Goal: Task Accomplishment & Management: Complete application form

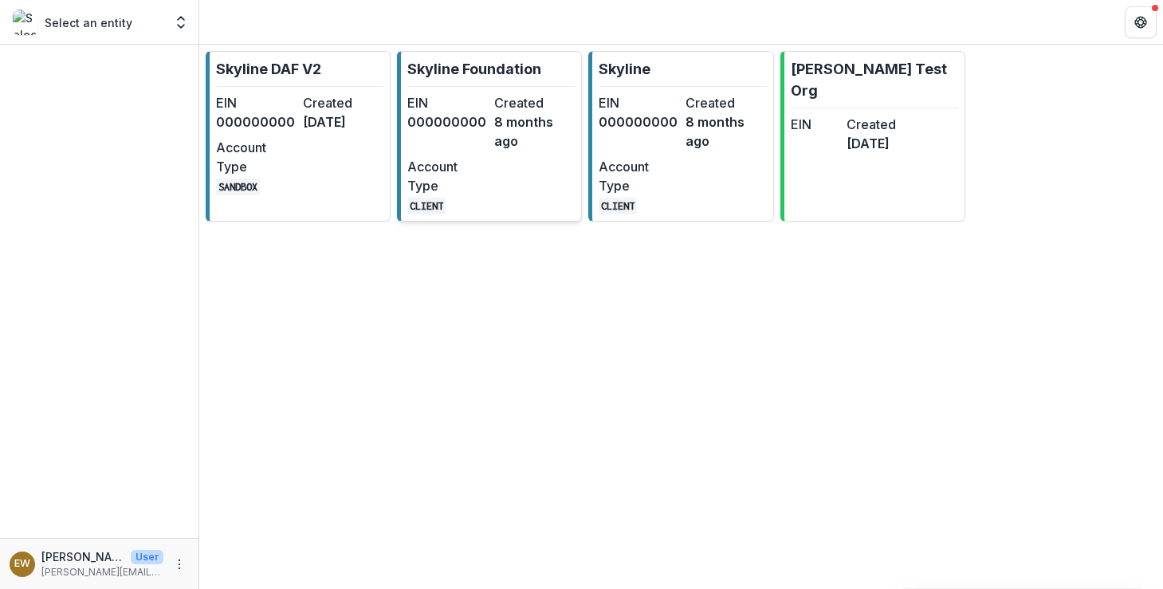
click at [519, 112] on dd "8 months ago" at bounding box center [534, 131] width 81 height 38
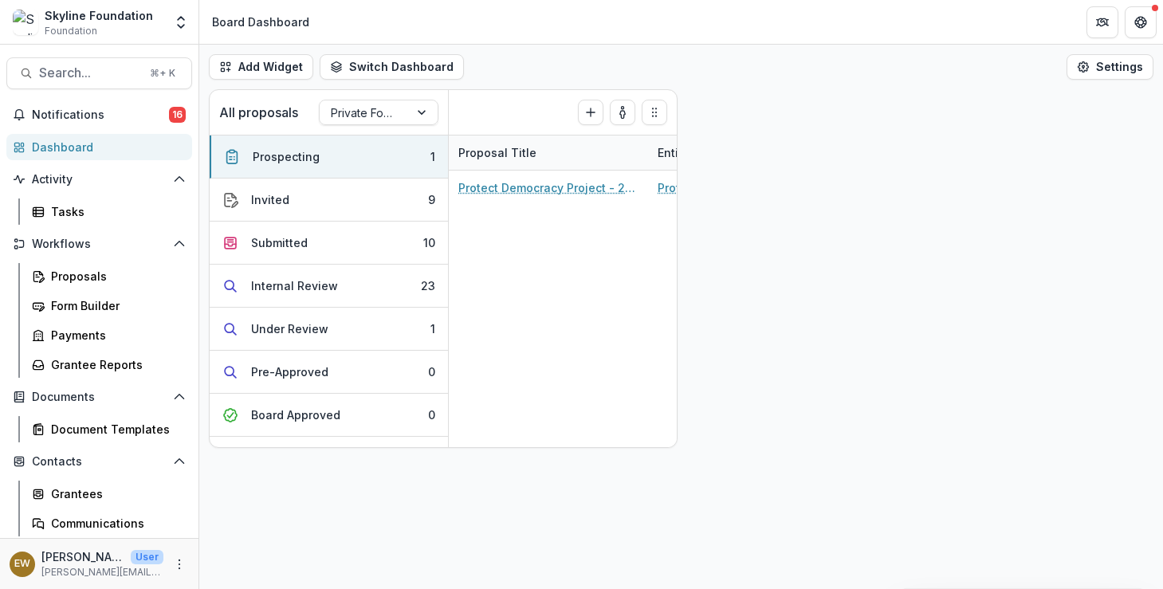
click at [104, 55] on div "Search... ⌘ + K Notifications 16 Dashboard Activity Tasks Workflows Proposals F…" at bounding box center [99, 317] width 199 height 544
click at [120, 72] on span "Search..." at bounding box center [89, 72] width 101 height 15
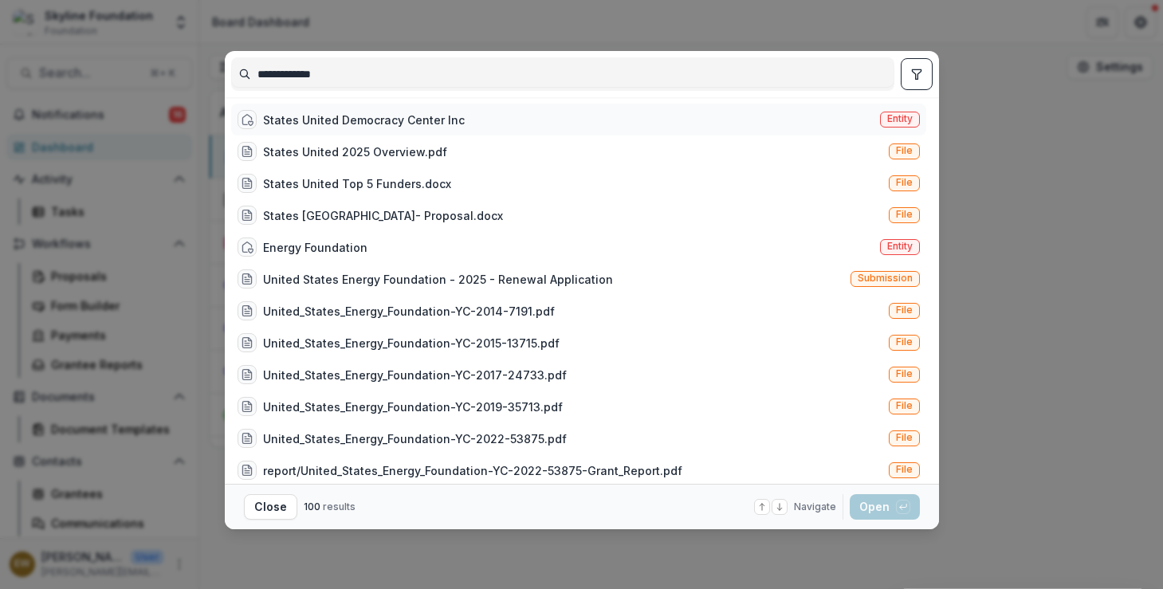
type input "**********"
click at [467, 124] on div "States United Democracy Center Inc Entity" at bounding box center [578, 120] width 695 height 32
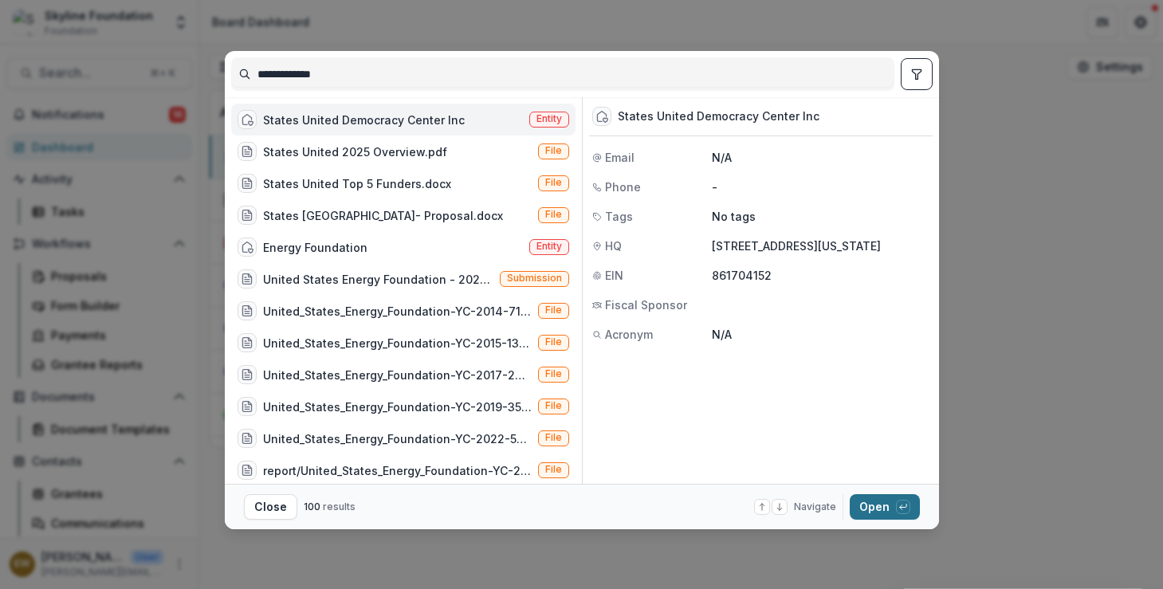
click at [875, 497] on button "Open with enter key" at bounding box center [885, 507] width 70 height 26
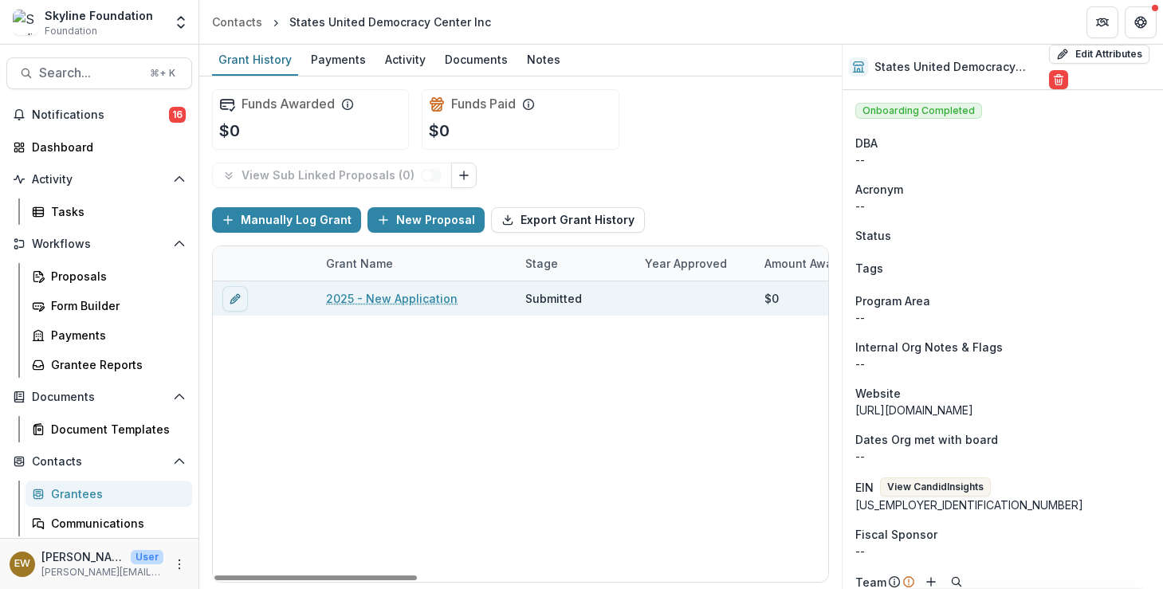
click at [399, 297] on link "2025 - New Application" at bounding box center [392, 298] width 132 height 17
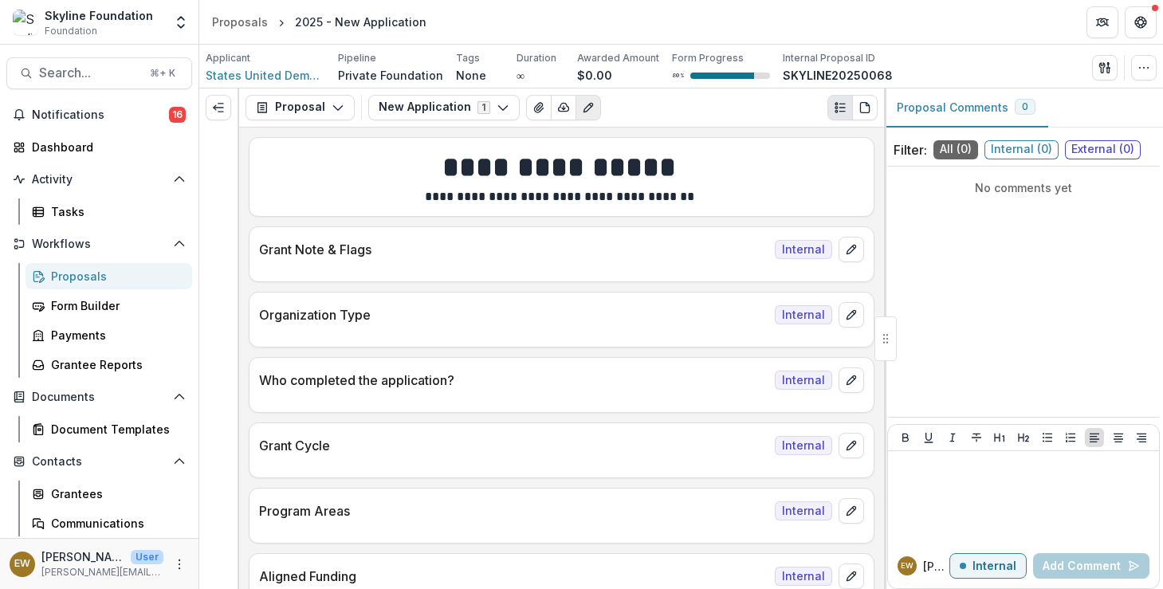
click at [584, 109] on icon "Edit as form" at bounding box center [588, 107] width 9 height 9
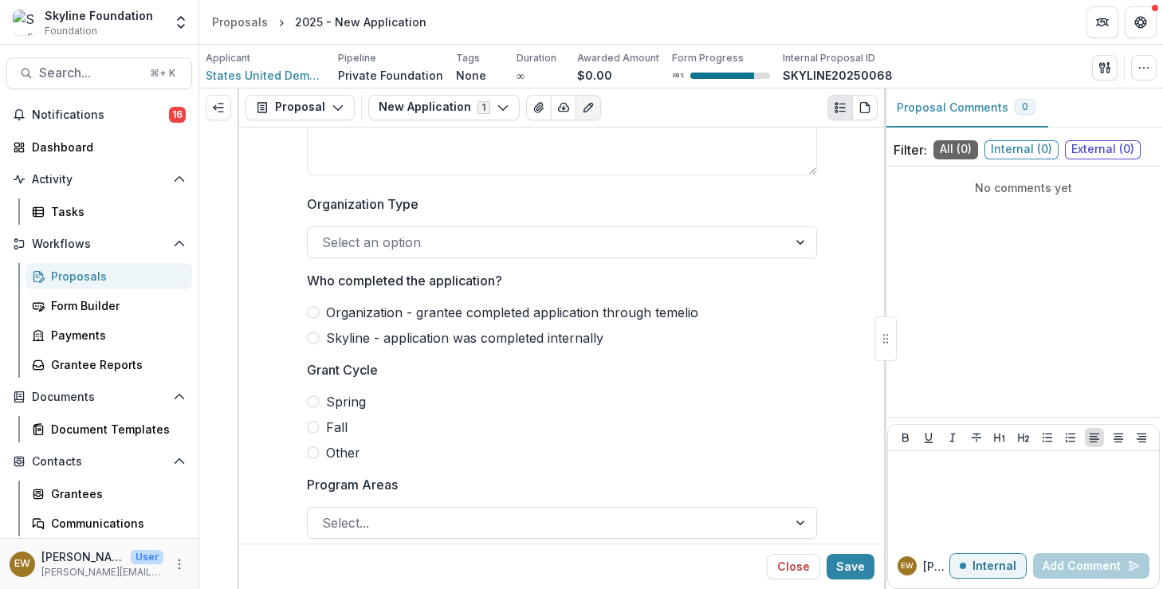
scroll to position [148, 0]
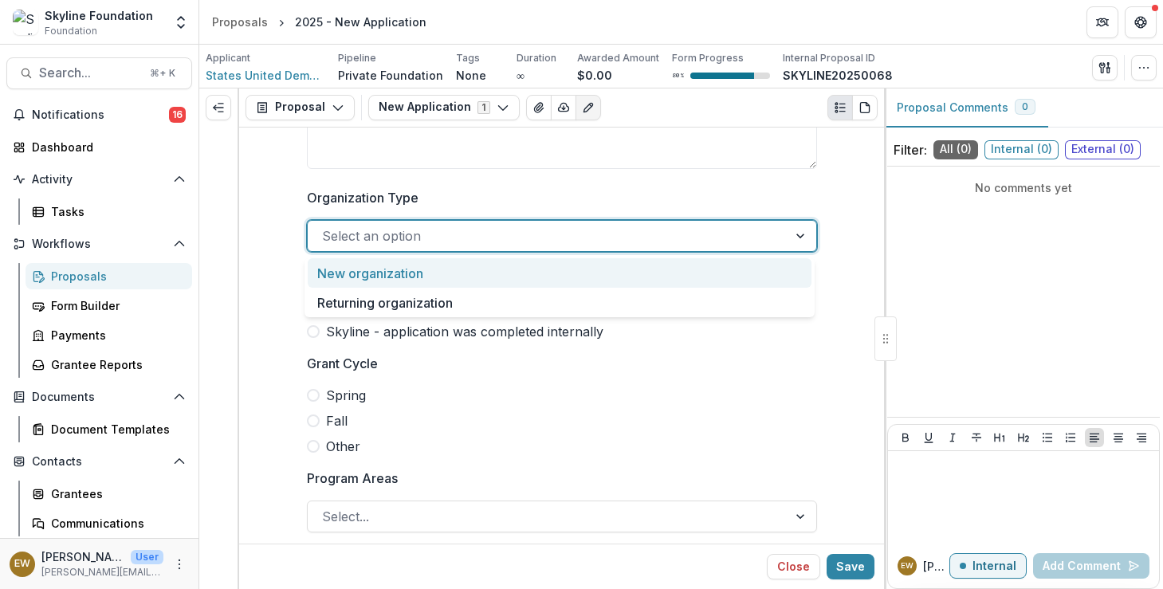
click at [469, 226] on div at bounding box center [547, 236] width 451 height 22
click at [446, 284] on div "New organization" at bounding box center [560, 272] width 504 height 29
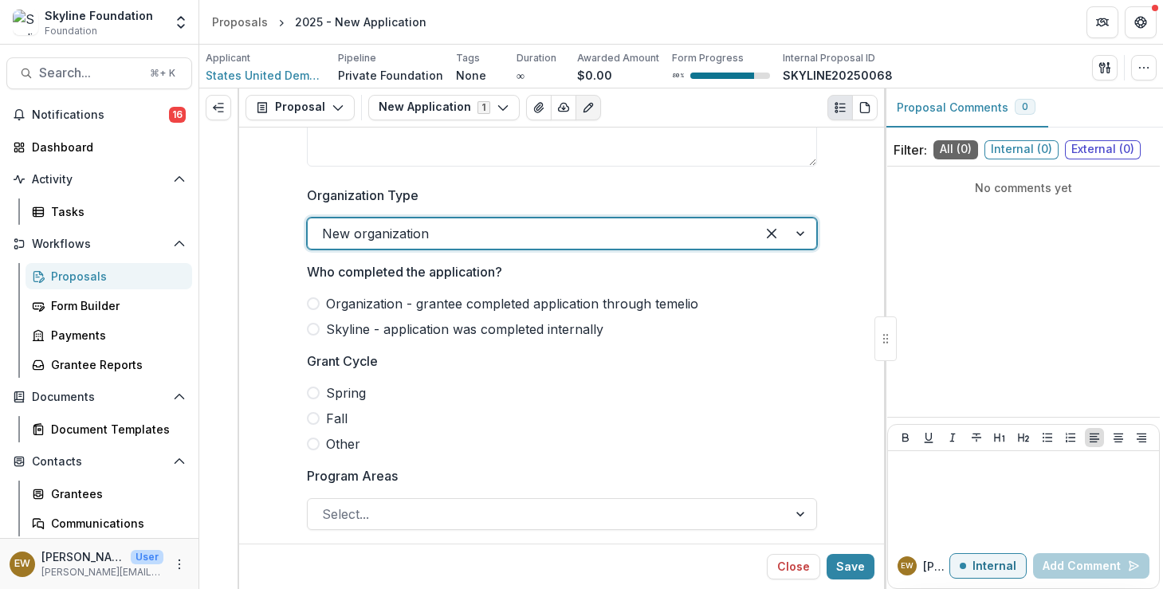
scroll to position [151, 0]
click at [395, 307] on span "Organization - grantee completed application through temelio" at bounding box center [512, 302] width 372 height 19
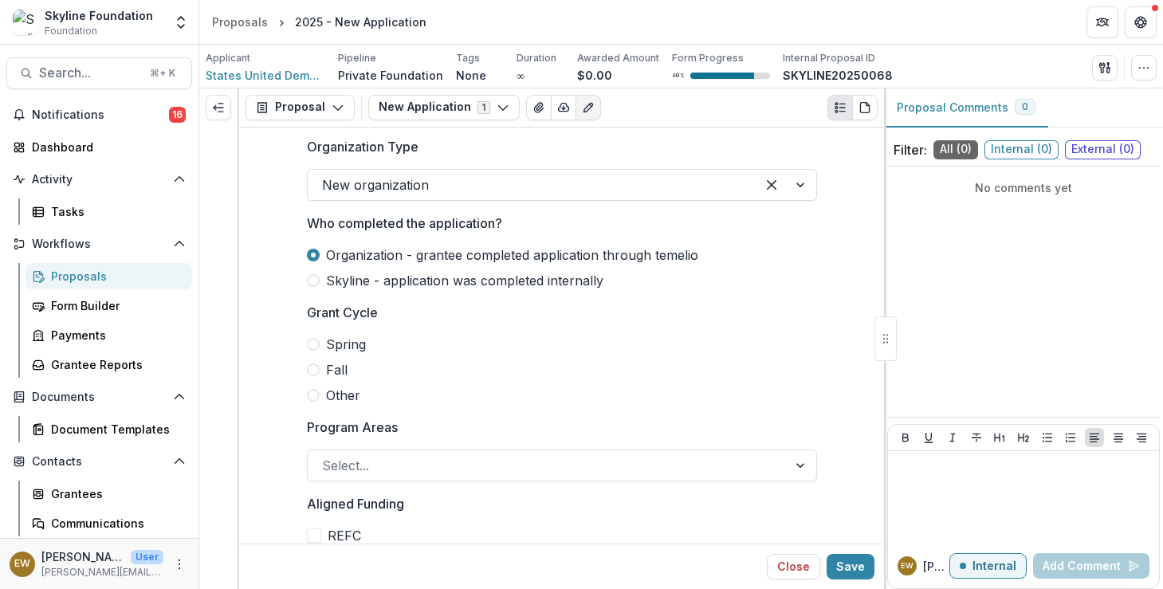
scroll to position [200, 0]
click at [313, 371] on span at bounding box center [313, 369] width 13 height 13
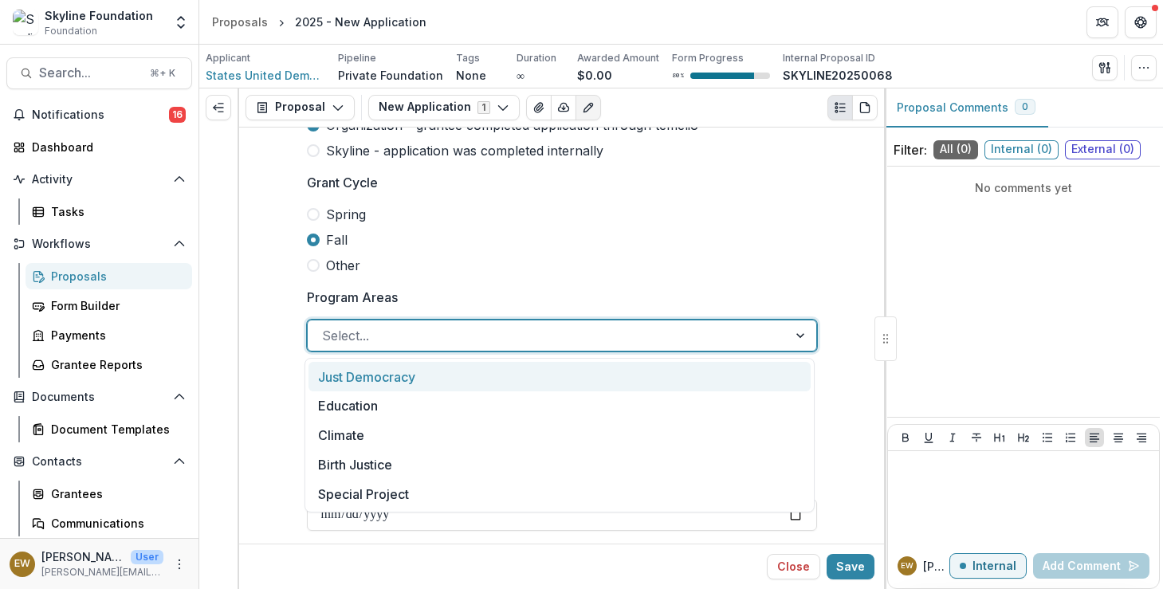
click at [364, 349] on div "Select..." at bounding box center [562, 336] width 510 height 32
click at [360, 389] on div "Just Democracy" at bounding box center [560, 376] width 502 height 29
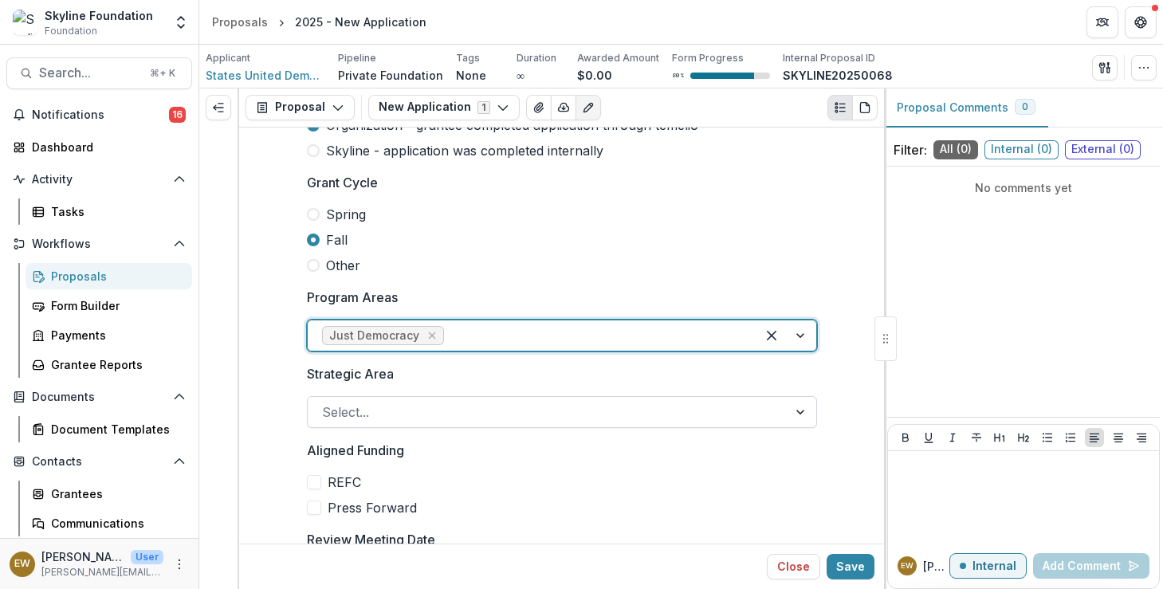
click at [340, 413] on div at bounding box center [547, 412] width 451 height 22
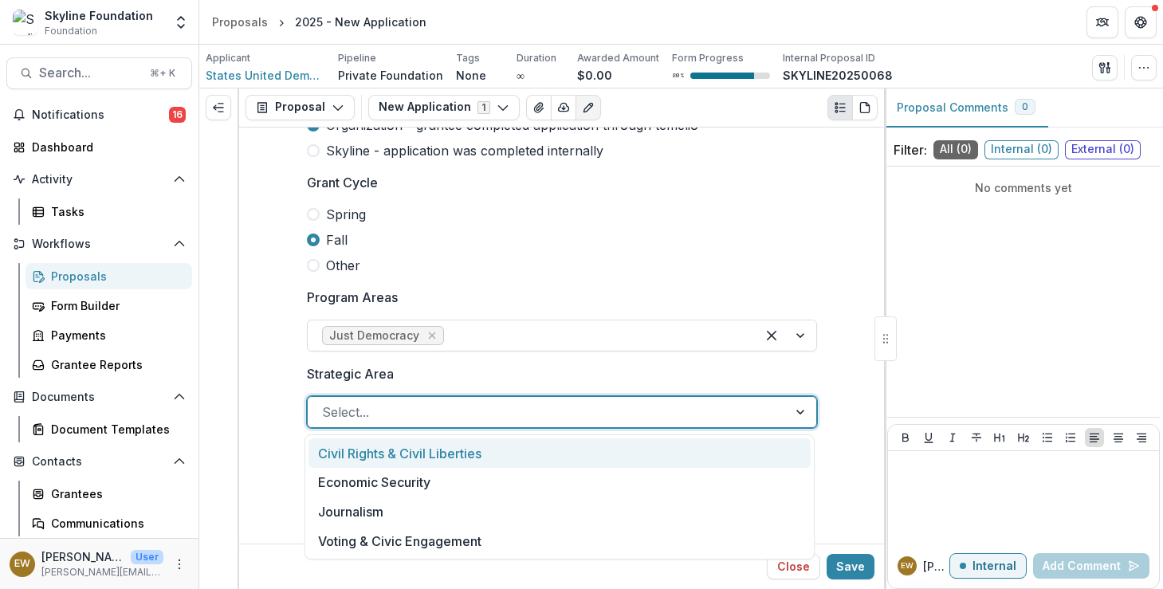
click at [364, 463] on div "Civil Rights & Civil Liberties" at bounding box center [560, 452] width 502 height 29
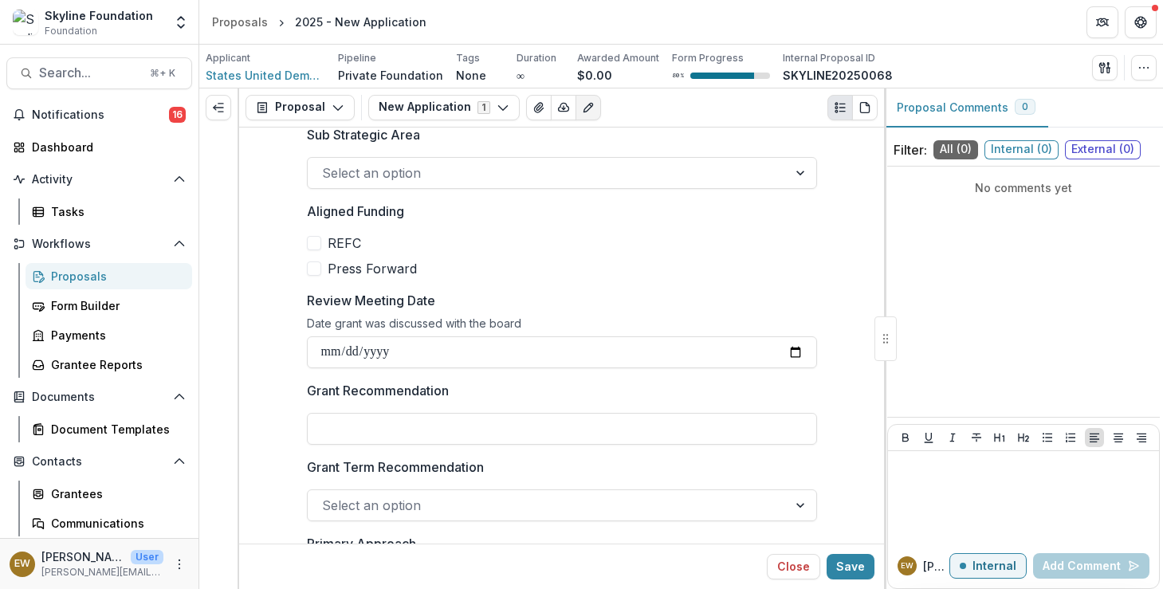
scroll to position [645, 0]
click at [424, 163] on div at bounding box center [547, 173] width 451 height 22
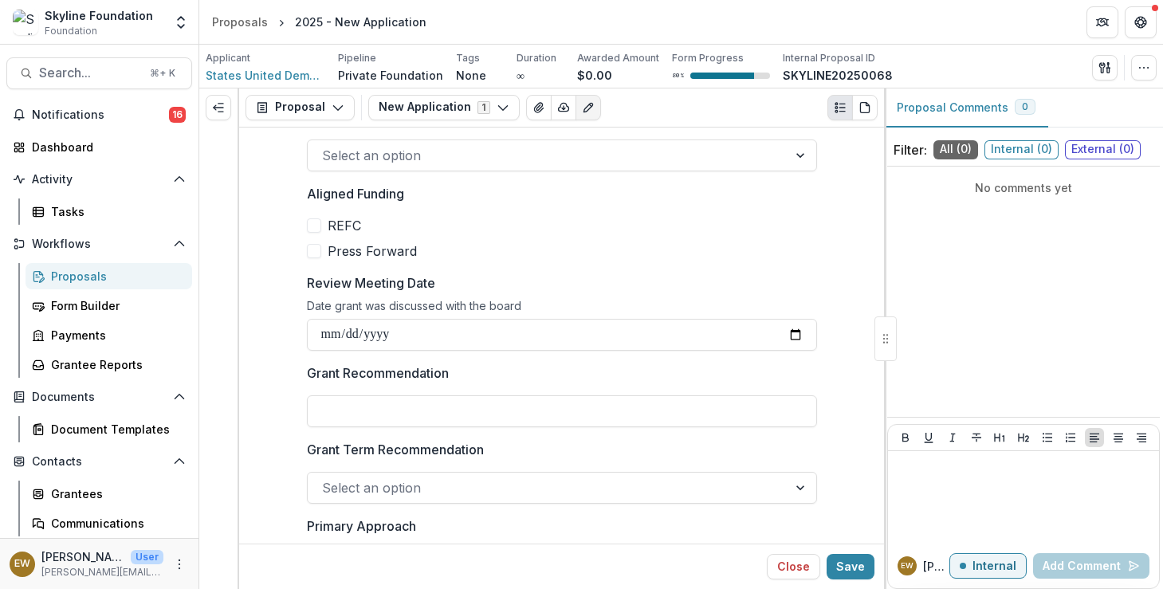
scroll to position [663, 0]
click at [794, 332] on input "Review Meeting Date" at bounding box center [562, 334] width 510 height 32
type input "**********"
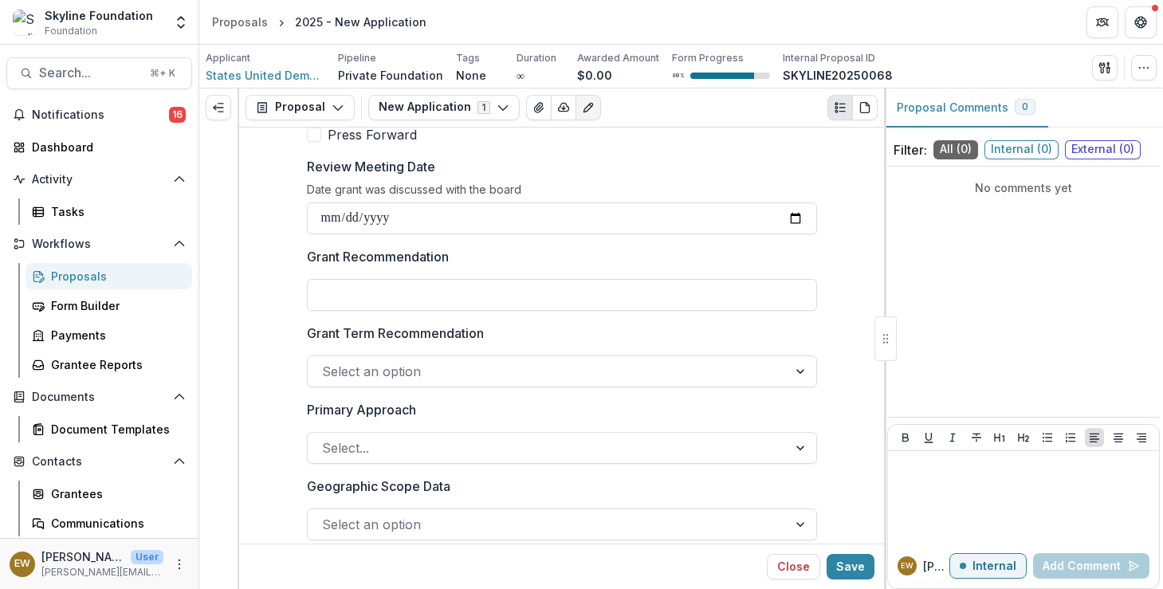
scroll to position [800, 0]
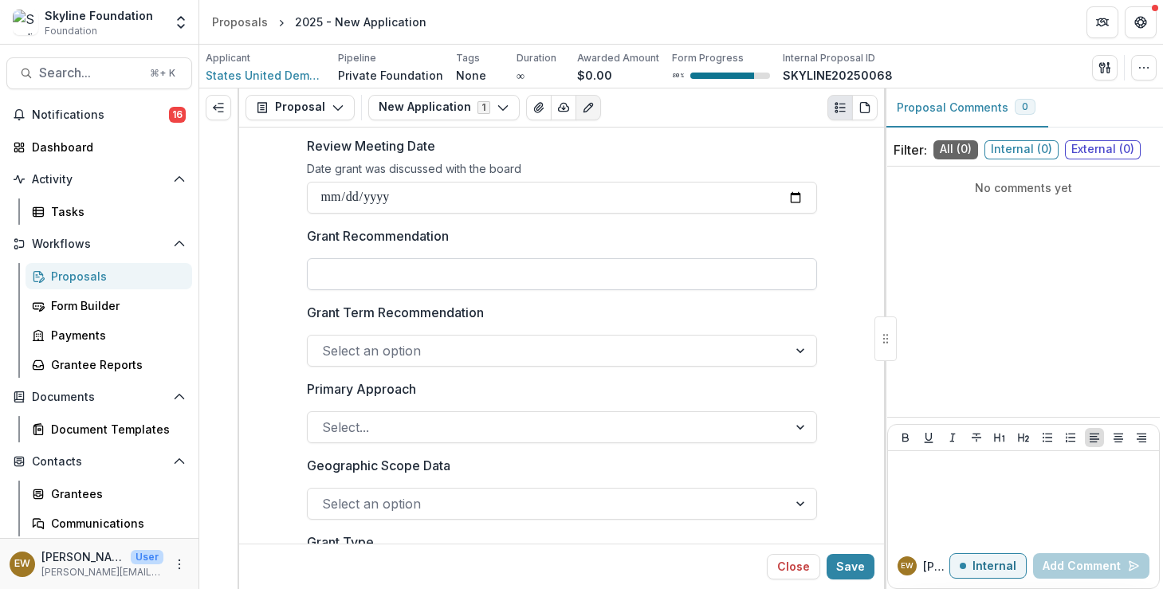
click at [436, 271] on input "Grant Recommendation" at bounding box center [562, 274] width 510 height 32
type input "**********"
click at [663, 330] on div at bounding box center [562, 331] width 510 height 6
click at [647, 343] on div at bounding box center [547, 351] width 451 height 22
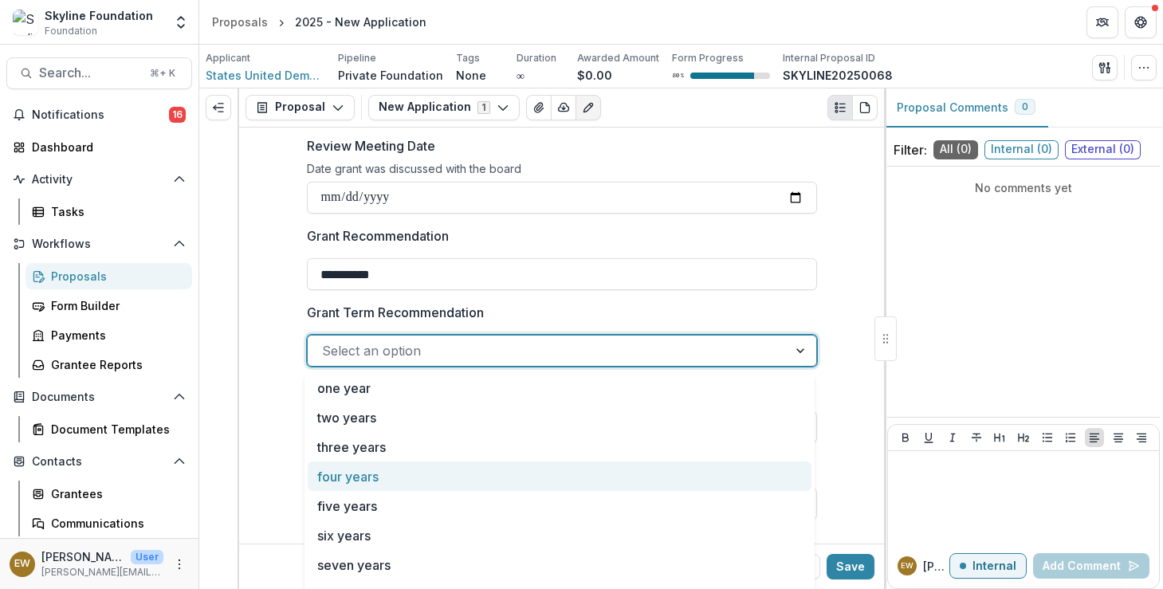
click at [469, 477] on div "four years" at bounding box center [560, 476] width 504 height 29
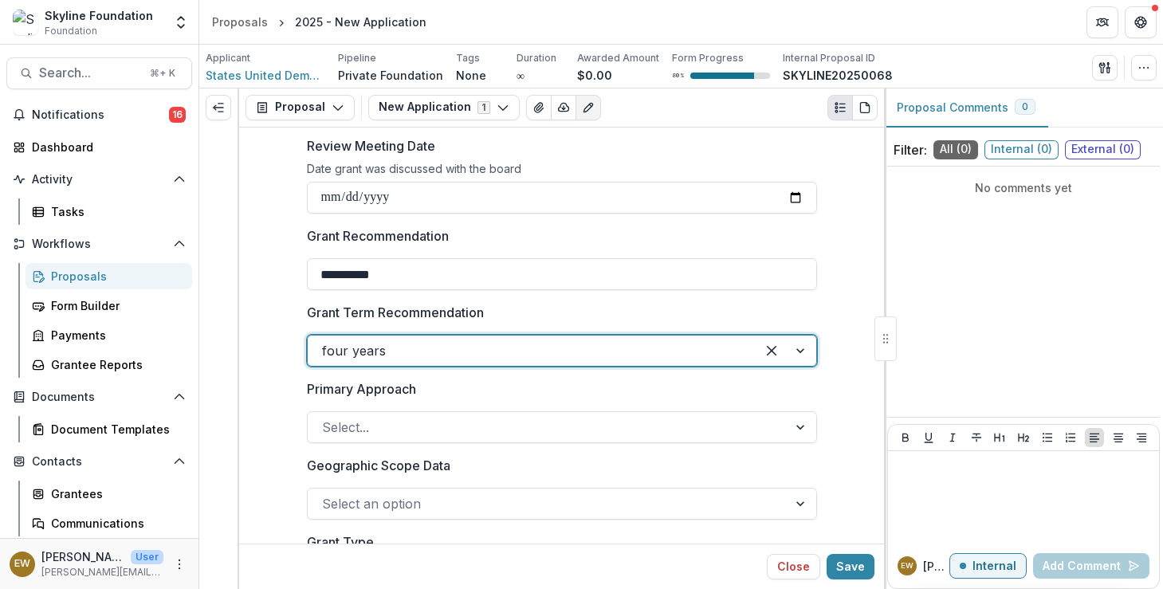
scroll to position [941, 0]
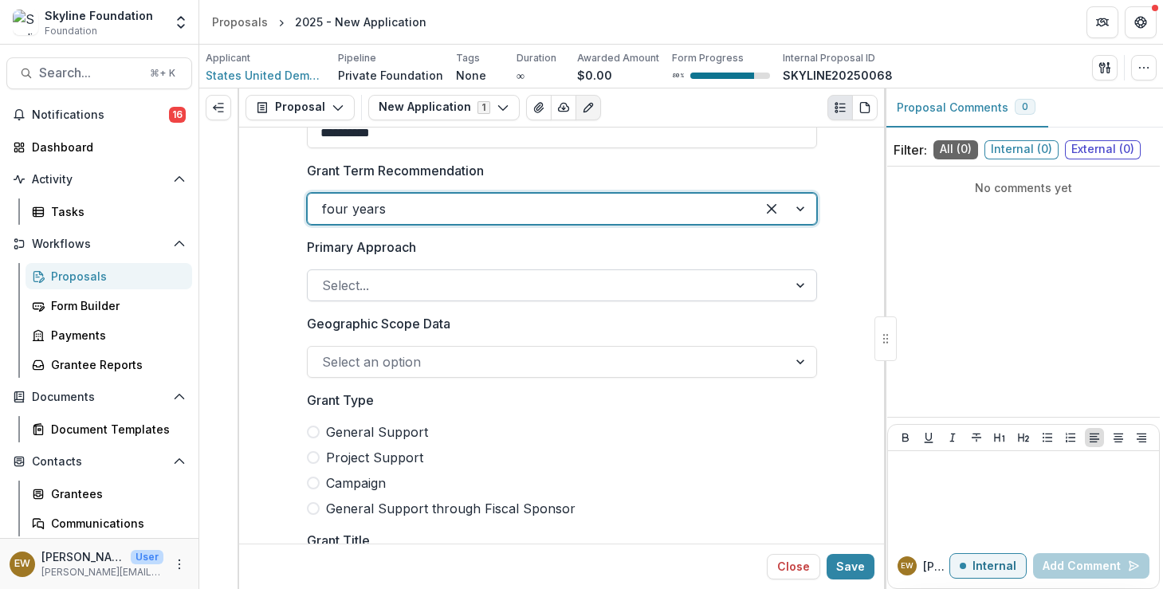
click at [403, 281] on div at bounding box center [547, 285] width 451 height 22
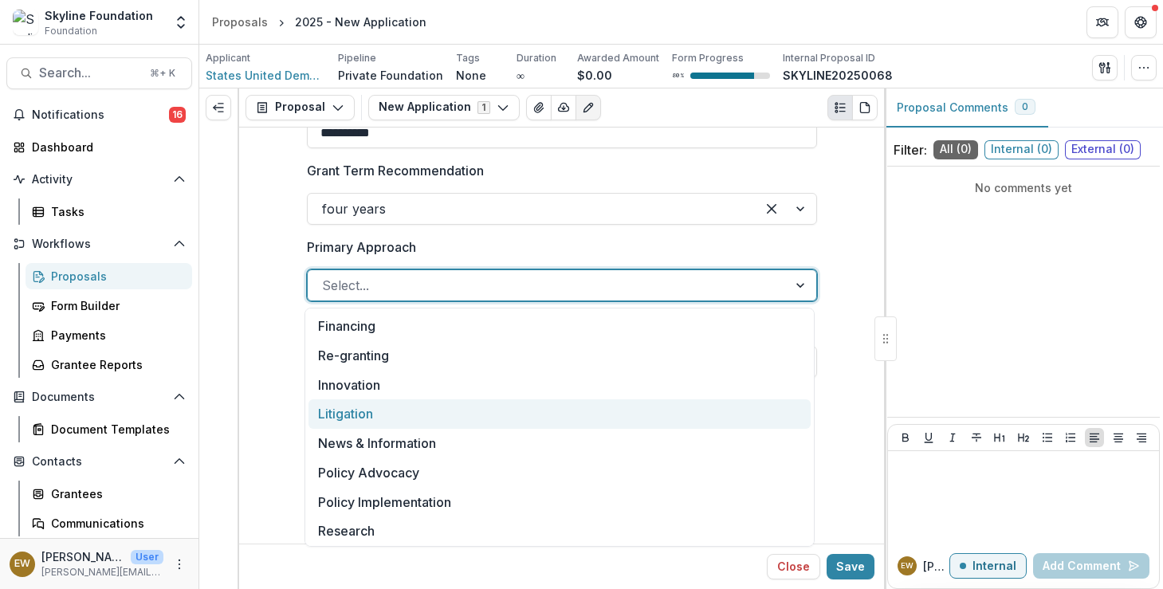
click at [354, 412] on div "Litigation" at bounding box center [560, 413] width 502 height 29
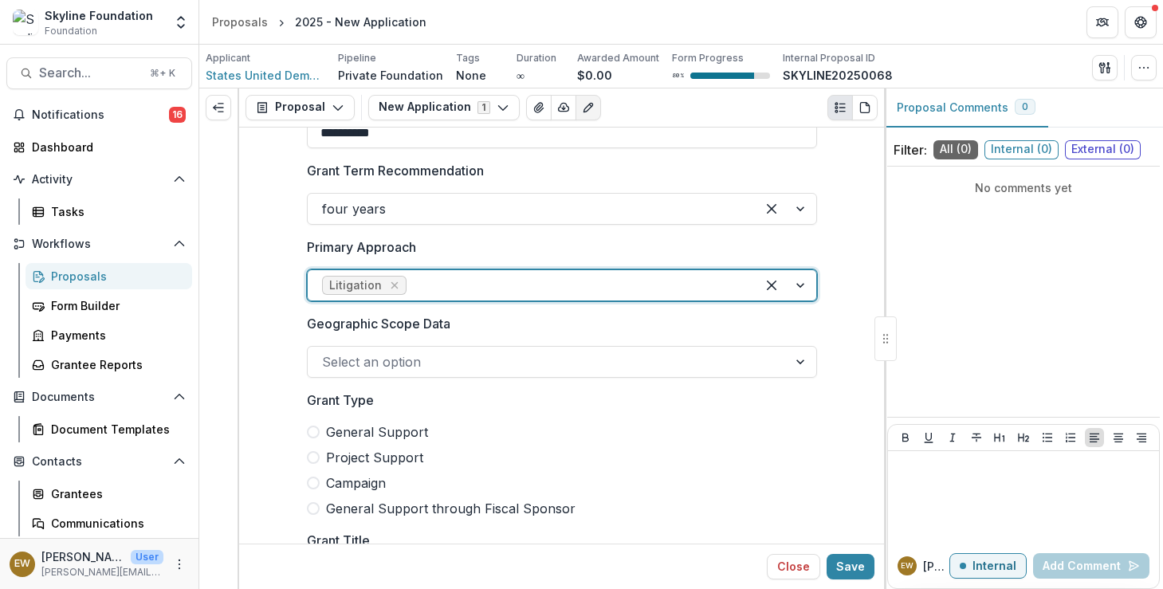
click at [497, 277] on div at bounding box center [576, 285] width 332 height 22
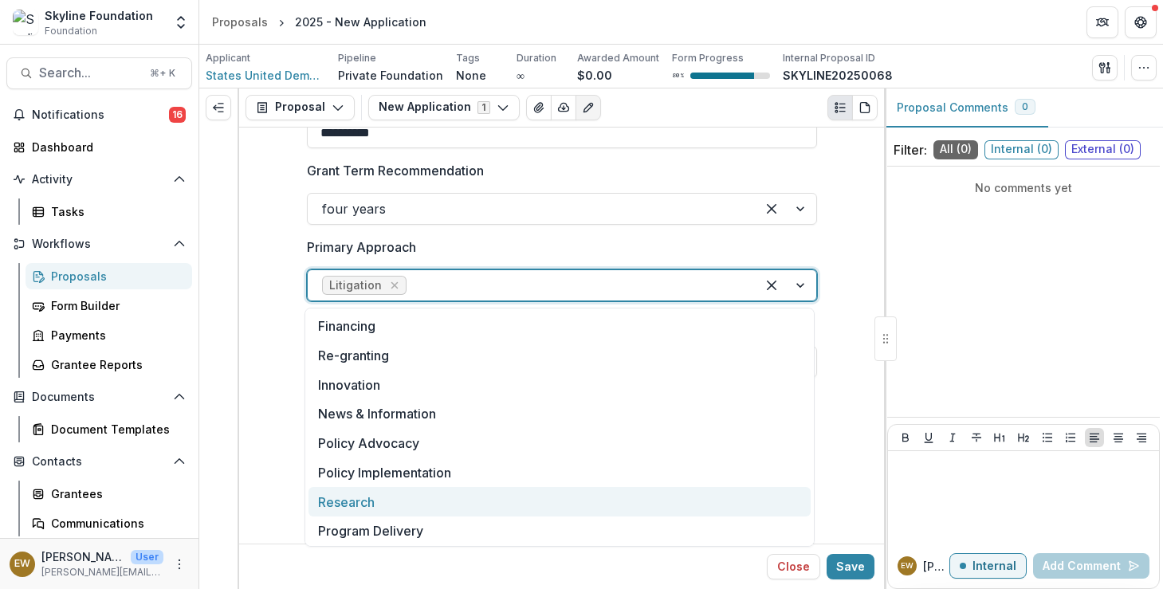
click at [396, 510] on div "Research" at bounding box center [560, 501] width 502 height 29
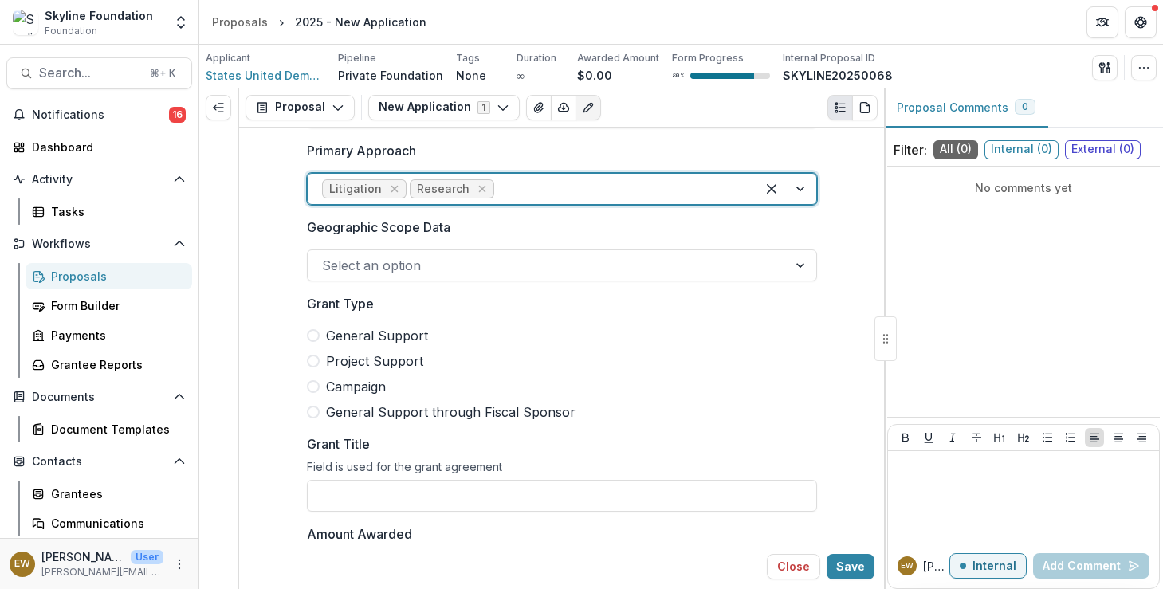
scroll to position [1044, 0]
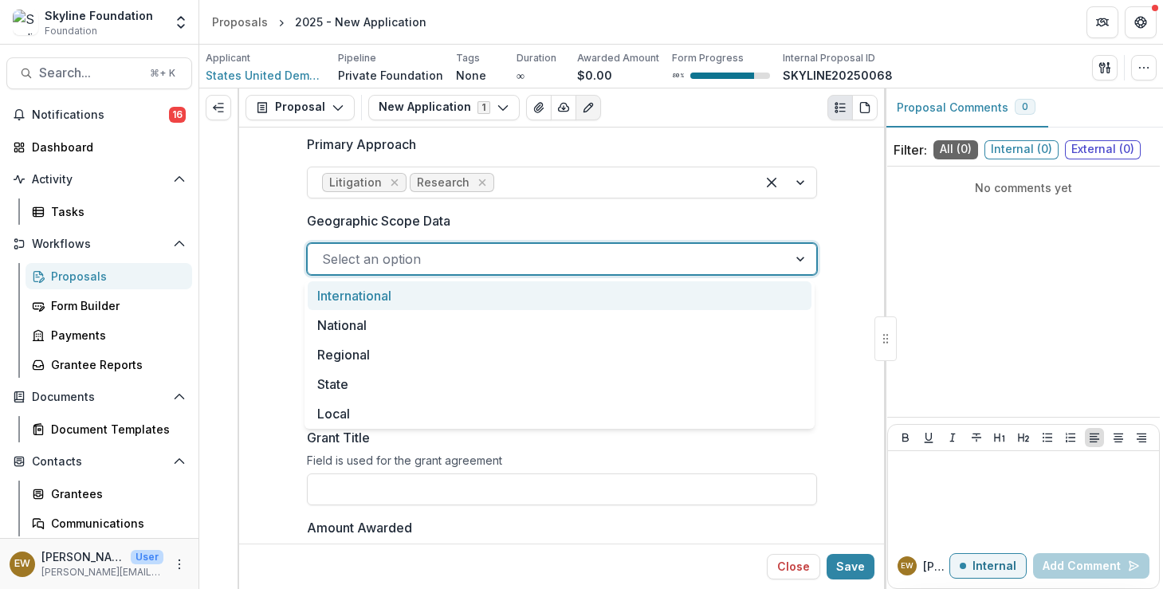
click at [476, 248] on div at bounding box center [547, 259] width 451 height 22
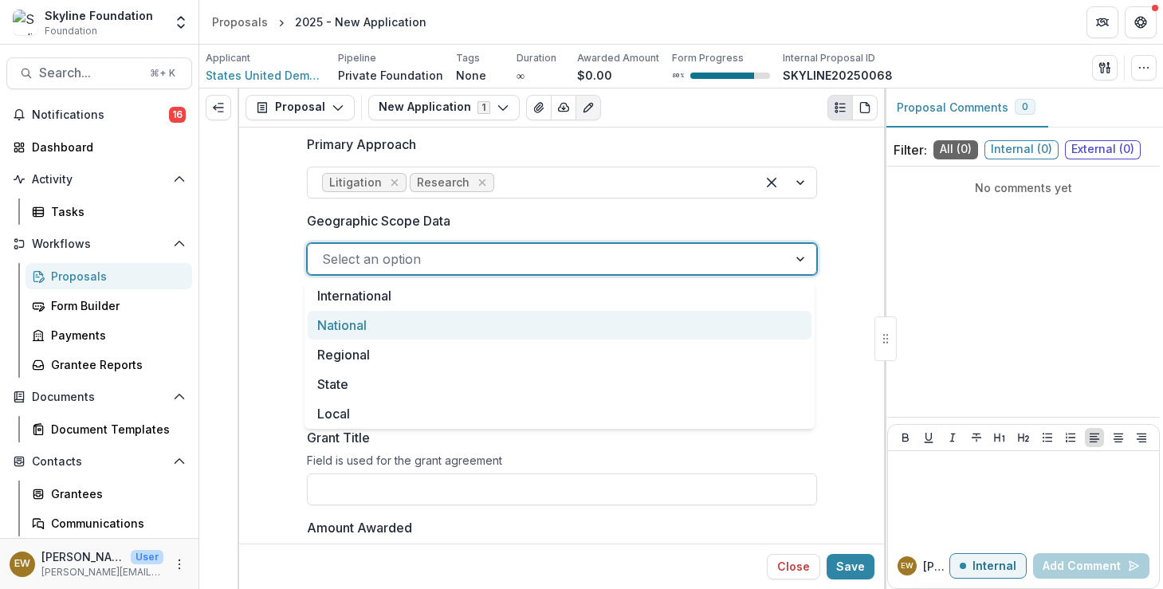
click at [431, 320] on div "National" at bounding box center [560, 325] width 504 height 29
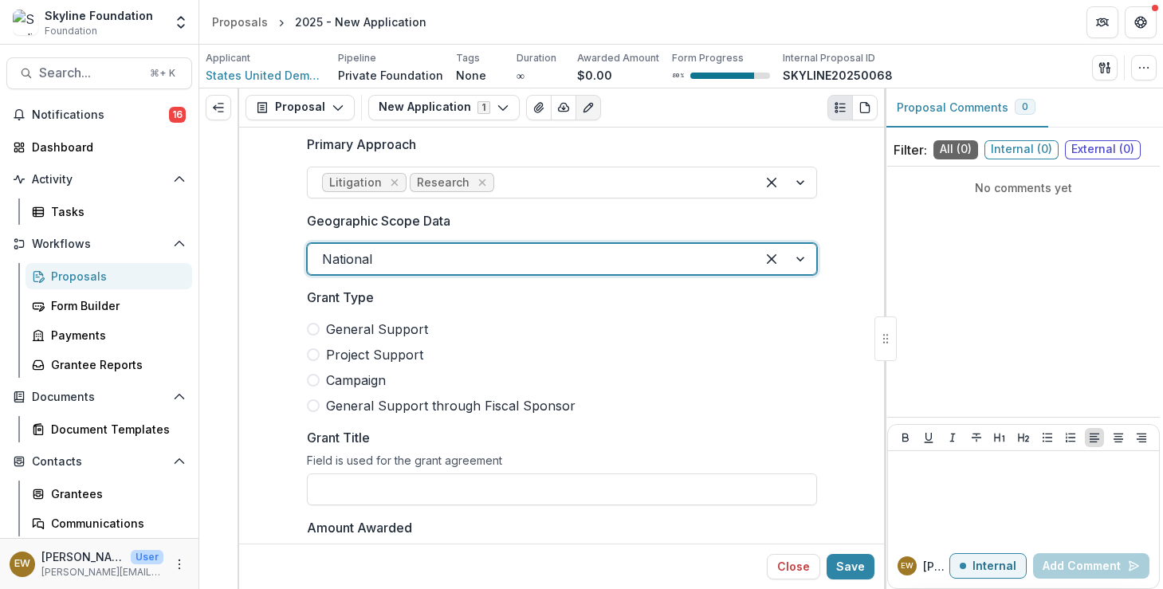
scroll to position [1071, 0]
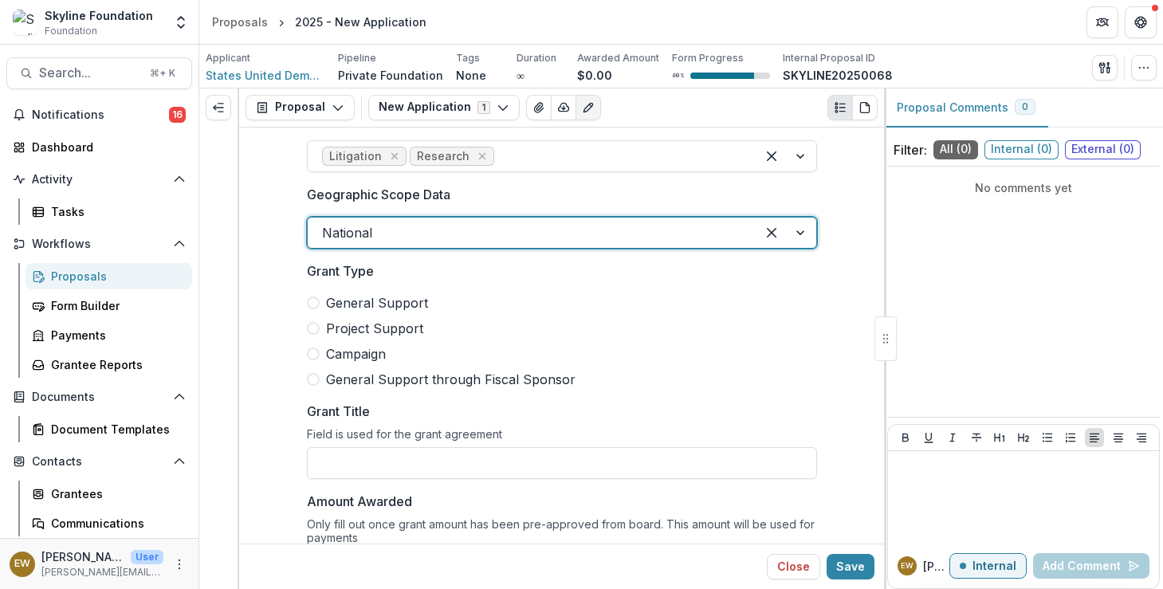
click at [348, 295] on span "General Support" at bounding box center [377, 302] width 102 height 19
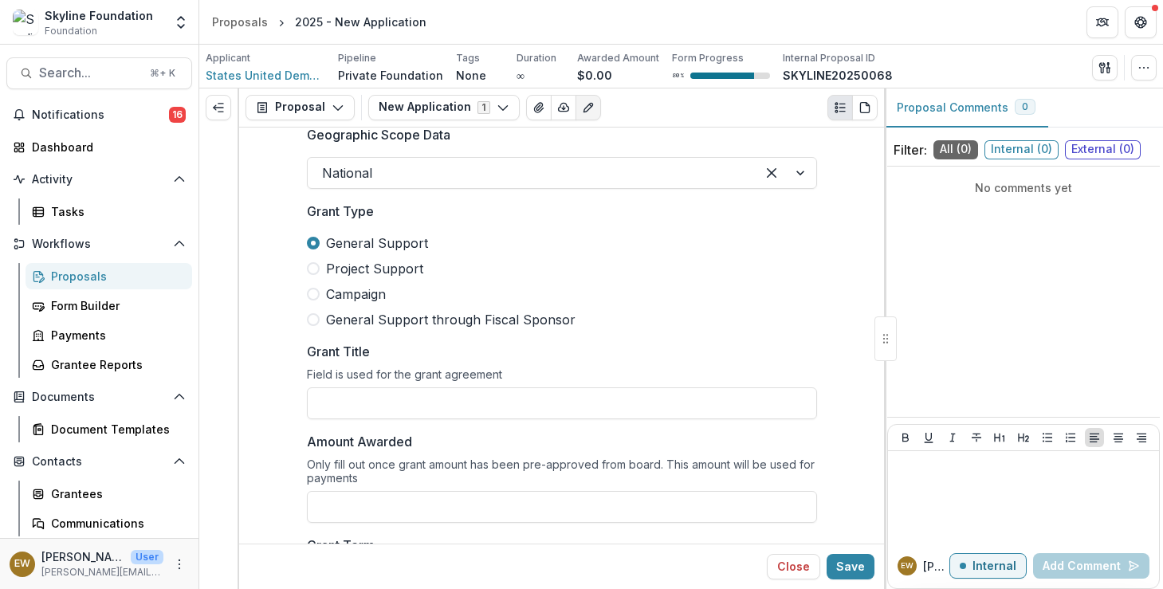
scroll to position [1319, 0]
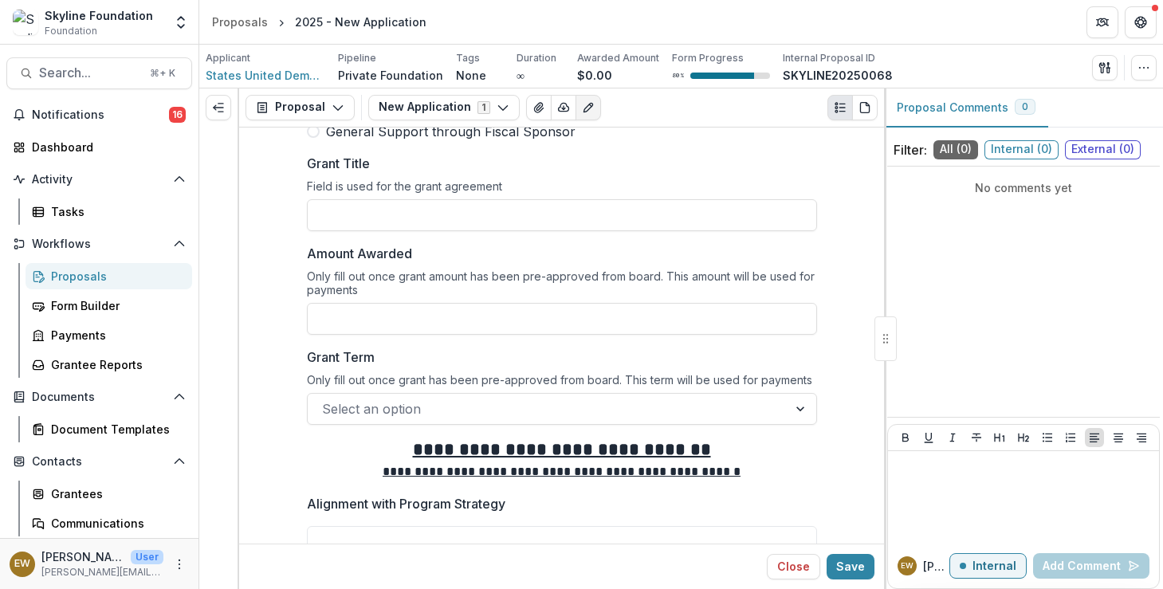
click at [421, 210] on input "Grant Title" at bounding box center [562, 215] width 510 height 32
type input "**********"
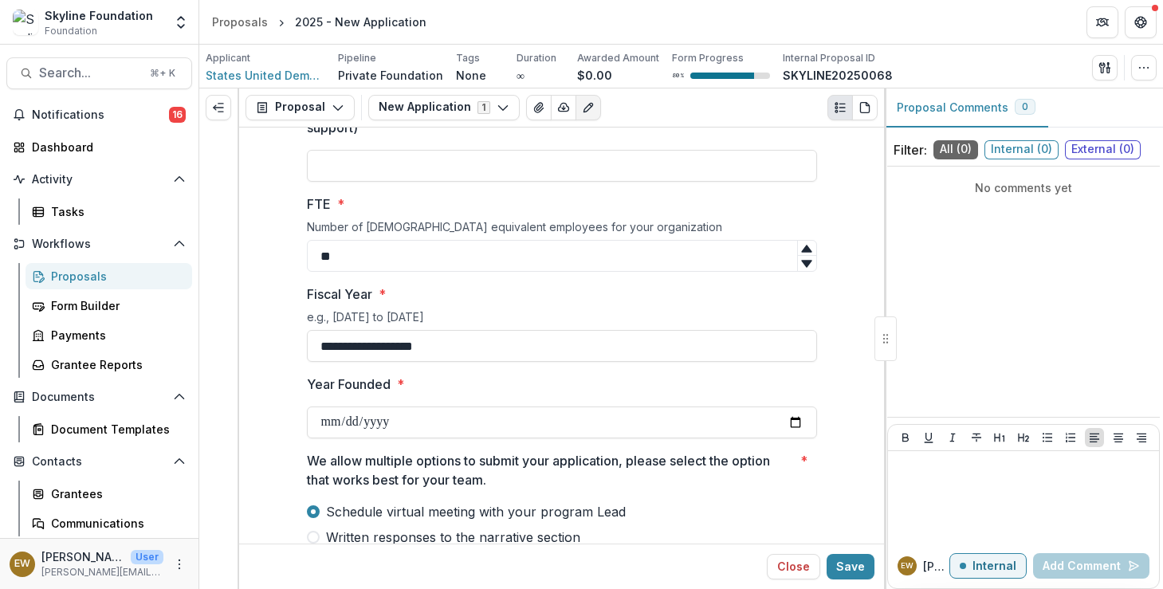
scroll to position [4027, 0]
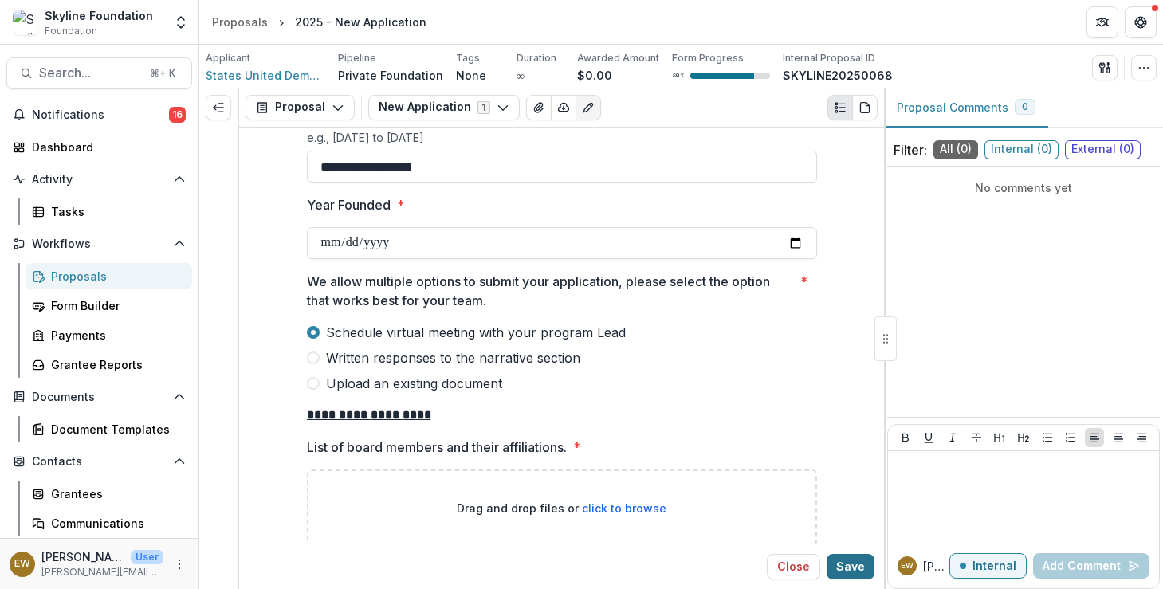
click at [855, 576] on button "Save" at bounding box center [851, 567] width 48 height 26
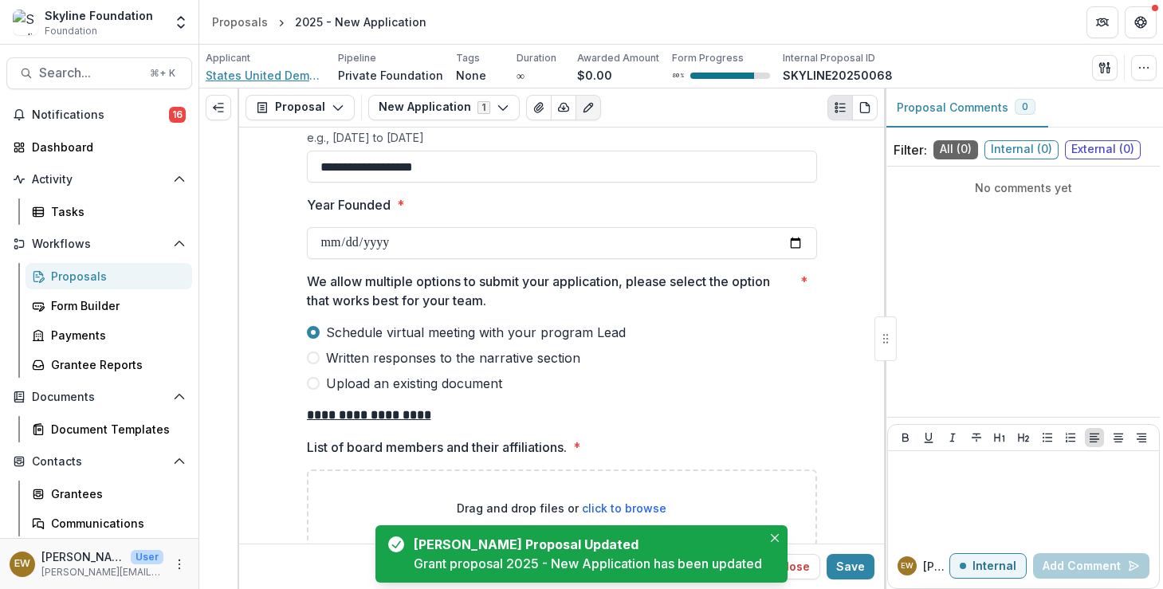
click at [244, 76] on span "States United Democracy Center Inc" at bounding box center [266, 75] width 120 height 17
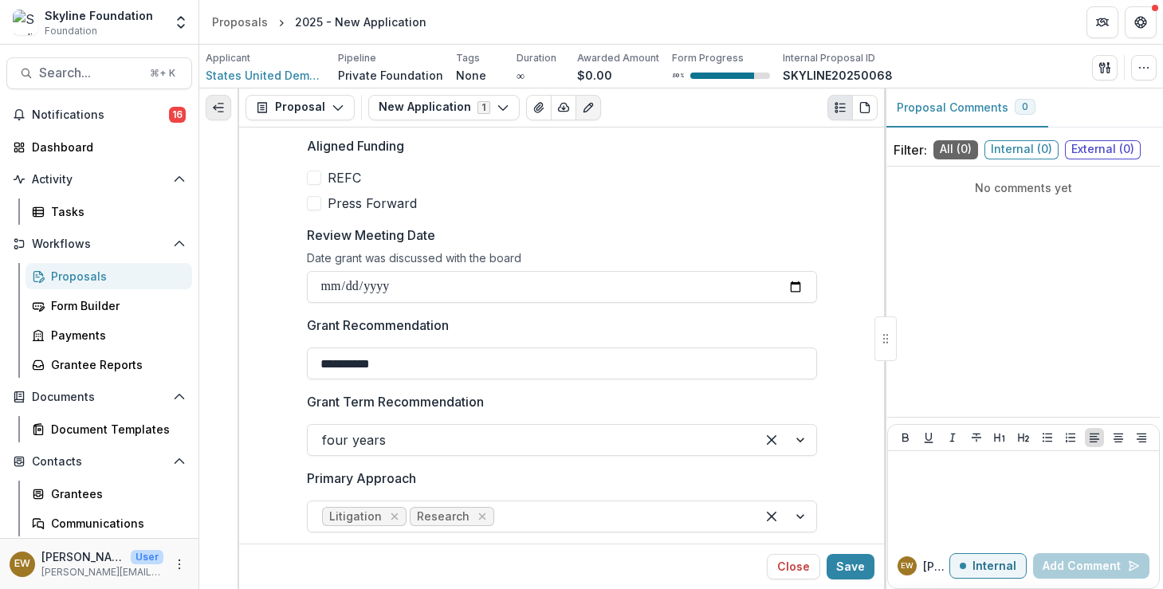
click at [223, 112] on icon "Expand left" at bounding box center [218, 107] width 13 height 13
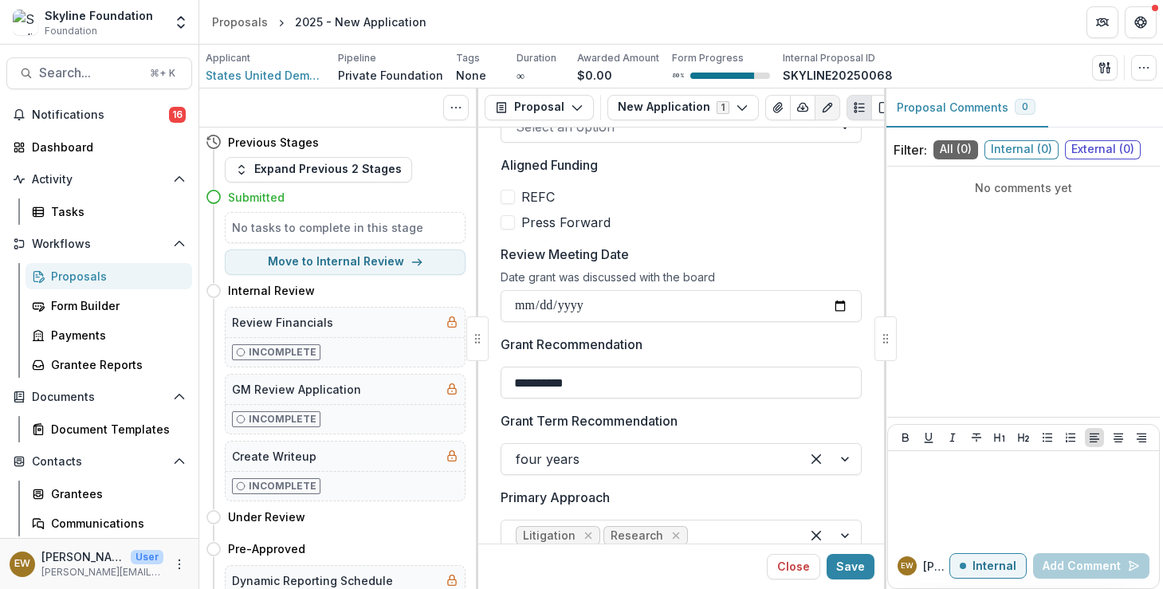
scroll to position [729, 0]
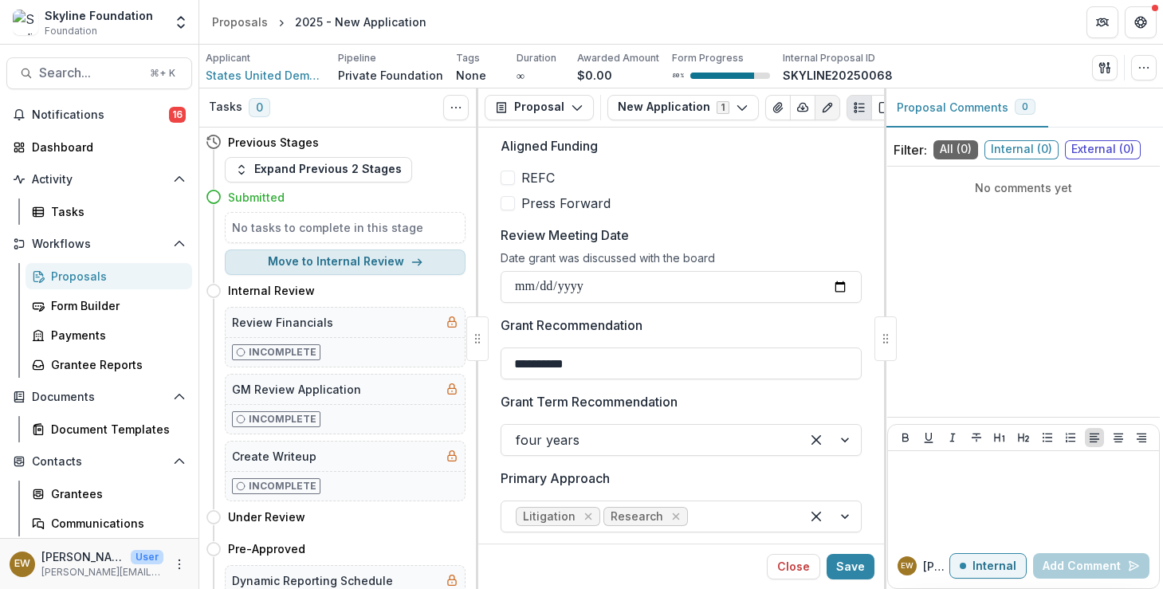
click at [317, 256] on button "Move to Internal Review" at bounding box center [345, 263] width 241 height 26
select select "**********"
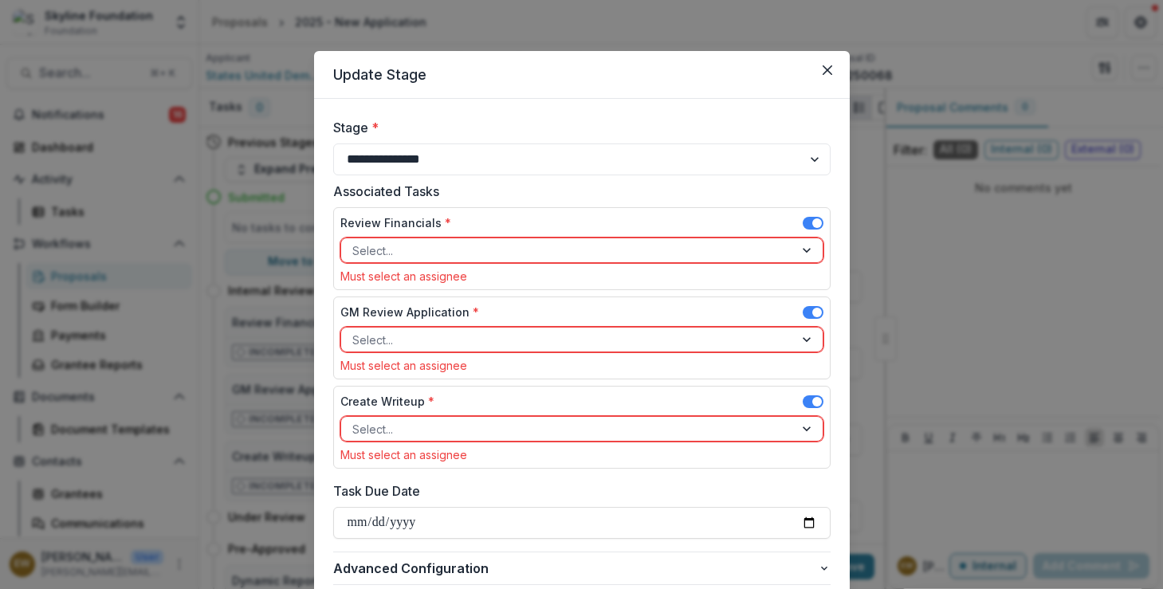
click at [415, 261] on div "Select..." at bounding box center [567, 250] width 453 height 23
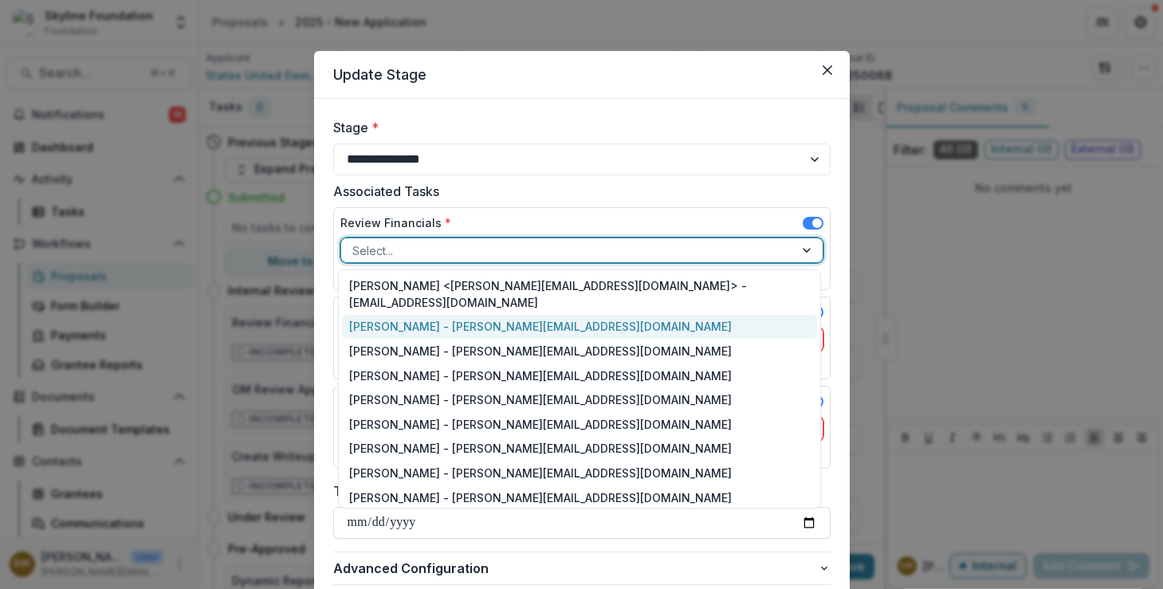
click at [411, 315] on div "Roxanne Hanson - roxanne@skylinefoundation.org" at bounding box center [579, 327] width 475 height 25
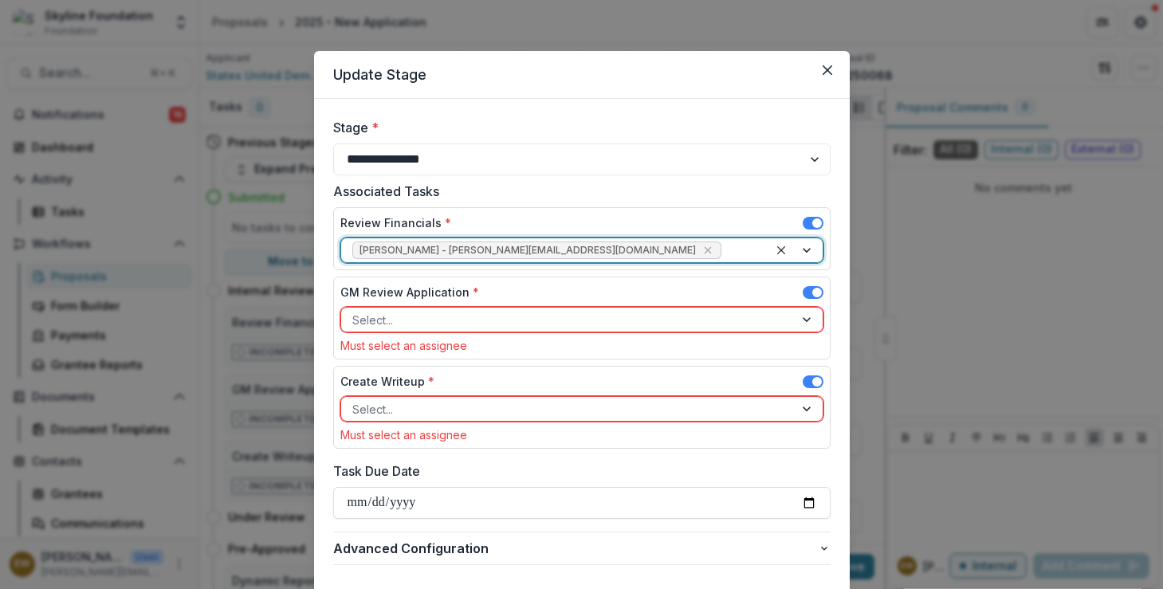
click at [401, 312] on div at bounding box center [567, 320] width 430 height 20
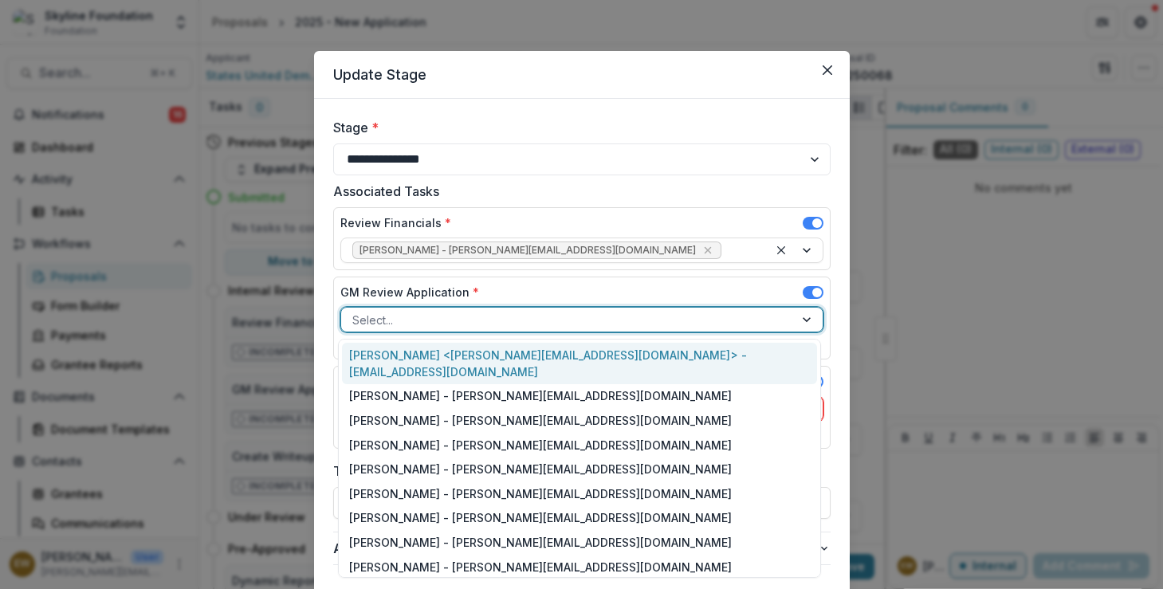
click at [407, 361] on div "Rose Brookhouse <rose@skylinefoundation.org> - rose@skylinefoundation.org" at bounding box center [579, 363] width 475 height 41
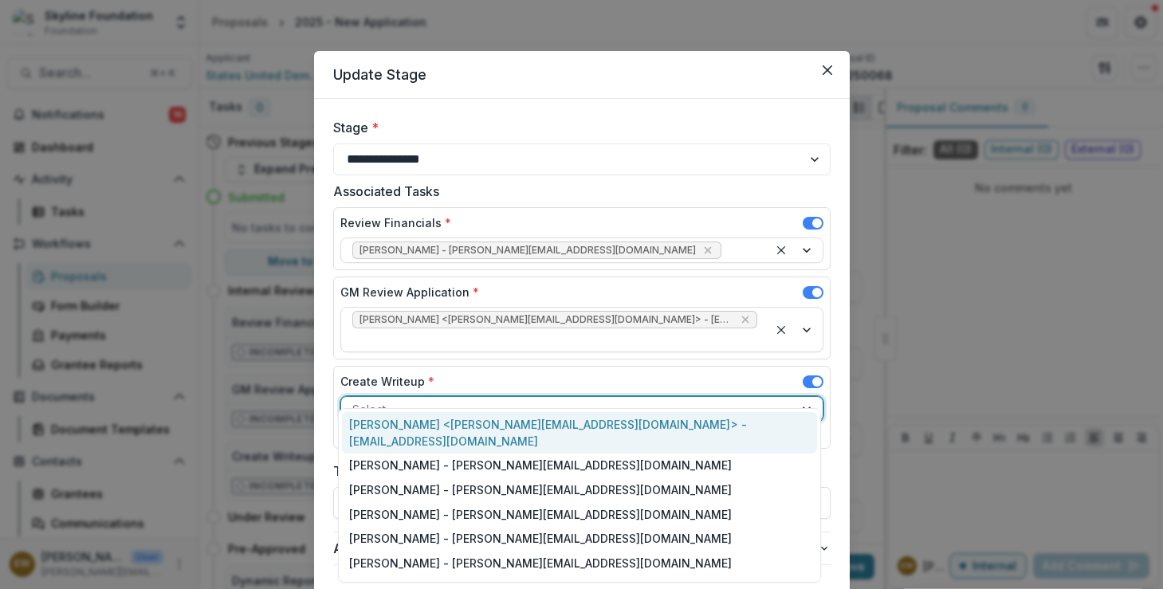
click at [460, 399] on div at bounding box center [567, 409] width 430 height 20
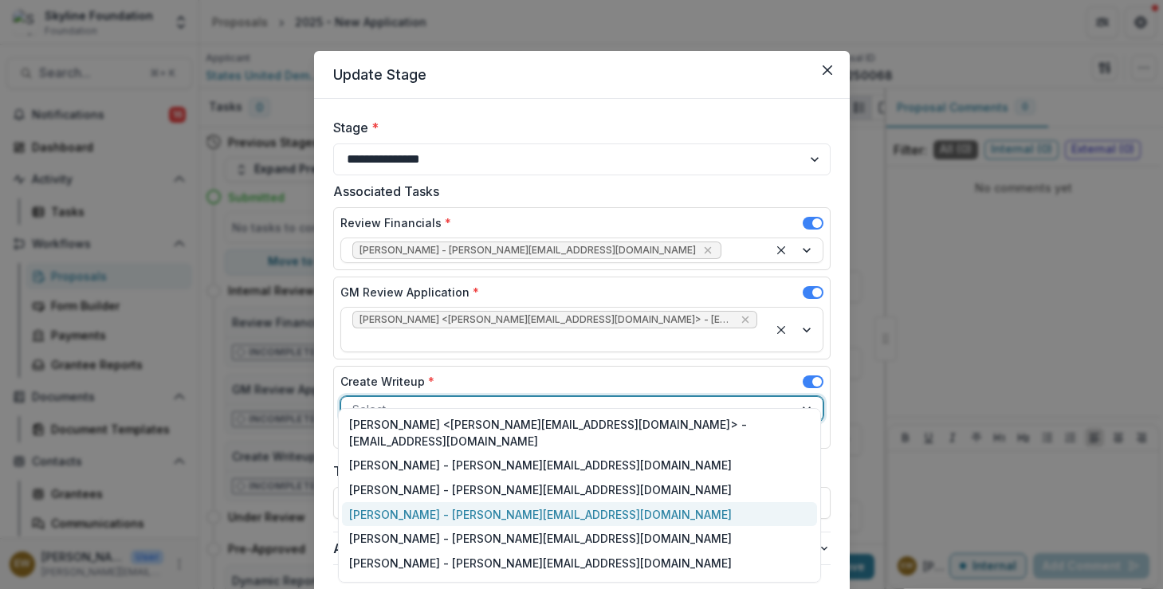
click at [425, 502] on div "Eddie Whitfield - eddie@skylinefoundation.org" at bounding box center [579, 514] width 475 height 25
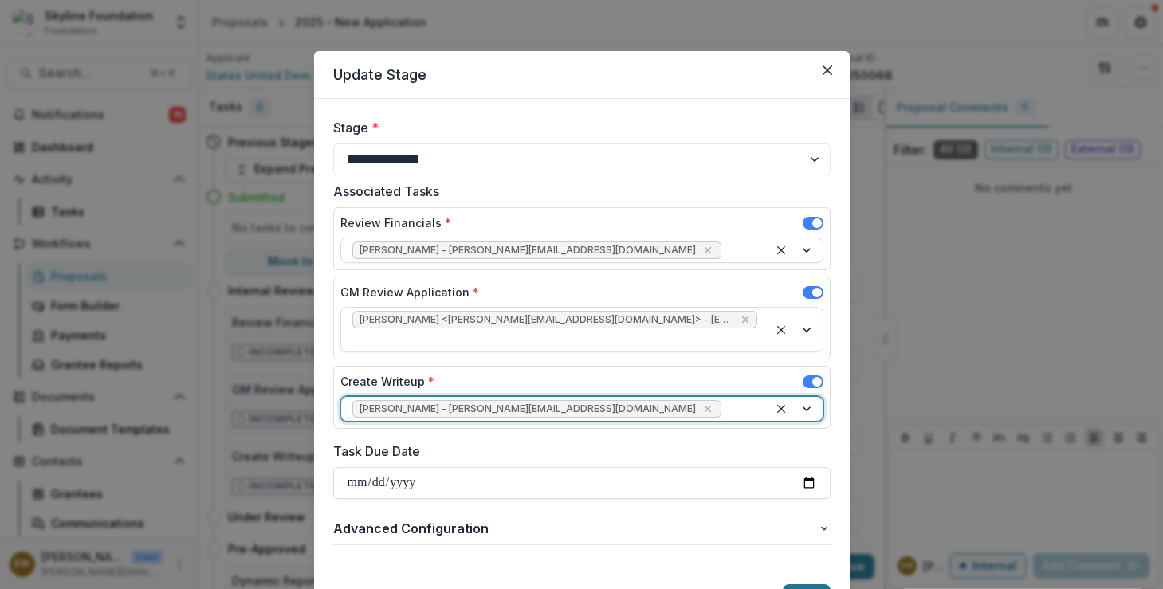
click at [815, 584] on button "Save" at bounding box center [807, 597] width 48 height 26
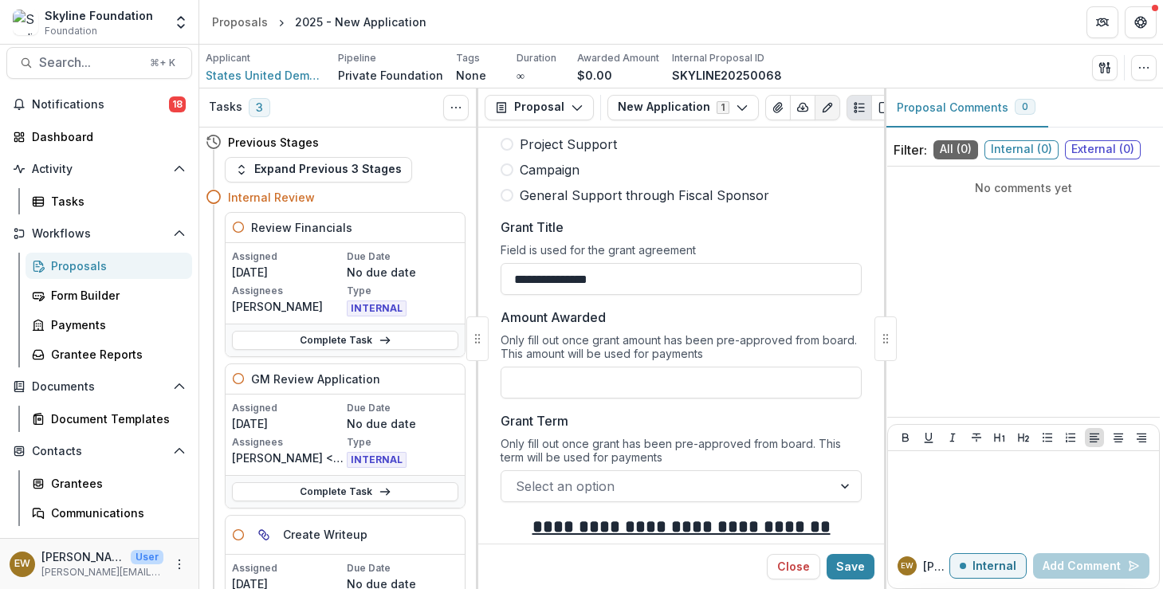
scroll to position [0, 0]
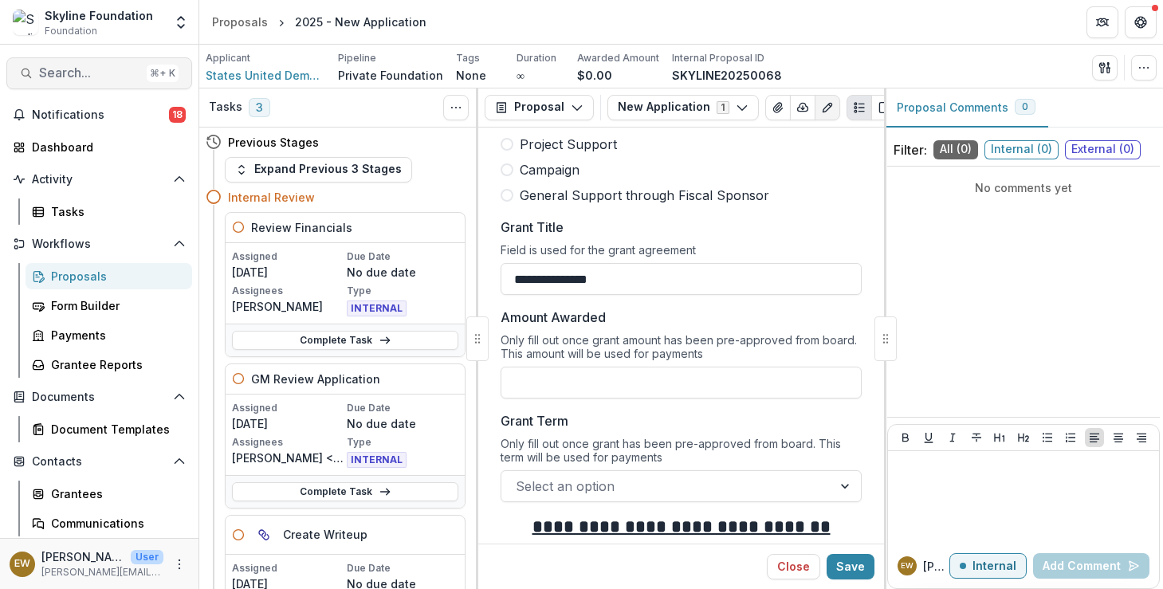
click at [102, 66] on span "Search..." at bounding box center [89, 72] width 101 height 15
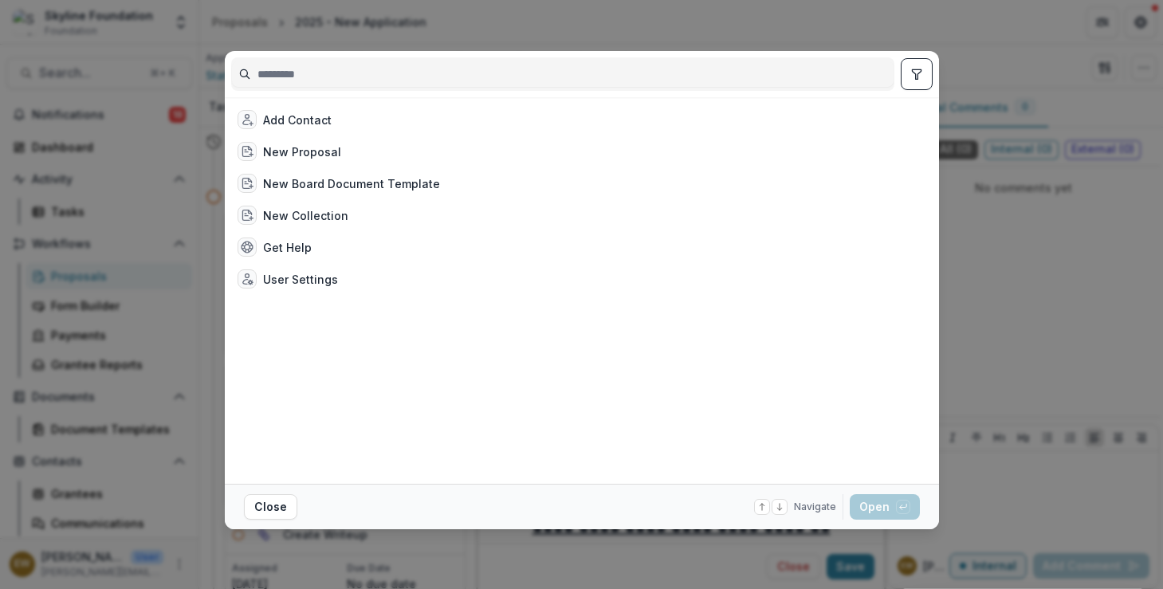
click at [77, 123] on div "Add Contact New Proposal New Board Document Template New Collection Get Help Us…" at bounding box center [581, 294] width 1163 height 589
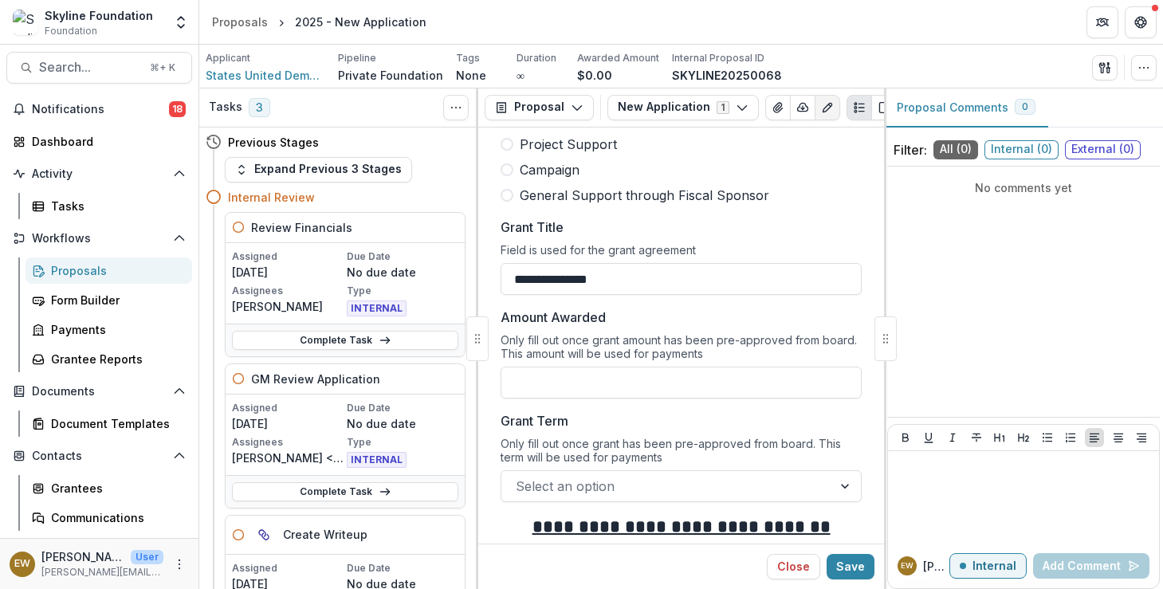
scroll to position [64, 0]
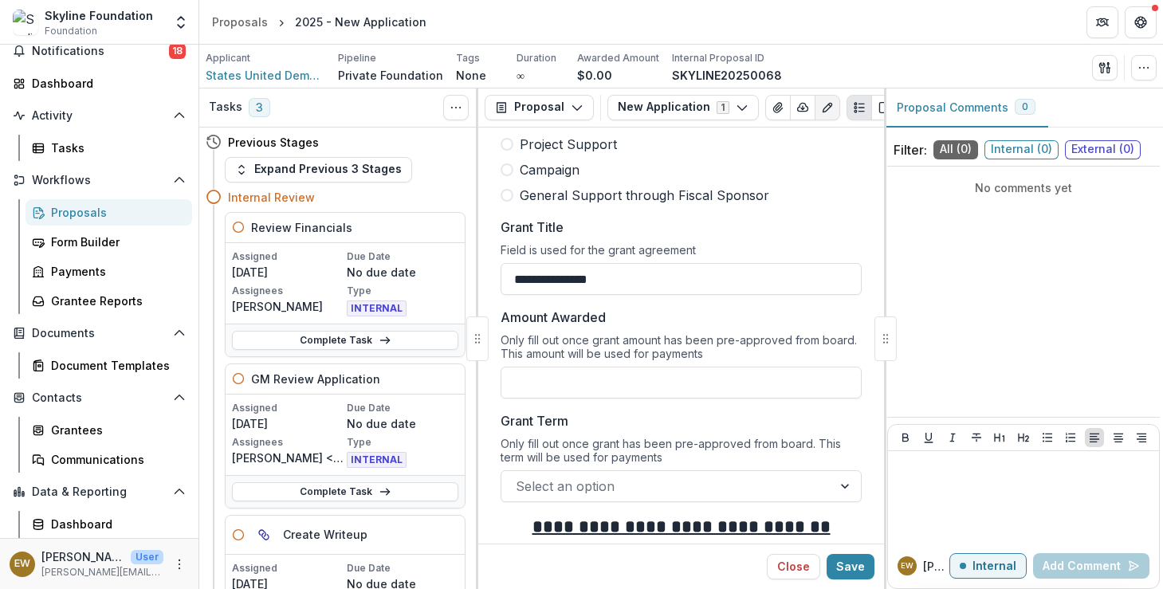
click at [88, 202] on link "Proposals" at bounding box center [109, 212] width 167 height 26
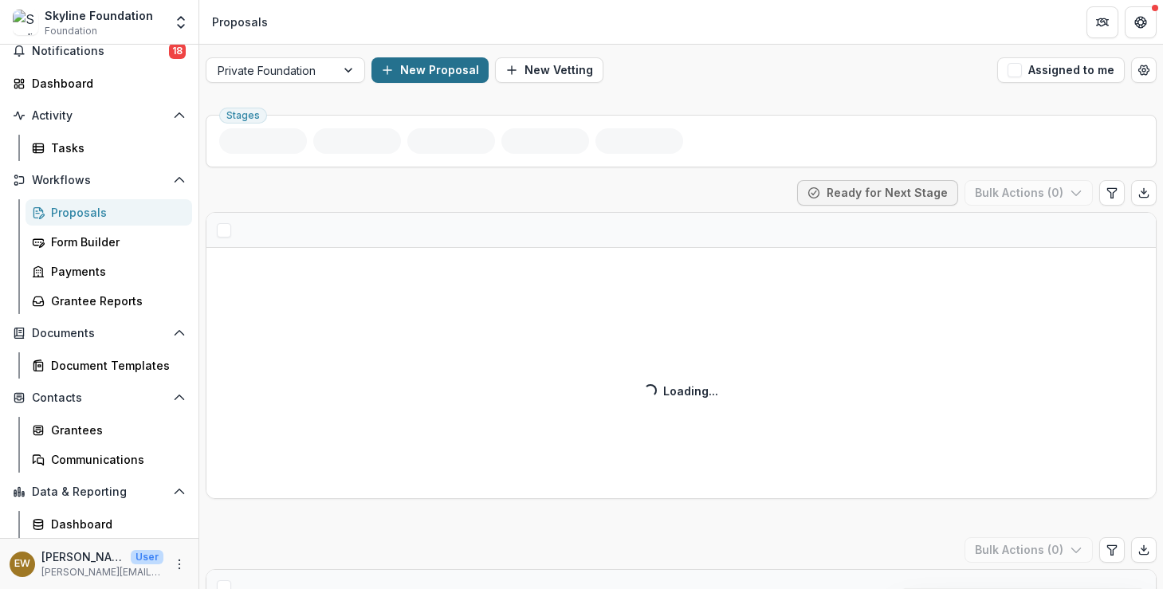
click at [448, 61] on button "New Proposal" at bounding box center [429, 70] width 117 height 26
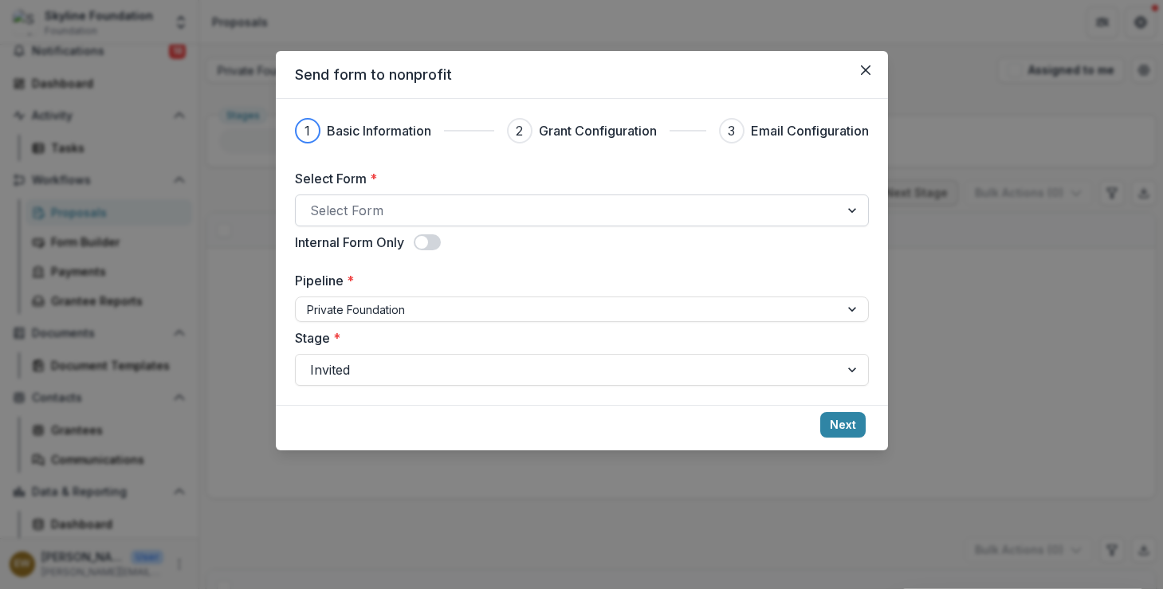
click at [368, 202] on div at bounding box center [567, 210] width 515 height 22
click at [368, 213] on div at bounding box center [567, 210] width 515 height 22
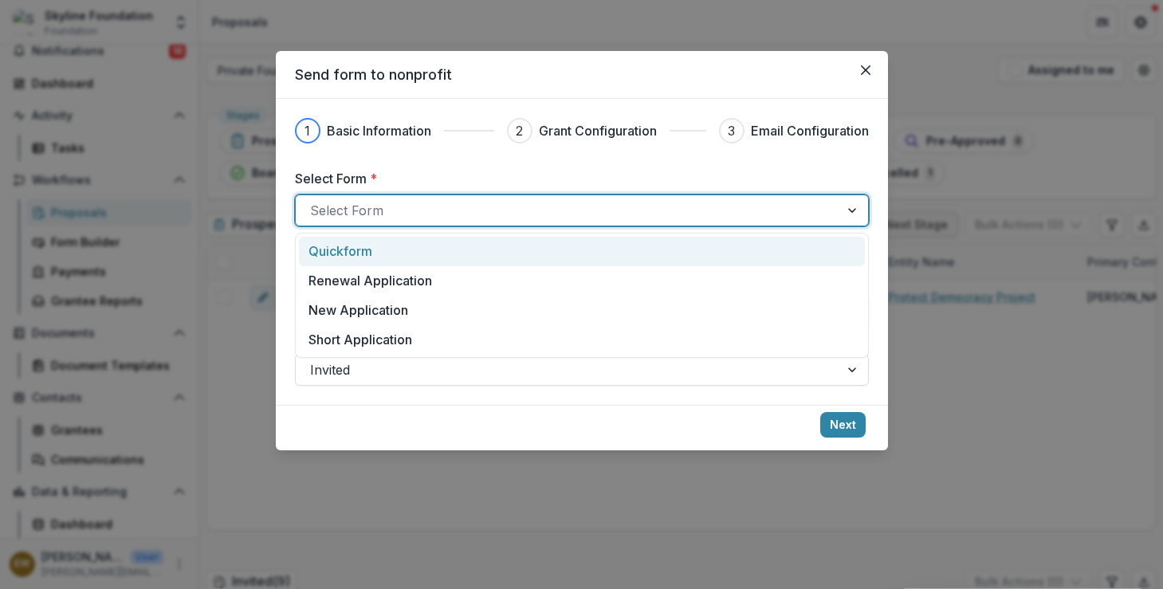
click at [854, 208] on div at bounding box center [853, 210] width 29 height 30
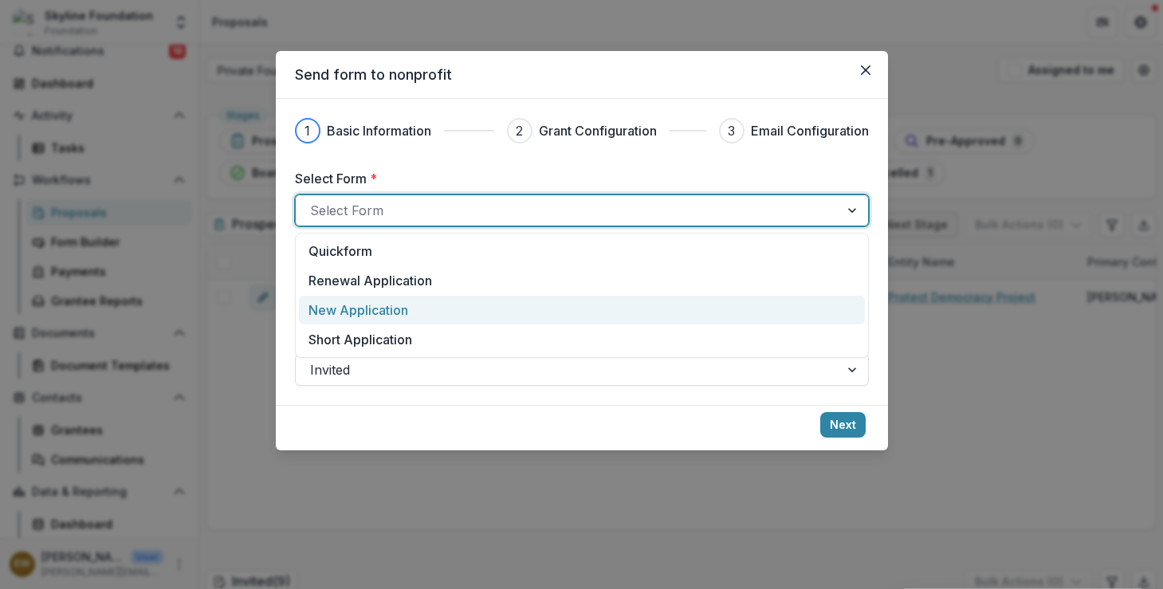
click at [451, 309] on div "New Application" at bounding box center [581, 310] width 545 height 19
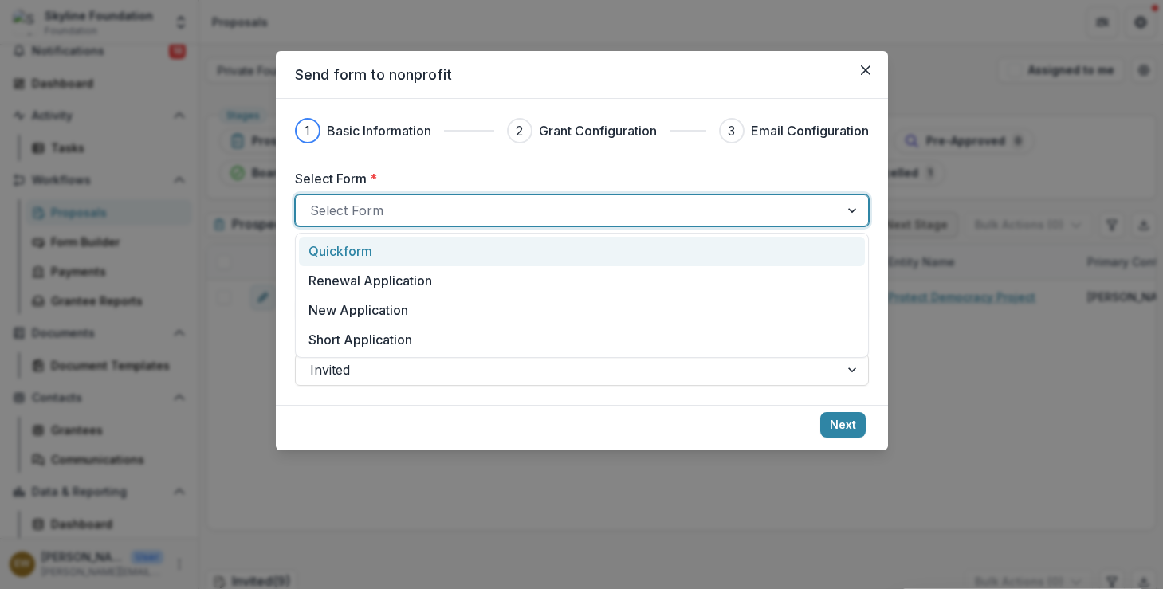
click at [847, 210] on div at bounding box center [853, 210] width 29 height 30
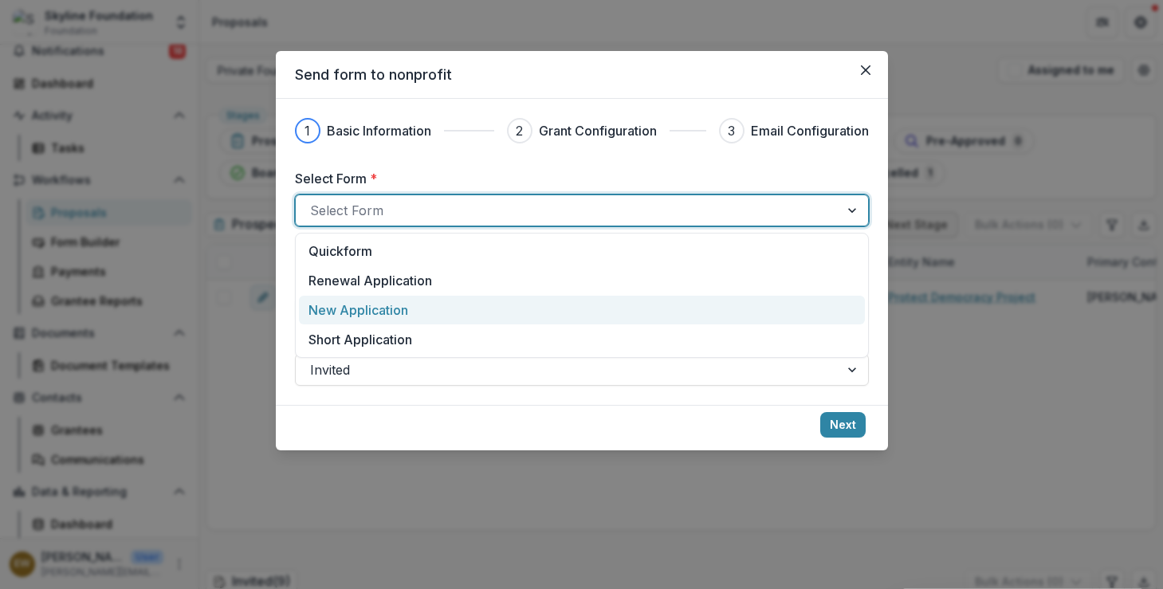
click at [538, 301] on div "New Application" at bounding box center [581, 310] width 545 height 19
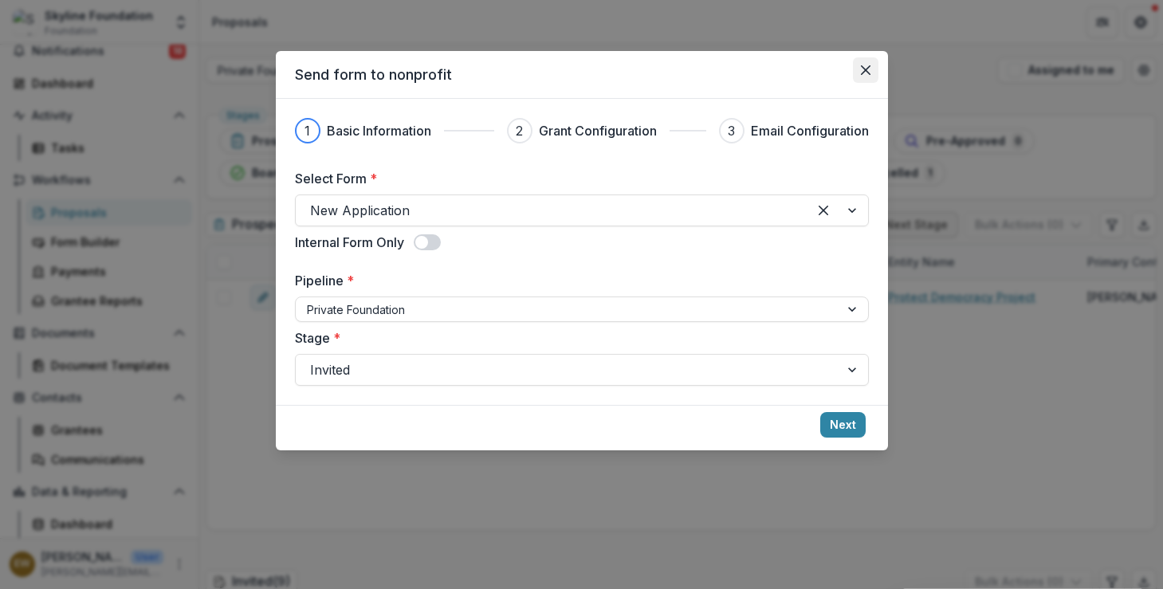
click at [862, 76] on button "Close" at bounding box center [866, 70] width 26 height 26
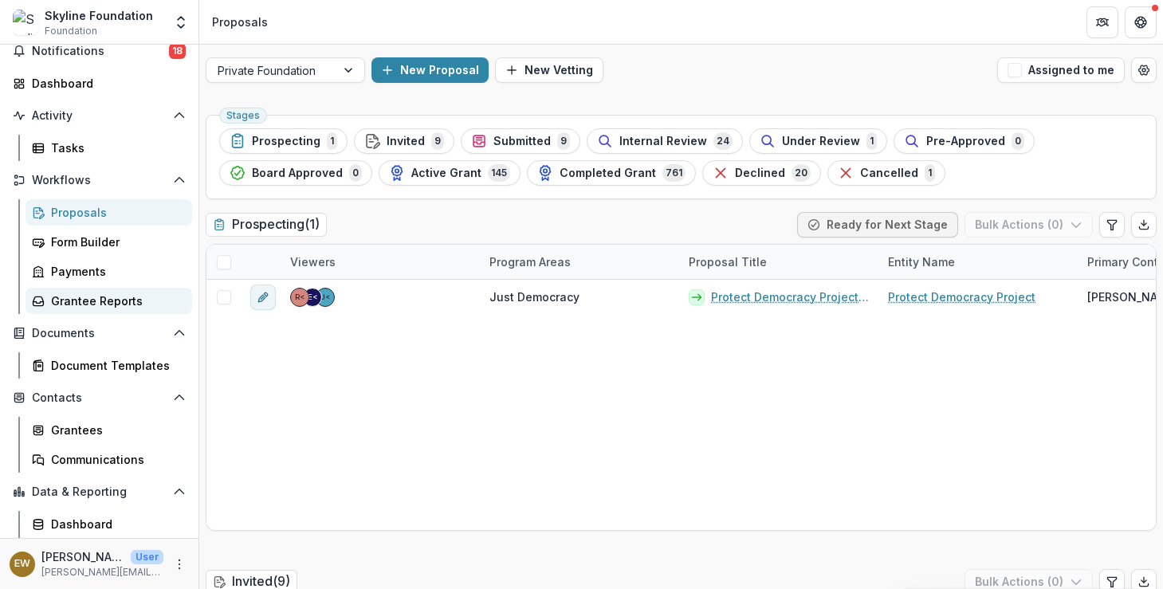
click at [96, 295] on div "Grantee Reports" at bounding box center [115, 301] width 128 height 17
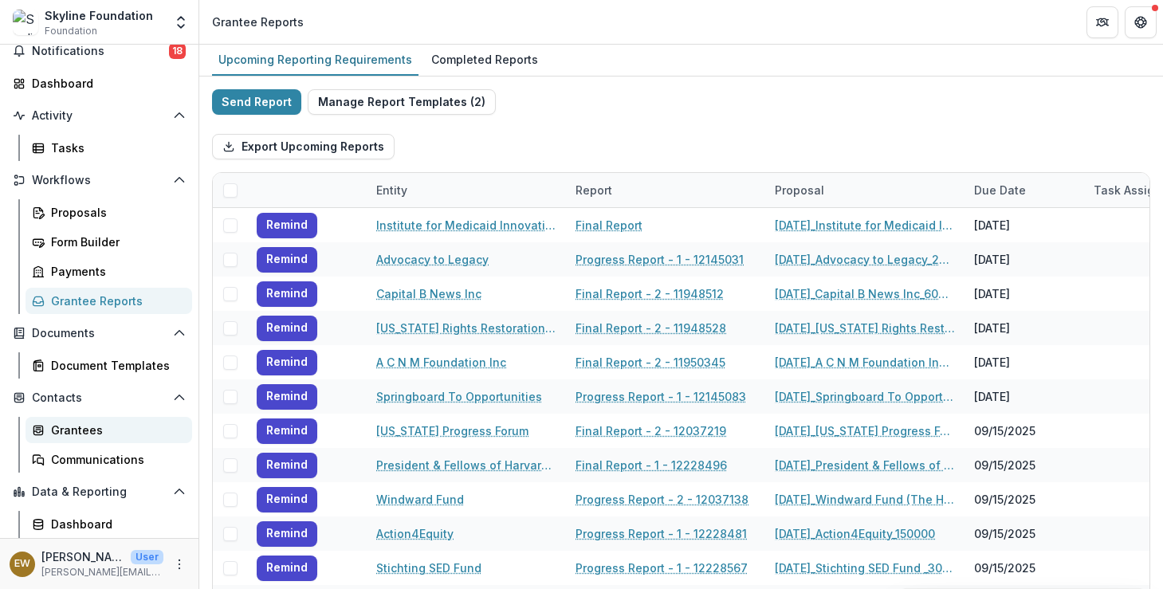
click at [69, 432] on div "Grantees" at bounding box center [115, 430] width 128 height 17
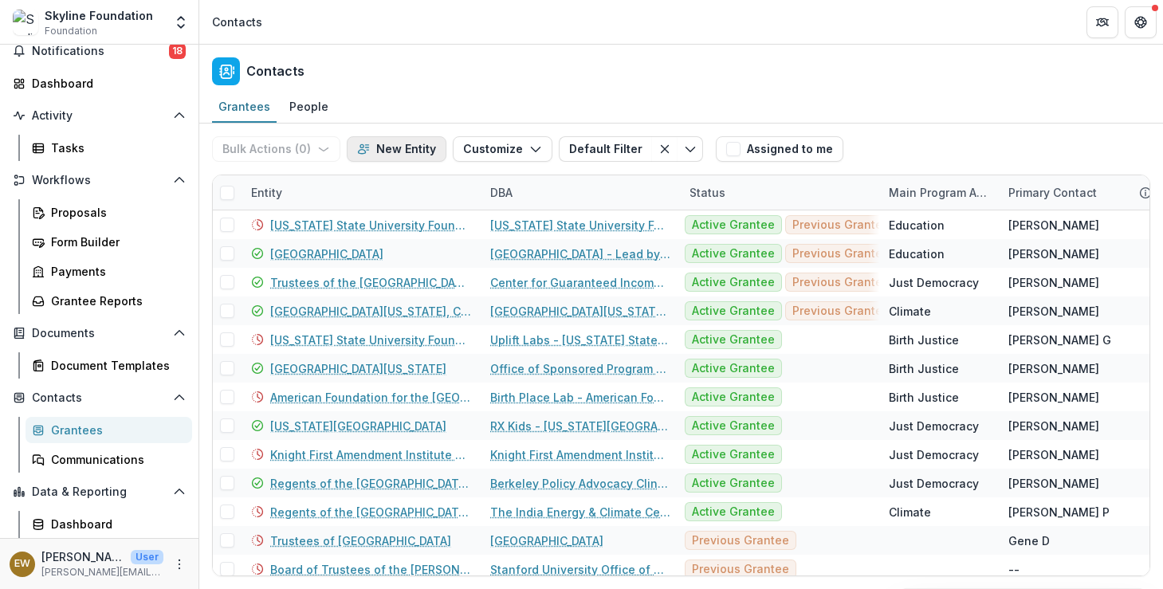
click at [393, 155] on button "New Entity" at bounding box center [397, 149] width 100 height 26
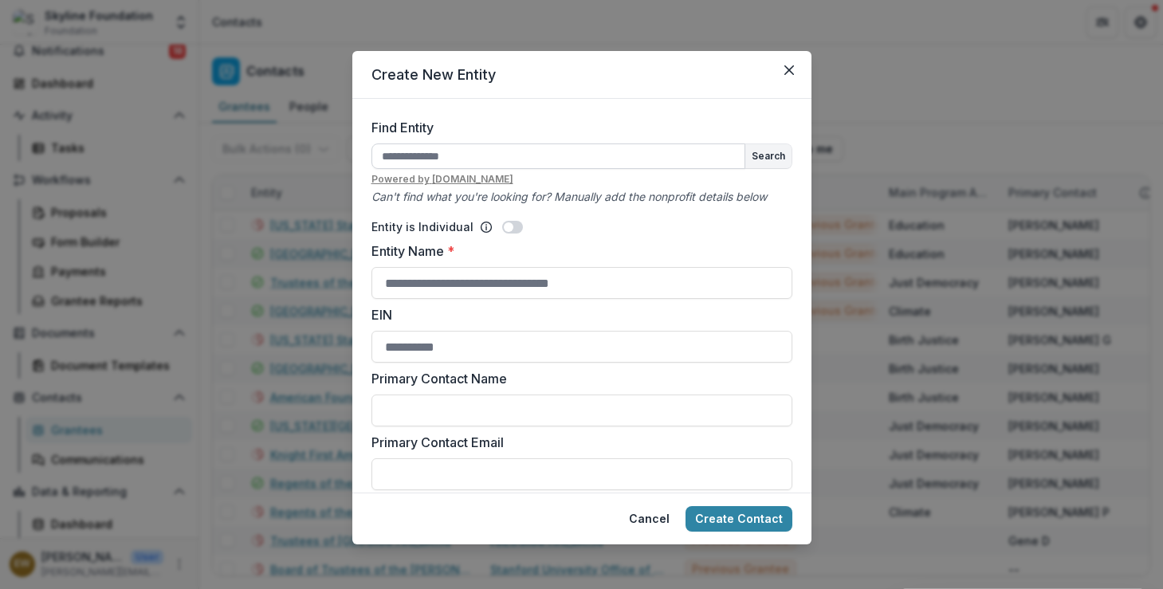
click at [400, 153] on input "Find Entity" at bounding box center [558, 156] width 374 height 26
paste input "**********"
type input "**********"
click at [756, 155] on button "Search" at bounding box center [768, 156] width 46 height 24
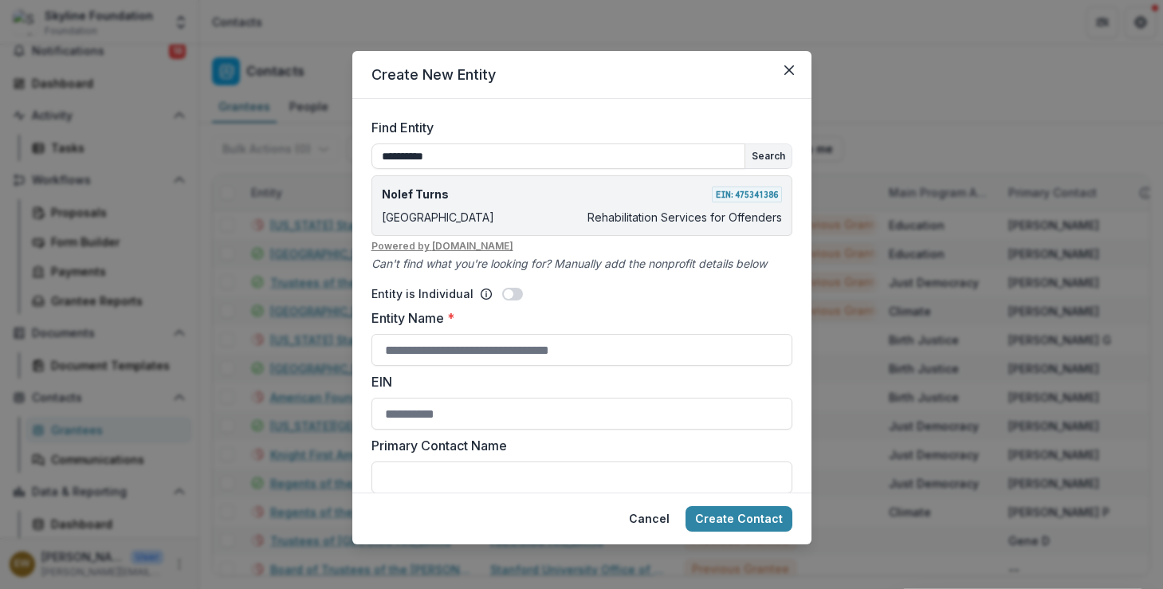
click at [603, 209] on p "Rehabilitation Services for Offenders" at bounding box center [685, 217] width 195 height 17
type input "**********"
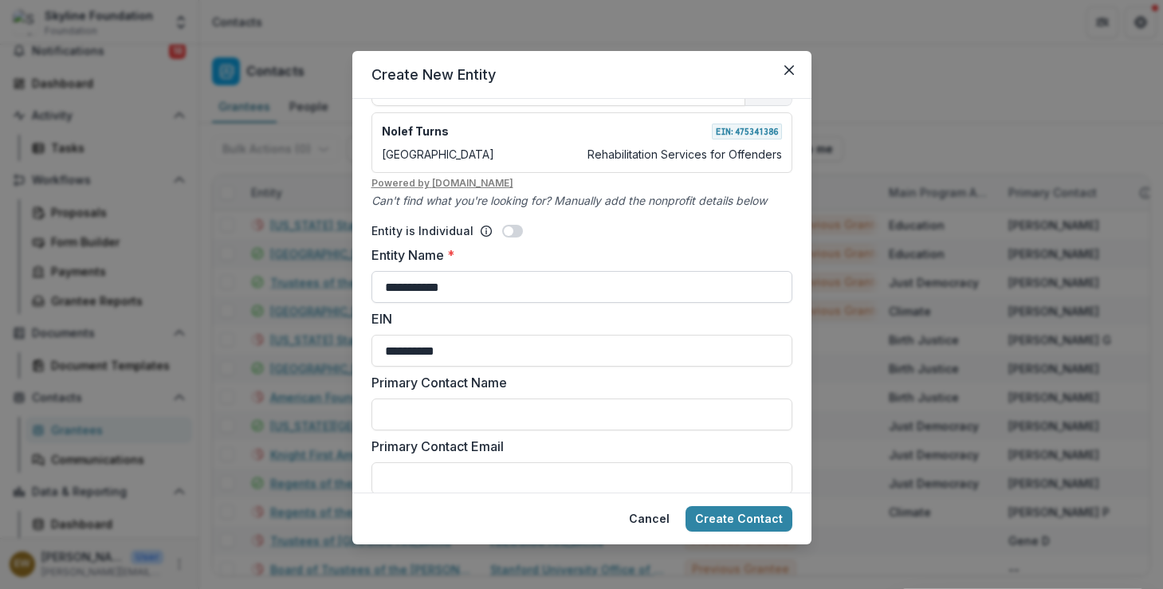
scroll to position [109, 0]
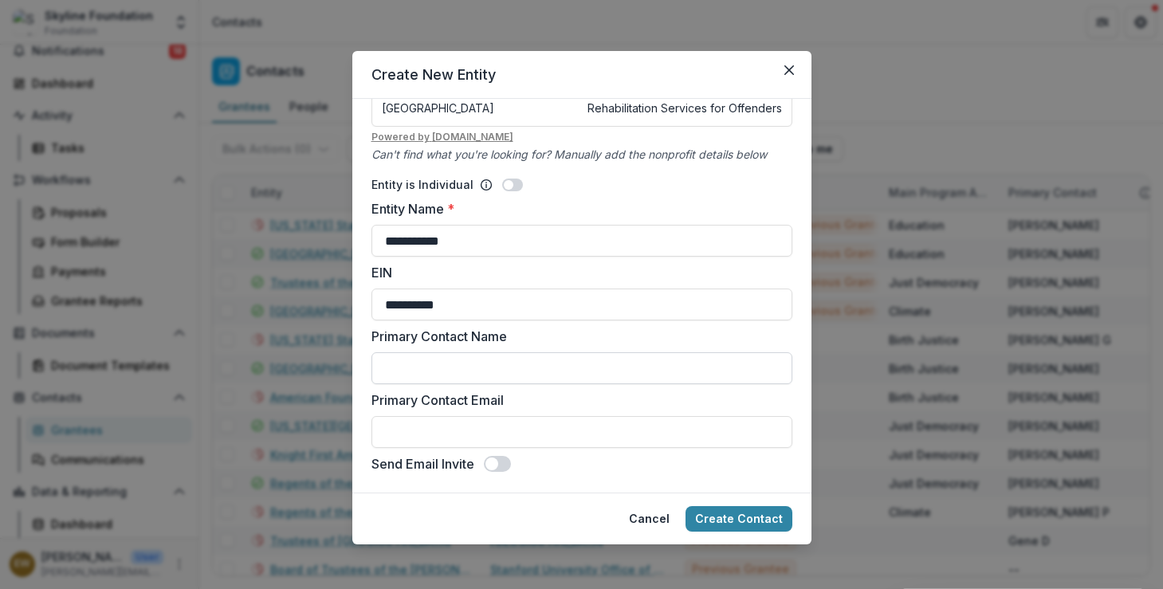
click at [464, 364] on input "Primary Contact Name" at bounding box center [581, 368] width 421 height 32
type input "**********"
click at [490, 425] on input "Primary Contact Email" at bounding box center [581, 432] width 421 height 32
paste input "**********"
type input "**********"
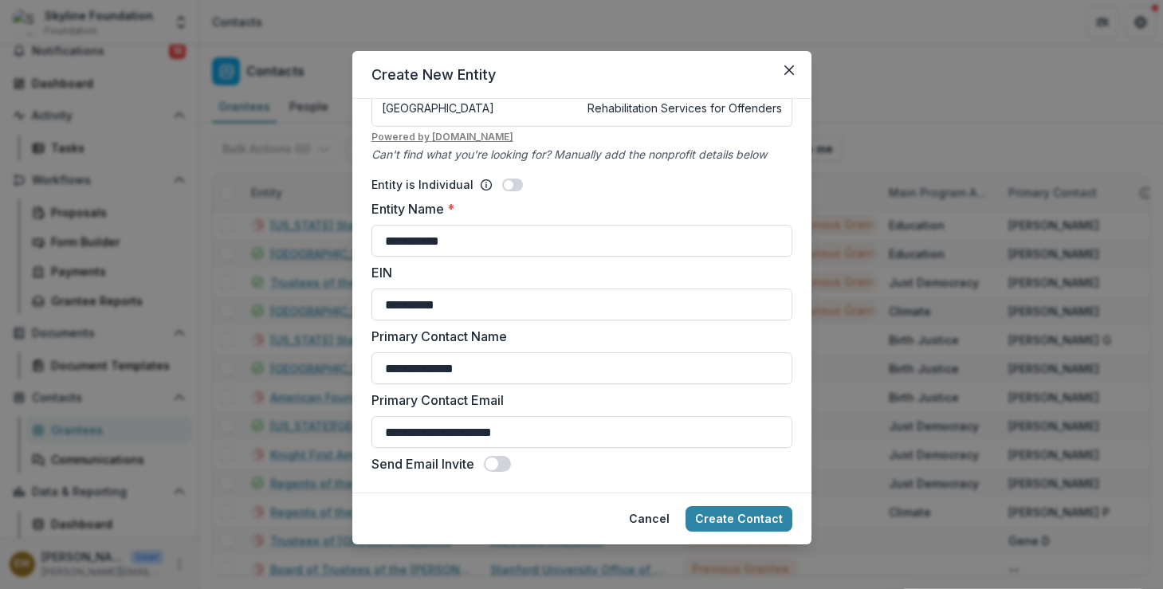
click at [611, 404] on label "Primary Contact Email" at bounding box center [576, 400] width 411 height 19
click at [611, 416] on input "**********" at bounding box center [581, 432] width 421 height 32
click at [766, 525] on button "Create Contact" at bounding box center [739, 519] width 107 height 26
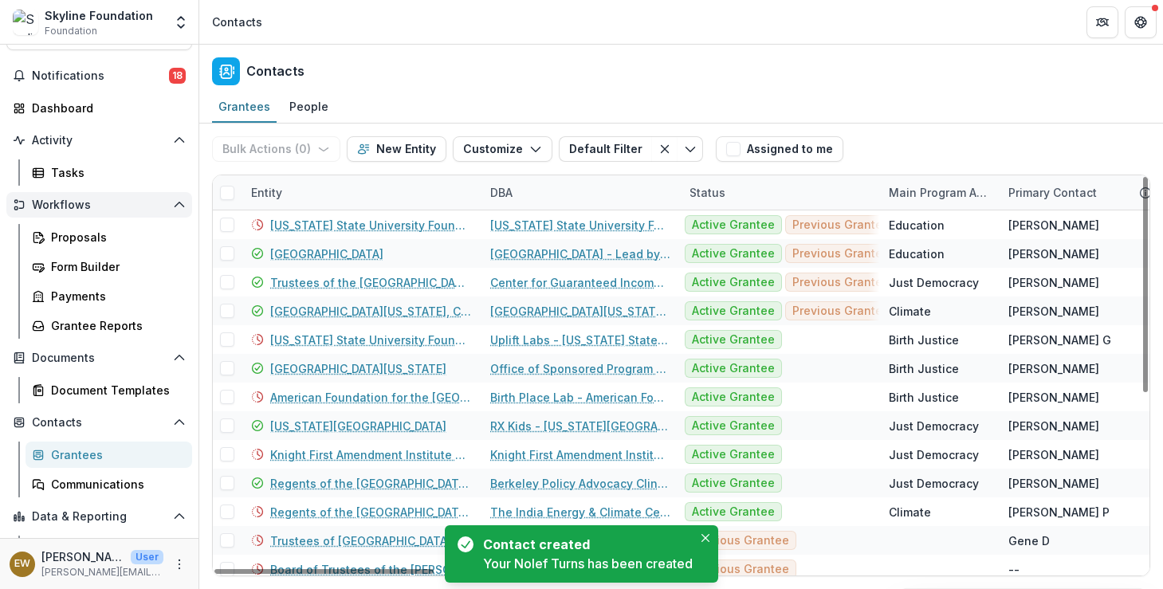
scroll to position [0, 0]
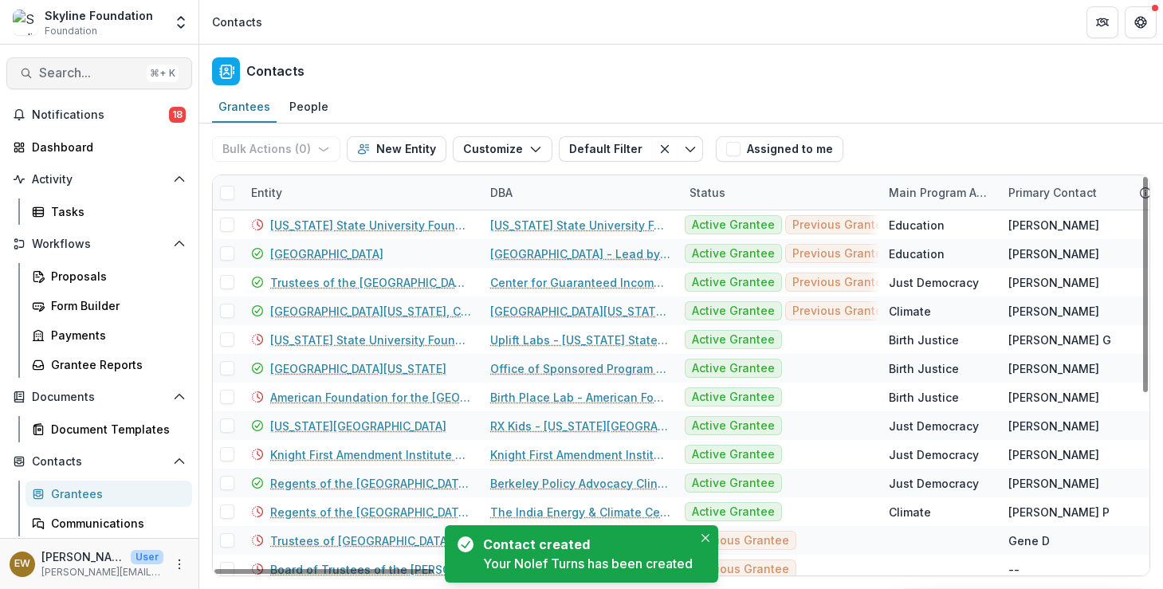
click at [77, 75] on span "Search..." at bounding box center [89, 72] width 101 height 15
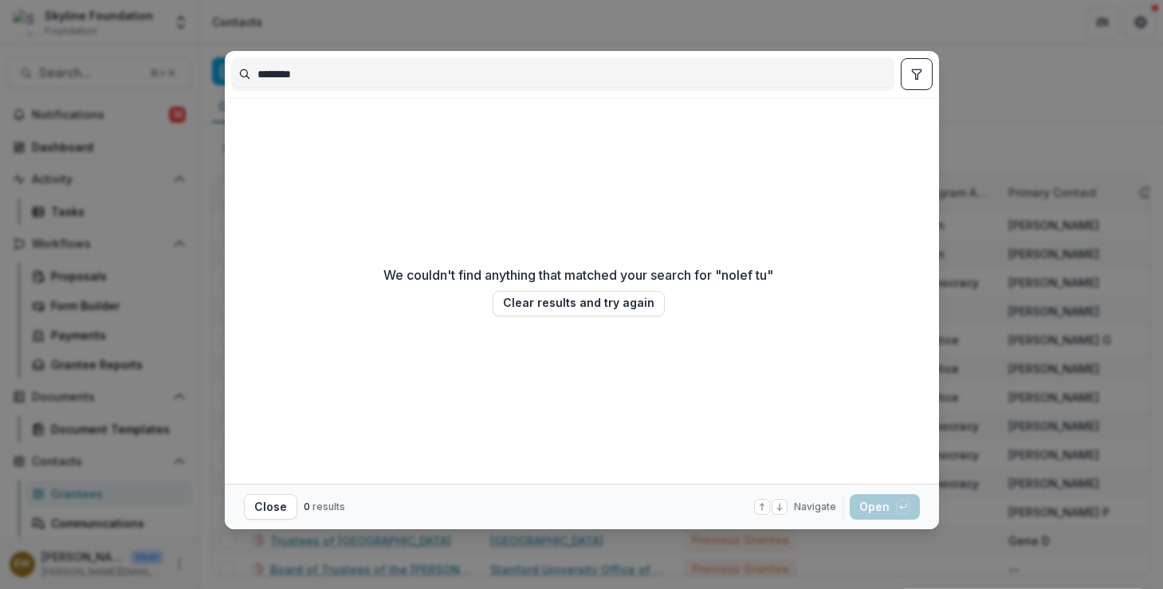
type input "********"
click at [112, 119] on div "******** We couldn't find anything that matched your search for " nolef tu " Cl…" at bounding box center [581, 294] width 1163 height 589
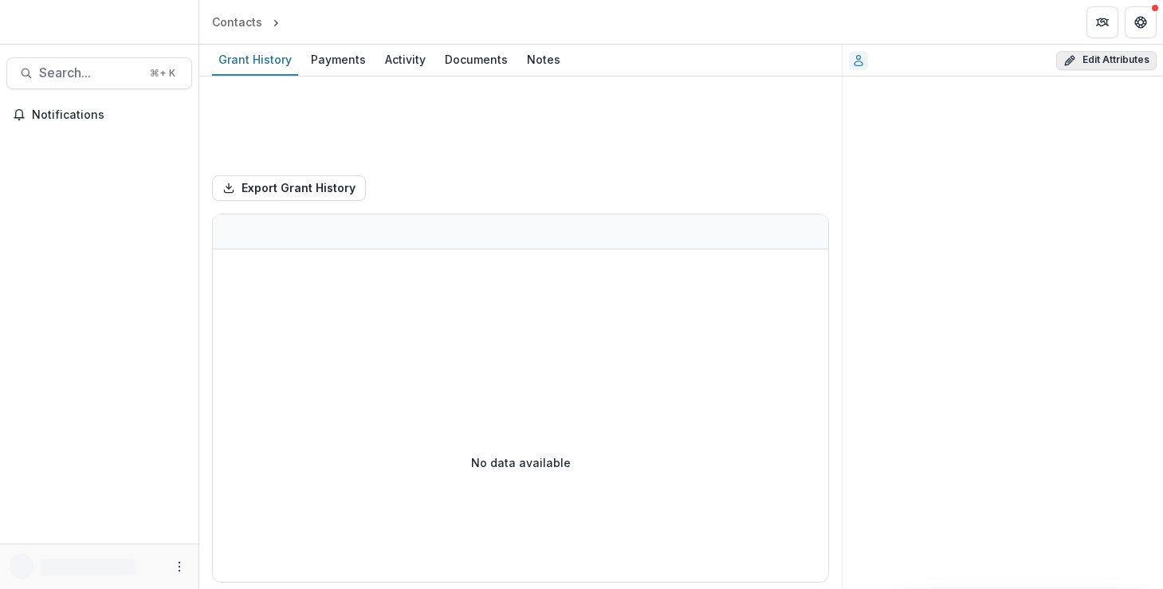
click at [1118, 60] on button "Edit Attributes" at bounding box center [1106, 60] width 100 height 19
select select
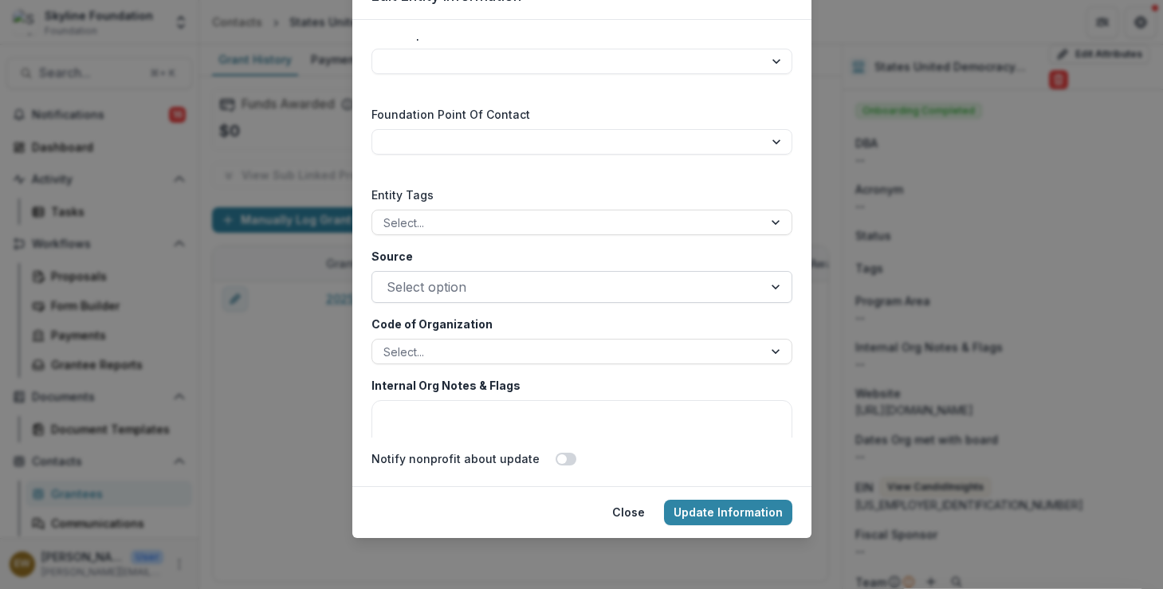
scroll to position [2541, 0]
click at [457, 281] on div at bounding box center [568, 289] width 362 height 22
click at [470, 260] on label "Source" at bounding box center [576, 258] width 411 height 17
click at [391, 280] on input "Source" at bounding box center [389, 289] width 4 height 19
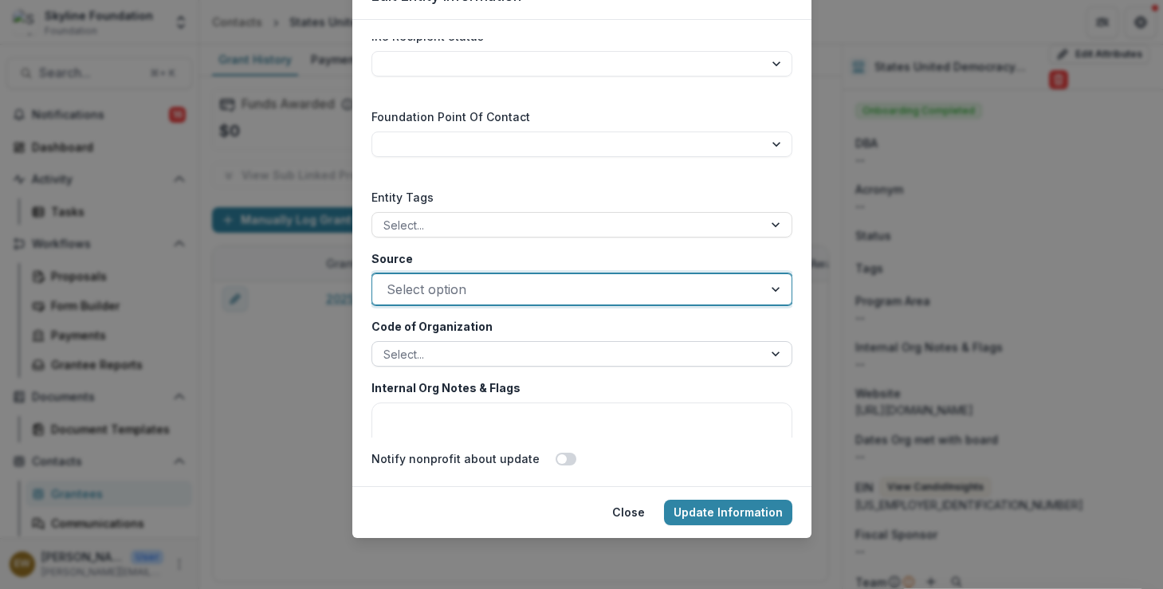
click at [433, 361] on div at bounding box center [567, 354] width 368 height 20
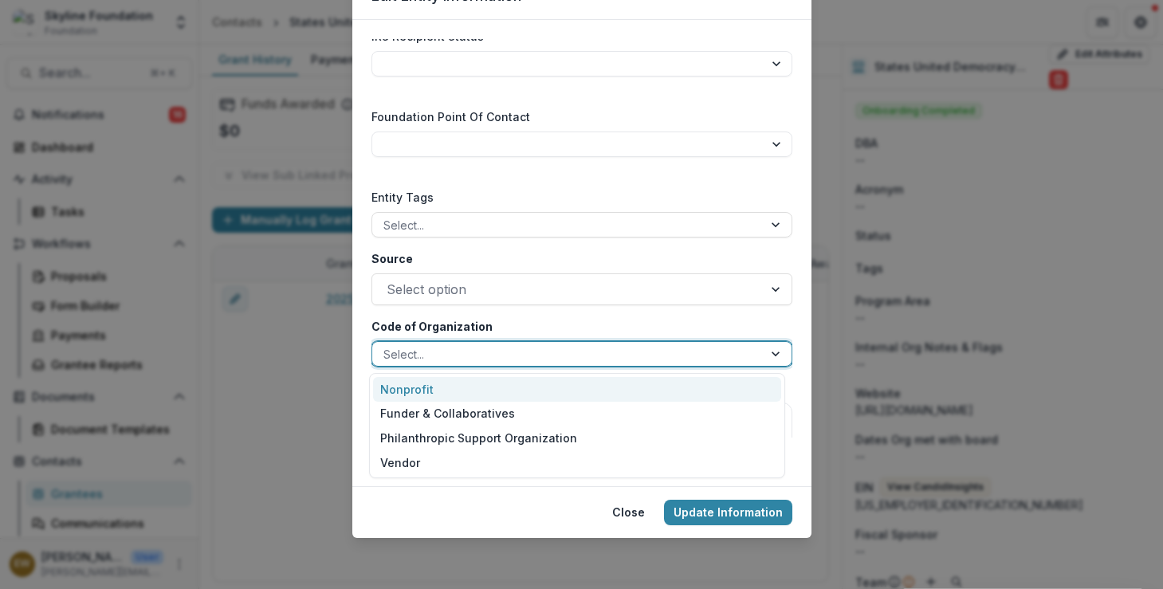
click at [422, 394] on div "Nonprofit" at bounding box center [577, 389] width 408 height 25
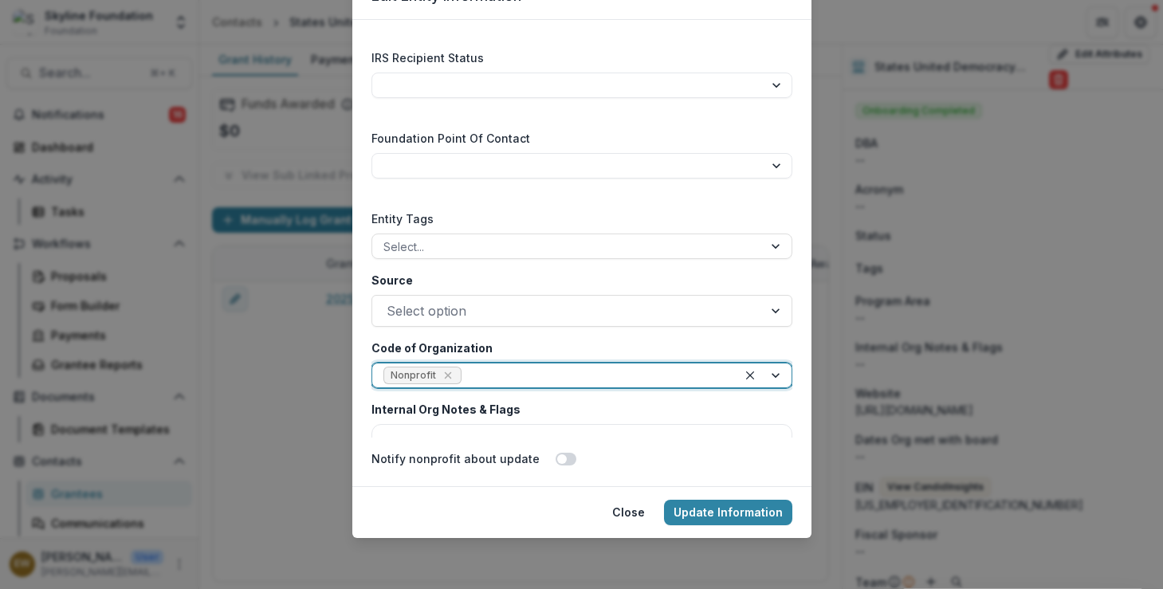
scroll to position [2522, 0]
click at [429, 240] on div at bounding box center [567, 244] width 368 height 20
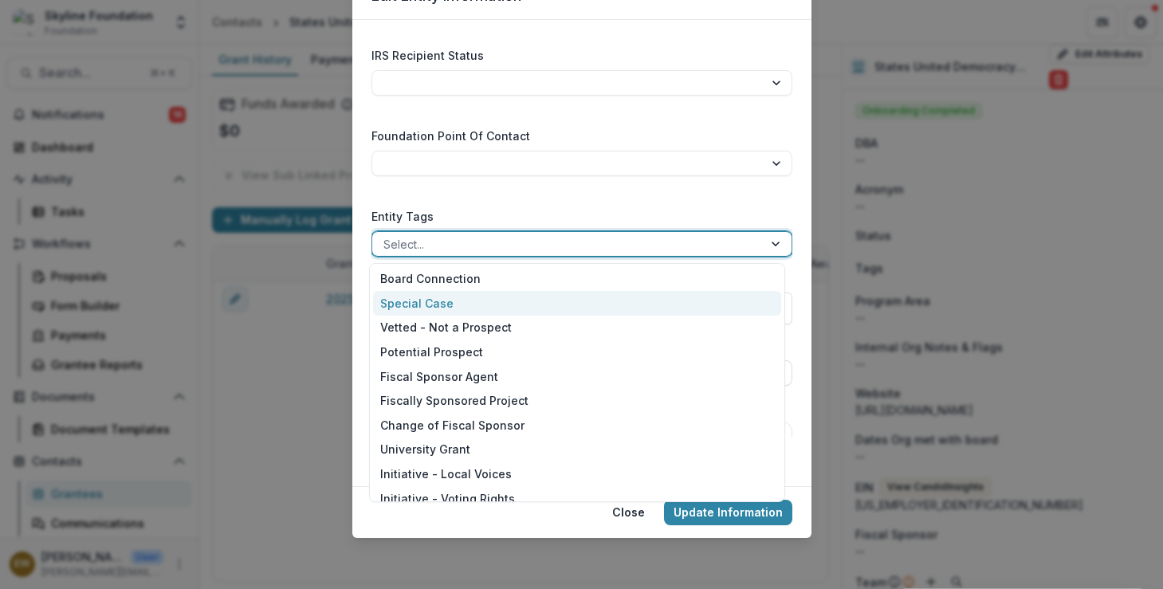
click at [498, 210] on label "Entity Tags" at bounding box center [576, 216] width 411 height 17
click at [387, 236] on input "Entity Tags" at bounding box center [384, 244] width 3 height 17
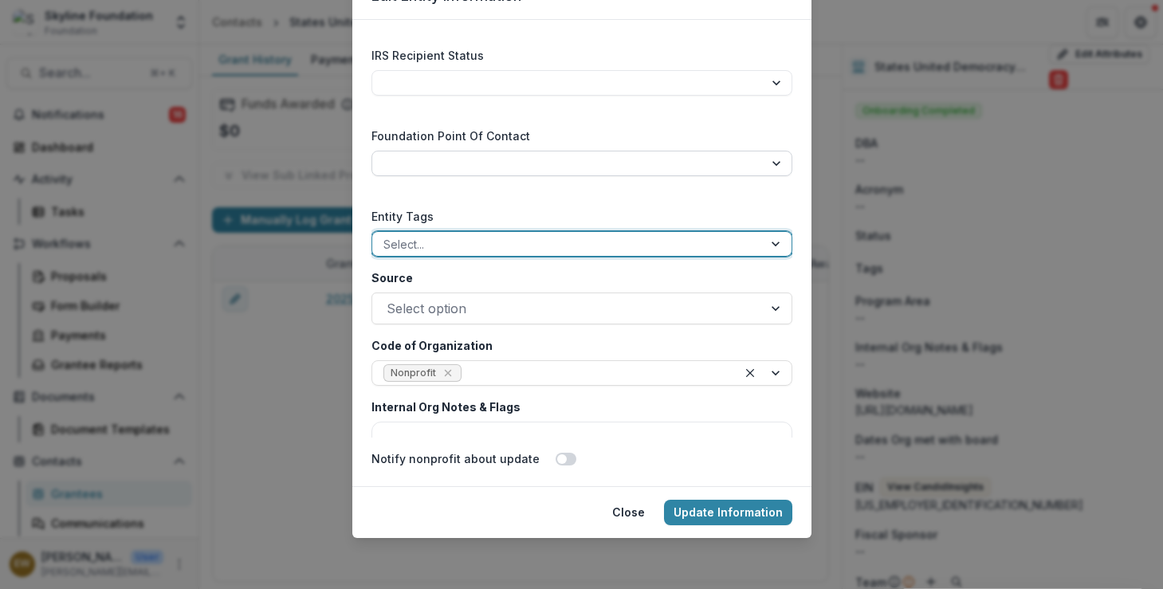
click at [506, 170] on select "**********" at bounding box center [581, 164] width 421 height 26
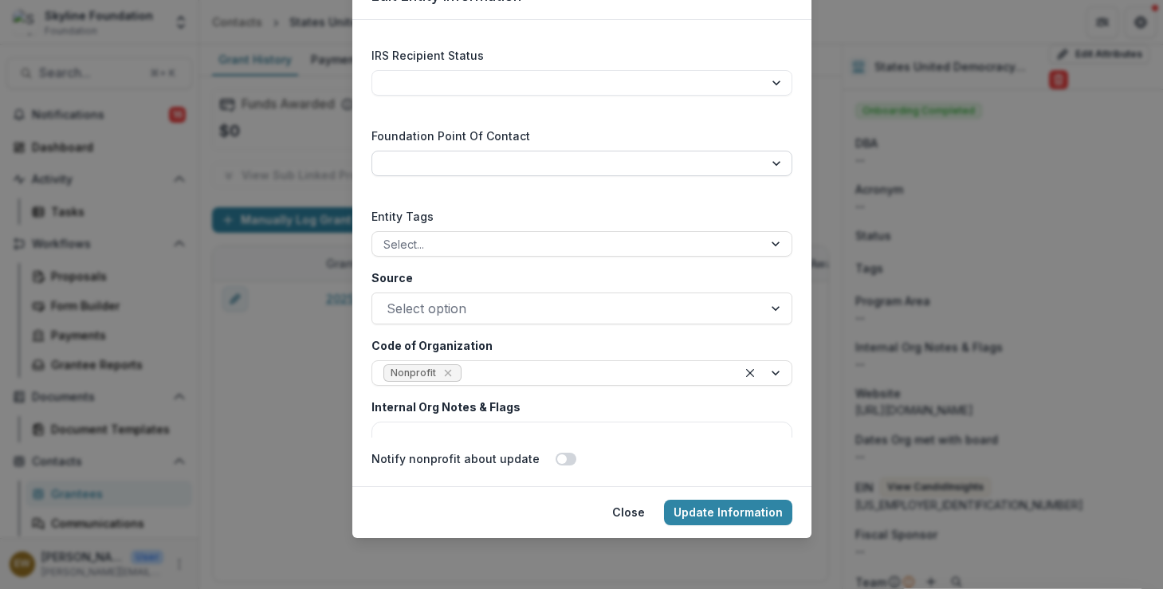
select select "**********"
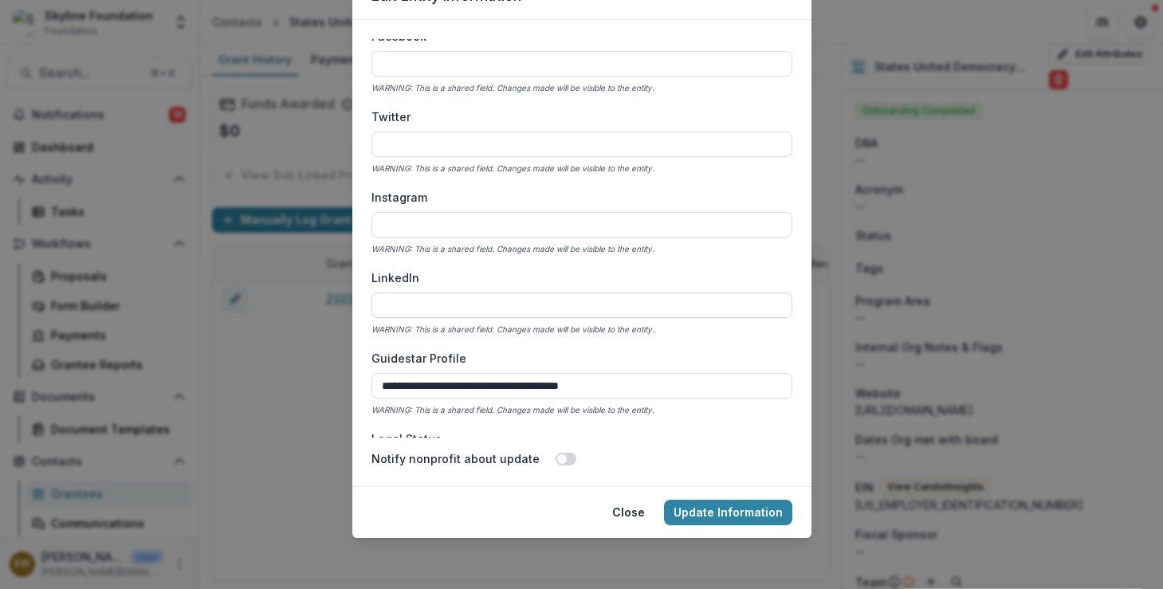
click at [440, 305] on input "LinkedIn" at bounding box center [581, 306] width 421 height 26
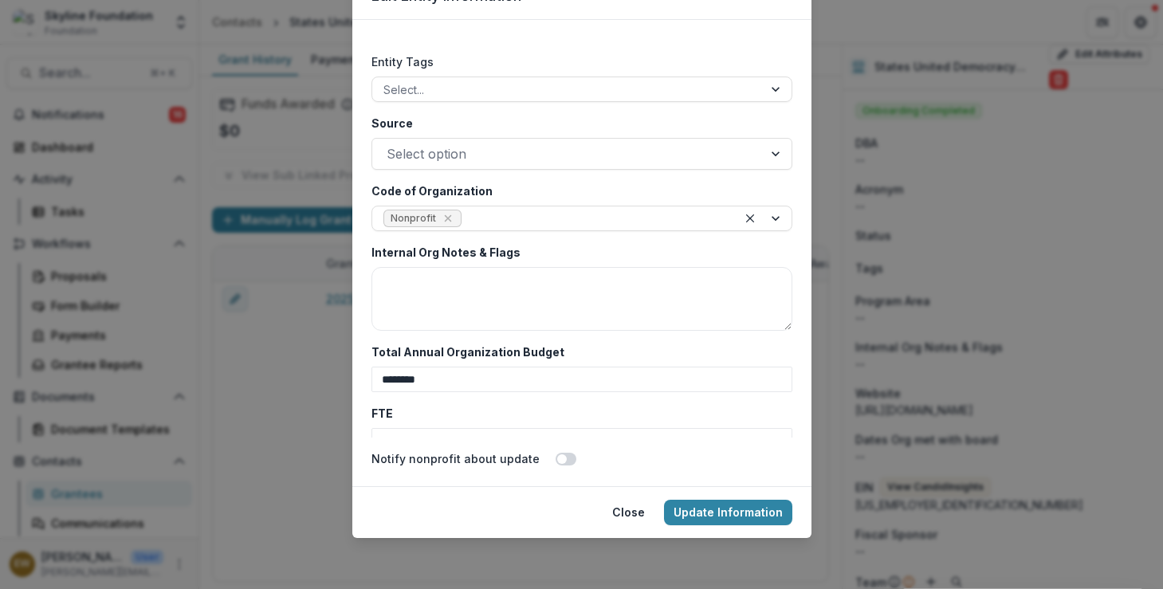
click at [590, 257] on label "Internal Org Notes & Flags" at bounding box center [576, 252] width 411 height 17
click at [590, 267] on textarea "Internal Org Notes & Flags" at bounding box center [581, 299] width 421 height 64
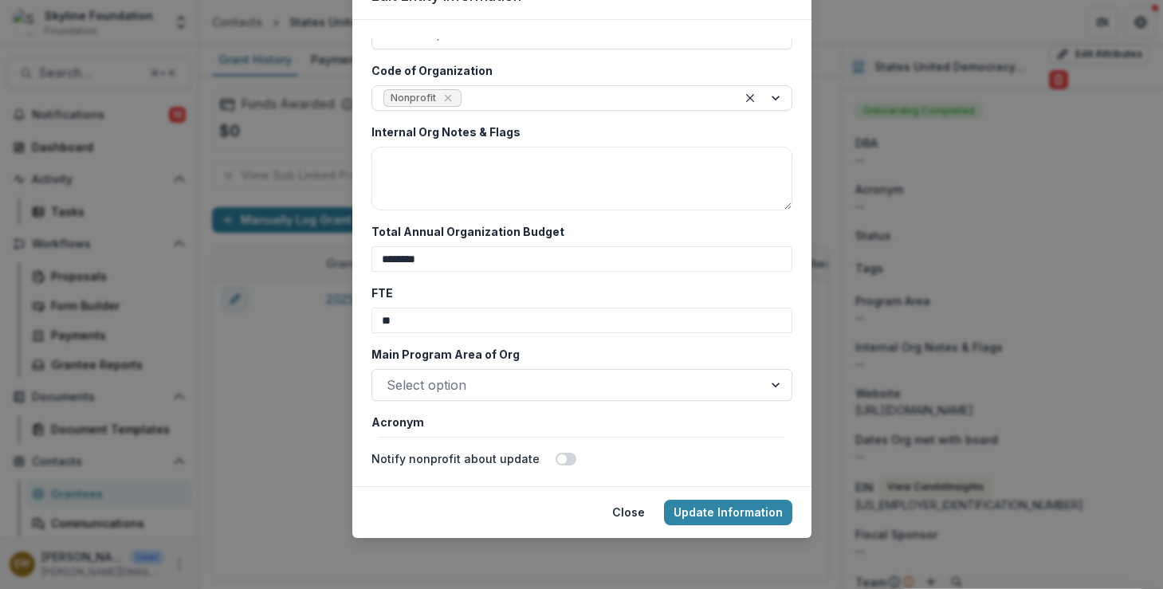
scroll to position [2895, 0]
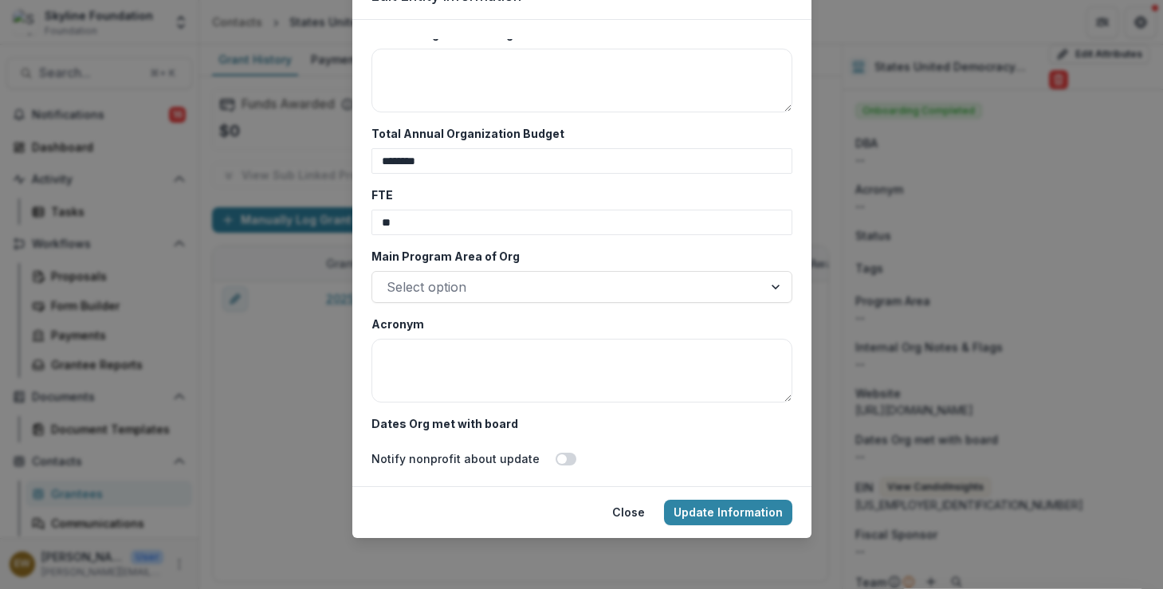
click at [563, 282] on div at bounding box center [568, 287] width 362 height 22
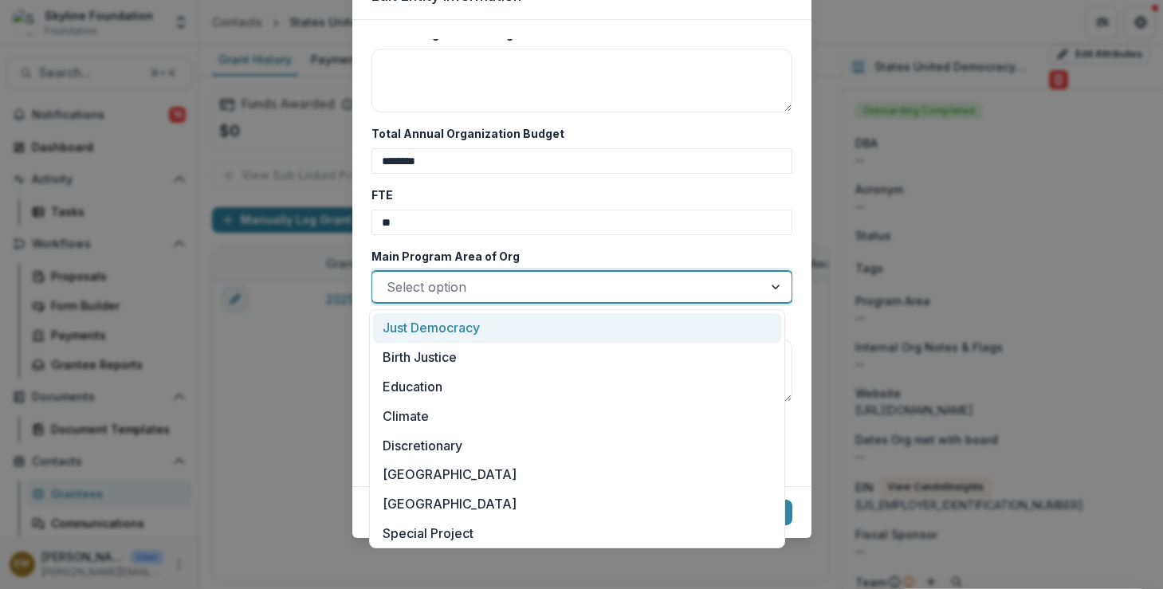
click at [537, 328] on div "Just Democracy" at bounding box center [577, 327] width 408 height 29
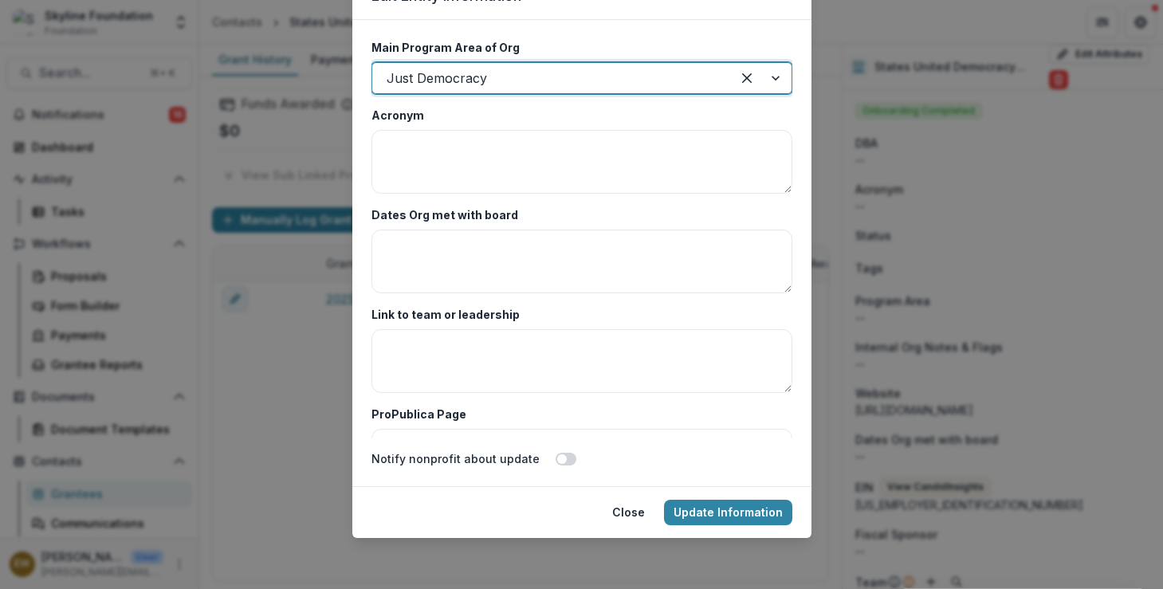
scroll to position [3159, 0]
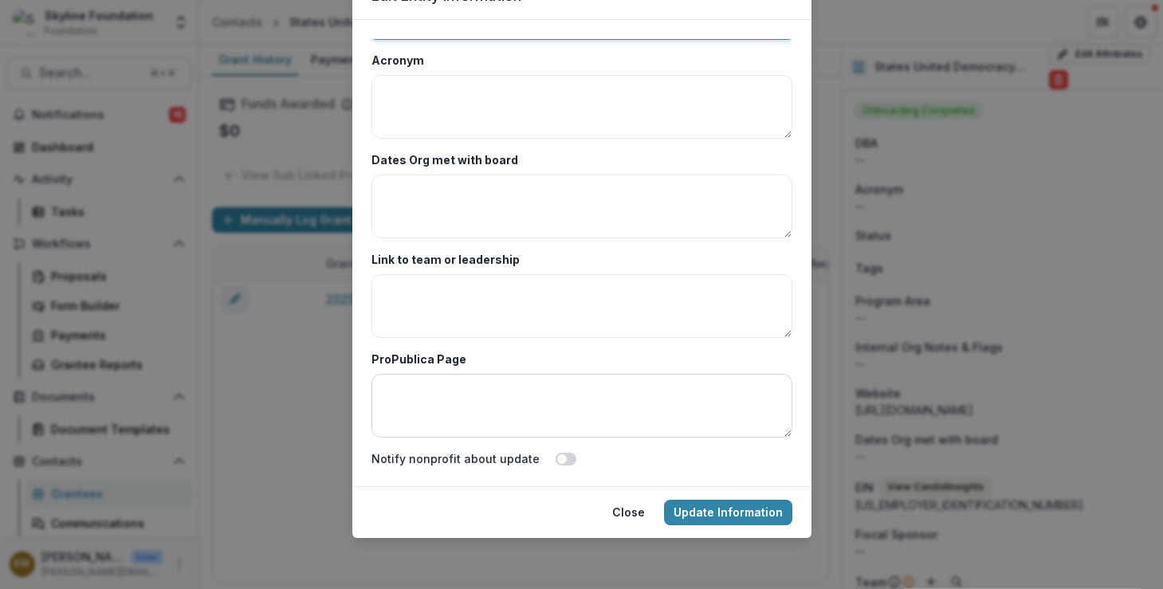
click at [446, 422] on textarea "ProPublica Page" at bounding box center [581, 406] width 421 height 64
paste textarea "**********"
type textarea "**********"
click at [452, 380] on textarea "**********" at bounding box center [581, 406] width 421 height 64
click at [451, 381] on textarea "**********" at bounding box center [581, 406] width 421 height 64
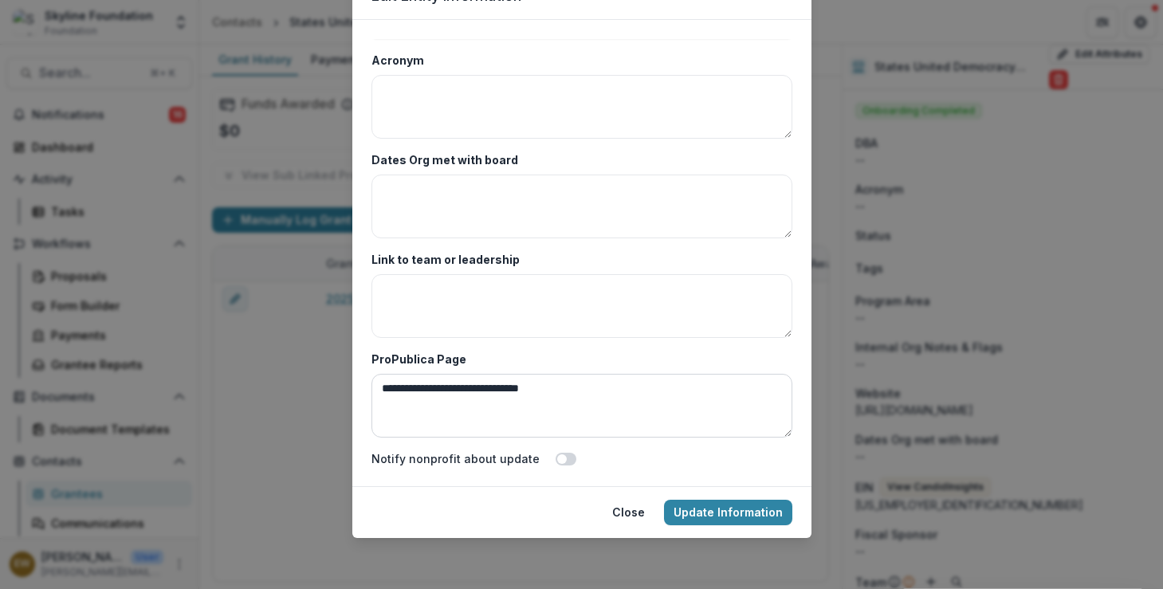
click at [451, 381] on textarea "**********" at bounding box center [581, 406] width 421 height 64
click at [613, 299] on textarea "Link to team or leadership" at bounding box center [581, 306] width 421 height 64
paste textarea "**********"
type textarea "**********"
click at [478, 409] on textarea "ProPublica Page" at bounding box center [581, 406] width 421 height 64
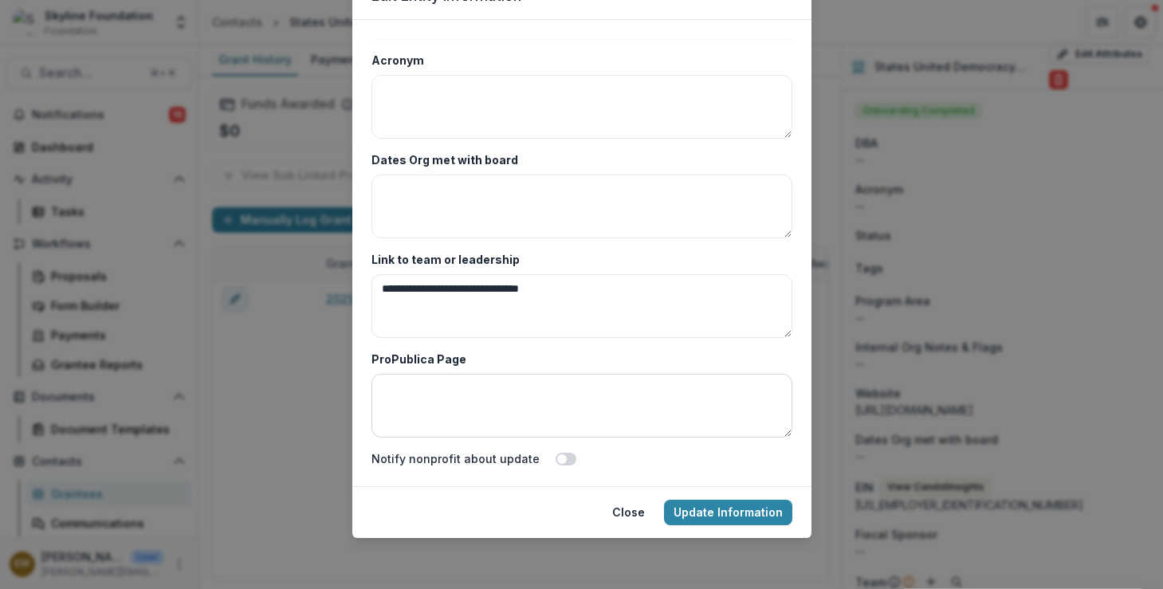
paste textarea "**********"
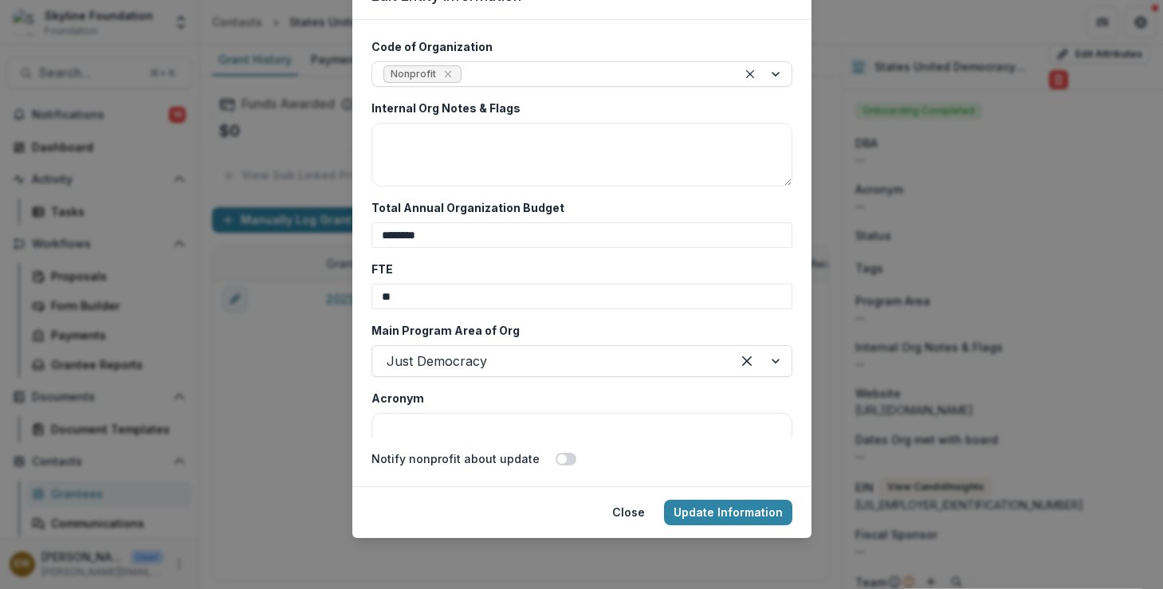
type textarea "**********"
click at [733, 525] on footer "Close Update Information" at bounding box center [581, 512] width 459 height 52
click at [742, 502] on button "Update Information" at bounding box center [728, 513] width 128 height 26
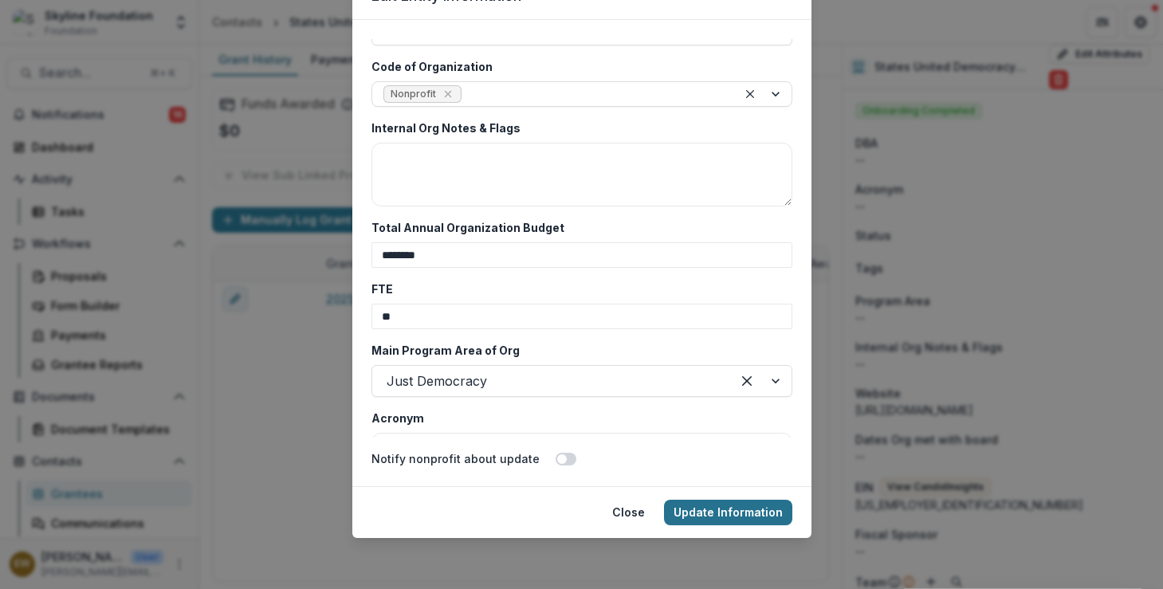
scroll to position [1, 0]
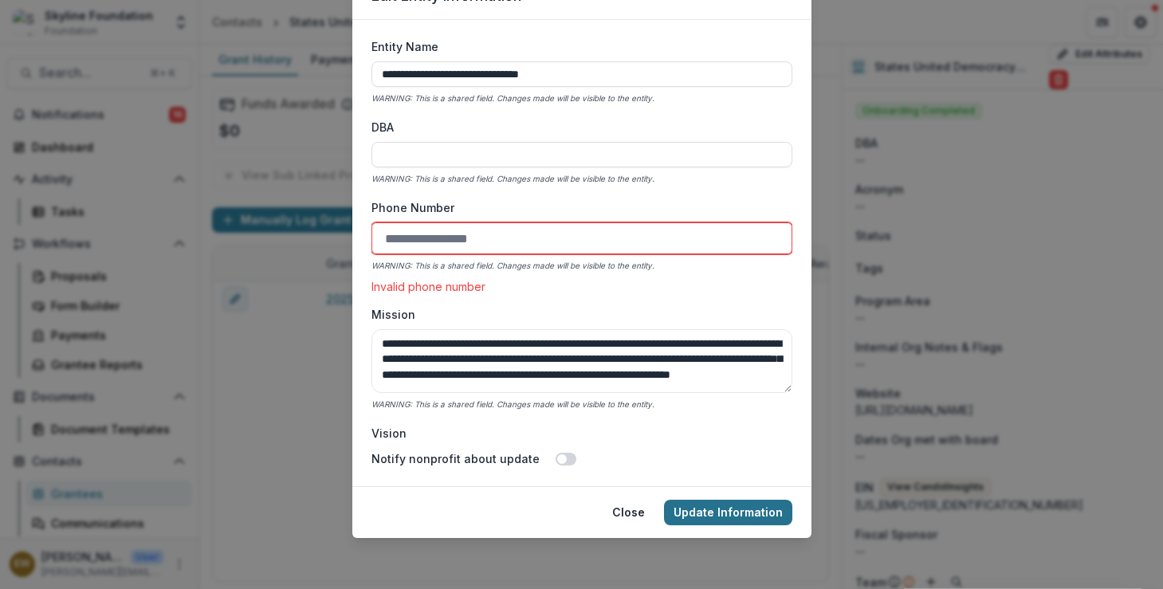
click at [737, 510] on button "Update Information" at bounding box center [728, 513] width 128 height 26
click at [498, 230] on input "Phone Number" at bounding box center [581, 238] width 421 height 32
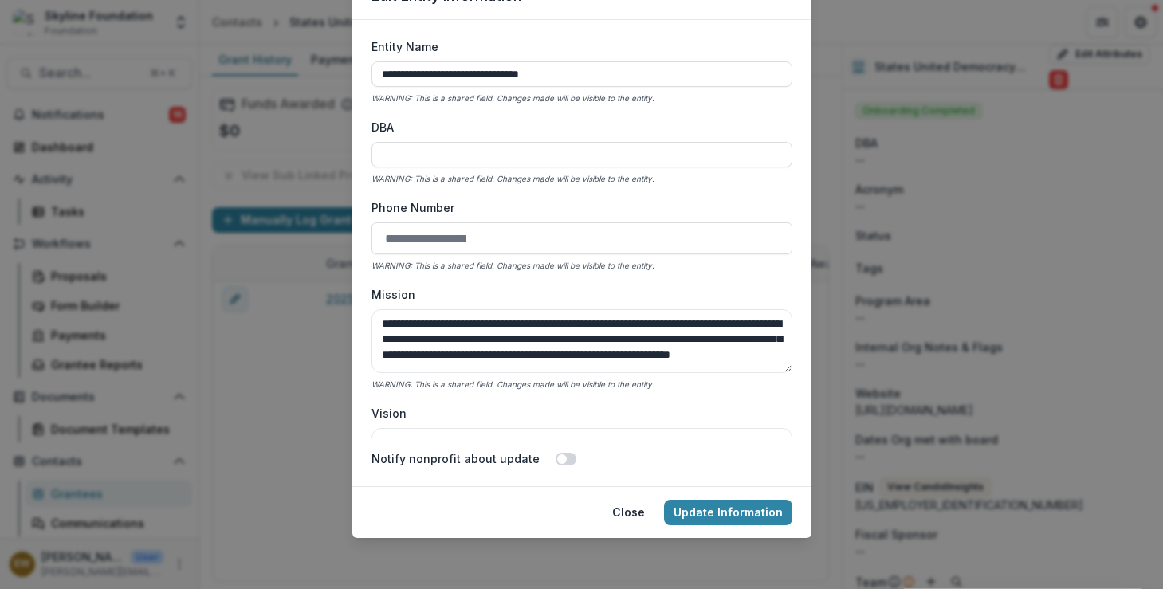
click at [660, 187] on div "**********" at bounding box center [581, 238] width 421 height 399
click at [730, 517] on button "Update Information" at bounding box center [728, 513] width 128 height 26
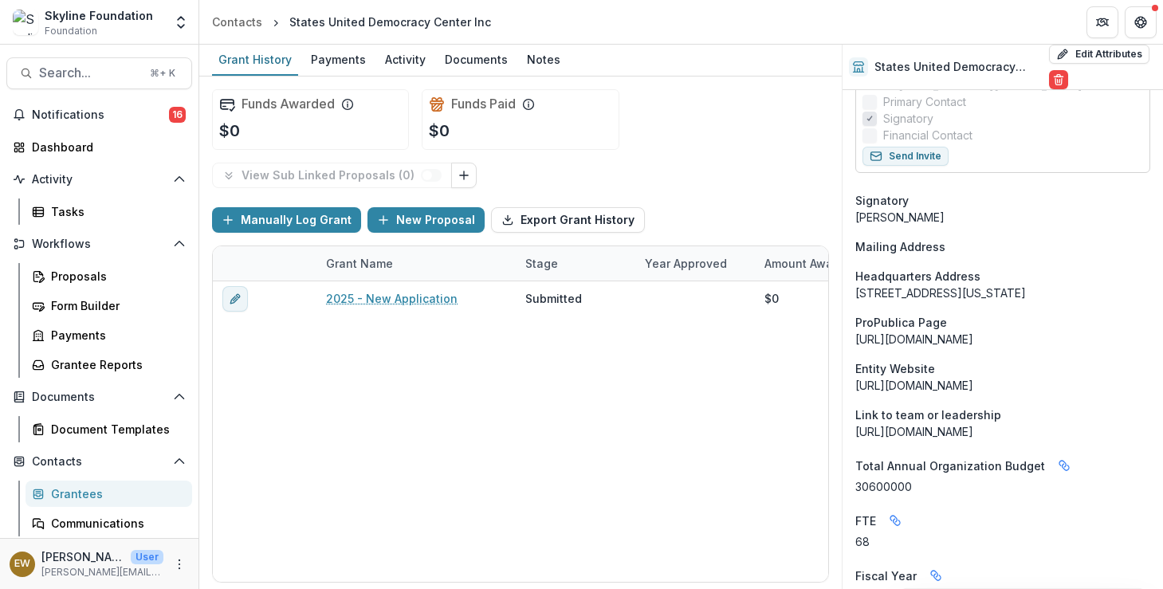
scroll to position [1048, 0]
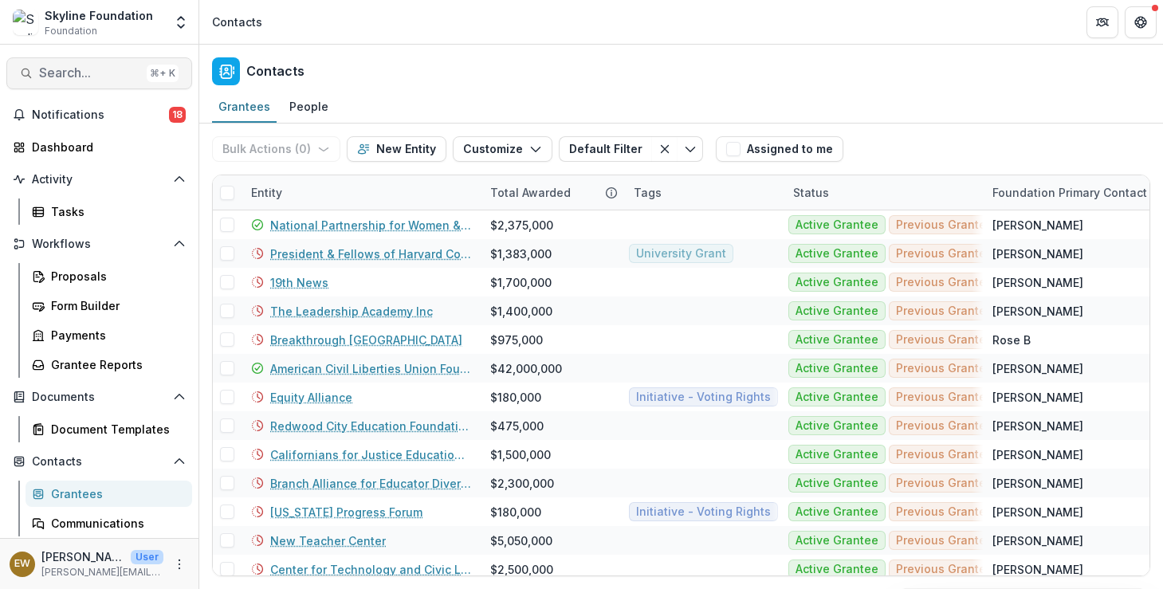
click at [81, 72] on span "Search..." at bounding box center [89, 72] width 101 height 15
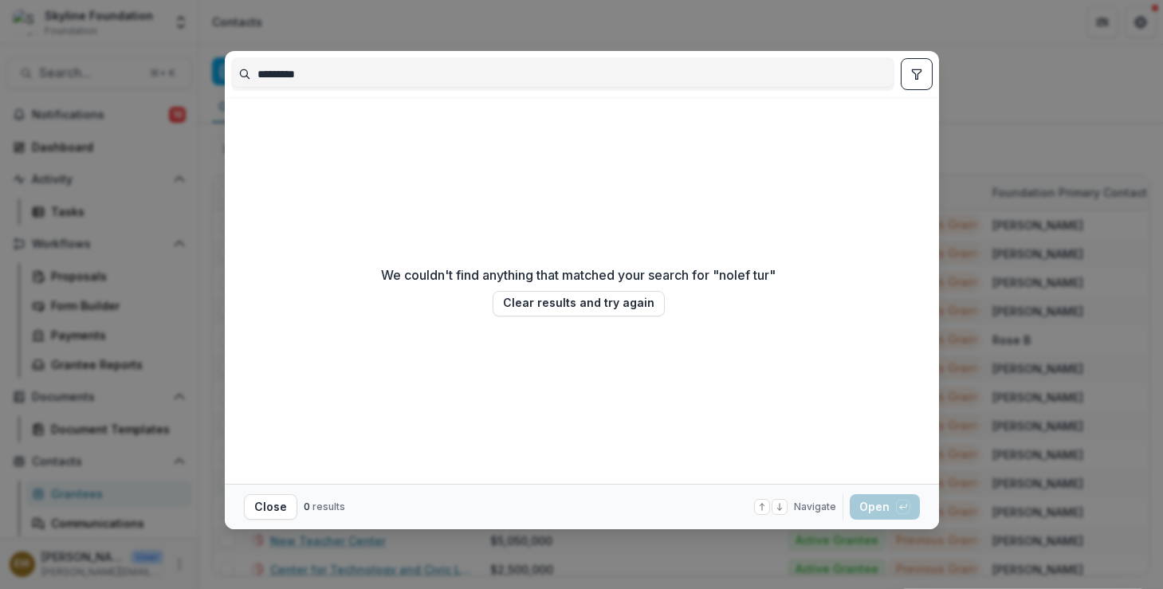
click at [364, 65] on input "*********" at bounding box center [563, 74] width 662 height 26
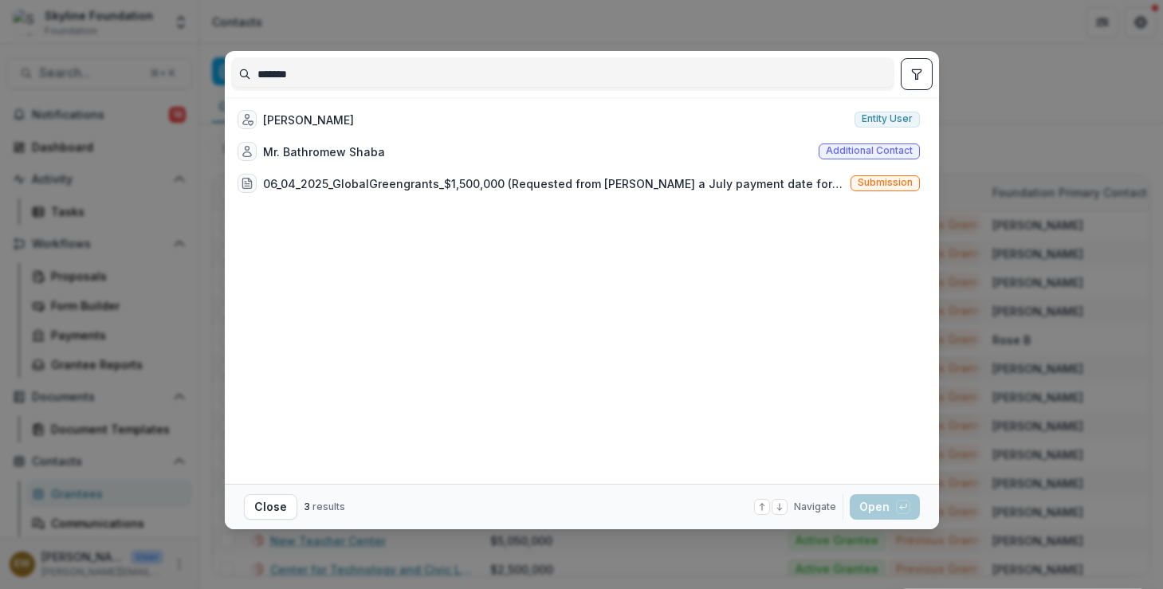
type input "*******"
click at [129, 150] on div "******* Shena Cavallo Entity user Mr. Bathromew Shaba Additional contact 06_04_…" at bounding box center [581, 294] width 1163 height 589
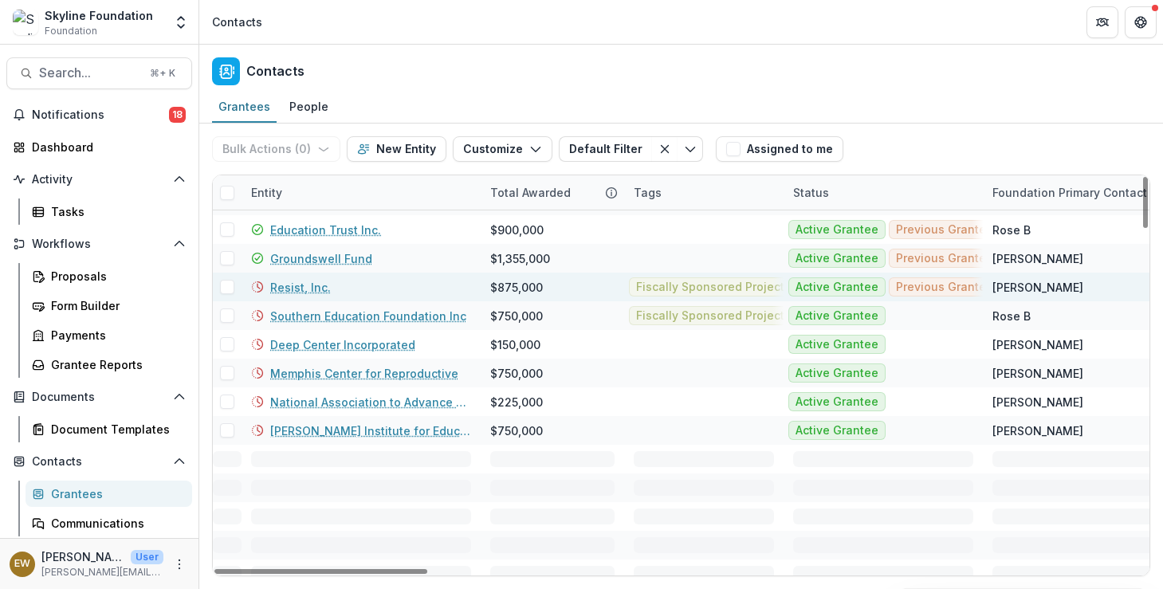
scroll to position [2648, 0]
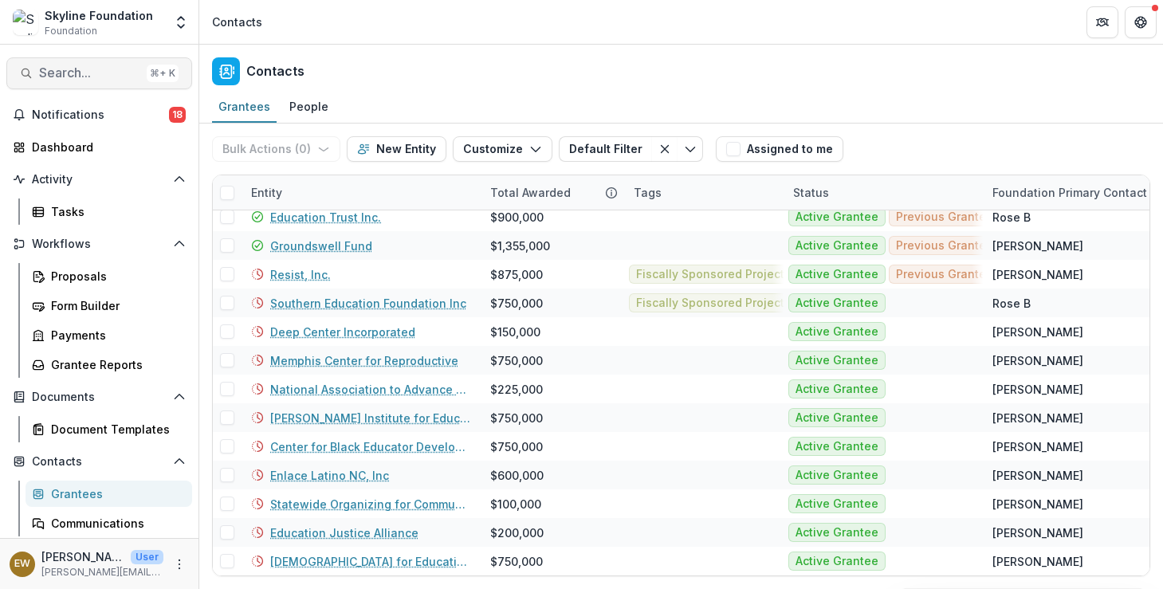
click at [73, 74] on span "Search..." at bounding box center [89, 72] width 101 height 15
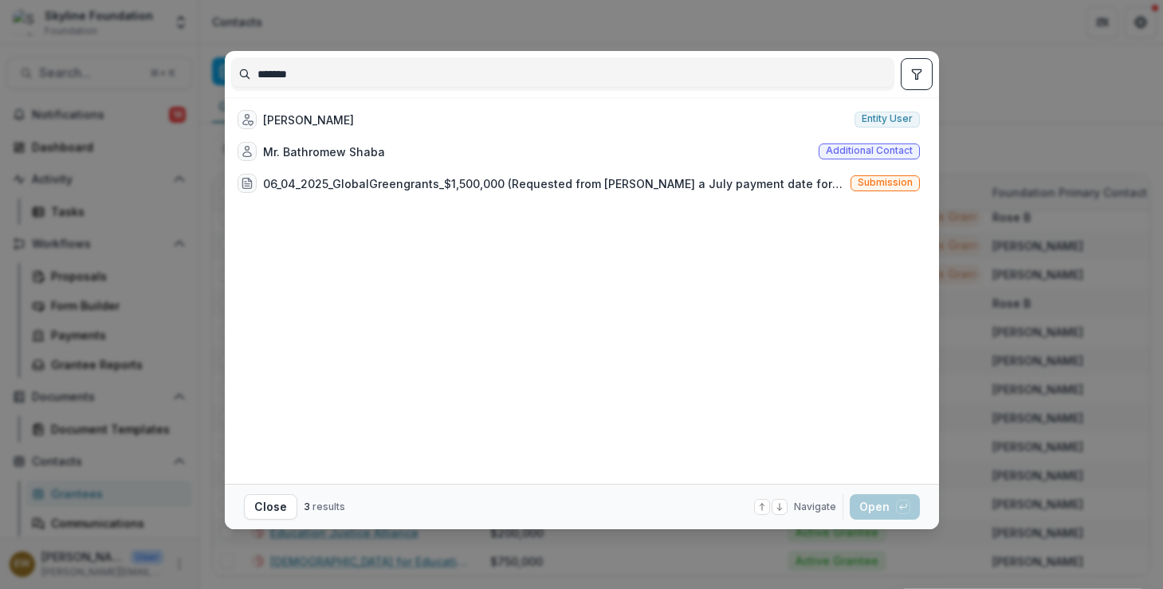
click at [344, 77] on input "*******" at bounding box center [563, 74] width 662 height 26
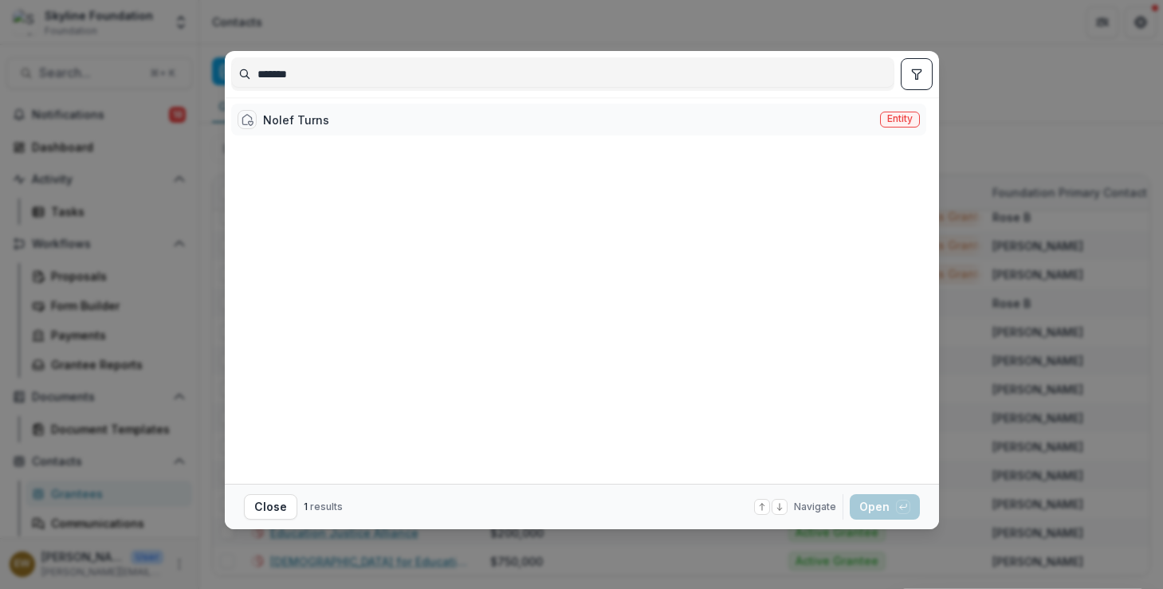
type input "*******"
click at [382, 117] on div "Nolef Turns Entity" at bounding box center [578, 120] width 695 height 32
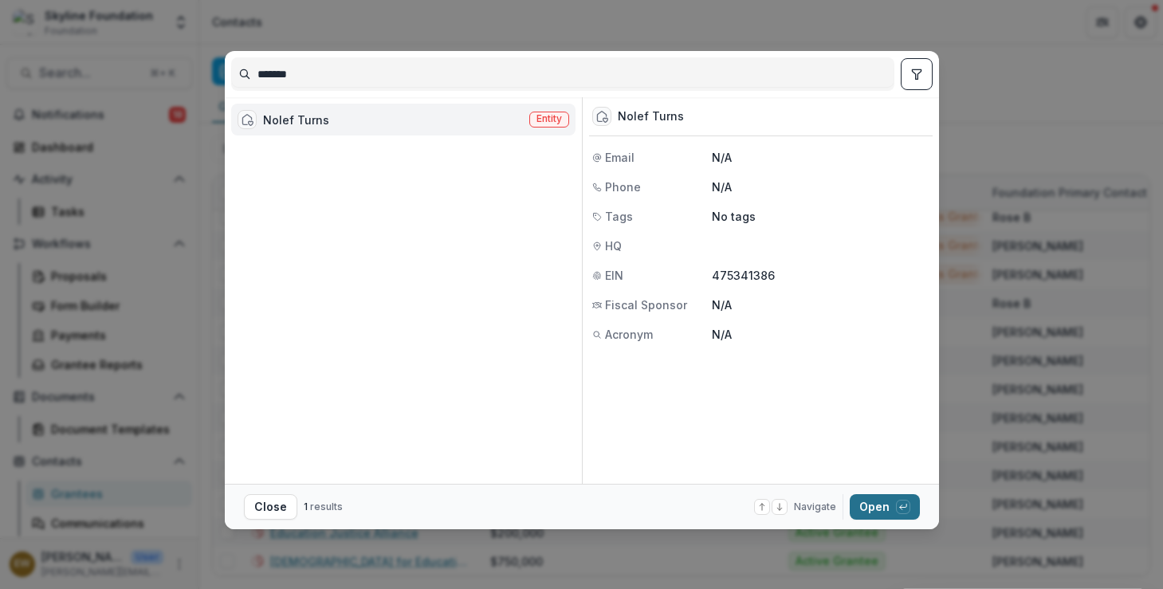
click at [873, 511] on button "Open with enter key" at bounding box center [885, 507] width 70 height 26
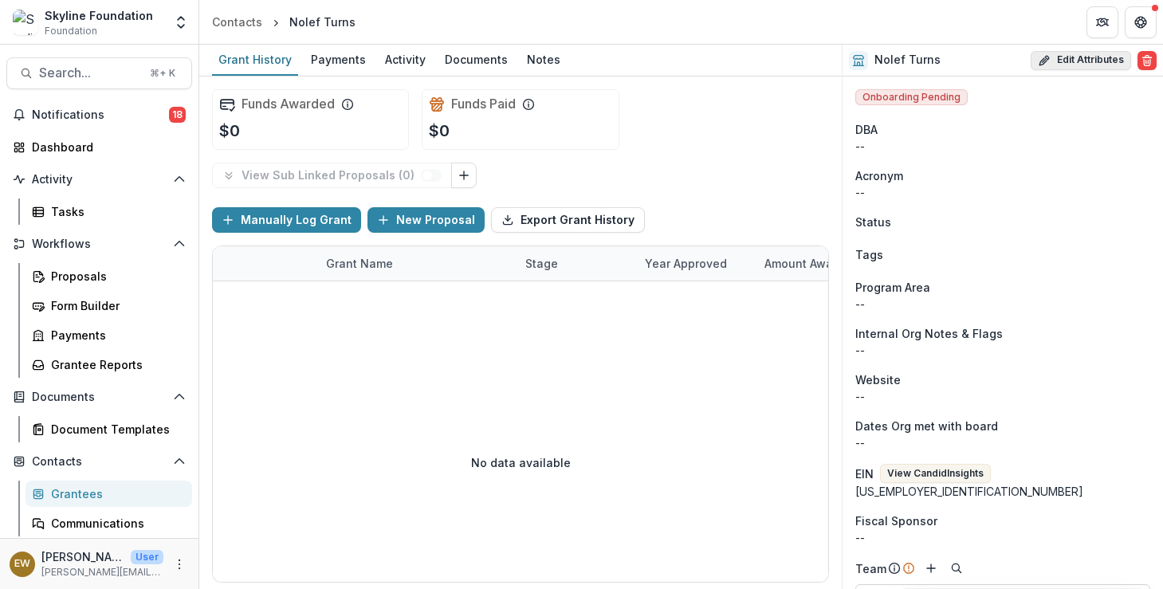
click at [1065, 57] on button "Edit Attributes" at bounding box center [1081, 60] width 100 height 19
select select
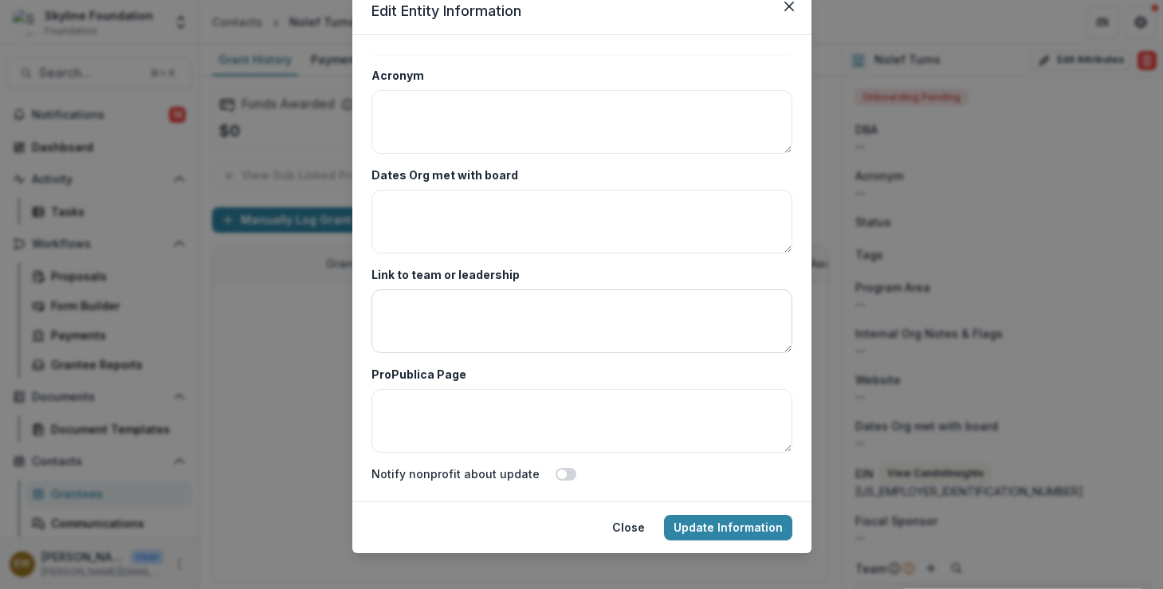
scroll to position [79, 0]
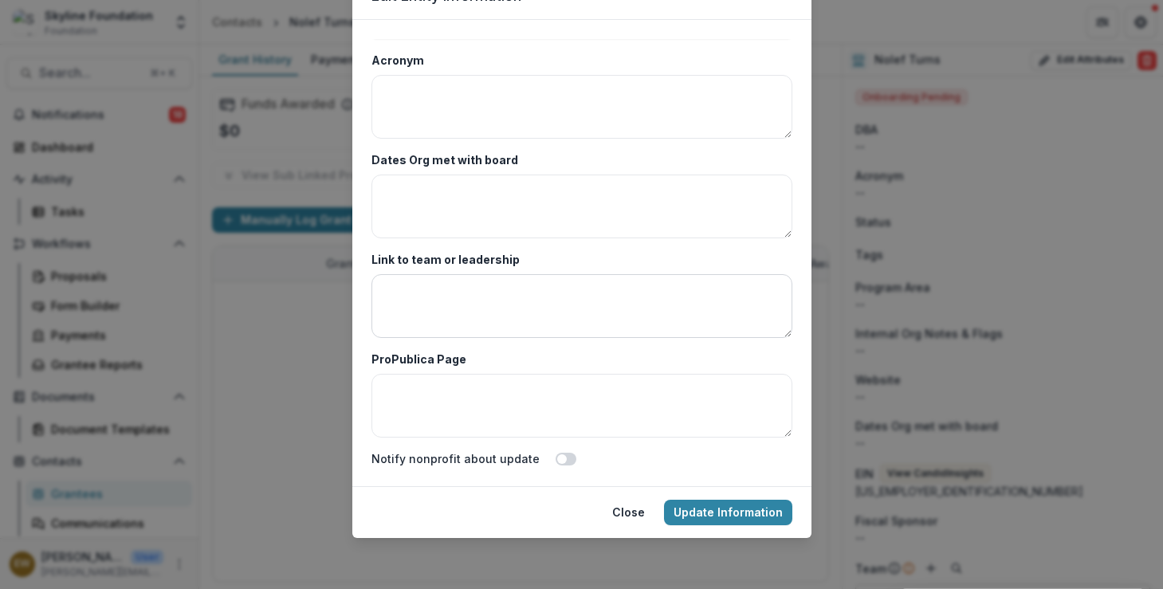
click at [493, 321] on textarea "Link to team or leadership" at bounding box center [581, 306] width 421 height 64
paste textarea "**********"
type textarea "**********"
click at [442, 419] on textarea "ProPublica Page" at bounding box center [581, 406] width 421 height 64
paste textarea "**********"
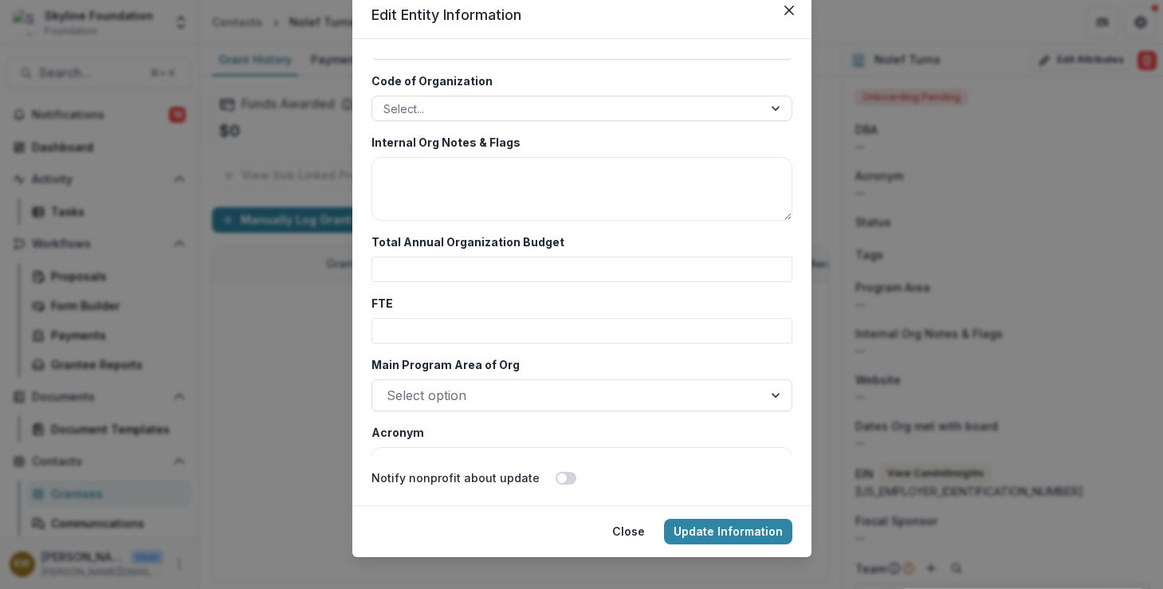
scroll to position [2802, 0]
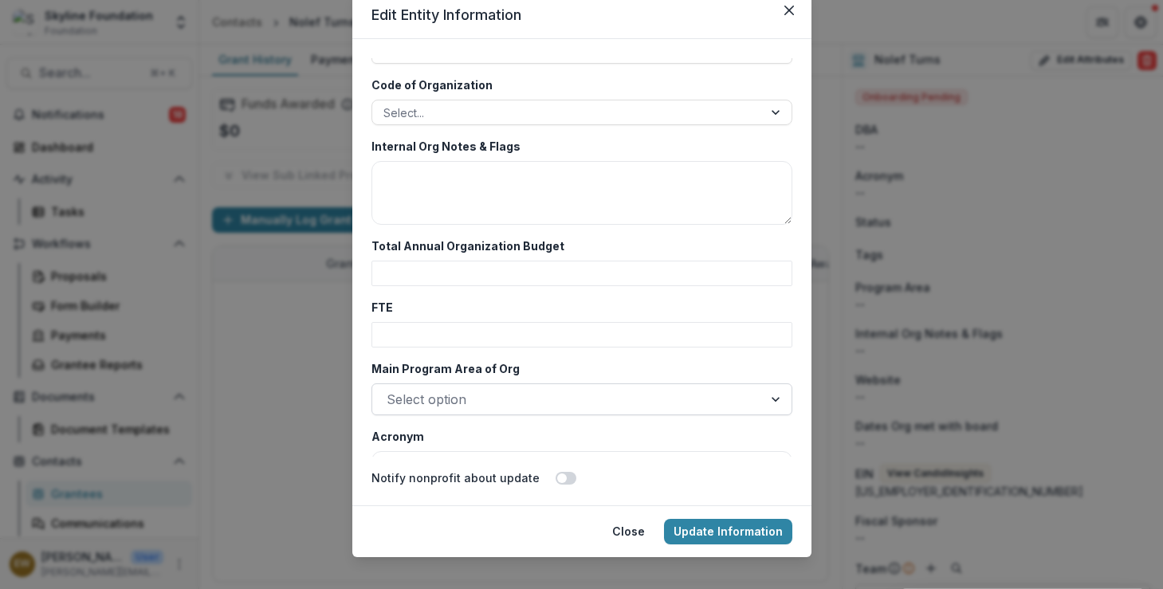
type textarea "**********"
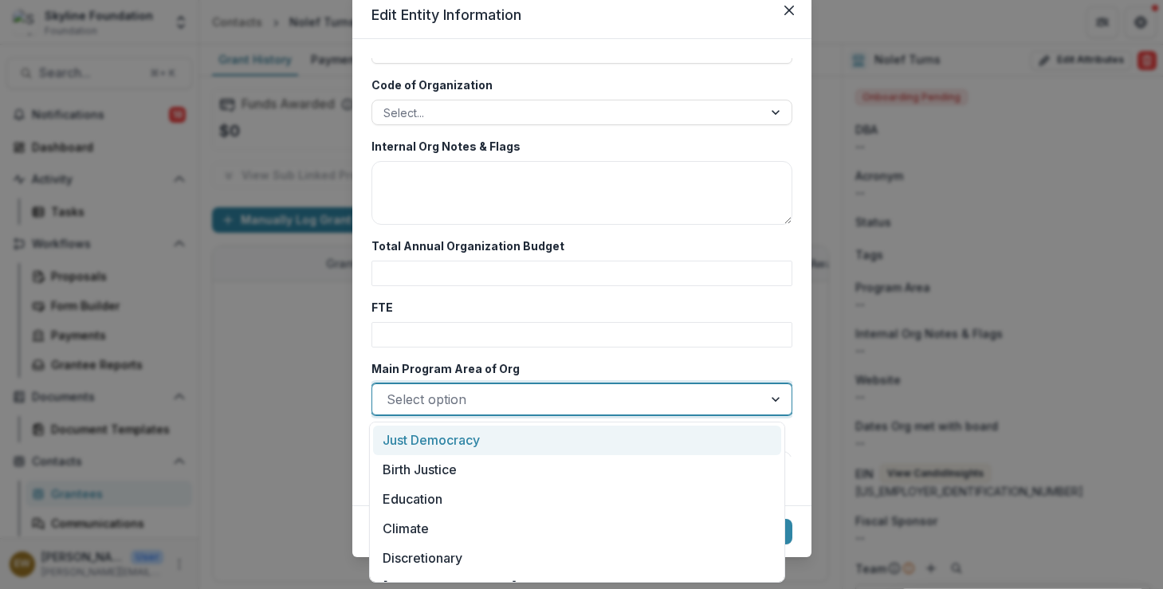
click at [430, 404] on div at bounding box center [568, 399] width 362 height 22
click at [430, 438] on div "Just Democracy" at bounding box center [577, 440] width 408 height 29
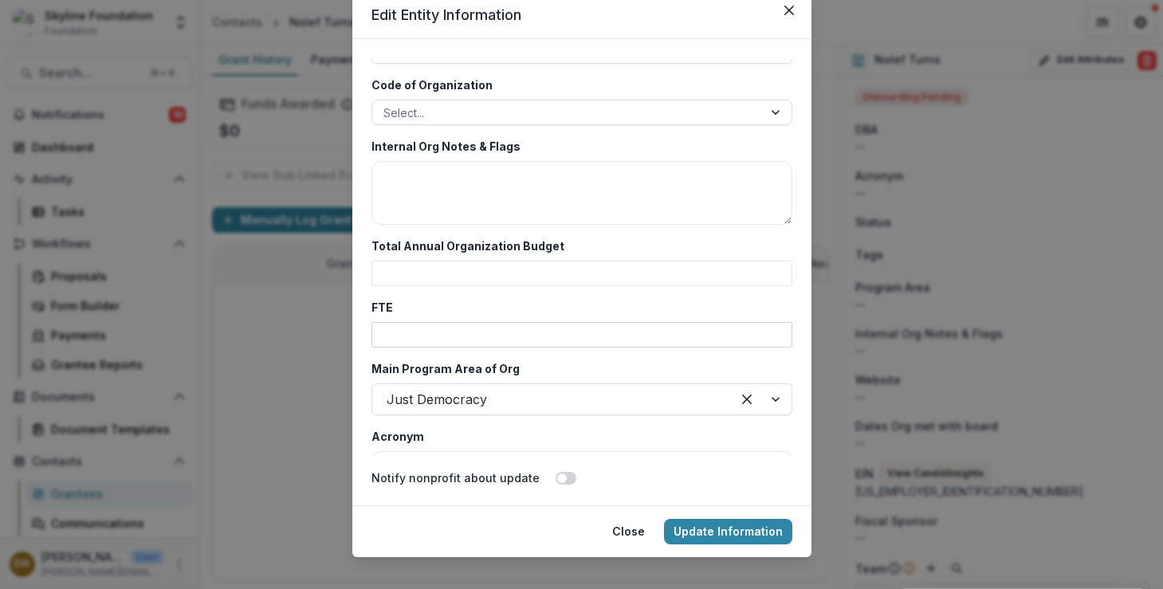
click at [471, 332] on input "FTE" at bounding box center [581, 335] width 421 height 26
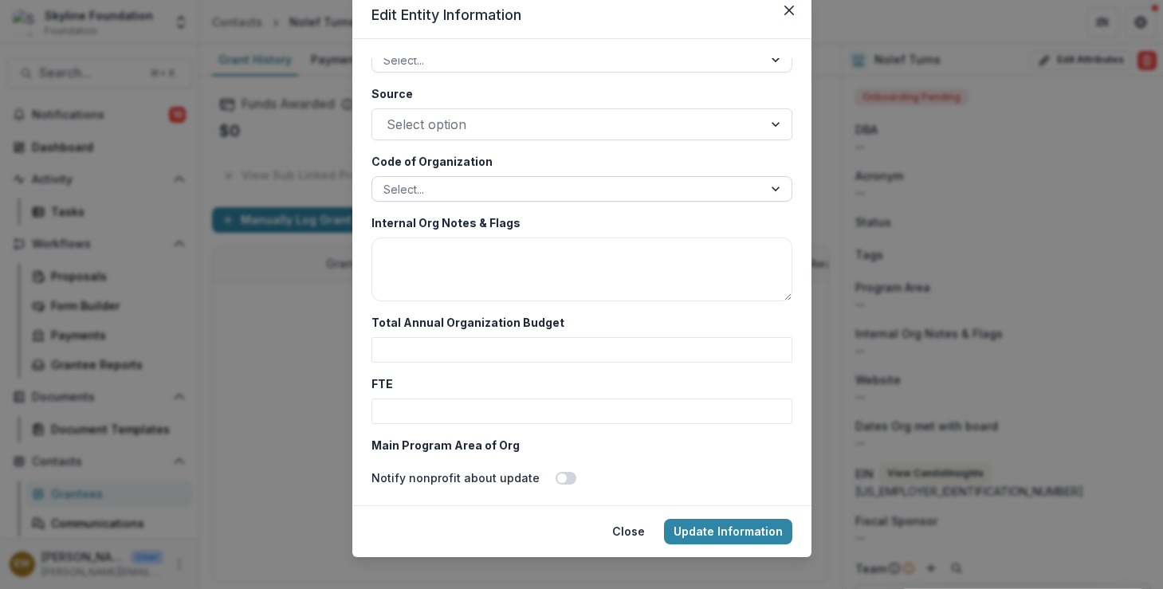
scroll to position [2725, 0]
click at [462, 191] on div at bounding box center [567, 190] width 368 height 20
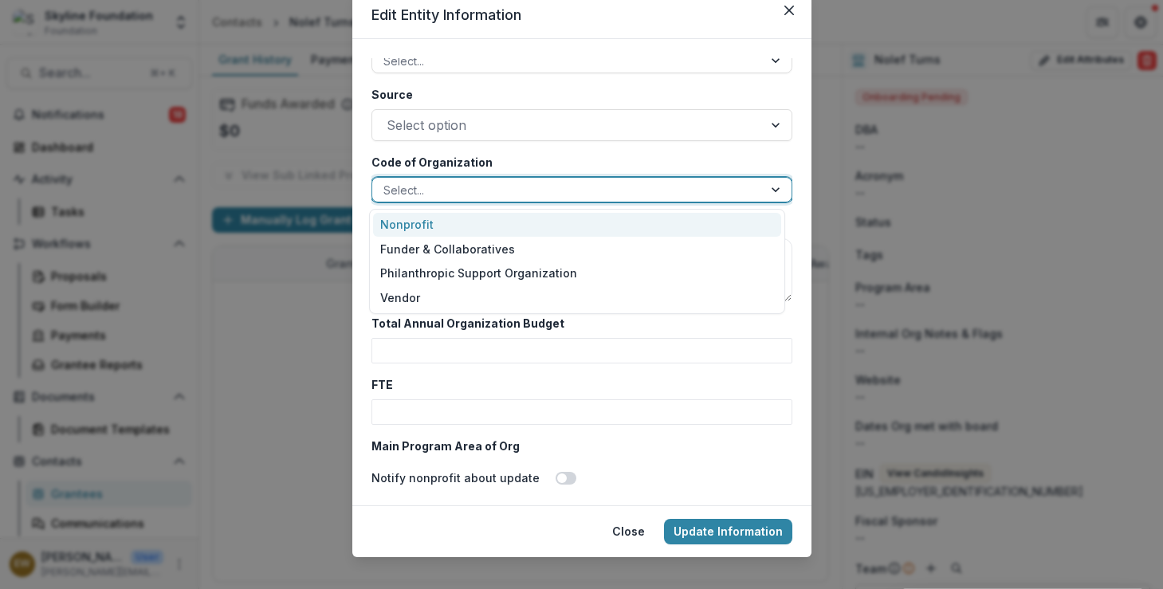
click at [455, 232] on div "Nonprofit" at bounding box center [577, 225] width 408 height 25
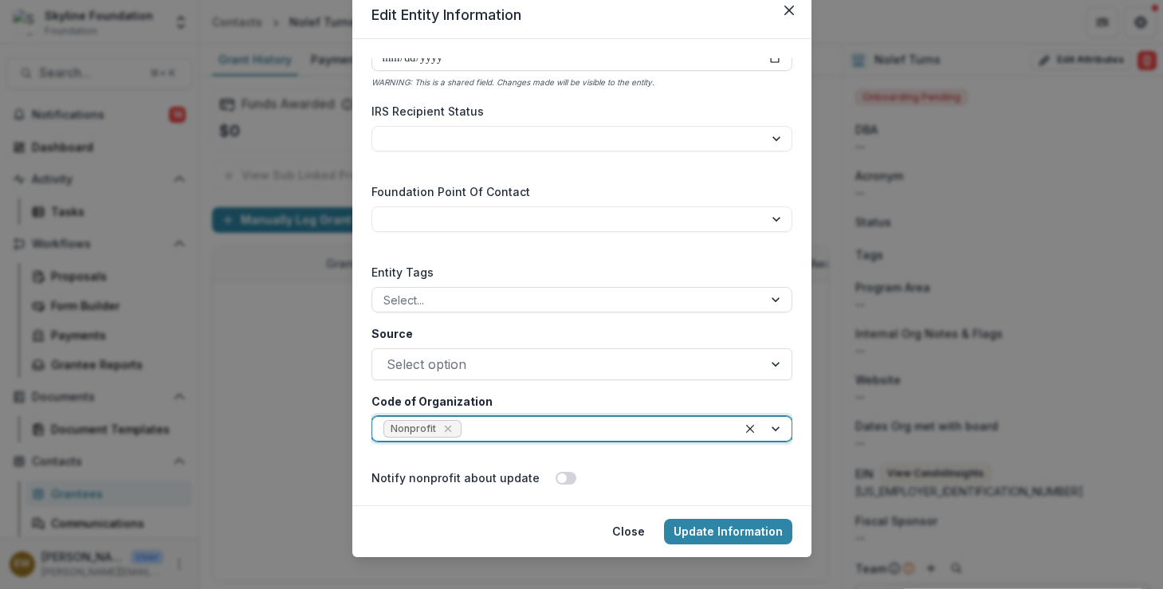
scroll to position [2489, 0]
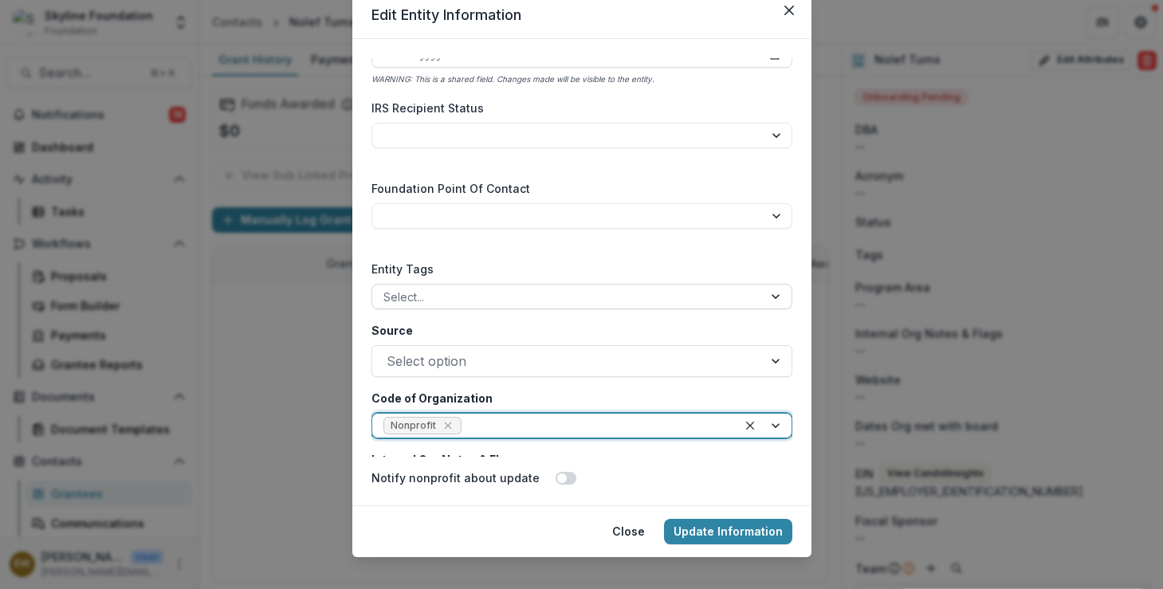
click at [461, 297] on div at bounding box center [567, 297] width 368 height 20
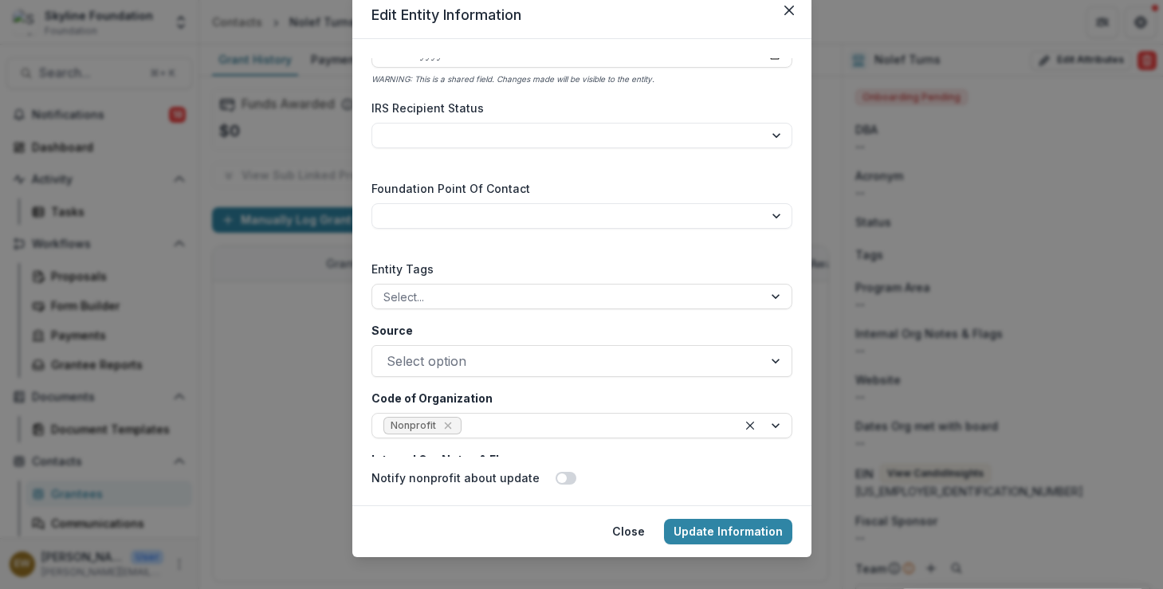
click at [470, 254] on div "**********" at bounding box center [581, 257] width 421 height 399
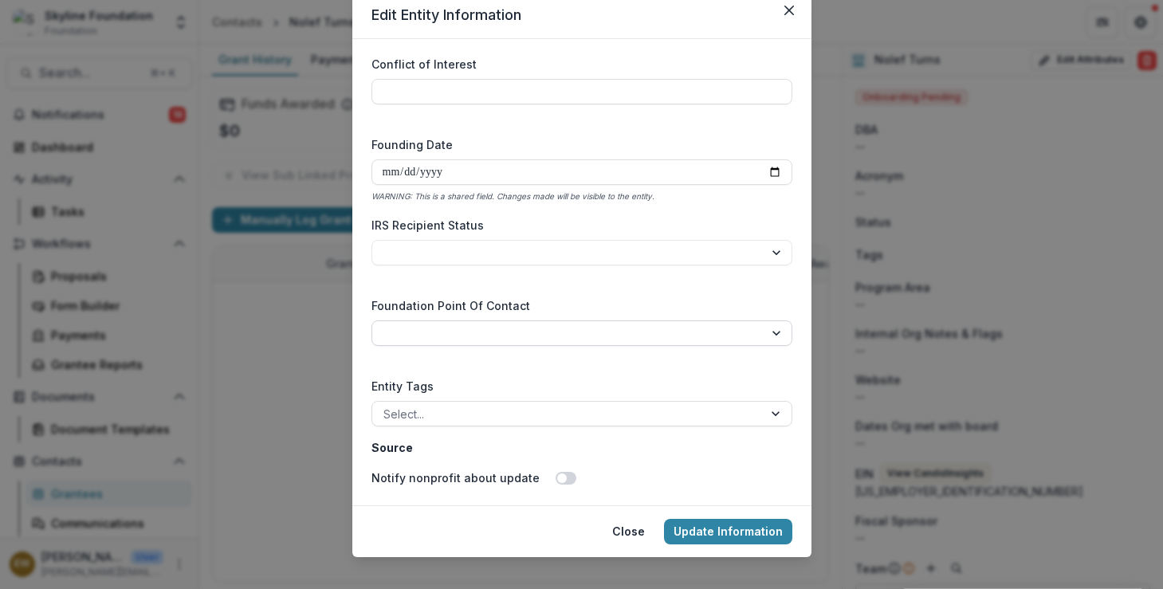
scroll to position [2372, 0]
click at [455, 320] on select "**********" at bounding box center [581, 333] width 421 height 26
select select "**********"
click at [474, 293] on div "**********" at bounding box center [581, 257] width 421 height 399
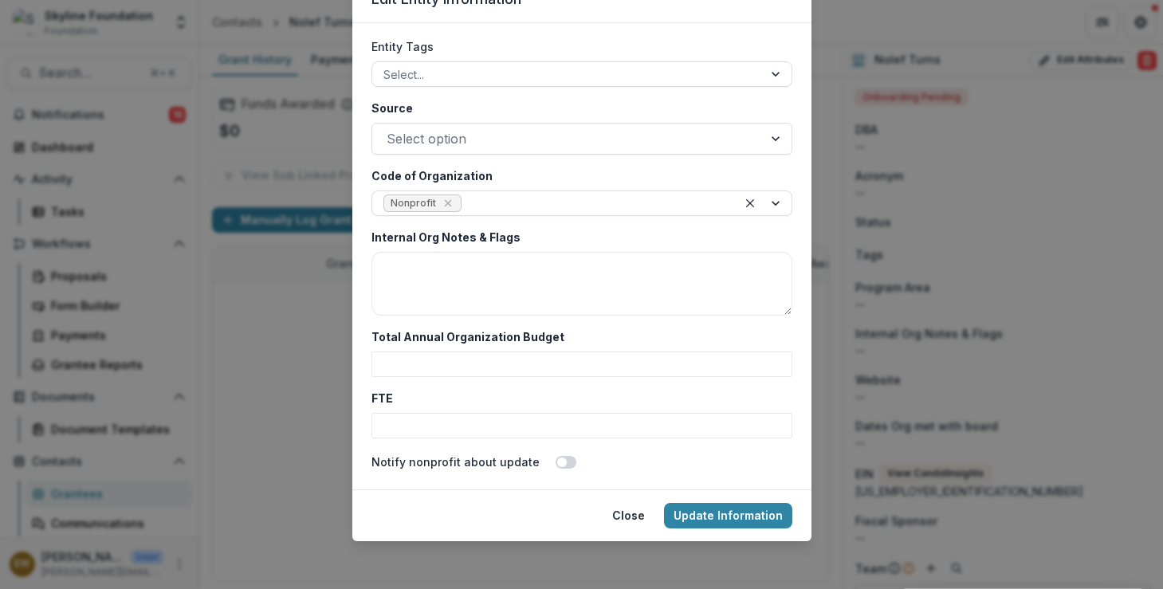
scroll to position [3159, 0]
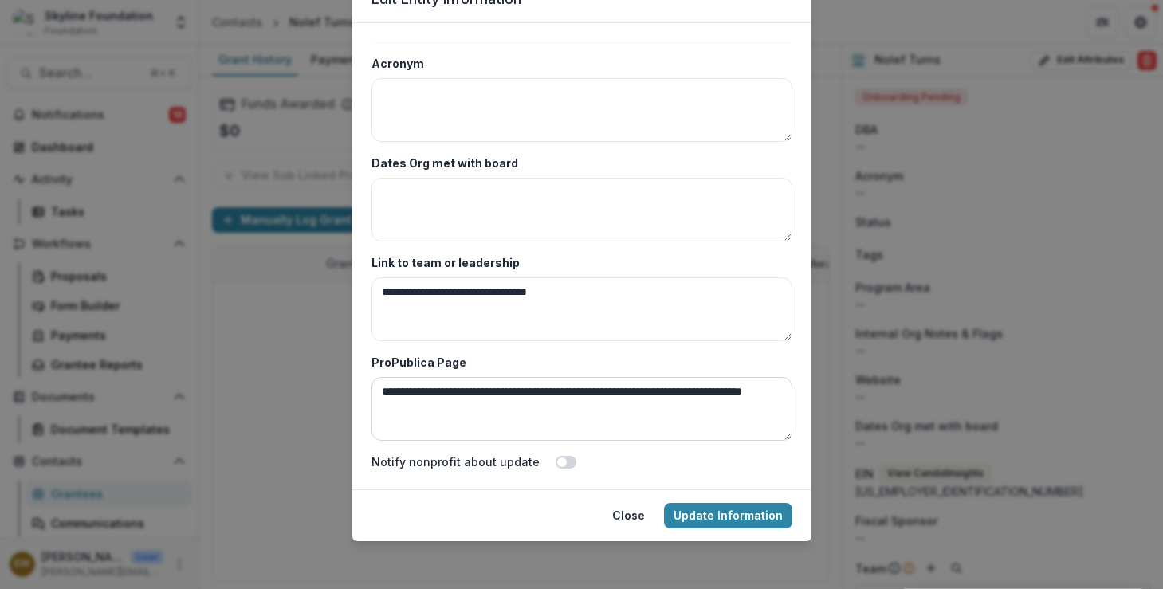
click at [702, 417] on textarea "**********" at bounding box center [581, 409] width 421 height 64
drag, startPoint x: 565, startPoint y: 407, endPoint x: 301, endPoint y: 343, distance: 272.2
click at [301, 343] on div "**********" at bounding box center [581, 294] width 1163 height 589
paste textarea
type textarea "**********"
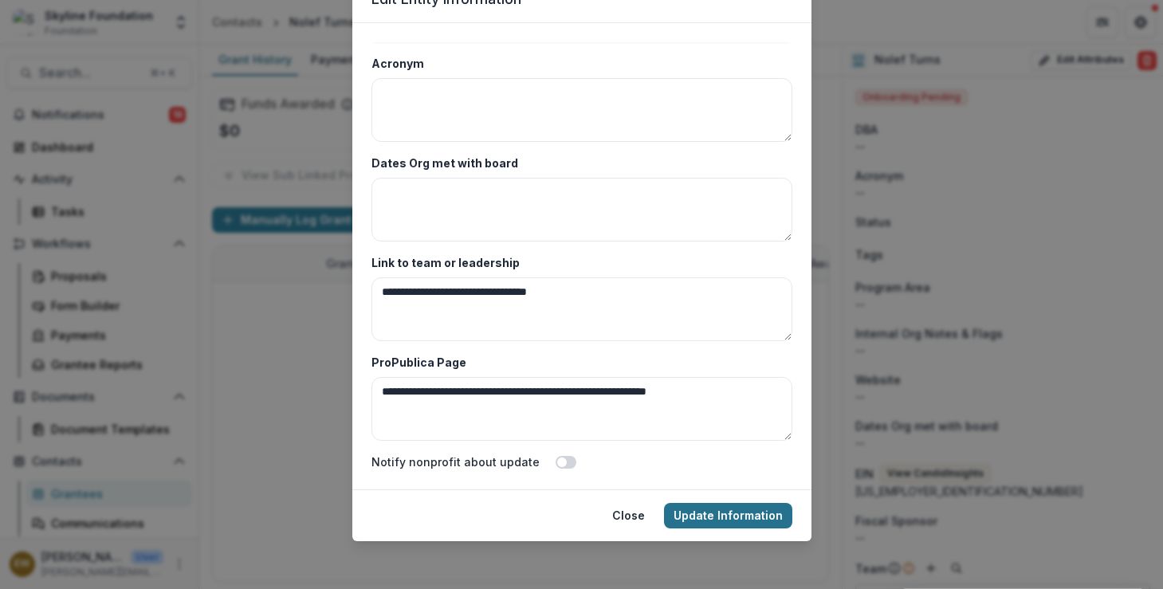
click at [725, 509] on button "Update Information" at bounding box center [728, 516] width 128 height 26
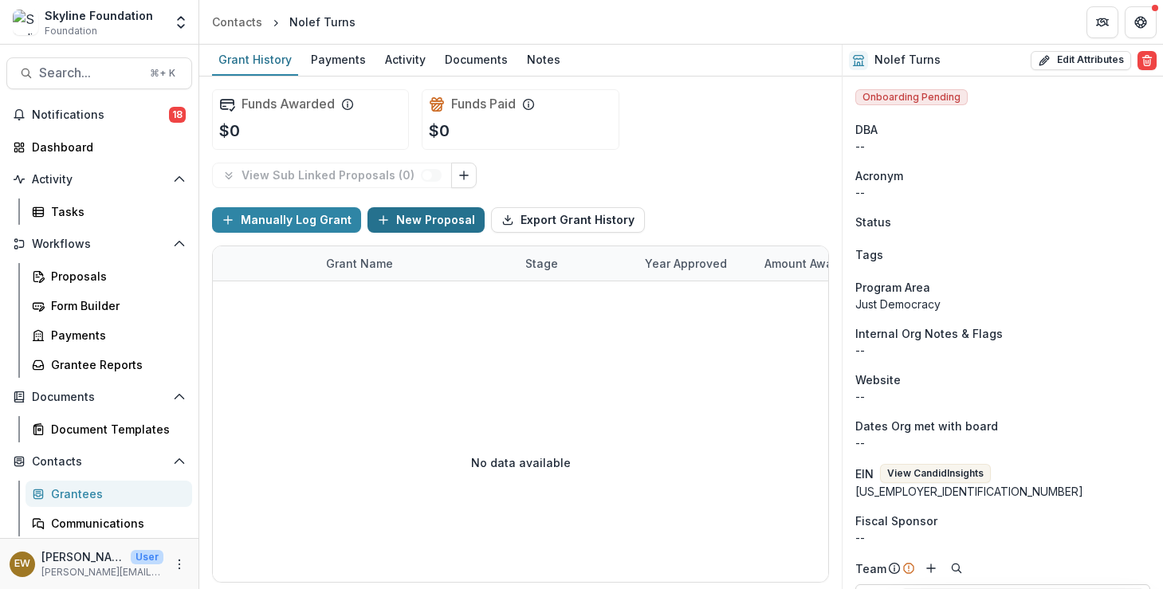
click at [426, 222] on button "New Proposal" at bounding box center [426, 220] width 117 height 26
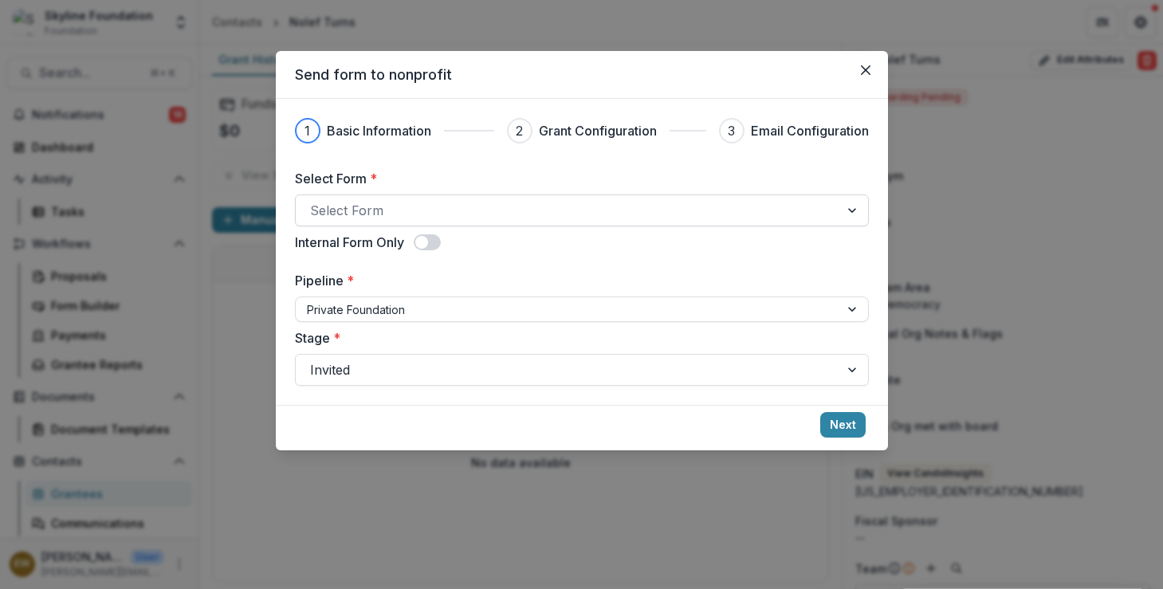
click at [375, 203] on div at bounding box center [567, 210] width 515 height 22
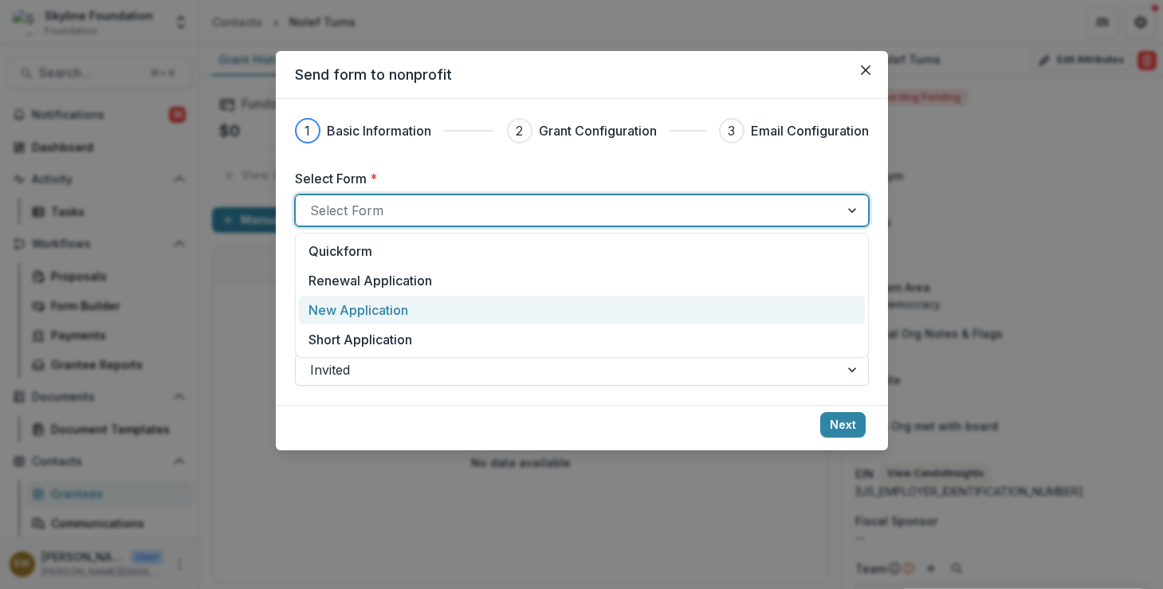
click at [386, 316] on p "New Application" at bounding box center [359, 310] width 100 height 19
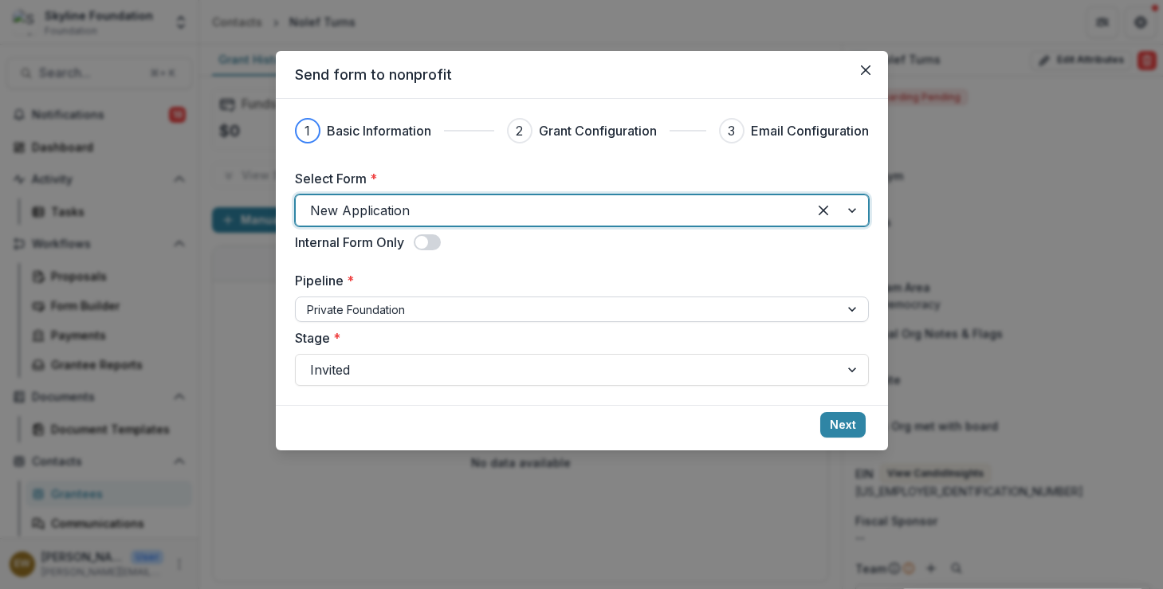
click at [385, 315] on div at bounding box center [567, 310] width 521 height 20
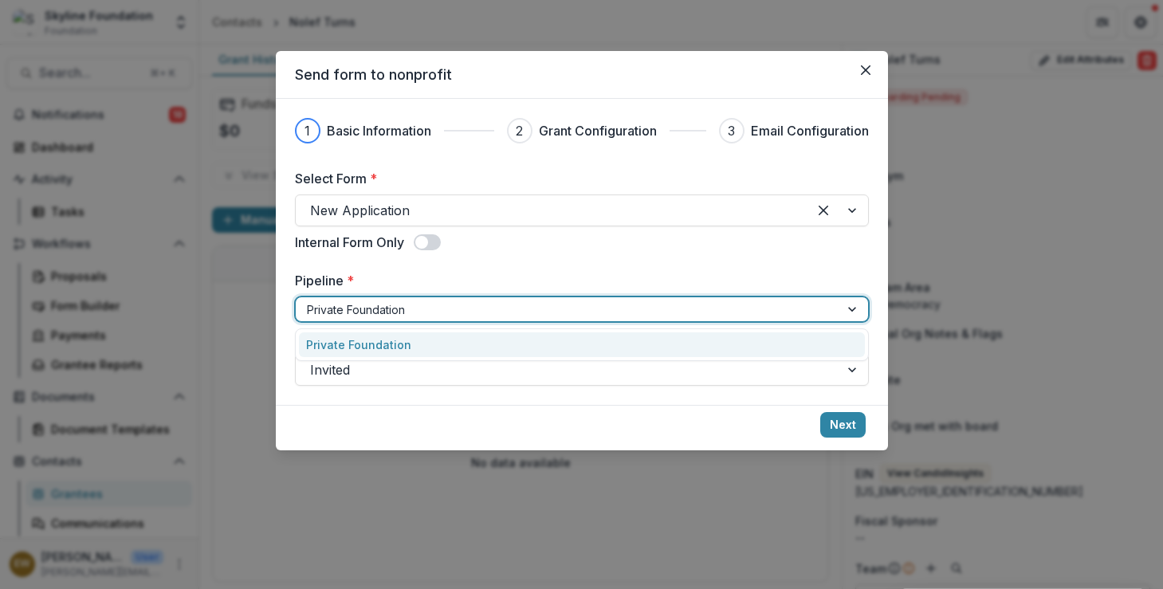
click at [489, 290] on div "Pipeline * Private Foundation selected, 1 of 1. 1 result available. Use Up and …" at bounding box center [582, 296] width 574 height 51
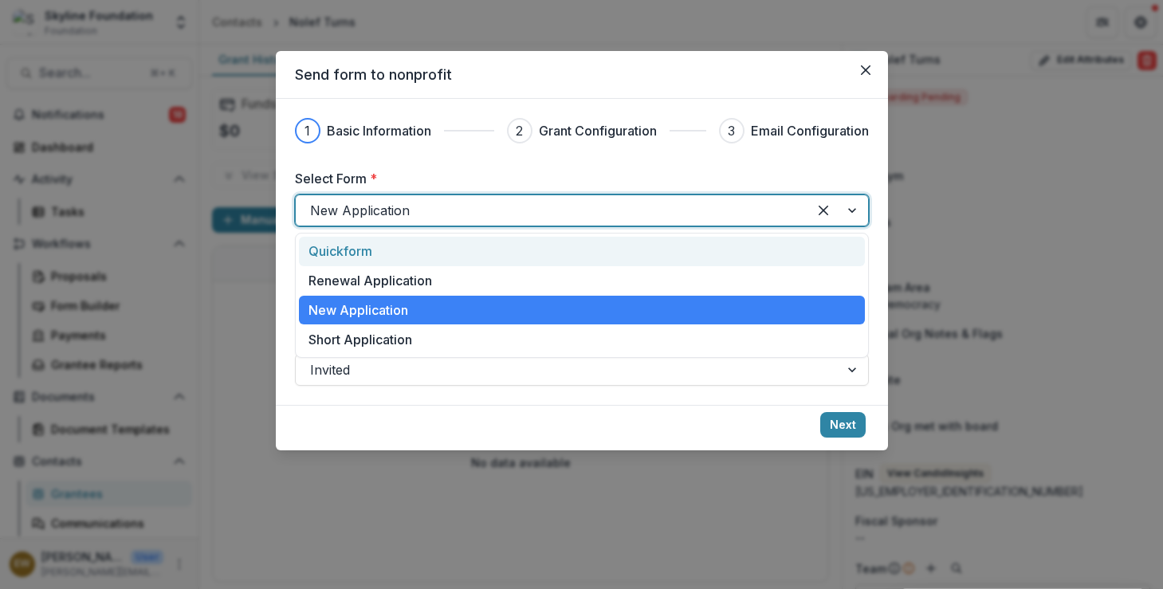
click at [434, 206] on div at bounding box center [551, 210] width 483 height 22
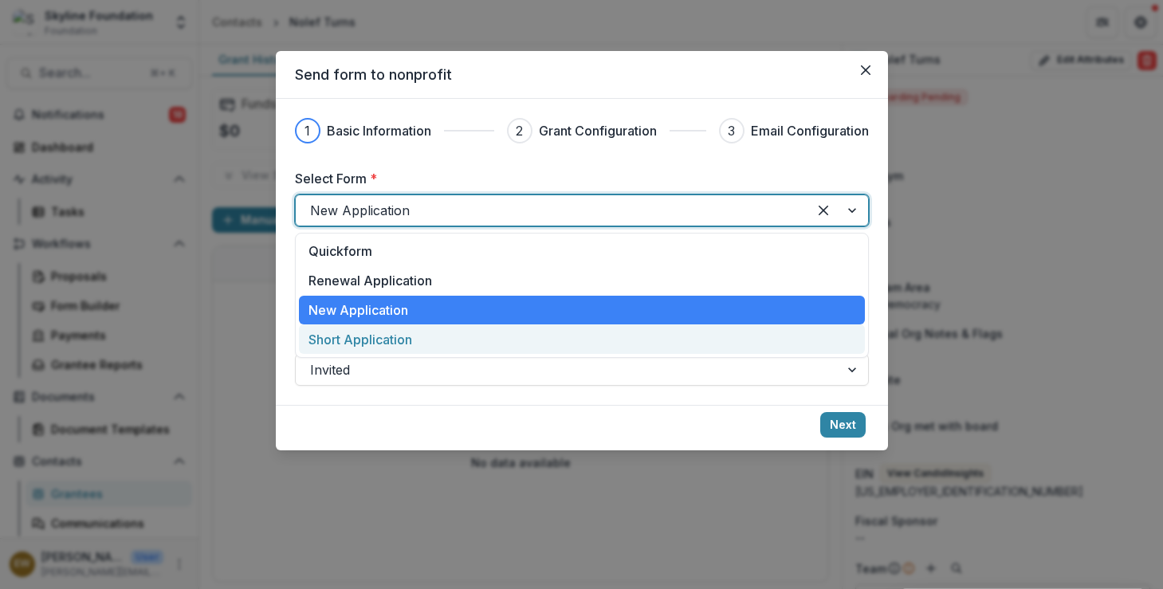
click at [399, 340] on p "Short Application" at bounding box center [361, 339] width 104 height 19
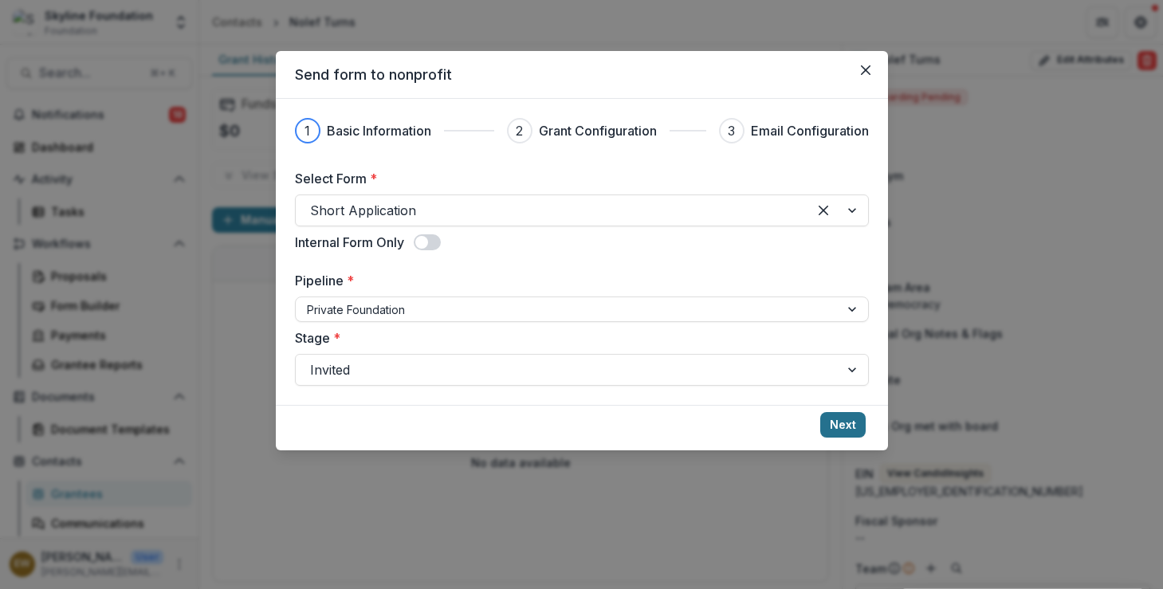
click at [838, 423] on button "Next" at bounding box center [842, 425] width 45 height 26
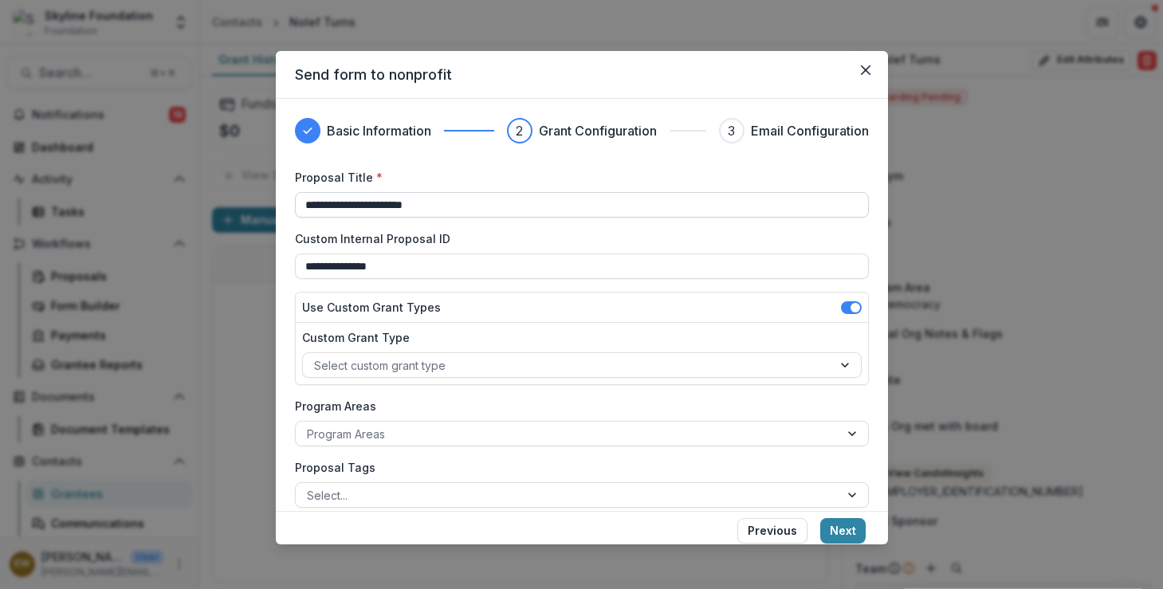
click at [309, 202] on input "**********" at bounding box center [582, 205] width 574 height 26
click at [470, 203] on input "**********" at bounding box center [582, 205] width 574 height 26
drag, startPoint x: 470, startPoint y: 203, endPoint x: 607, endPoint y: 214, distance: 137.5
click at [607, 214] on input "**********" at bounding box center [582, 205] width 574 height 26
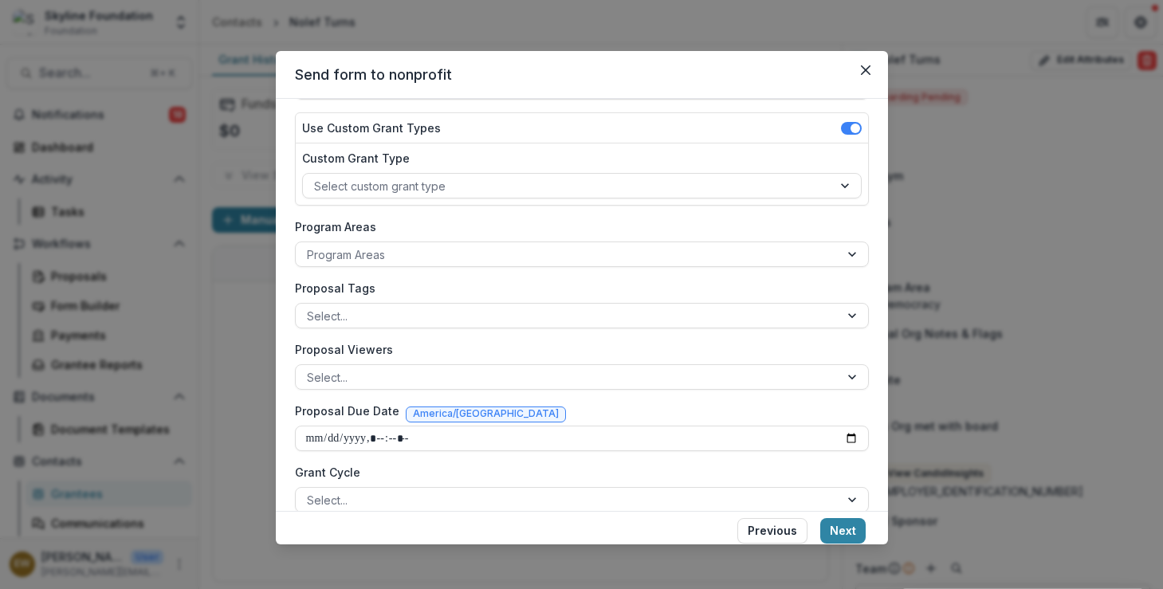
scroll to position [183, 0]
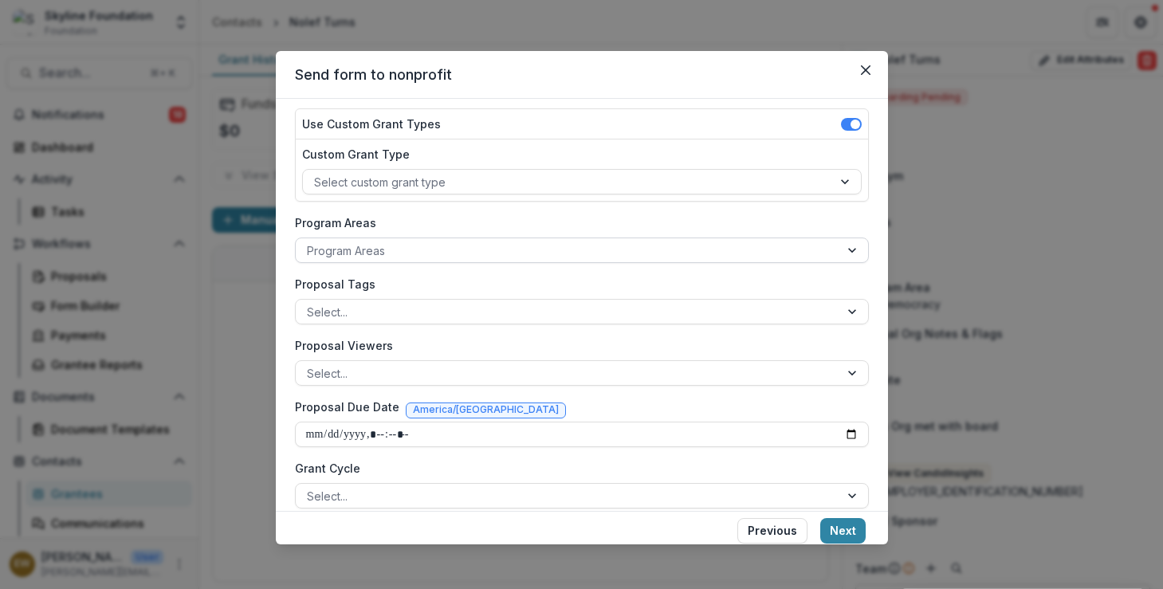
type input "**********"
click at [499, 242] on div at bounding box center [567, 251] width 521 height 20
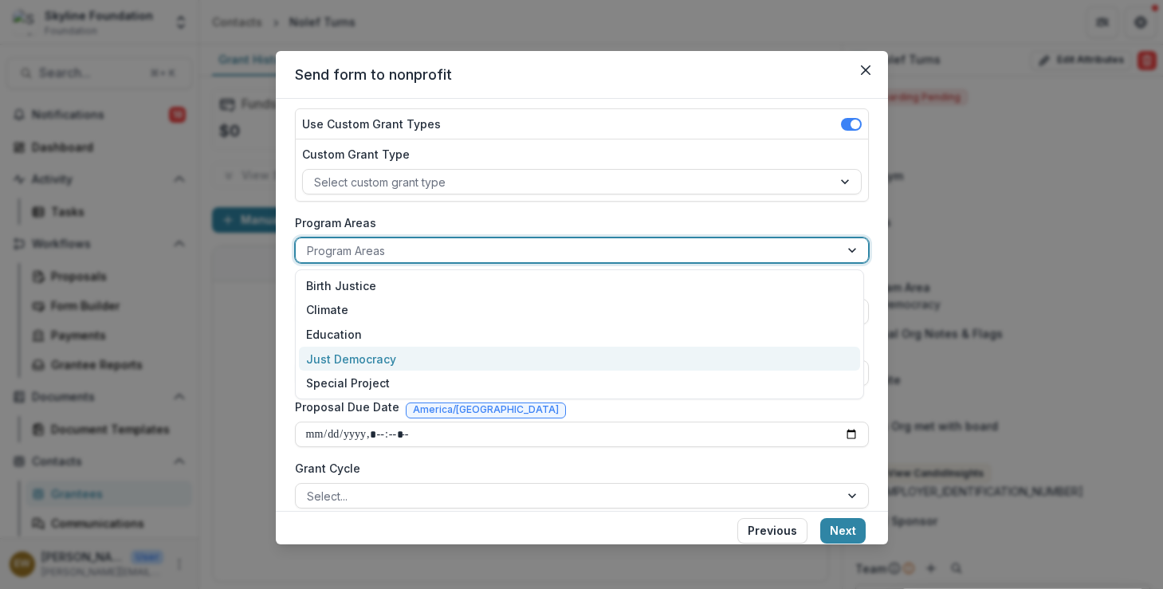
click at [415, 352] on div "Just Democracy" at bounding box center [579, 359] width 561 height 25
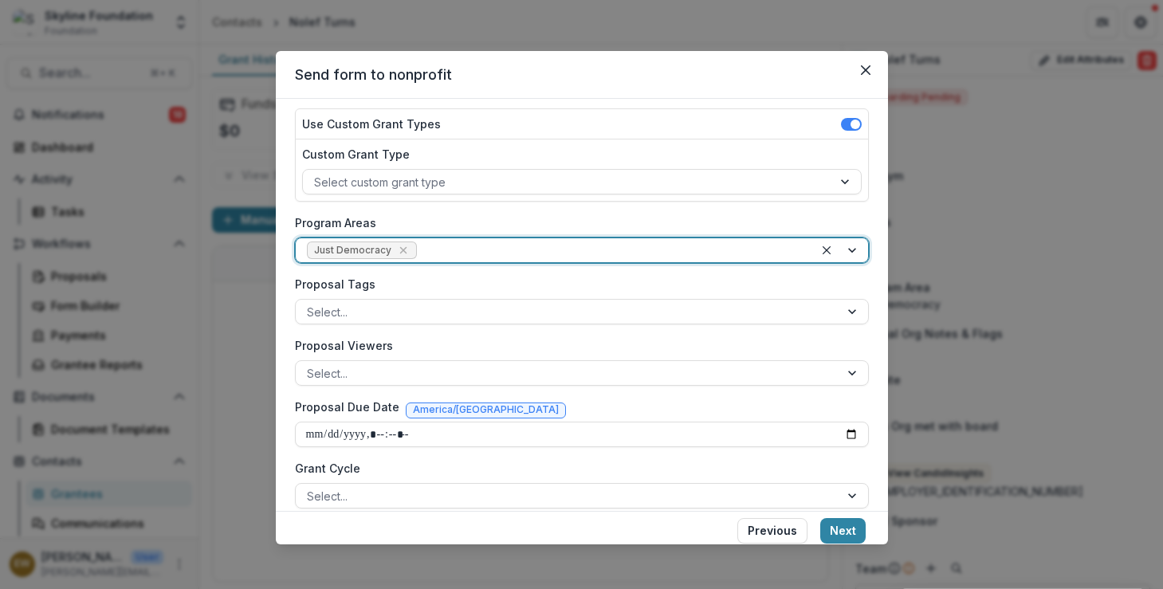
click at [462, 289] on label "Proposal Tags" at bounding box center [577, 284] width 564 height 17
click at [310, 304] on input "Proposal Tags" at bounding box center [308, 312] width 3 height 17
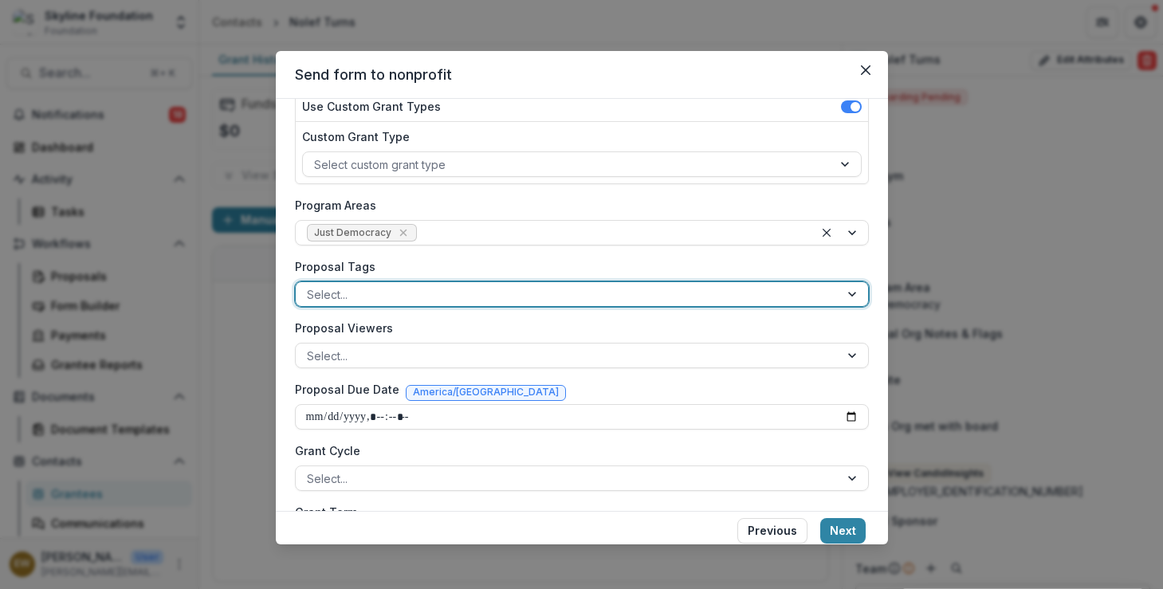
scroll to position [210, 0]
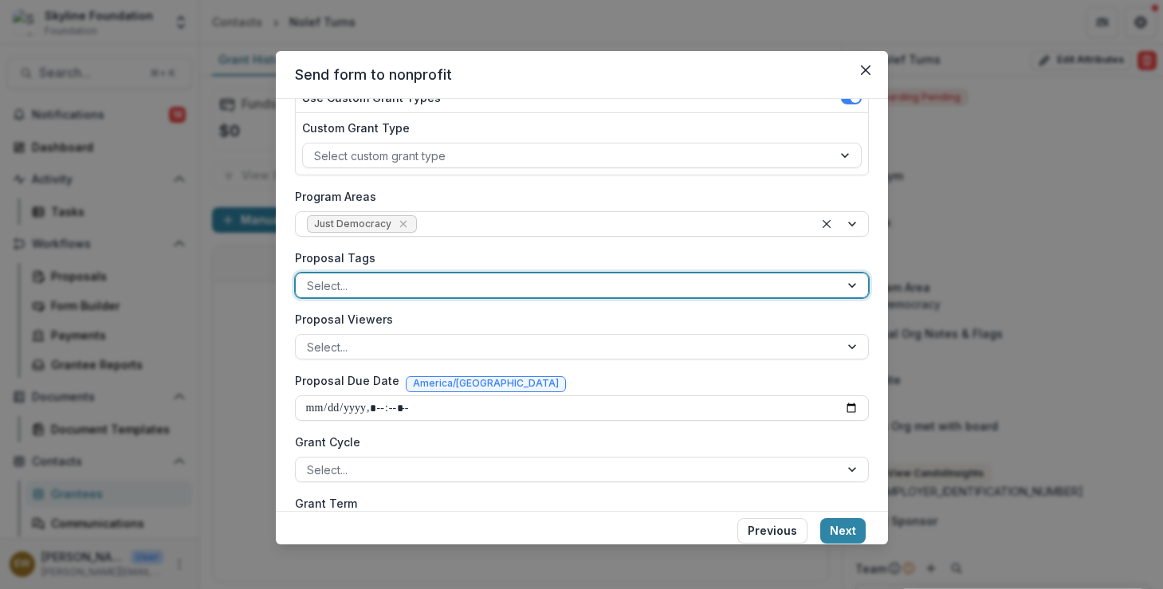
click at [505, 284] on div at bounding box center [567, 286] width 521 height 20
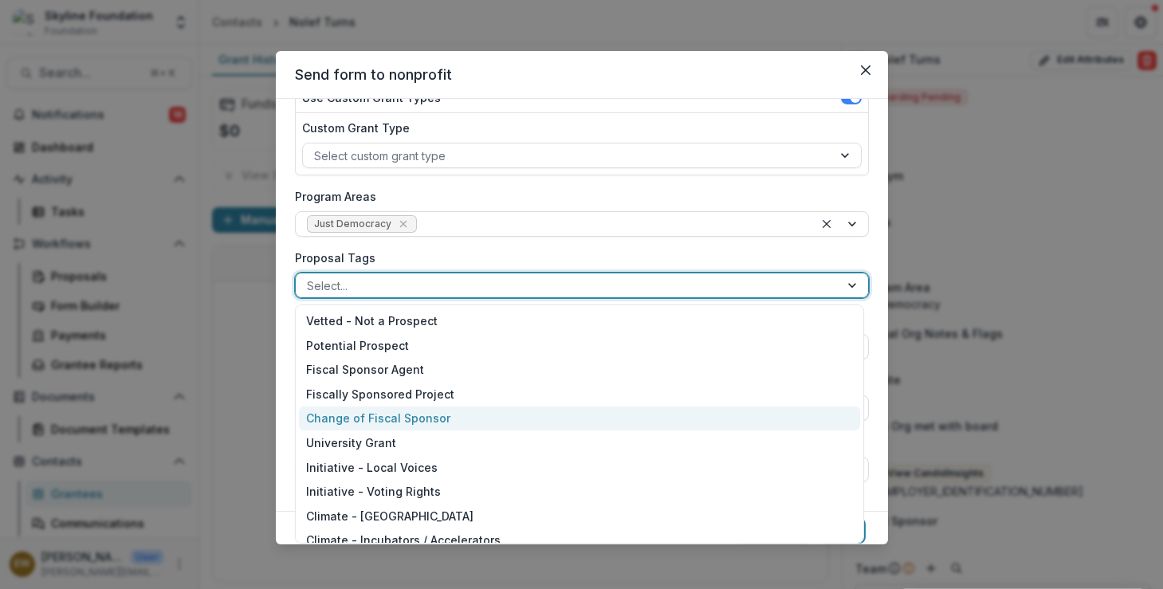
scroll to position [51, 0]
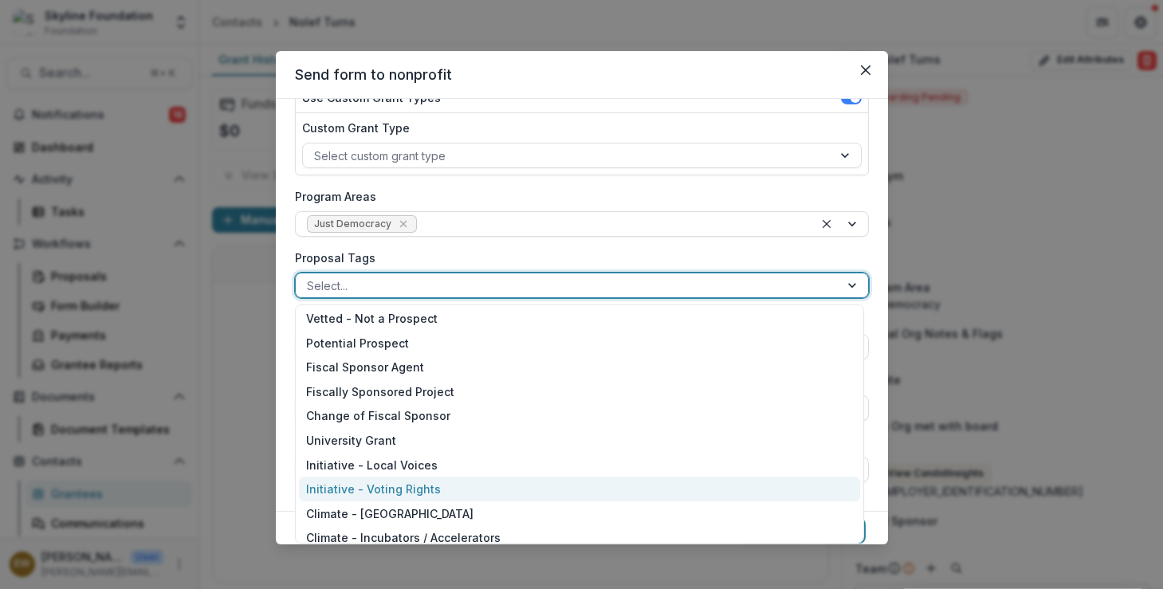
click at [395, 494] on div "Initiative - Voting Rights" at bounding box center [579, 489] width 561 height 25
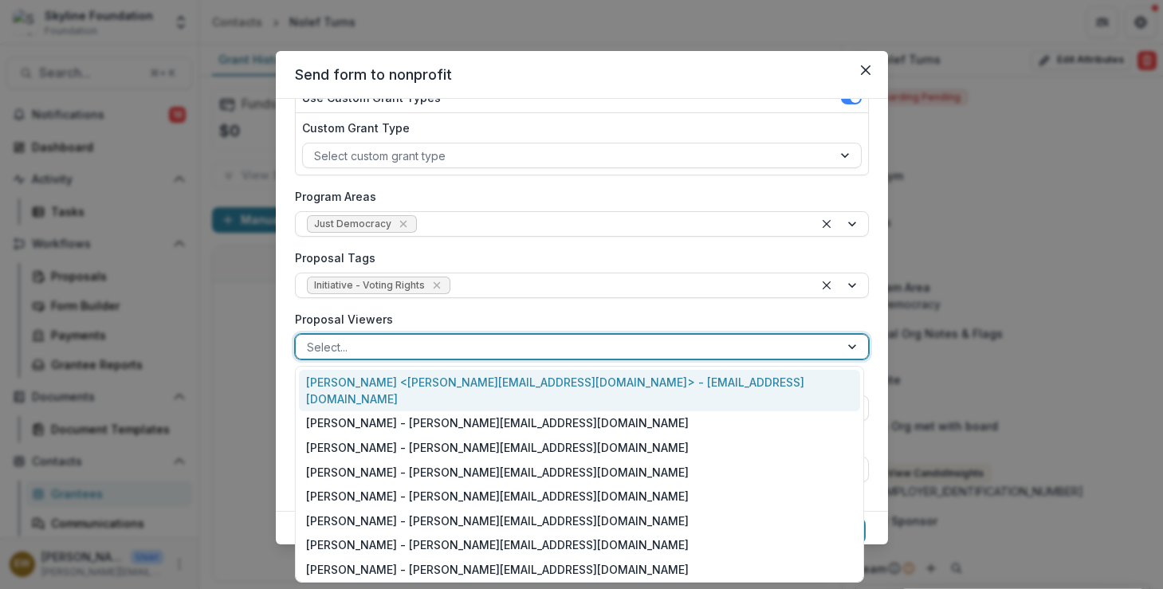
click at [434, 348] on div at bounding box center [567, 347] width 521 height 20
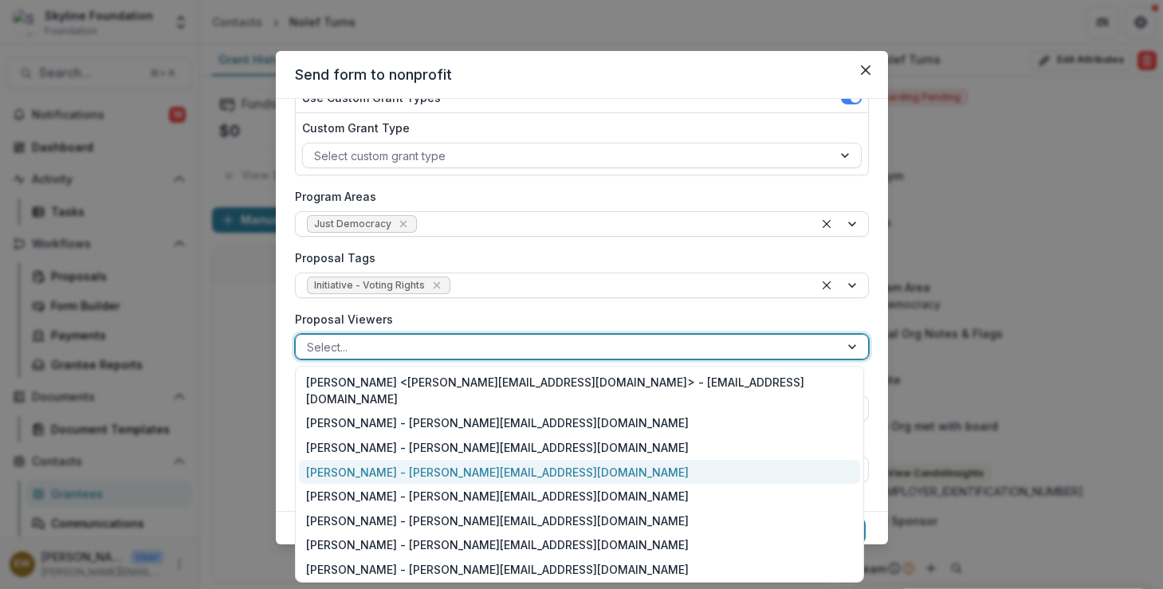
click at [394, 460] on div "Eddie Whitfield - eddie@skylinefoundation.org" at bounding box center [579, 472] width 561 height 25
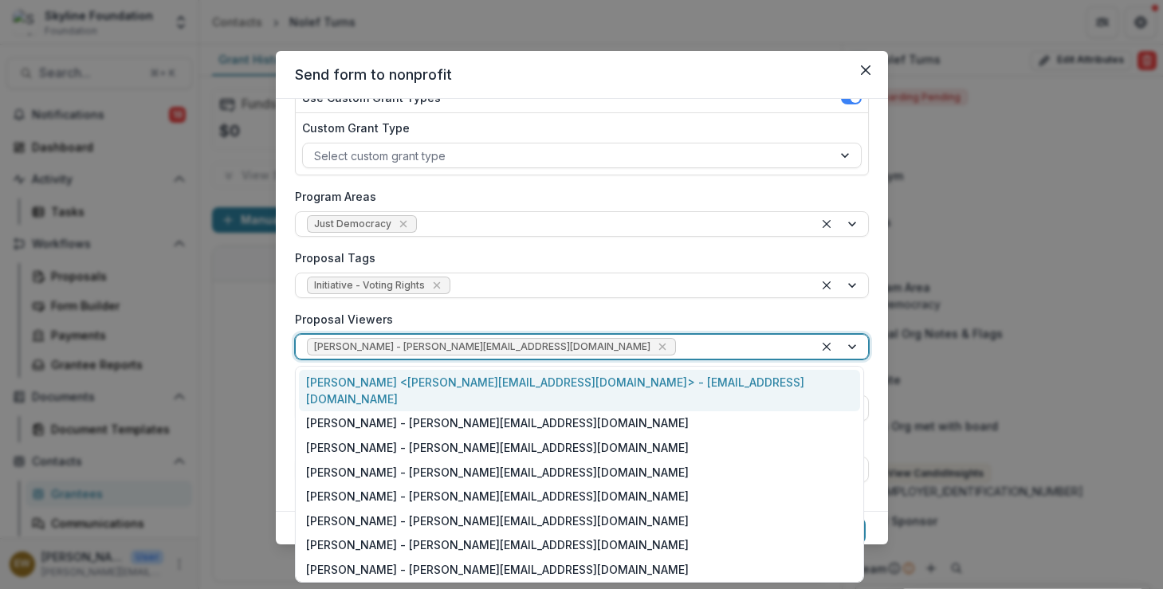
click at [679, 337] on div at bounding box center [740, 347] width 123 height 20
click at [518, 385] on div "Rose Brookhouse <rose@skylinefoundation.org> - rose@skylinefoundation.org" at bounding box center [579, 390] width 561 height 41
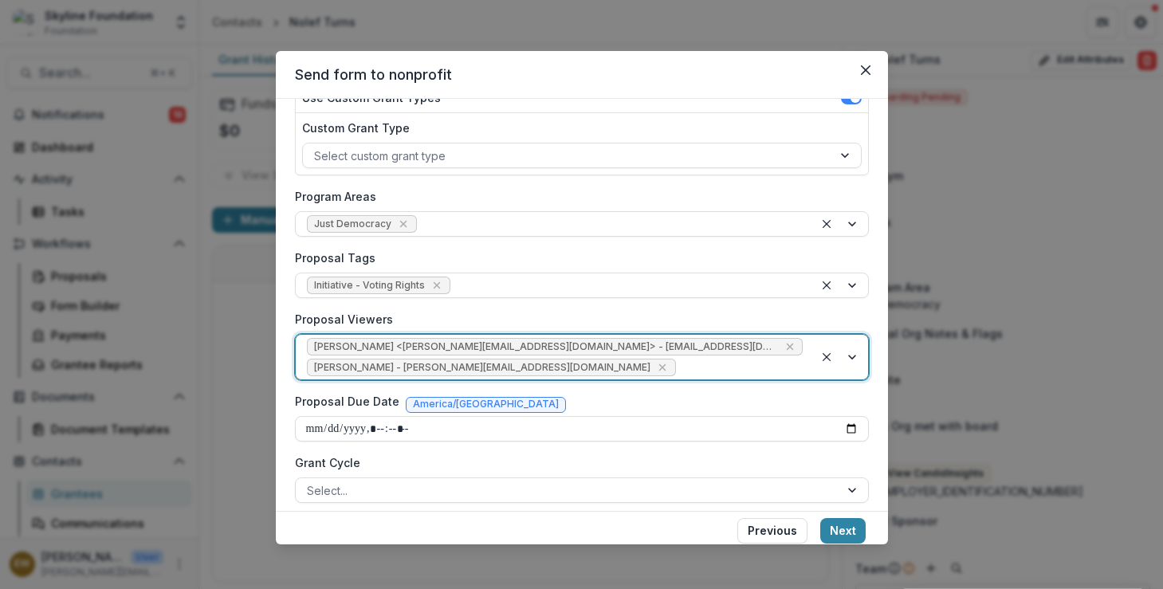
click at [717, 351] on div "Rose Brookhouse <rose@skylinefoundation.org> - rose@skylinefoundation.org Eddie…" at bounding box center [555, 357] width 518 height 45
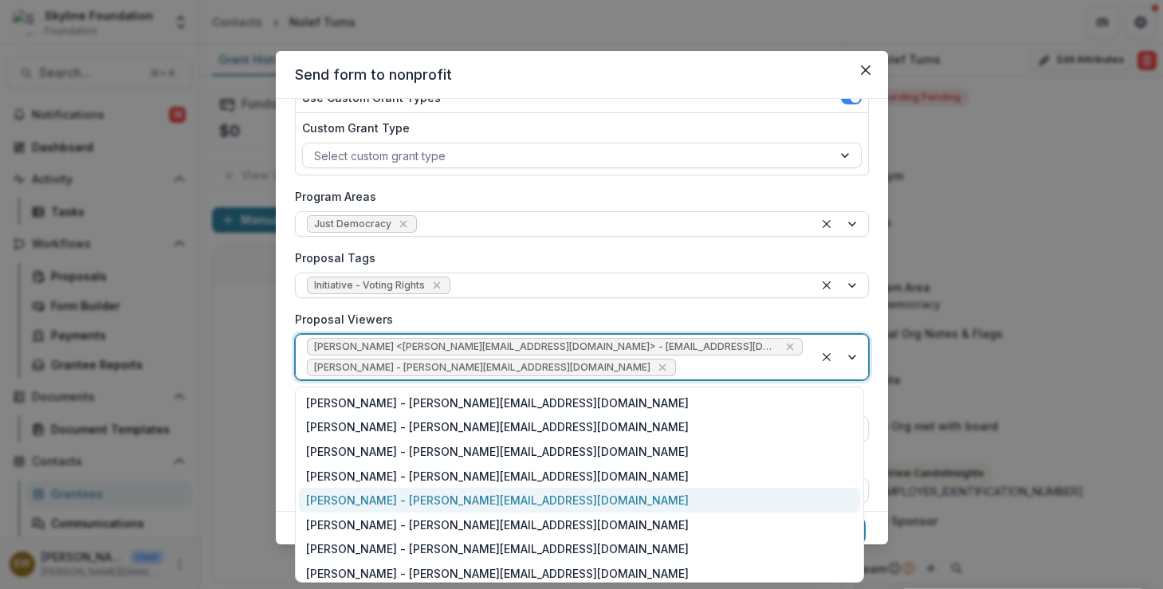
click at [434, 495] on div "Jenny Montoya - jenny@skylinefoundation.org" at bounding box center [579, 500] width 561 height 25
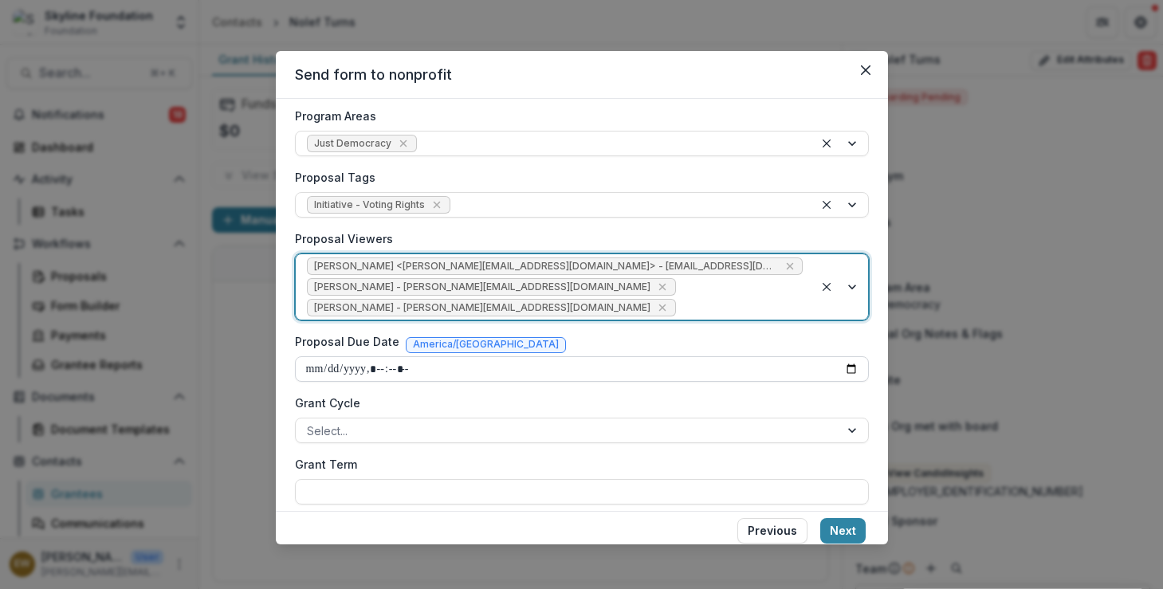
scroll to position [293, 0]
click at [855, 373] on input "Proposal Due Date" at bounding box center [582, 367] width 574 height 26
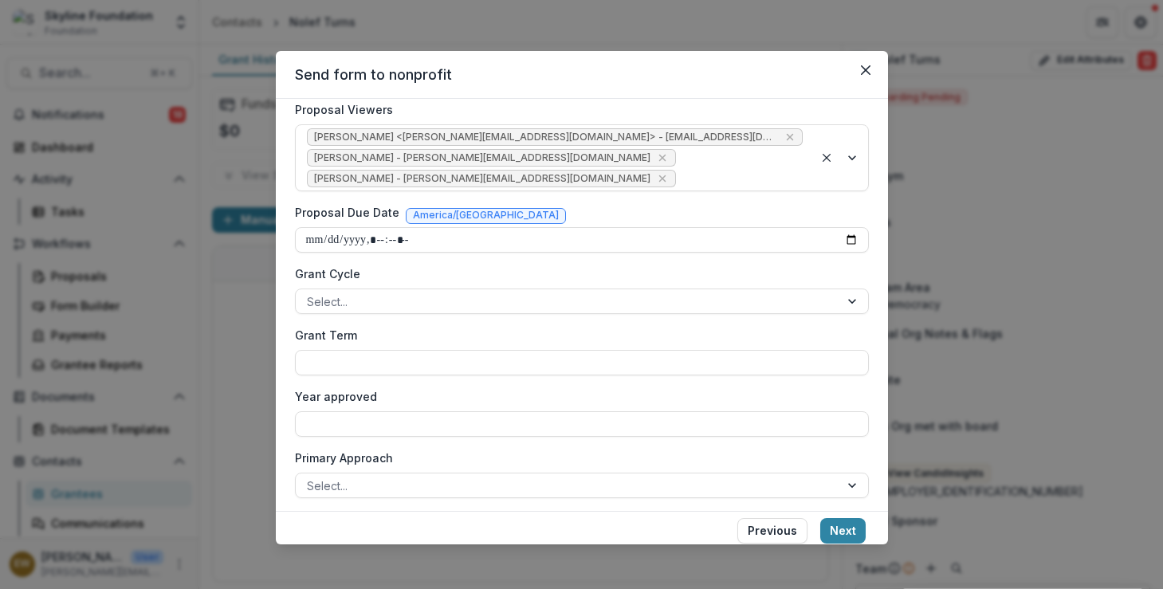
scroll to position [439, 0]
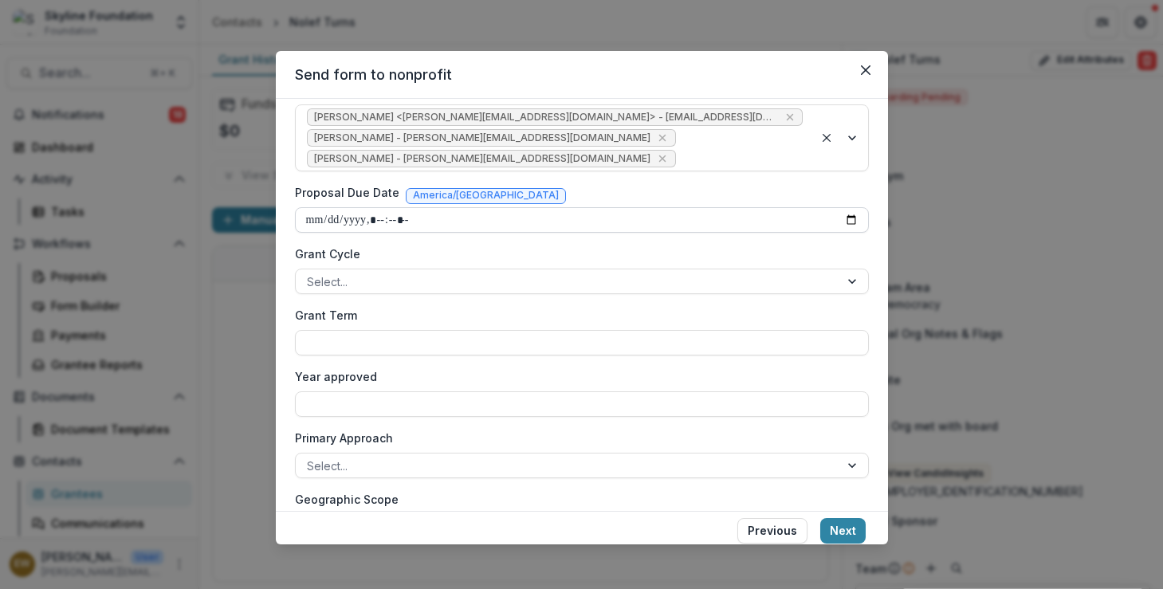
click at [851, 218] on input "Proposal Due Date" at bounding box center [582, 220] width 574 height 26
type input "**********"
click at [735, 267] on div "Grant Cycle Select..." at bounding box center [582, 270] width 574 height 49
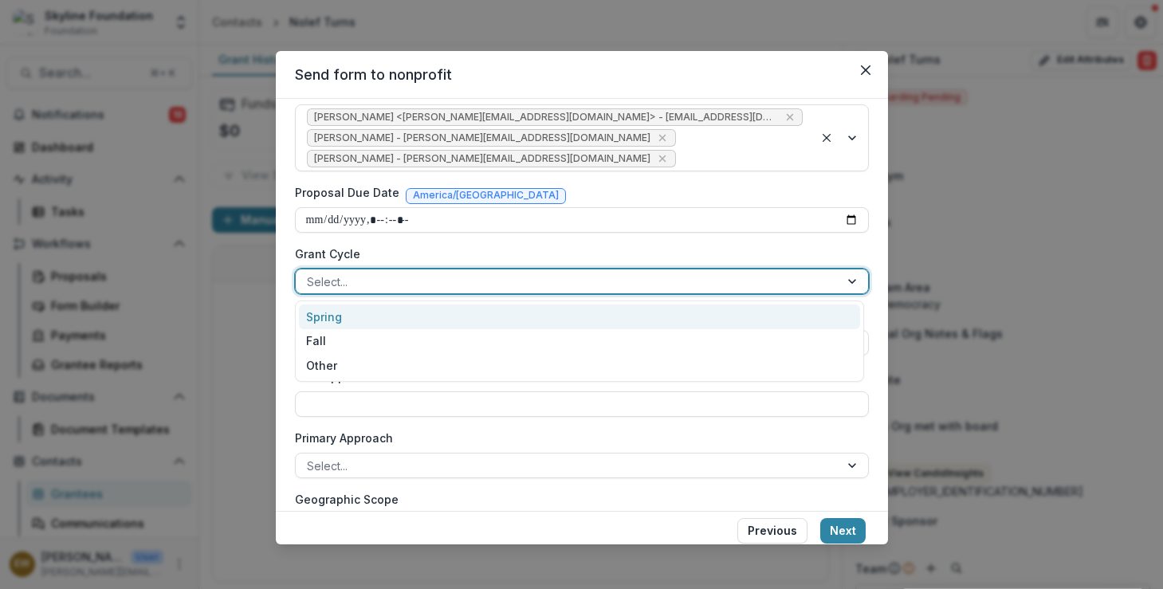
click at [405, 293] on div "Select..." at bounding box center [582, 282] width 574 height 26
click at [365, 316] on div "Spring" at bounding box center [579, 317] width 561 height 25
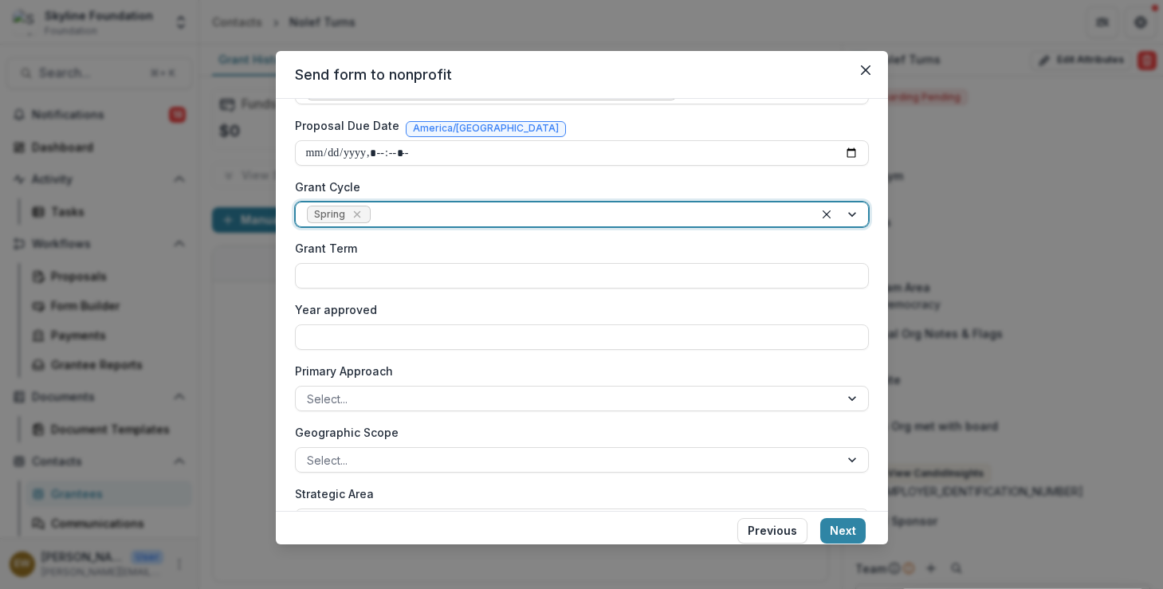
scroll to position [548, 0]
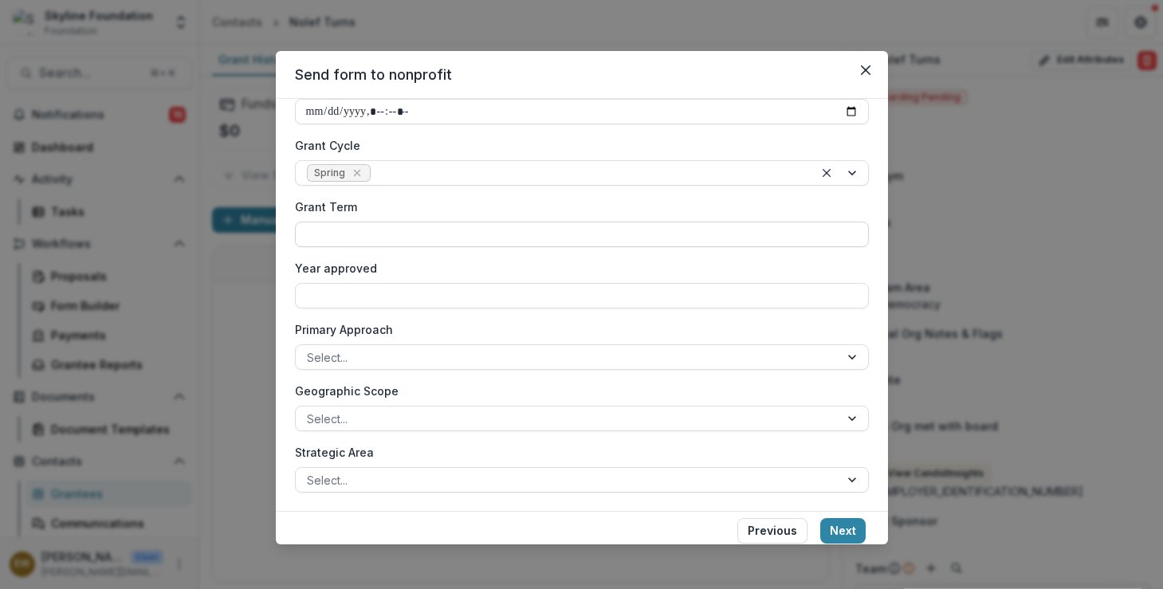
click at [391, 238] on input "Grant Term" at bounding box center [582, 235] width 574 height 26
click at [364, 165] on span "Spring" at bounding box center [339, 173] width 65 height 18
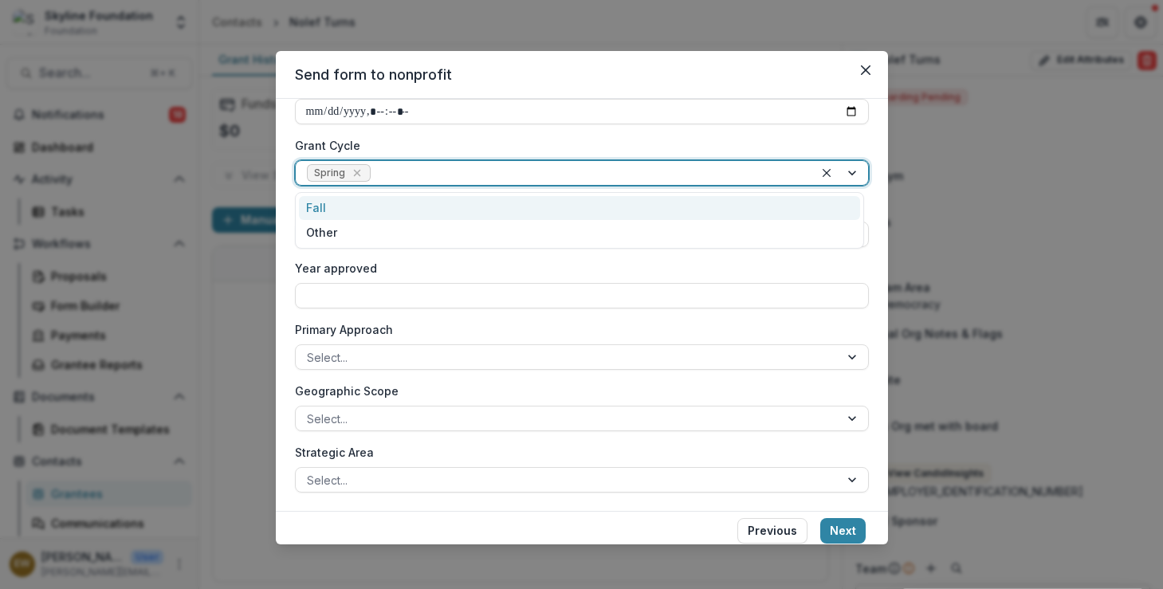
click at [356, 175] on icon "Remove Spring" at bounding box center [357, 173] width 13 height 13
click at [396, 177] on div at bounding box center [567, 173] width 521 height 20
click at [386, 178] on div at bounding box center [567, 173] width 521 height 20
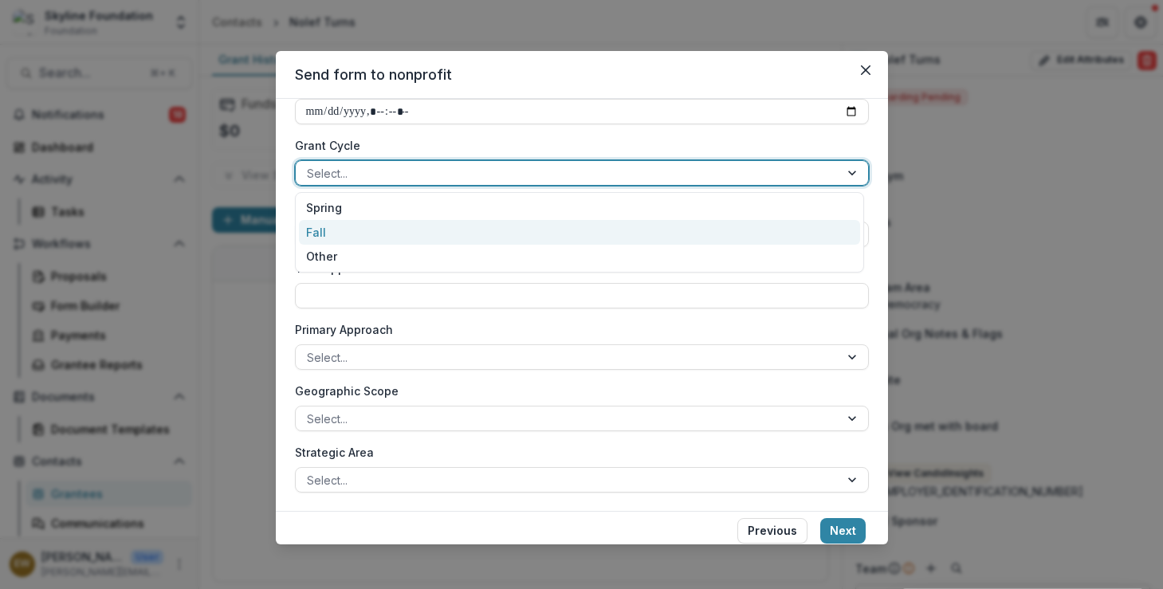
click at [360, 236] on div "Fall" at bounding box center [579, 232] width 561 height 25
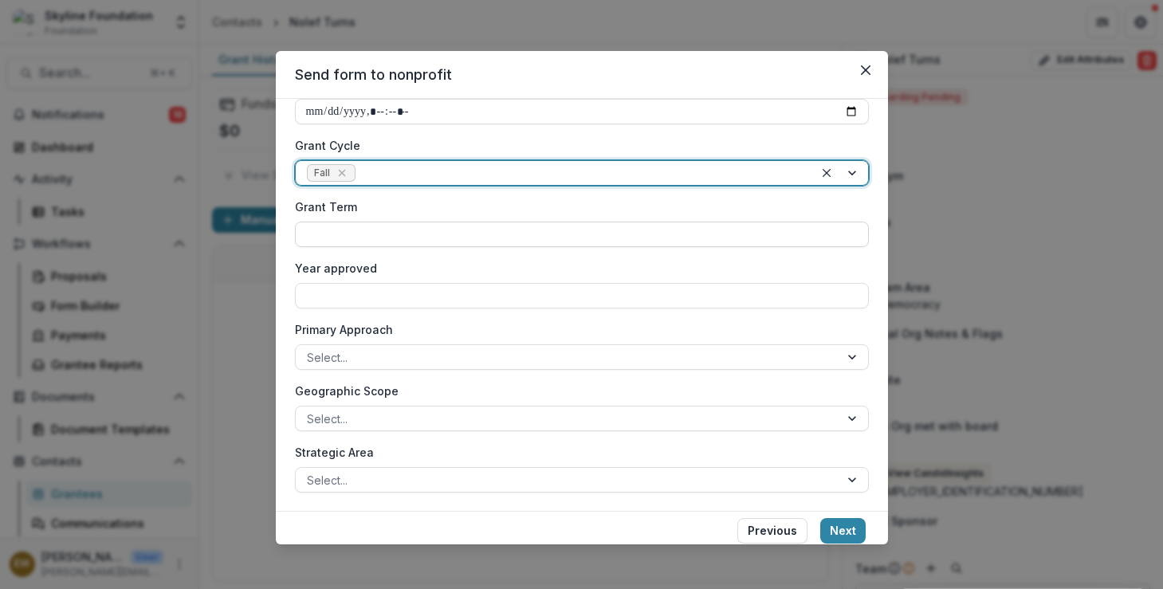
click at [395, 231] on input "Grant Term" at bounding box center [582, 235] width 574 height 26
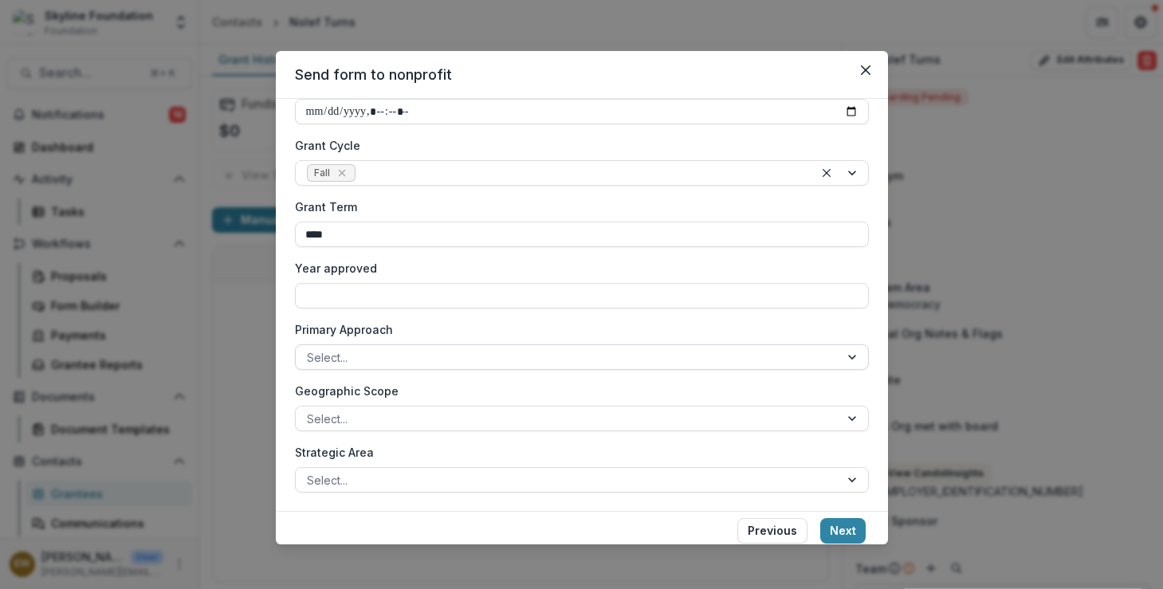
type input "****"
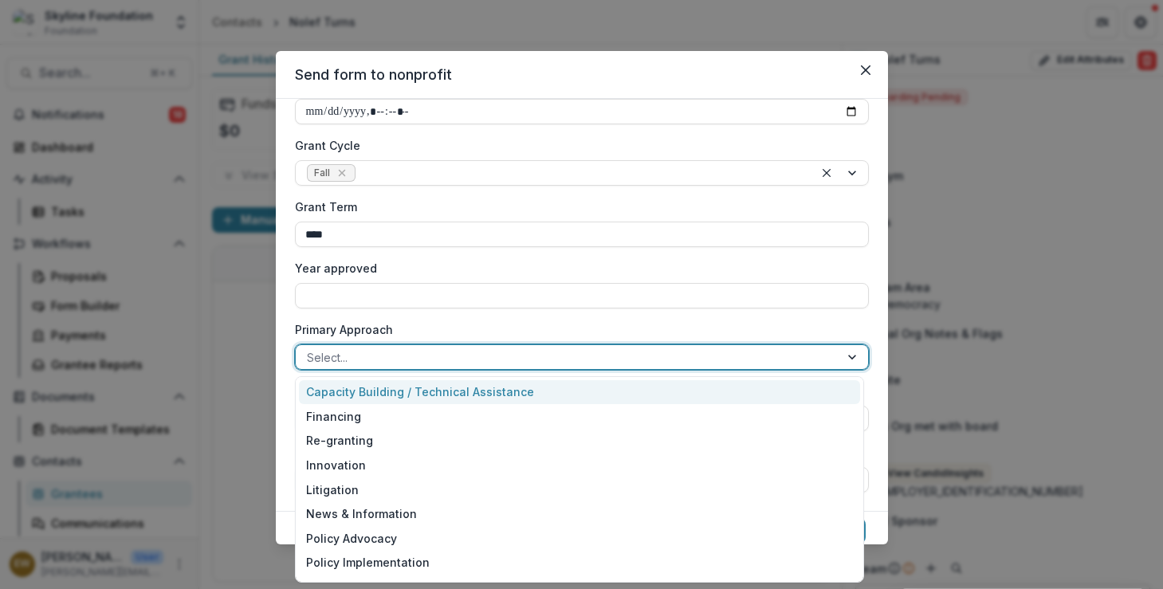
click at [362, 360] on div at bounding box center [567, 358] width 521 height 20
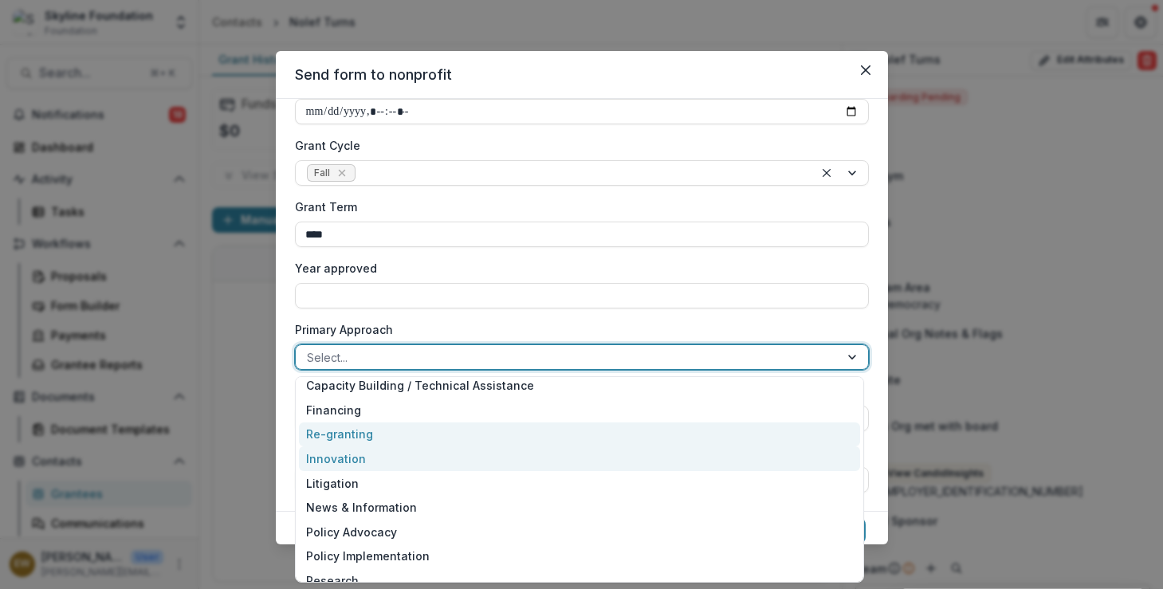
scroll to position [18, 0]
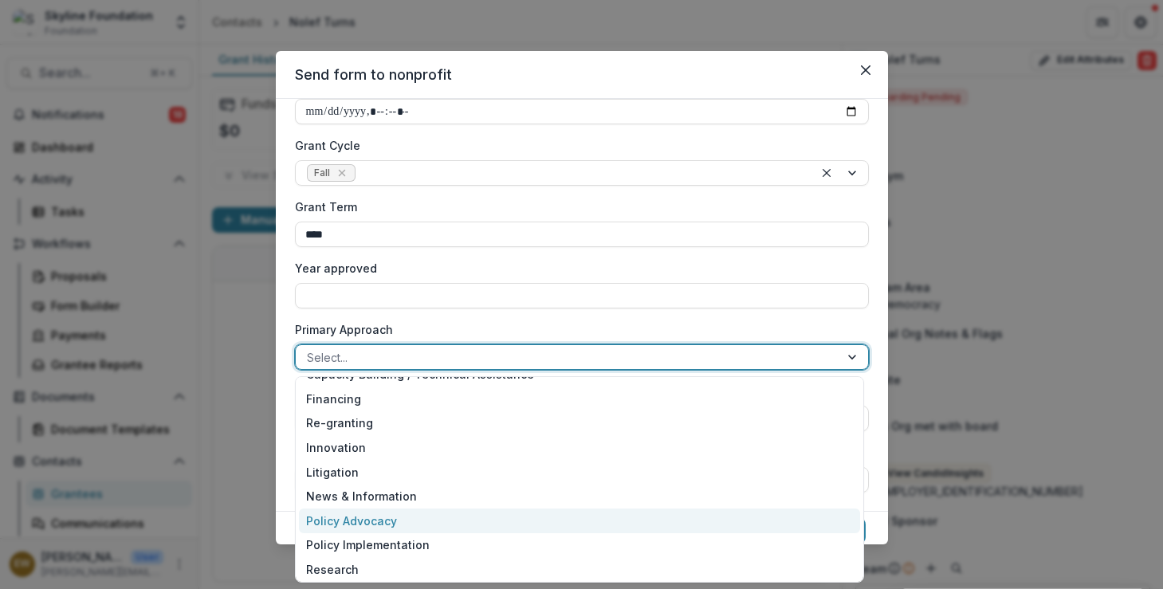
click at [388, 517] on div "Policy Advocacy" at bounding box center [579, 521] width 561 height 25
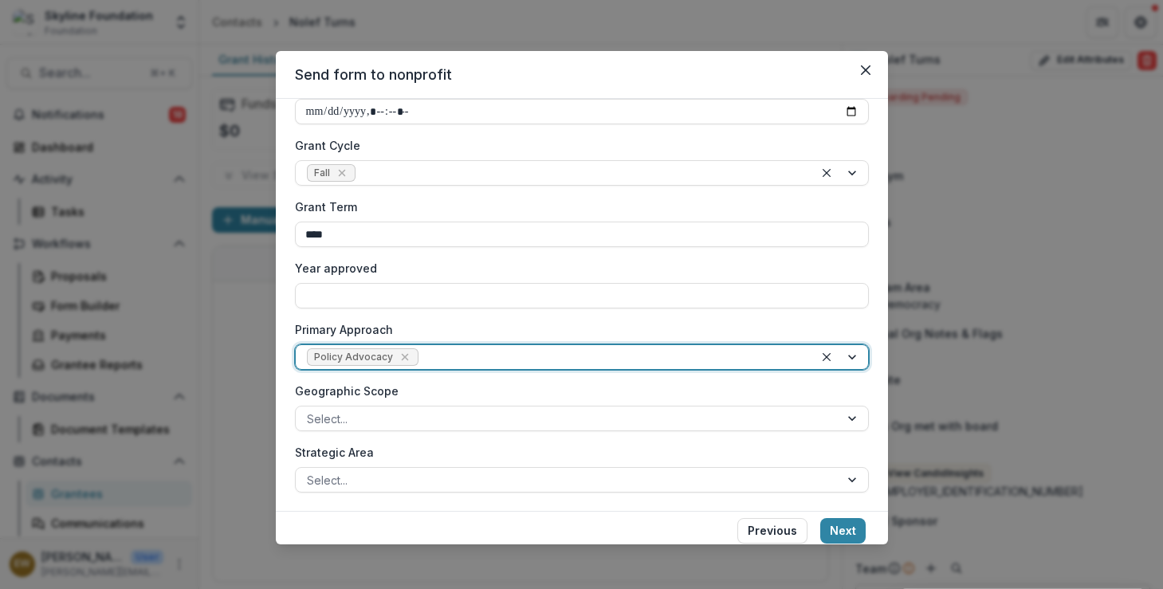
click at [524, 352] on div at bounding box center [612, 358] width 380 height 20
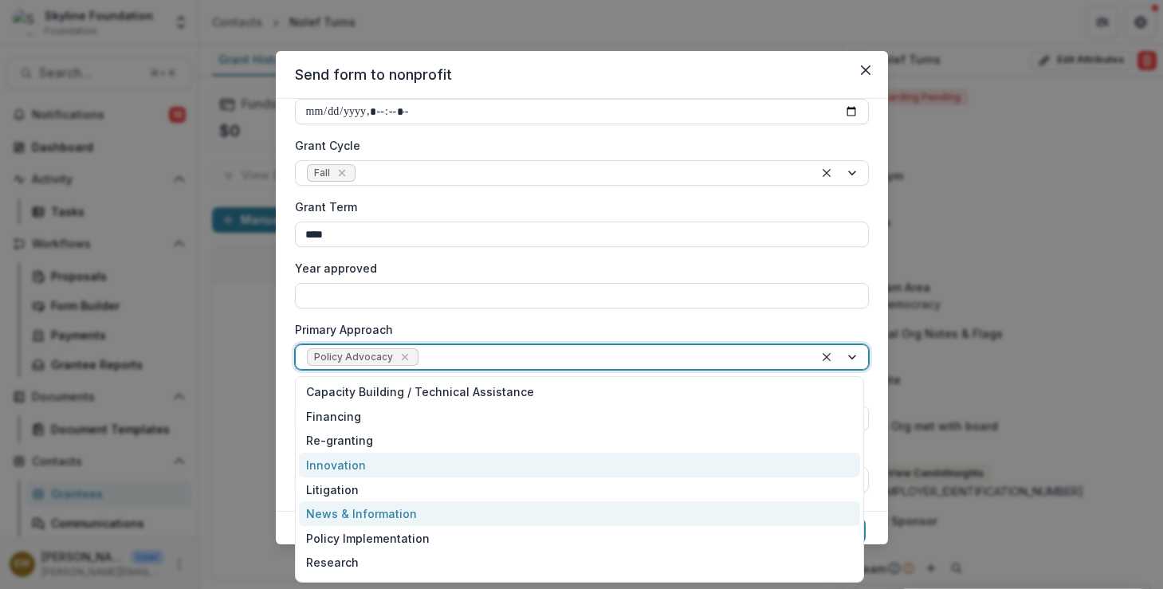
scroll to position [45, 0]
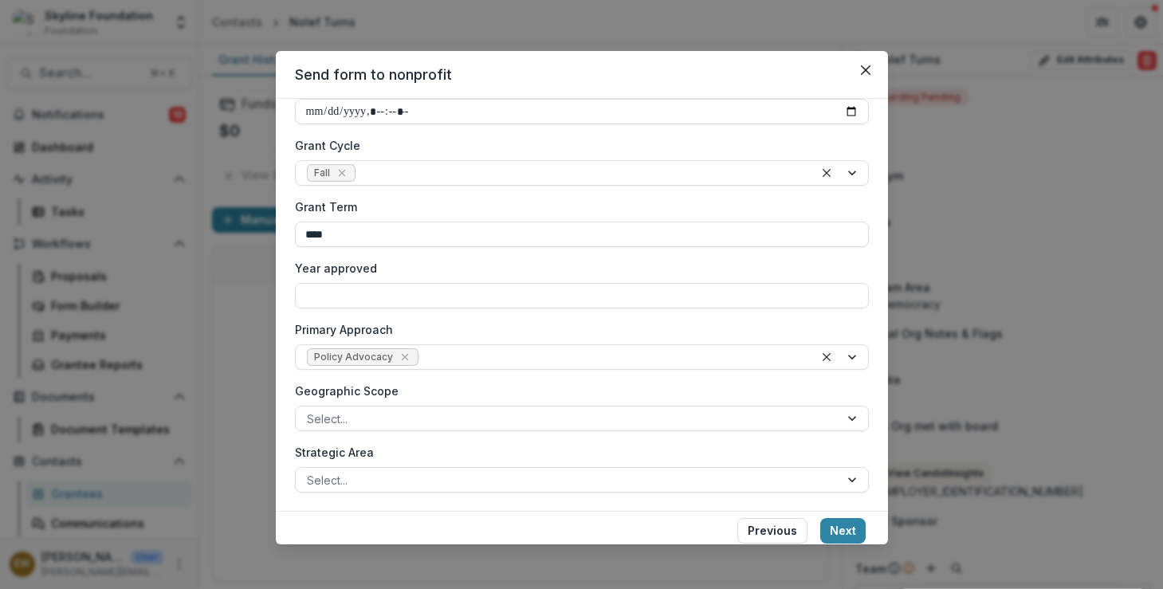
click at [513, 330] on label "Primary Approach" at bounding box center [577, 329] width 564 height 17
click at [425, 349] on input "Primary Approach" at bounding box center [423, 357] width 3 height 17
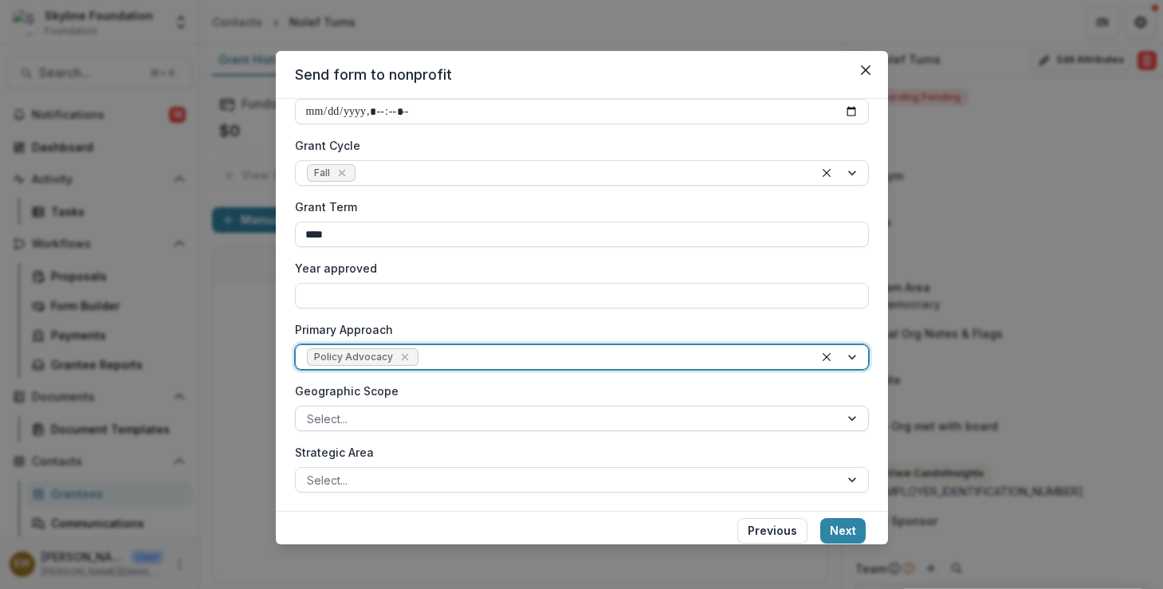
click at [385, 424] on div at bounding box center [567, 419] width 521 height 20
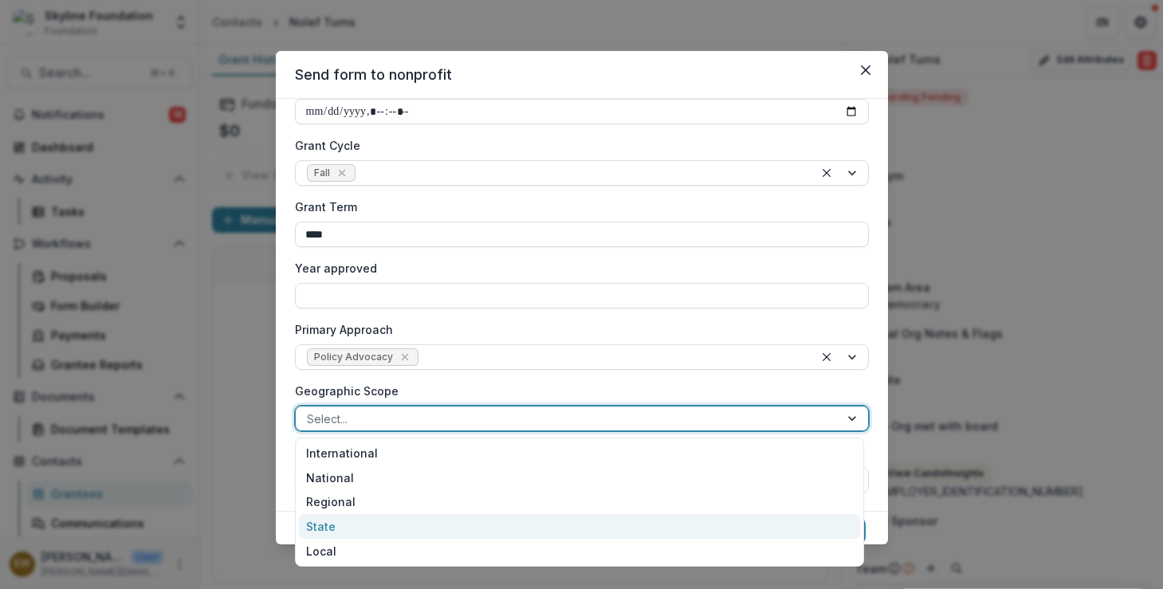
click at [360, 529] on div "State" at bounding box center [579, 526] width 561 height 25
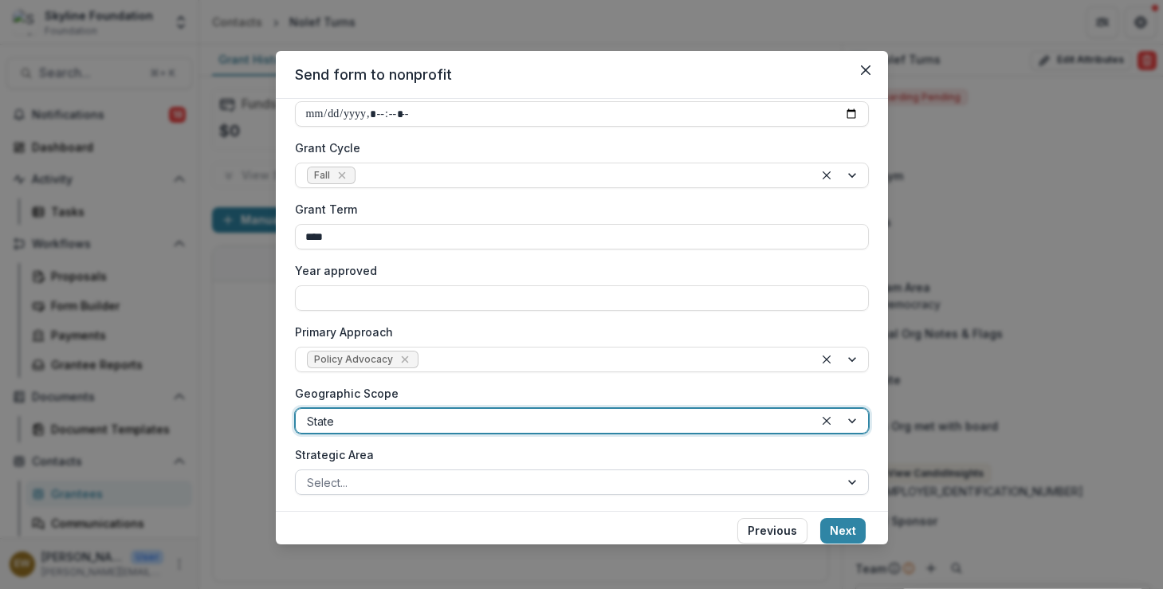
click at [360, 489] on div at bounding box center [567, 483] width 521 height 20
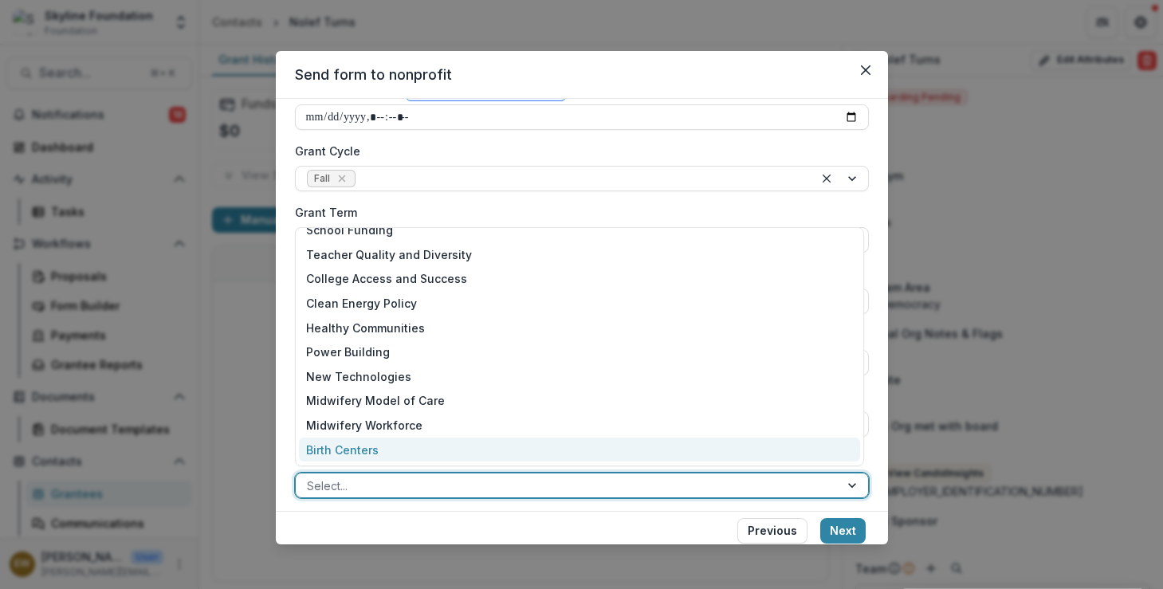
scroll to position [541, 0]
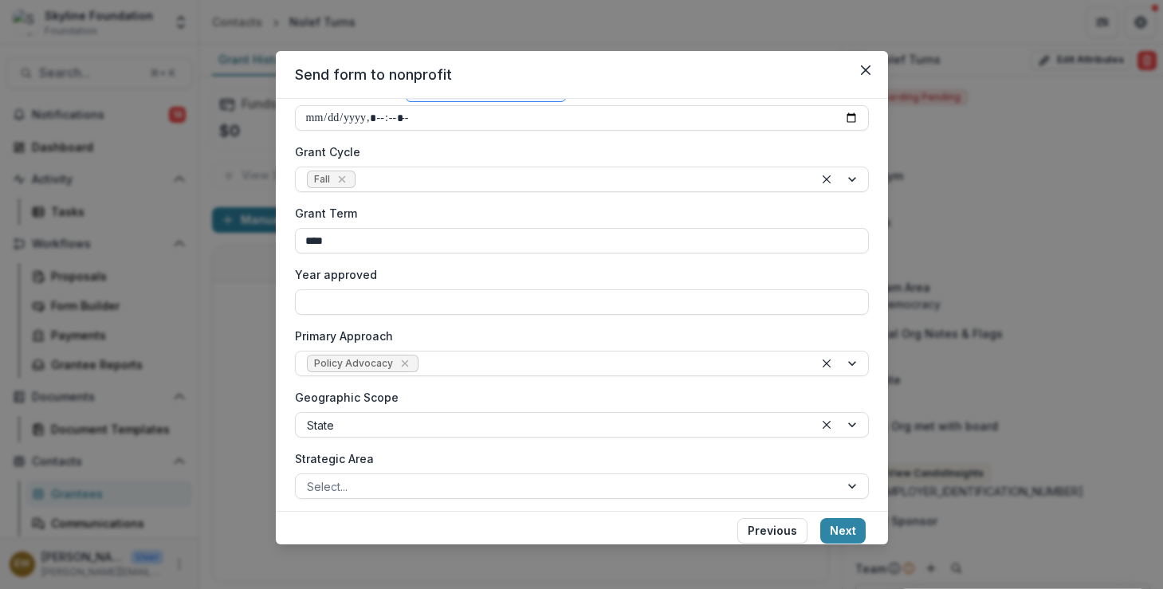
click at [381, 526] on footer "Previous Next" at bounding box center [582, 533] width 612 height 45
click at [372, 489] on div at bounding box center [567, 487] width 521 height 20
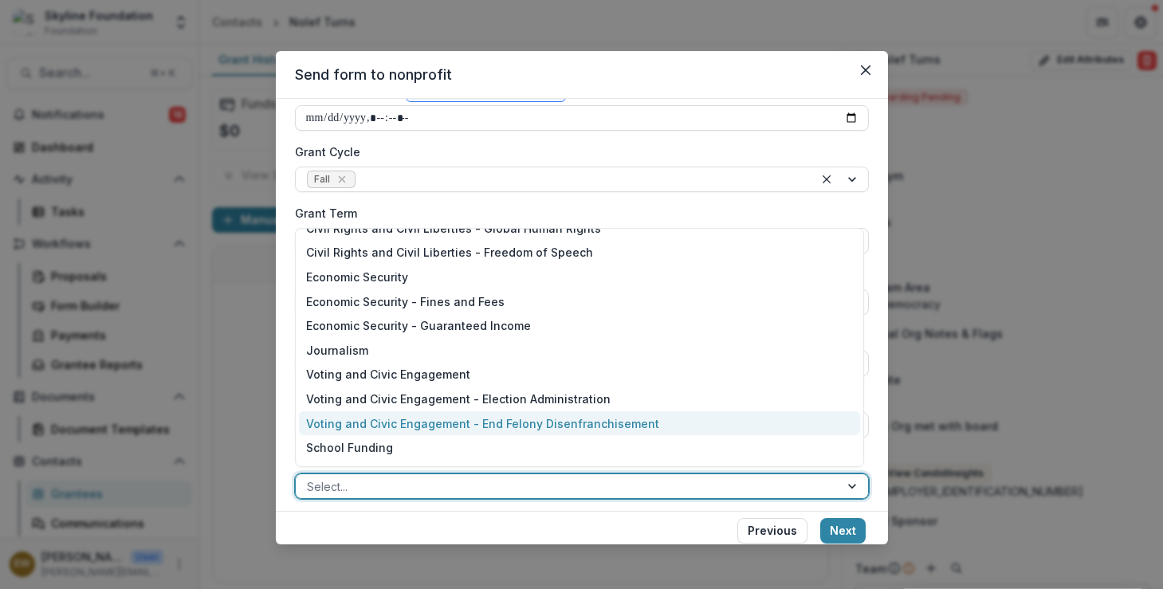
scroll to position [37, 0]
click at [418, 419] on div "Voting and Civic Engagement - End Felony Disenfranchisement" at bounding box center [579, 426] width 561 height 25
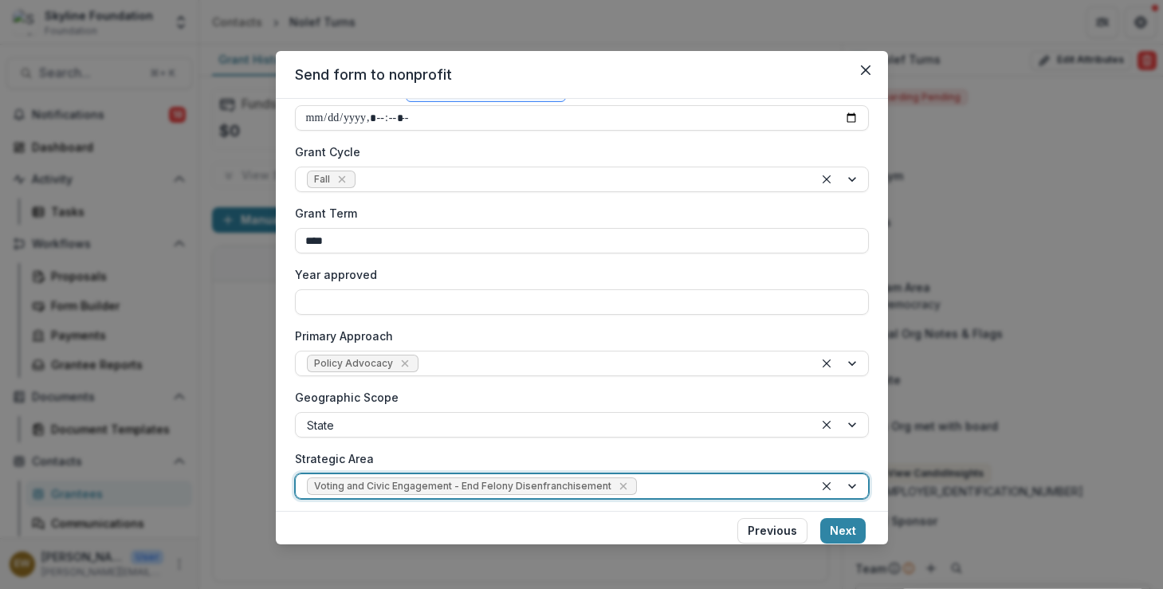
click at [839, 529] on button "Next" at bounding box center [842, 531] width 45 height 26
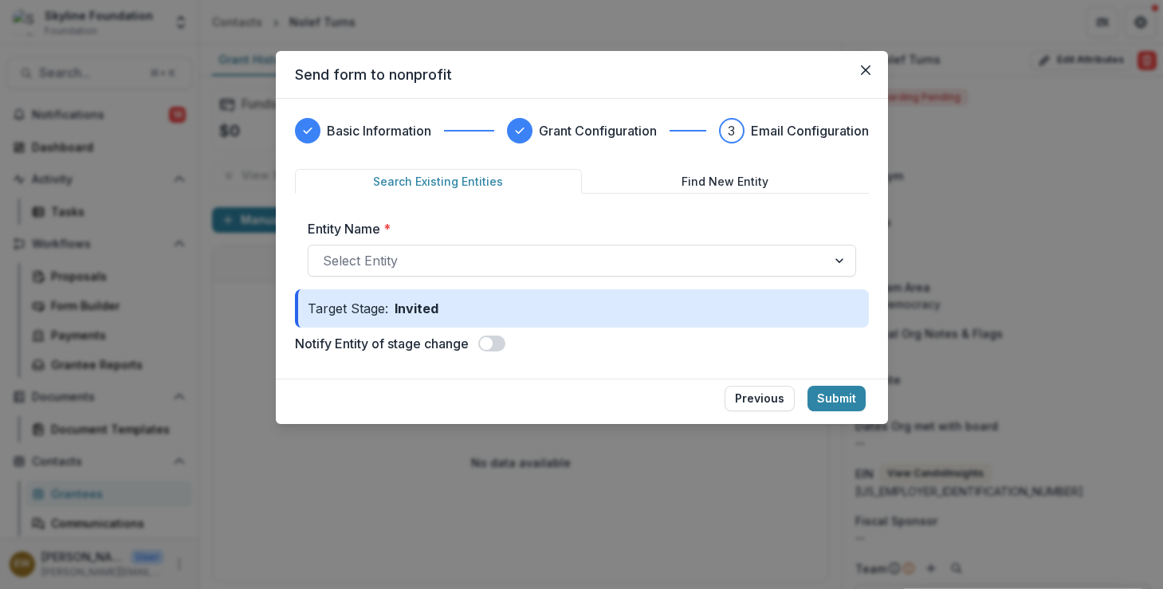
click at [486, 242] on div "Entity Name * Select Entity" at bounding box center [582, 247] width 548 height 57
click at [474, 265] on div at bounding box center [567, 261] width 489 height 22
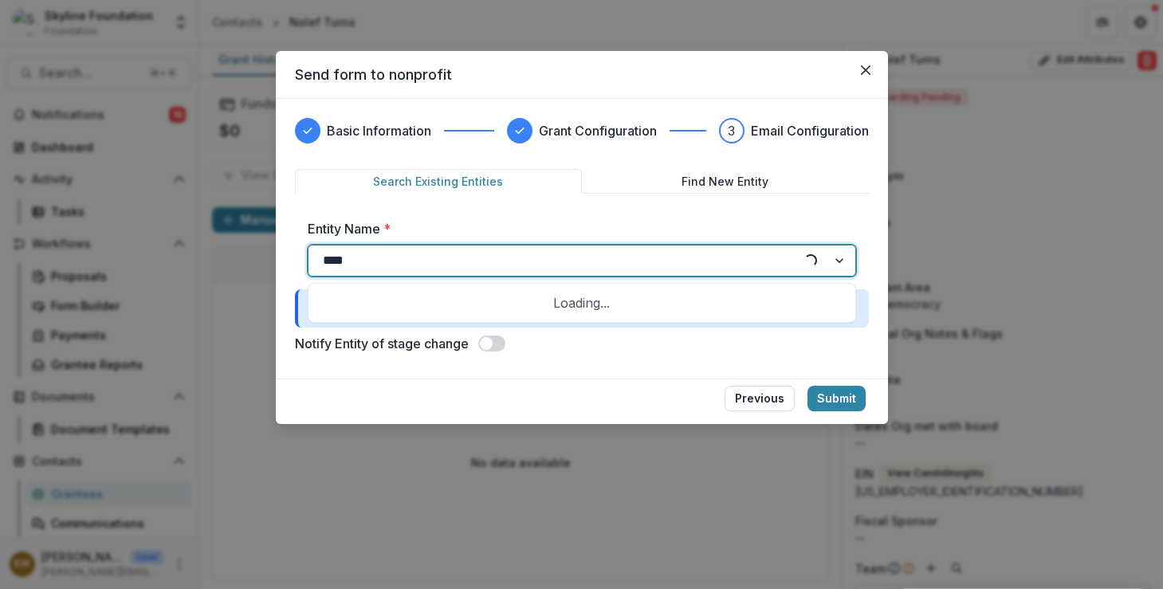
type input "*****"
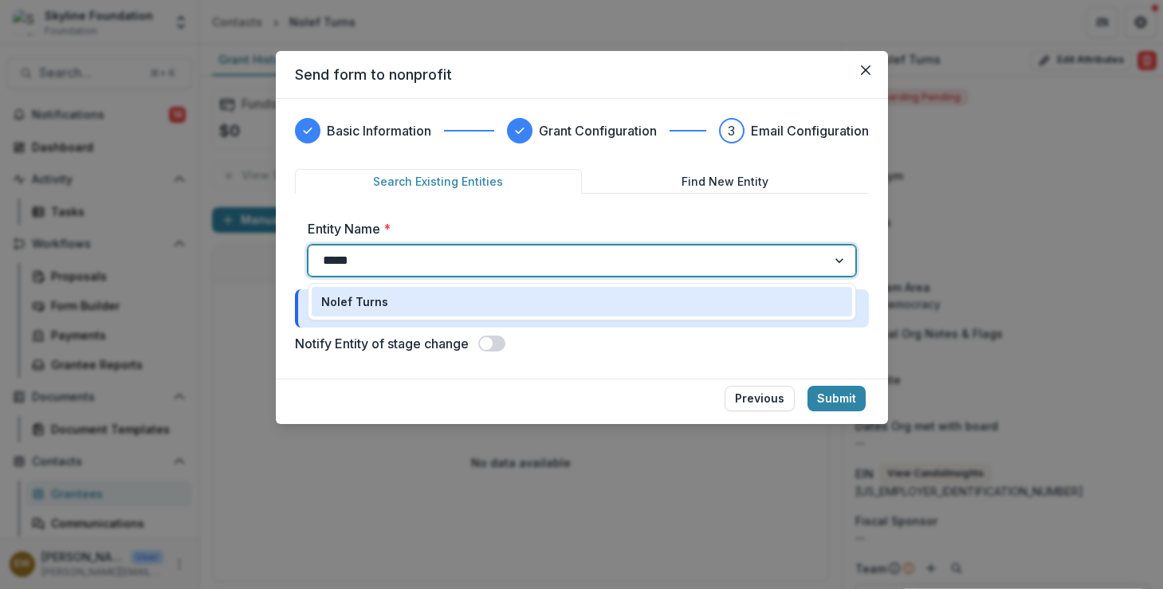
click at [483, 298] on div "Nolef Turns" at bounding box center [581, 301] width 521 height 17
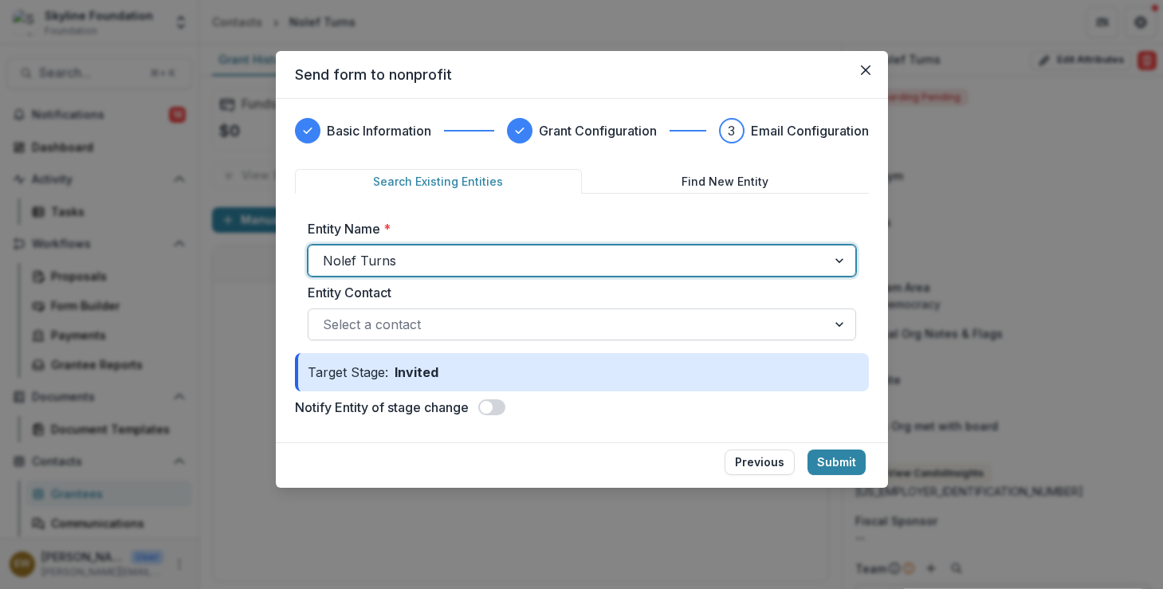
click at [599, 320] on div at bounding box center [567, 324] width 489 height 22
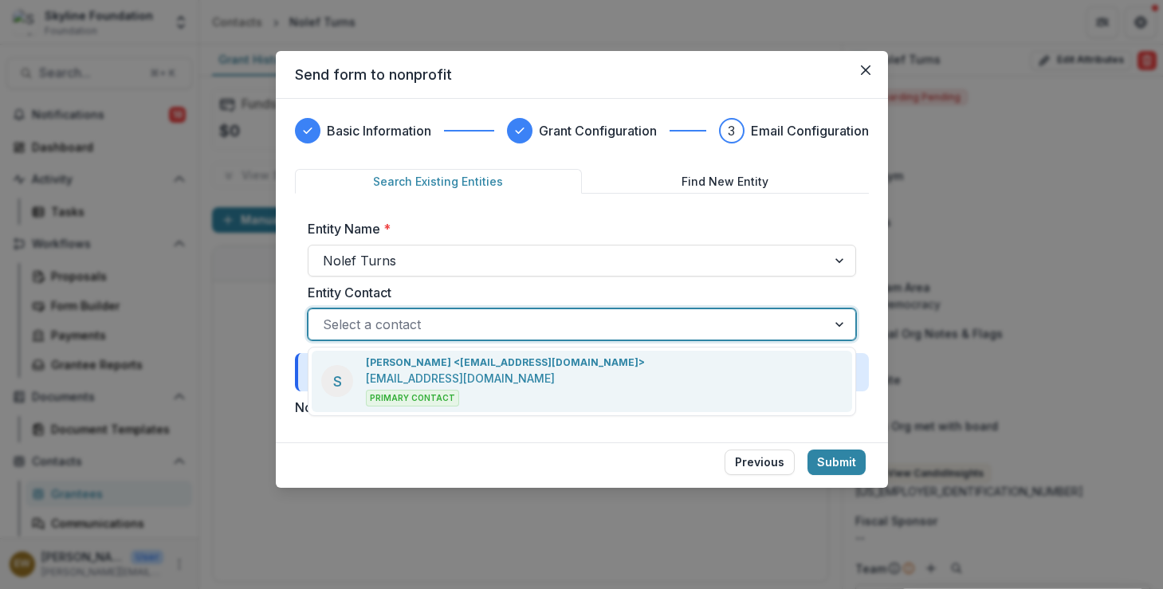
click at [558, 369] on p "Sheba Williams <shewill@nolefturns.org>" at bounding box center [505, 363] width 279 height 14
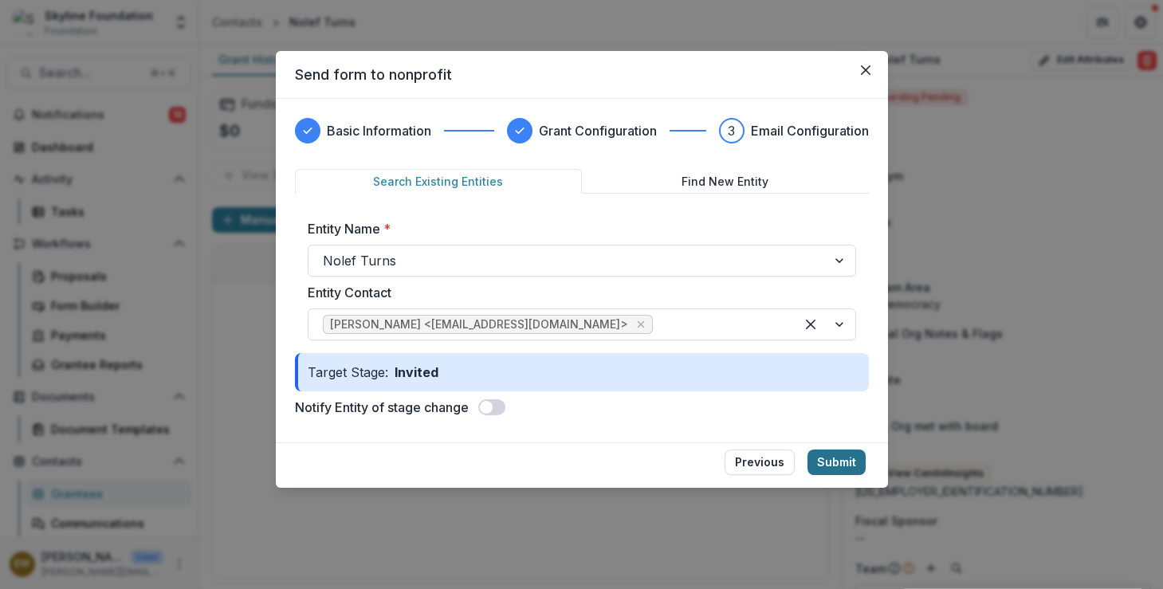
click at [831, 468] on button "Submit" at bounding box center [837, 463] width 58 height 26
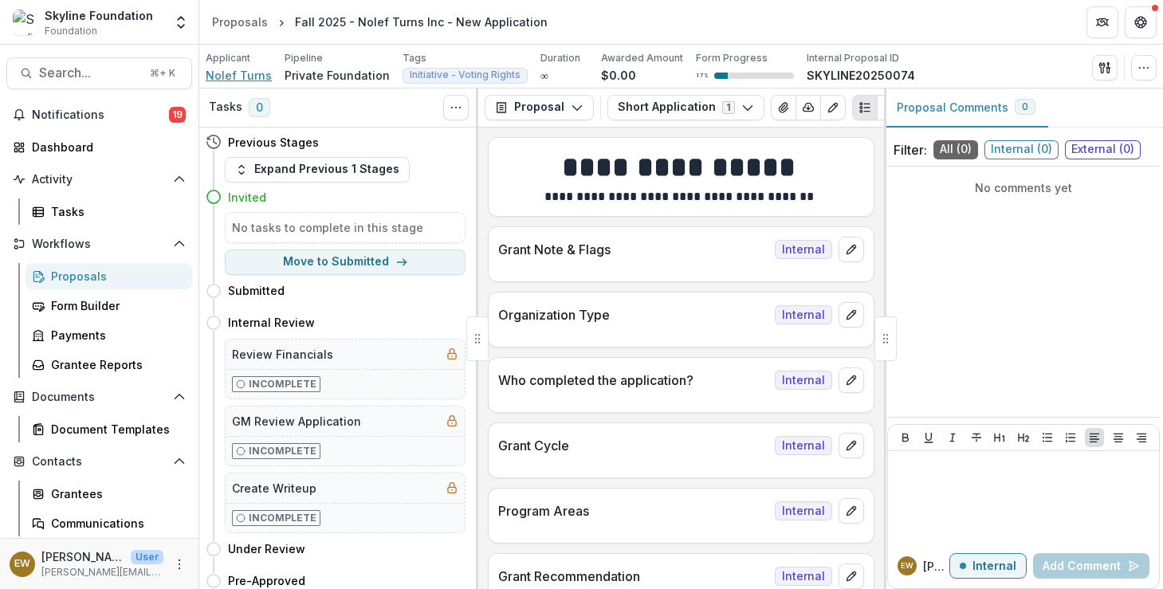
click at [221, 76] on span "Nolef Turns" at bounding box center [239, 75] width 66 height 17
click at [820, 102] on button "Edit as form" at bounding box center [833, 108] width 26 height 26
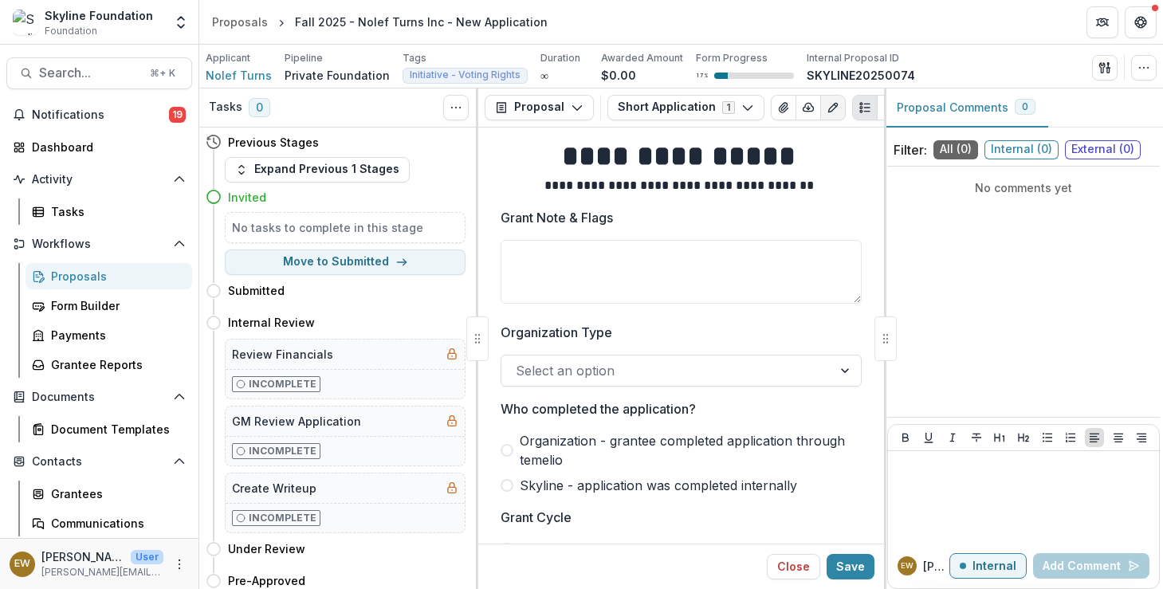
scroll to position [30, 0]
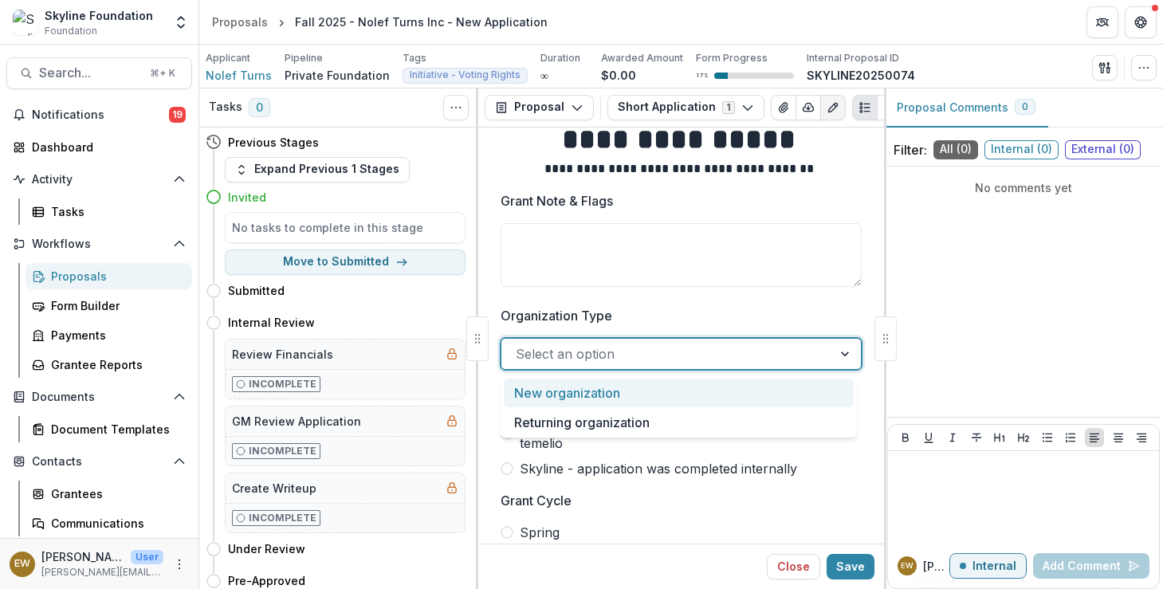
click at [556, 346] on div at bounding box center [667, 354] width 302 height 22
click at [642, 392] on div "New organization" at bounding box center [679, 393] width 350 height 29
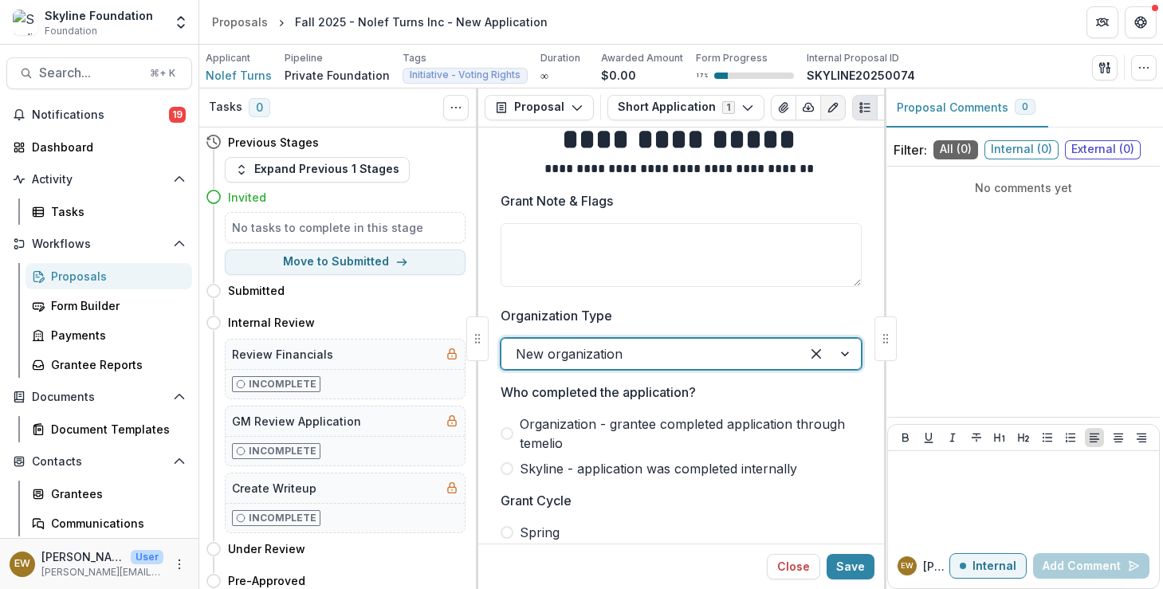
click at [544, 474] on span "Skyline - application was completed internally" at bounding box center [658, 468] width 277 height 19
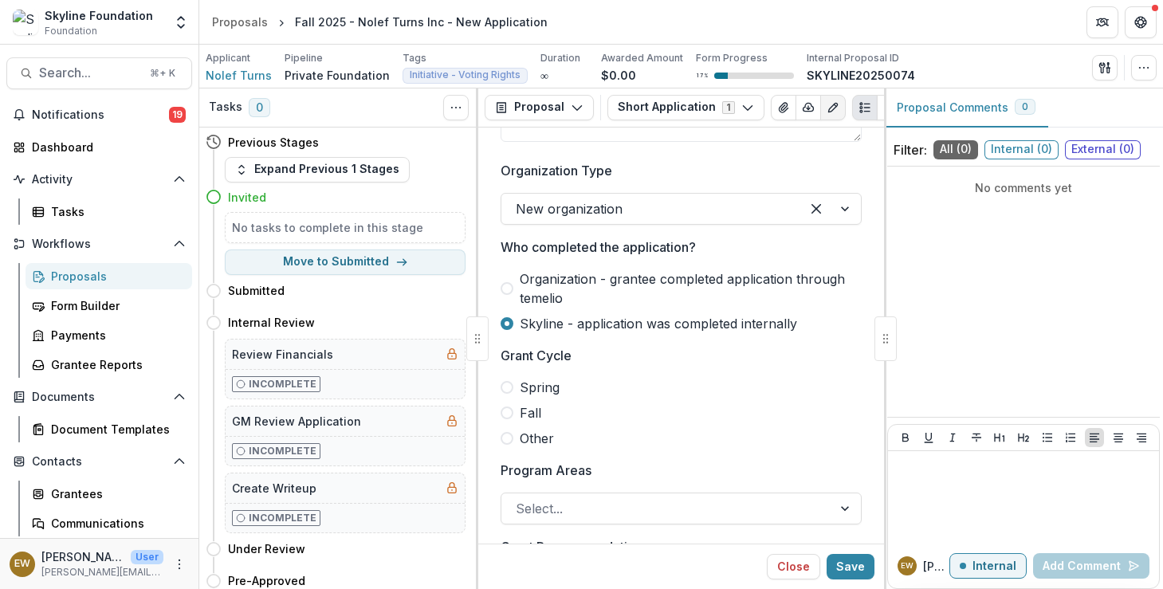
scroll to position [195, 0]
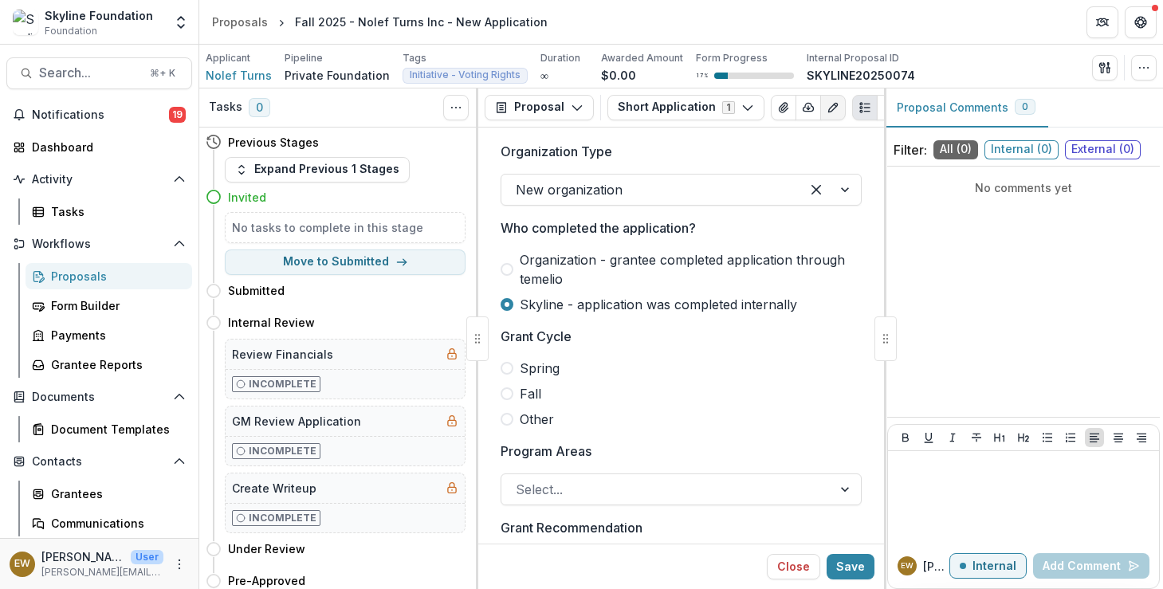
click at [521, 399] on span "Fall" at bounding box center [531, 393] width 22 height 19
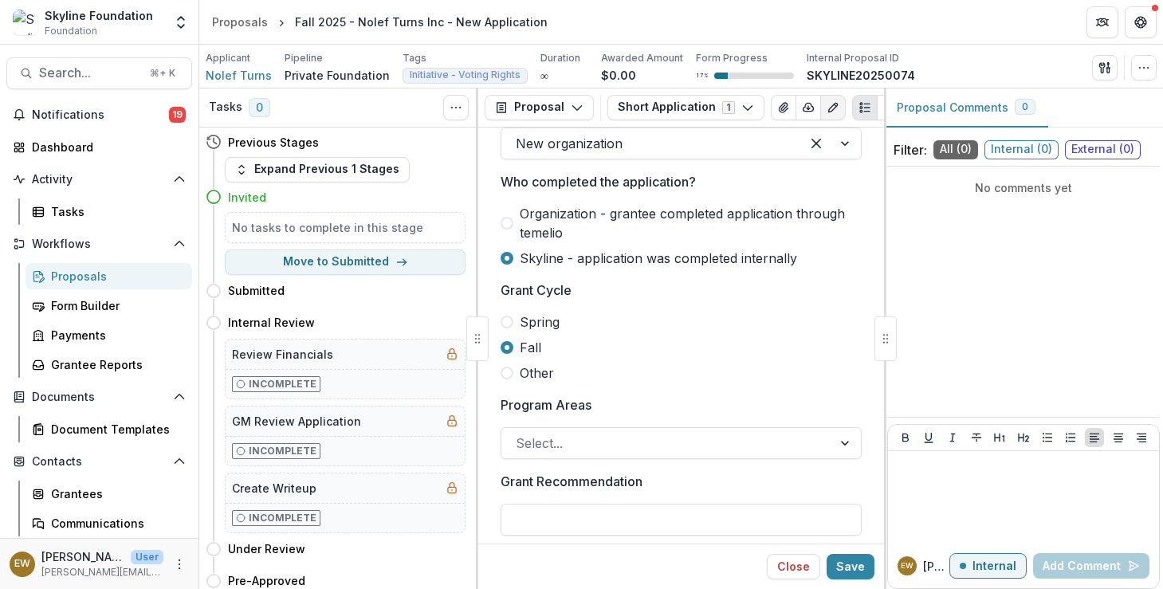
scroll to position [225, 0]
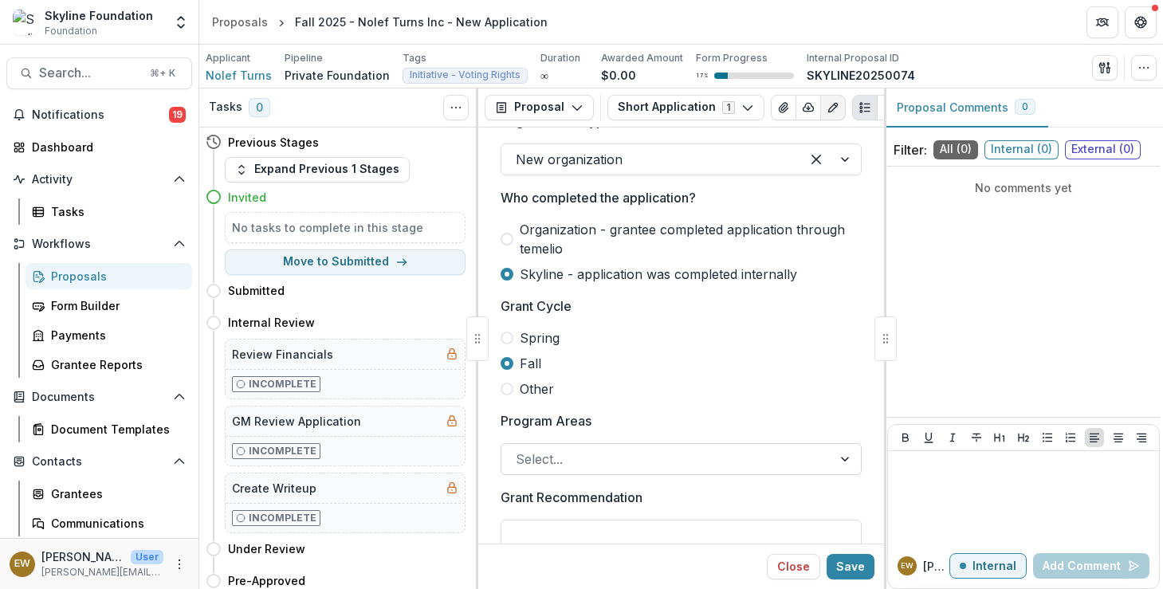
click at [547, 466] on div at bounding box center [667, 459] width 302 height 22
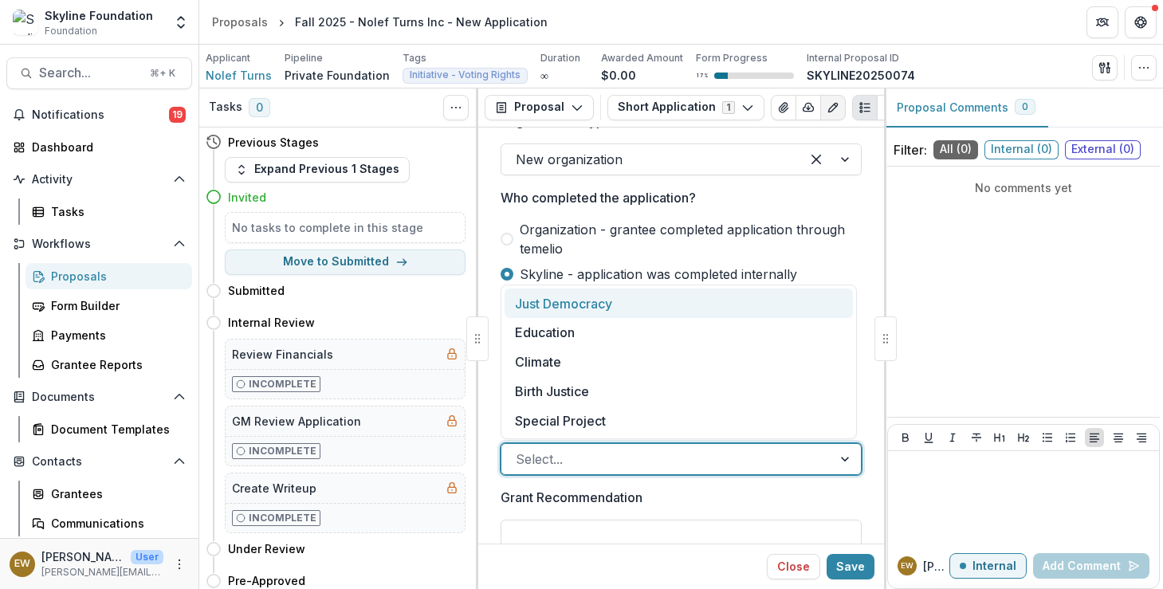
click at [572, 309] on div "Just Democracy" at bounding box center [679, 303] width 348 height 29
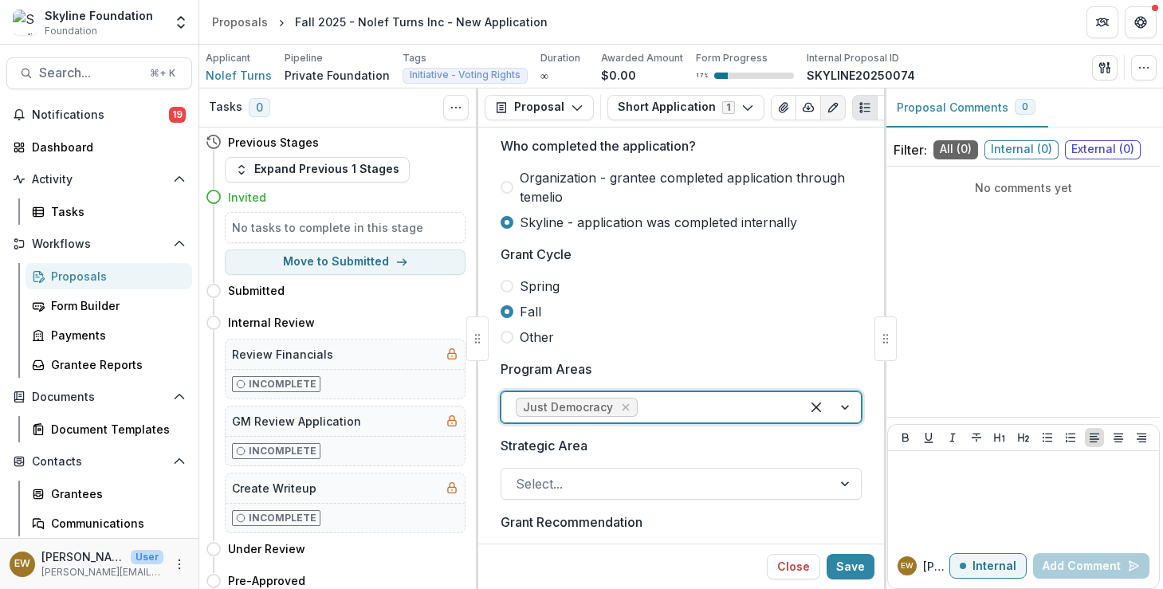
scroll to position [478, 0]
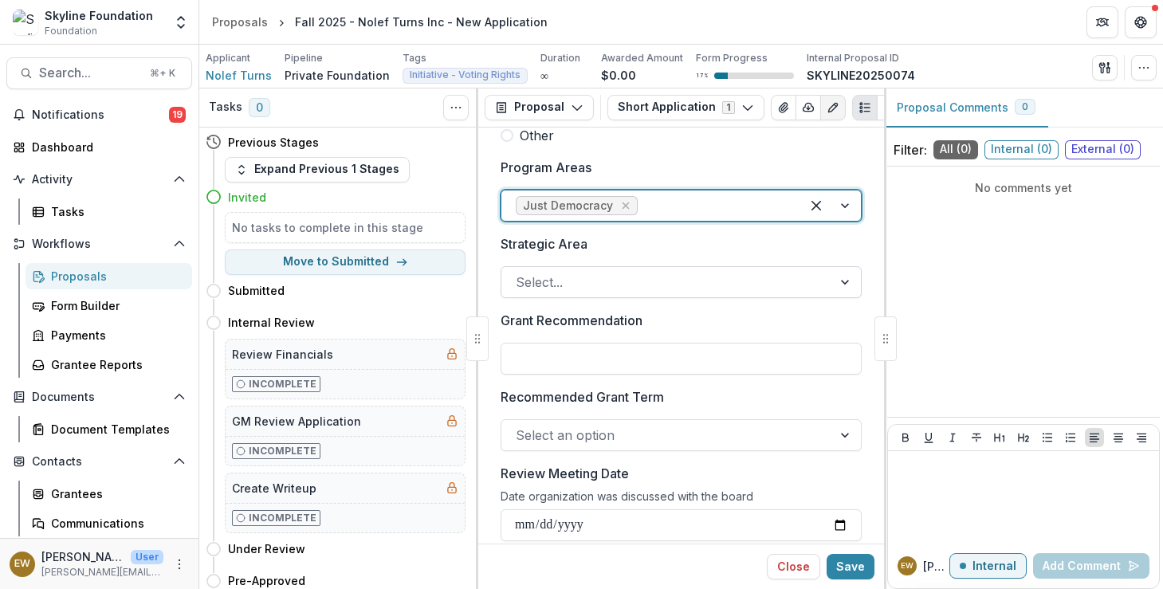
click at [615, 285] on div at bounding box center [667, 282] width 302 height 22
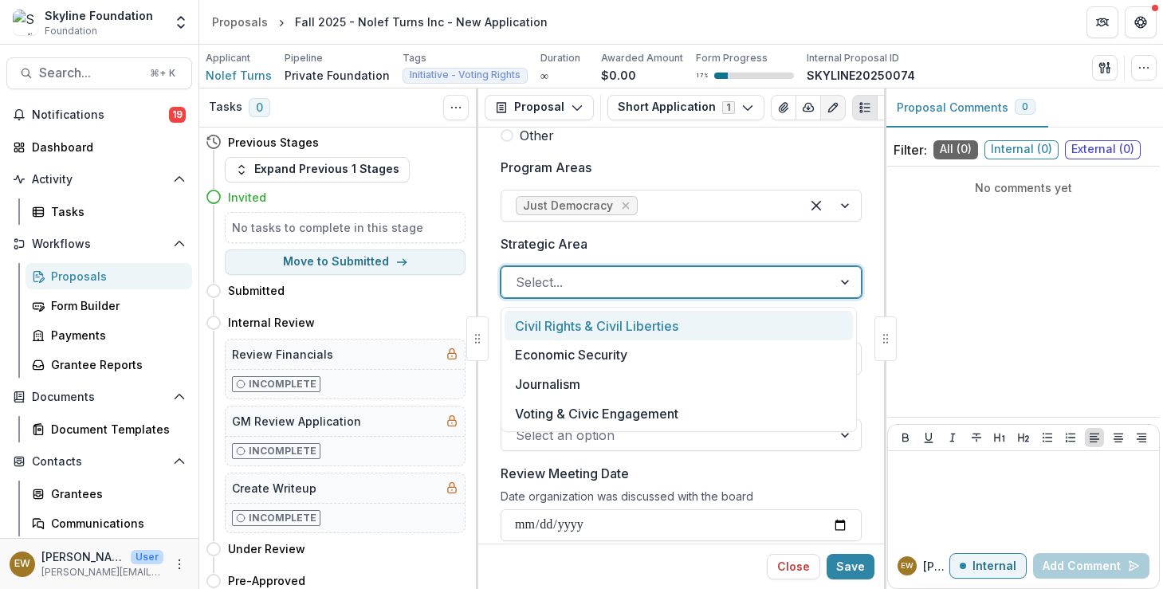
click at [619, 330] on div "Civil Rights & Civil Liberties" at bounding box center [679, 325] width 348 height 29
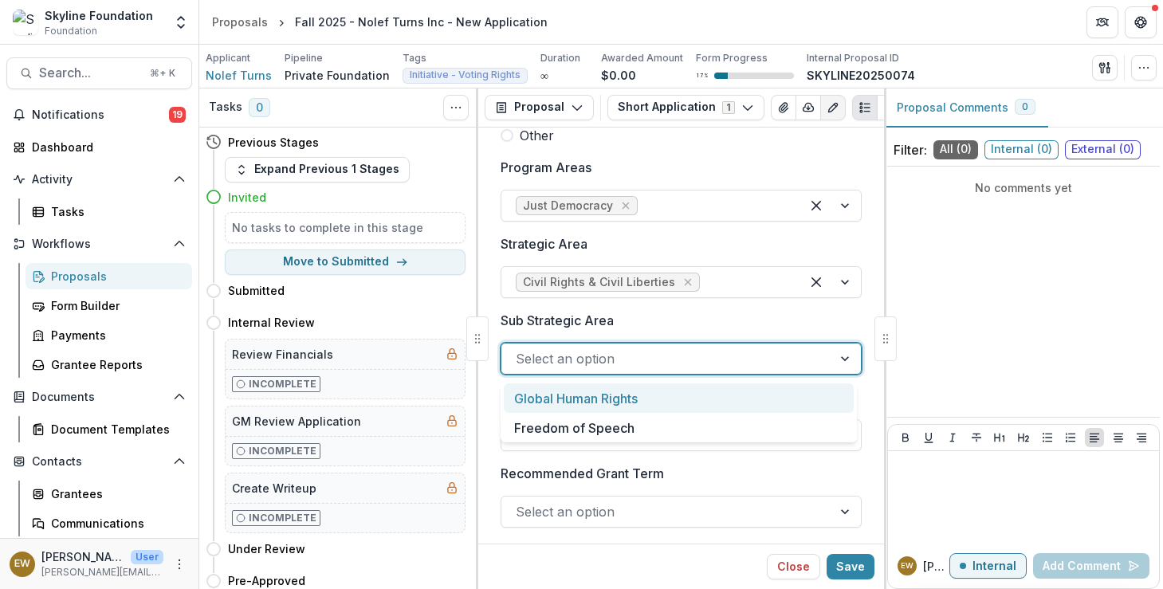
click at [724, 356] on div at bounding box center [667, 359] width 302 height 22
click at [682, 285] on icon "Remove Civil Rights & Civil Liberties" at bounding box center [688, 282] width 13 height 13
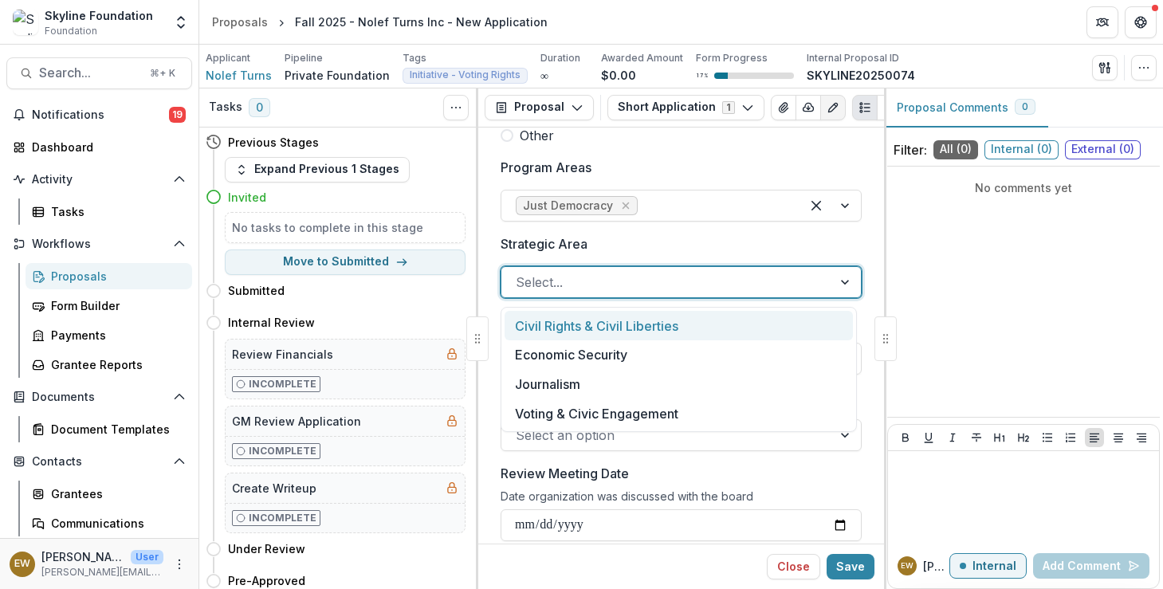
click at [682, 285] on div at bounding box center [667, 282] width 302 height 22
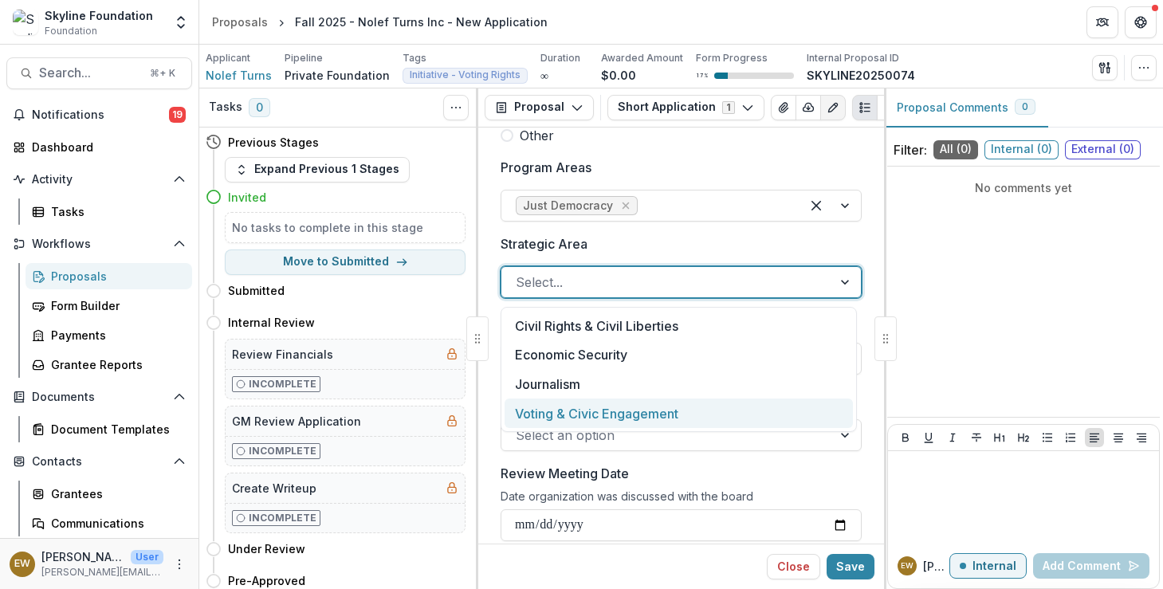
click at [639, 405] on div "Voting & Civic Engagement" at bounding box center [679, 413] width 348 height 29
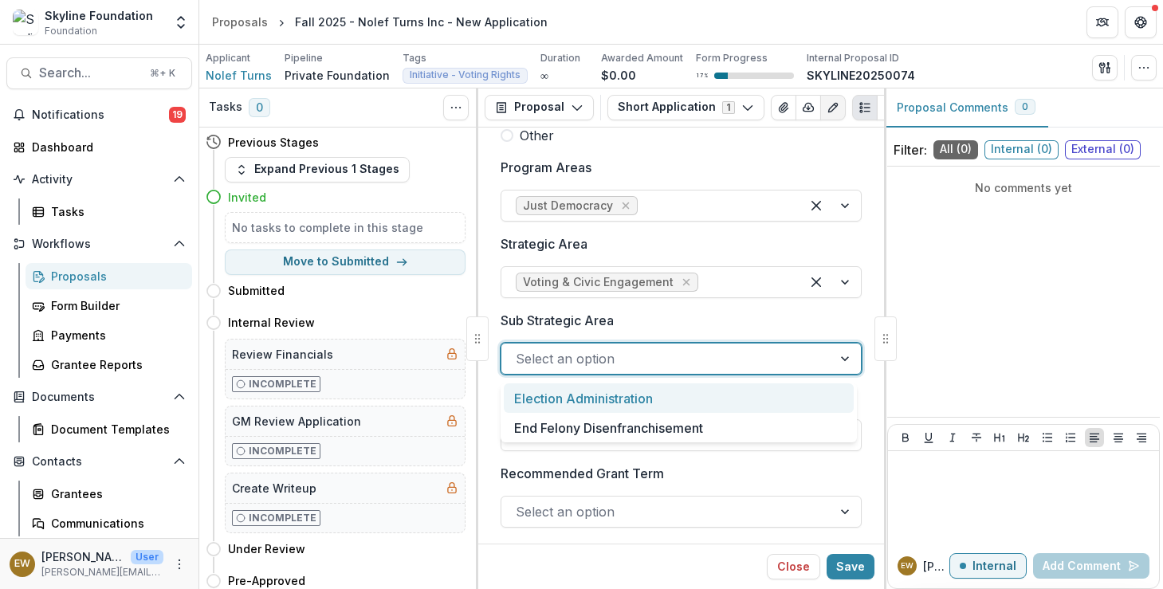
click at [650, 366] on div at bounding box center [667, 359] width 302 height 22
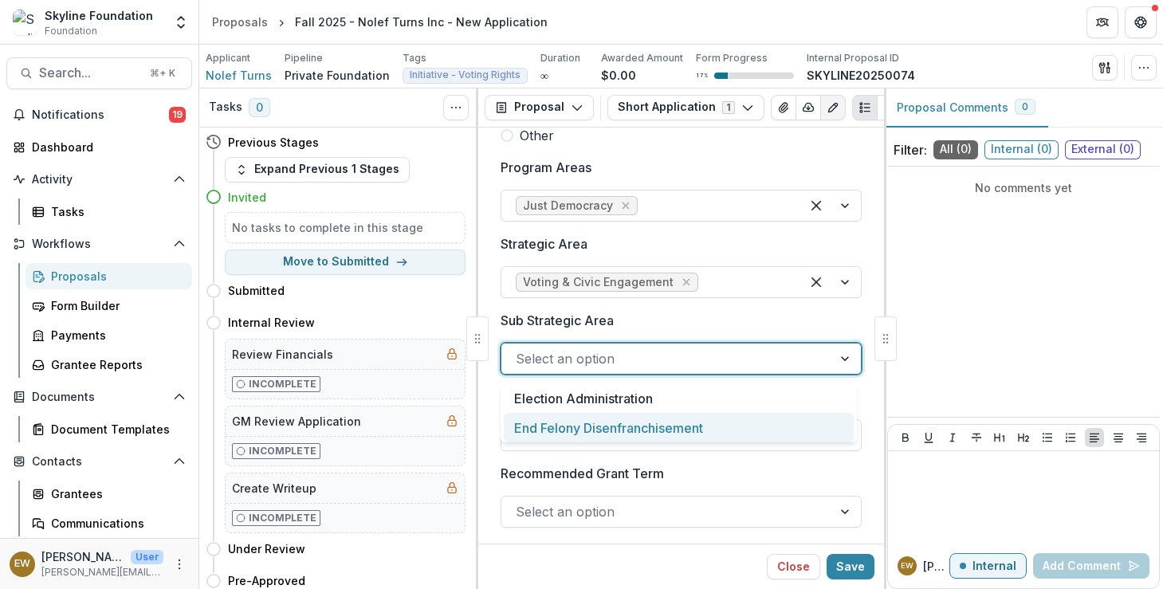
click at [624, 426] on div "End Felony Disenfranchisement" at bounding box center [679, 427] width 350 height 29
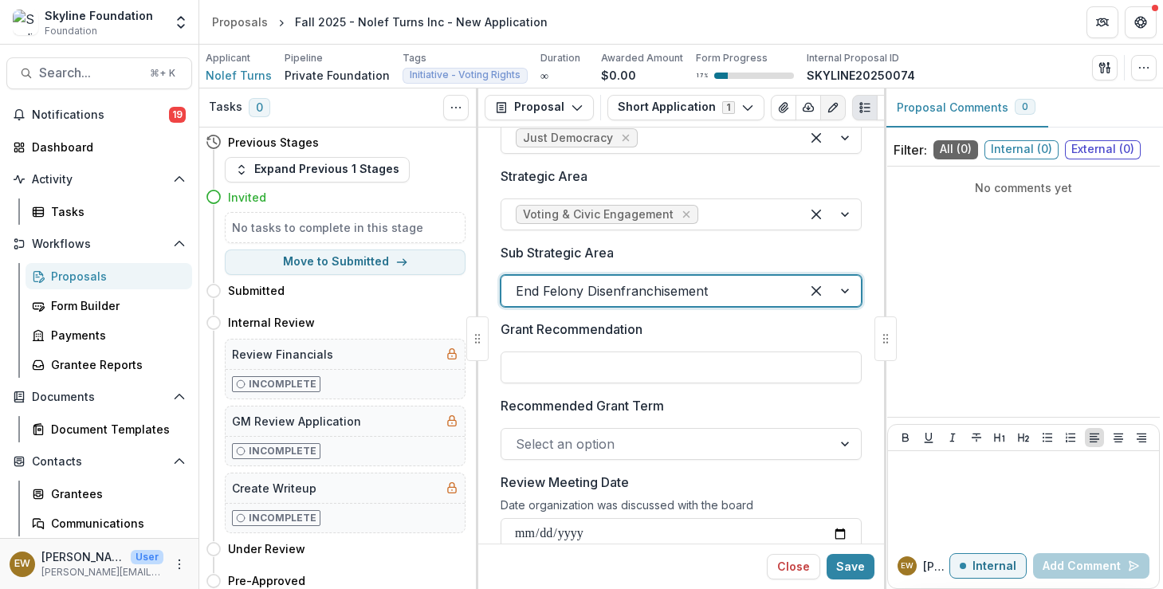
scroll to position [608, 0]
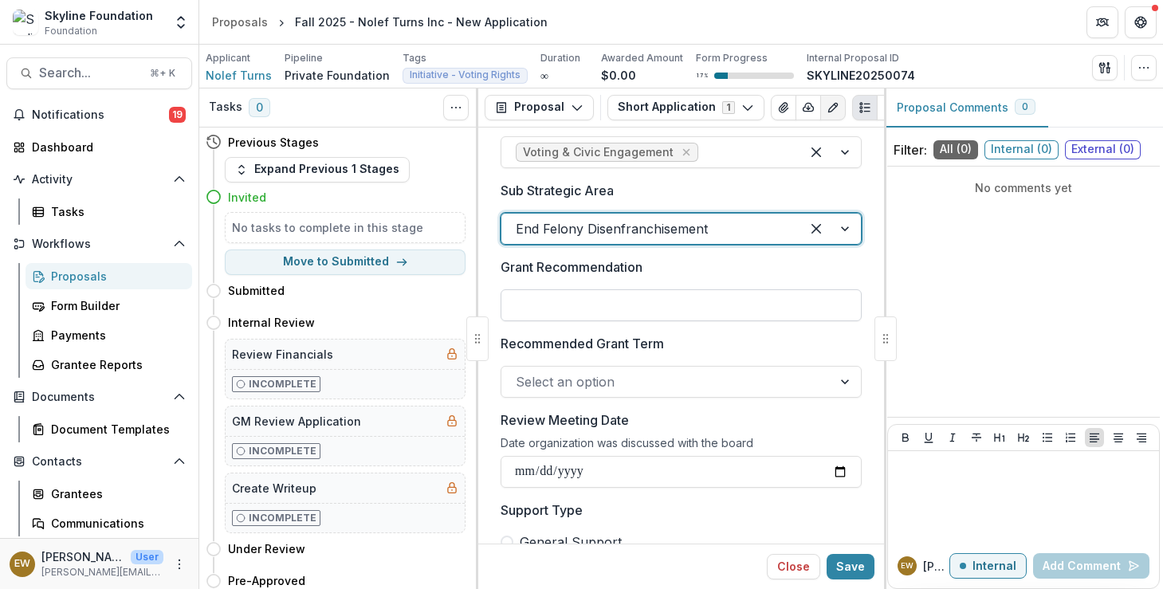
click at [622, 297] on input "Grant Recommendation" at bounding box center [681, 305] width 361 height 32
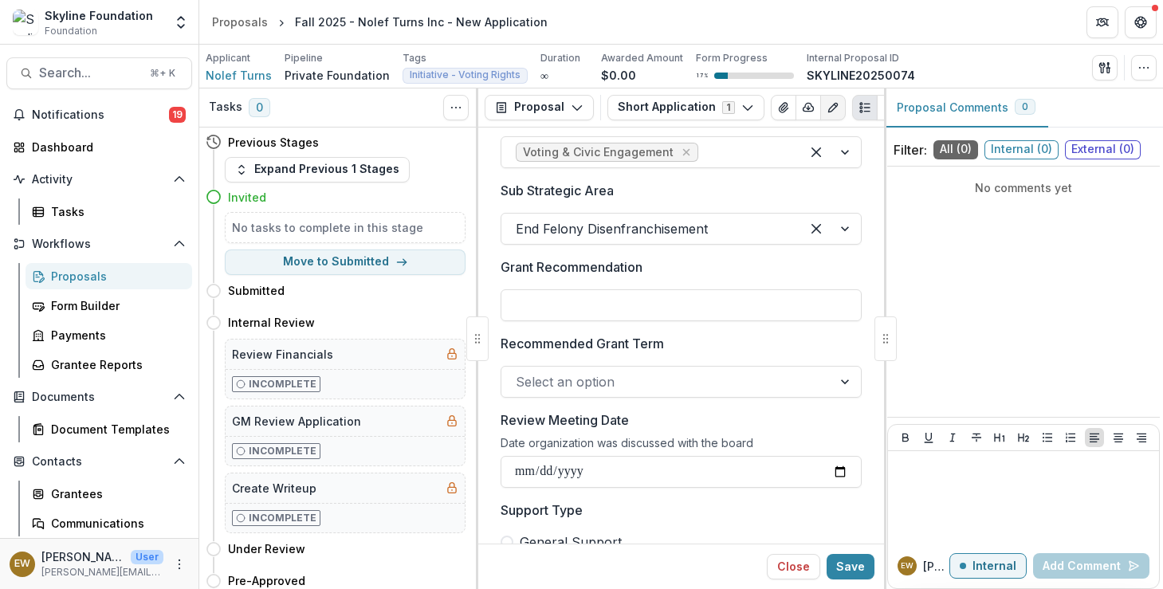
click at [682, 266] on label "Grant Recommendation" at bounding box center [677, 266] width 352 height 19
click at [682, 289] on input "Grant Recommendation" at bounding box center [681, 305] width 361 height 32
click at [607, 310] on input "Grant Recommendation" at bounding box center [681, 305] width 361 height 32
click at [598, 376] on div at bounding box center [667, 382] width 302 height 22
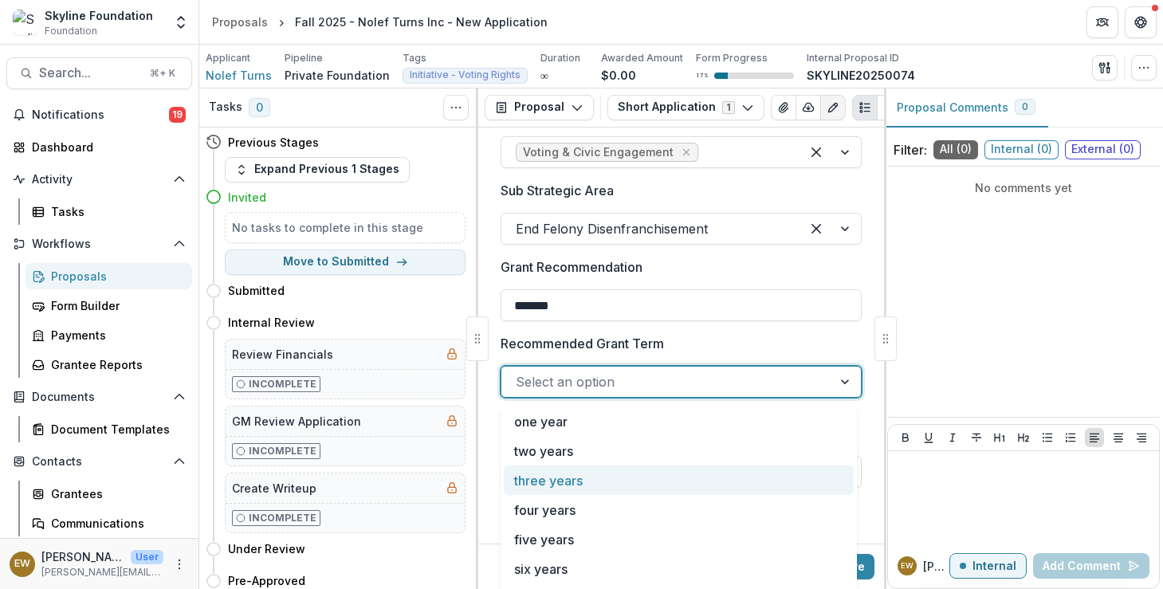
click at [560, 474] on div "three years" at bounding box center [679, 480] width 350 height 29
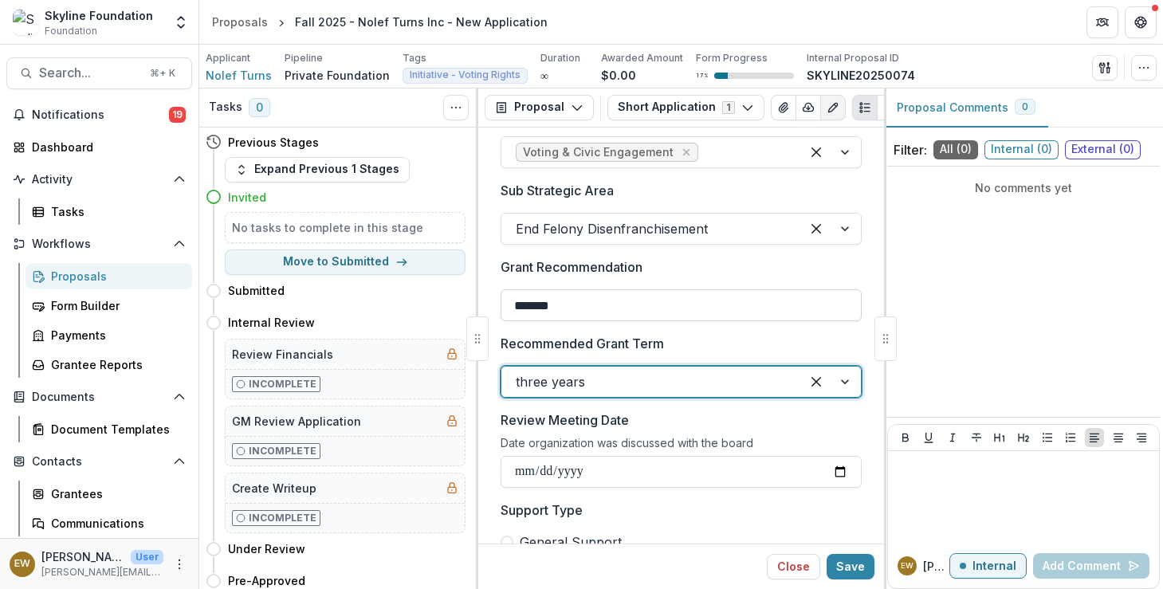
click at [513, 309] on input "*******" at bounding box center [681, 305] width 361 height 32
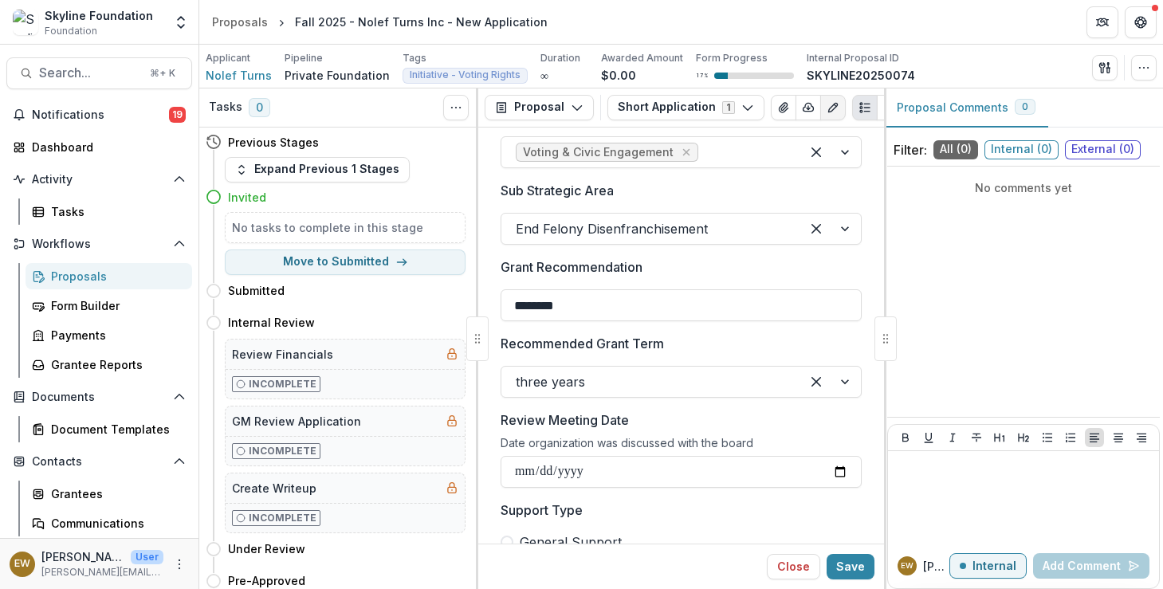
type input "********"
click at [726, 426] on label "Review Meeting Date" at bounding box center [677, 420] width 352 height 19
click at [726, 456] on input "Review Meeting Date" at bounding box center [681, 472] width 361 height 32
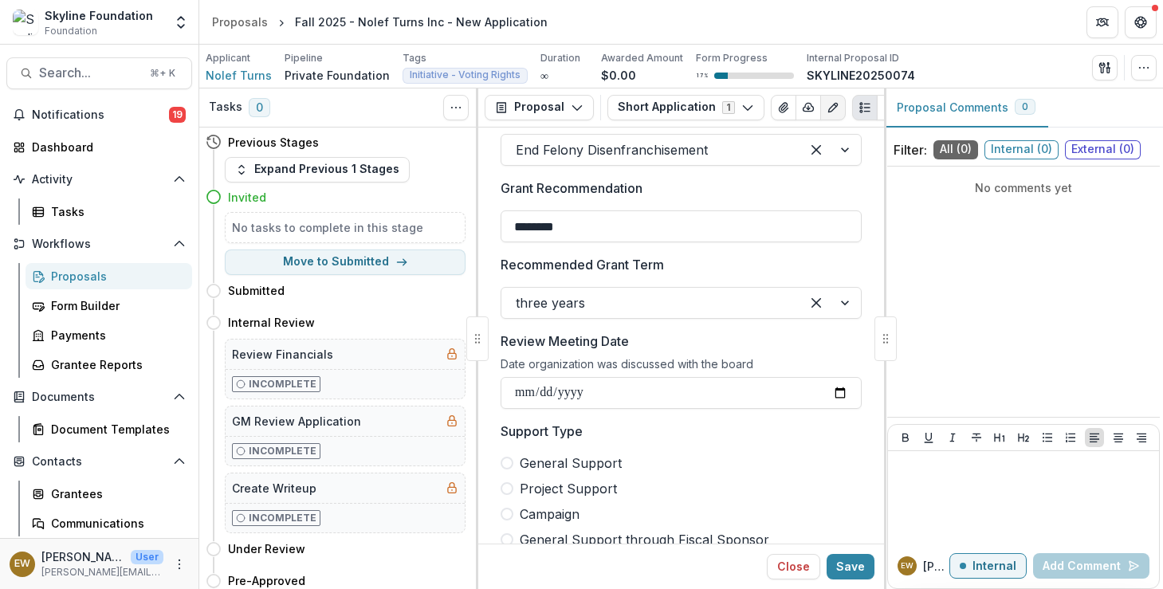
scroll to position [694, 0]
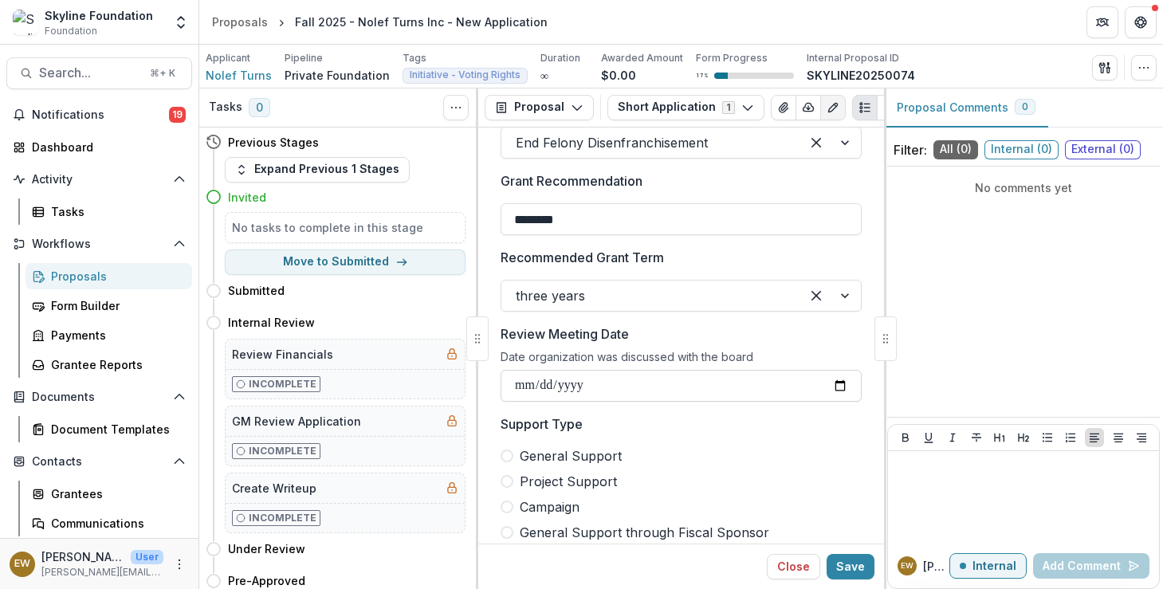
click at [837, 383] on input "Review Meeting Date" at bounding box center [681, 386] width 361 height 32
type input "**********"
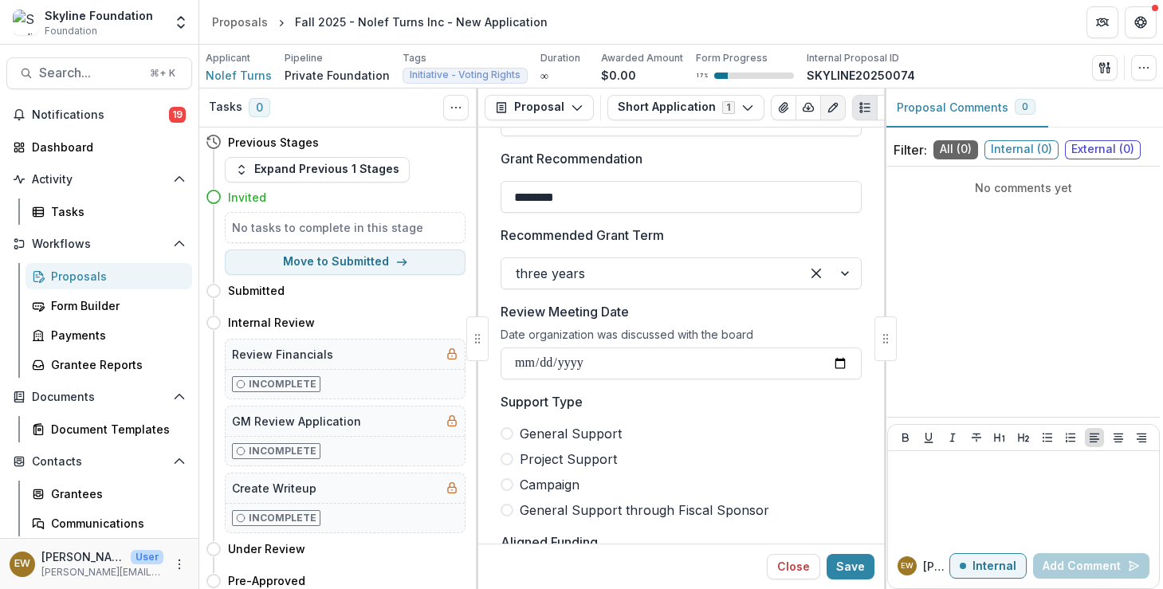
click at [557, 434] on span "General Support" at bounding box center [571, 433] width 102 height 19
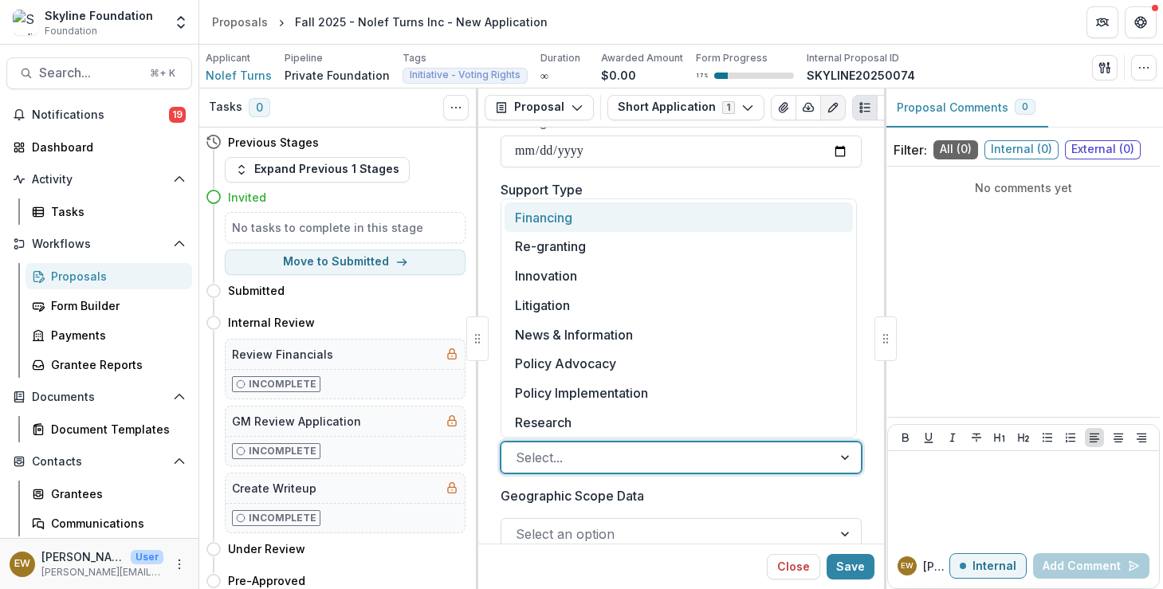
scroll to position [929, 0]
click at [604, 451] on div at bounding box center [667, 457] width 302 height 22
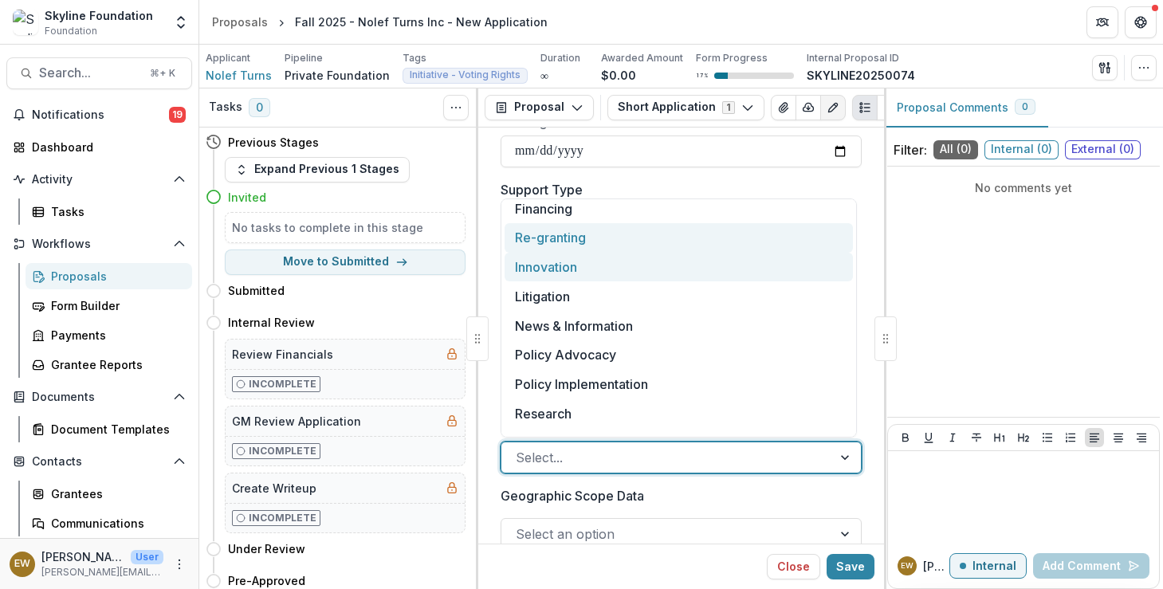
scroll to position [0, 0]
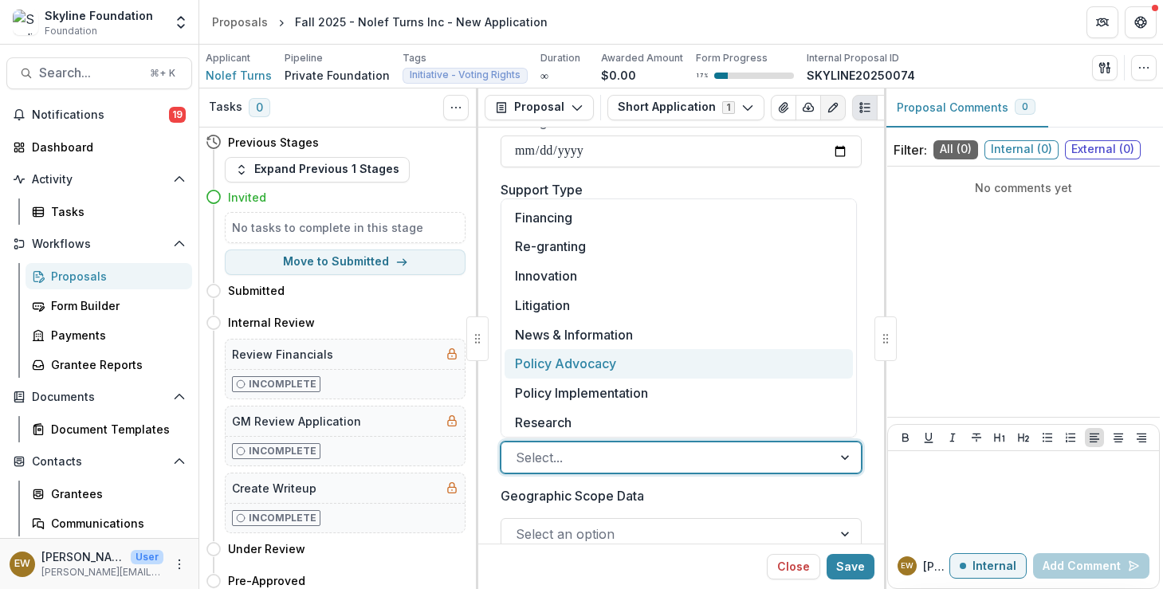
click at [598, 365] on div "Policy Advocacy" at bounding box center [679, 363] width 348 height 29
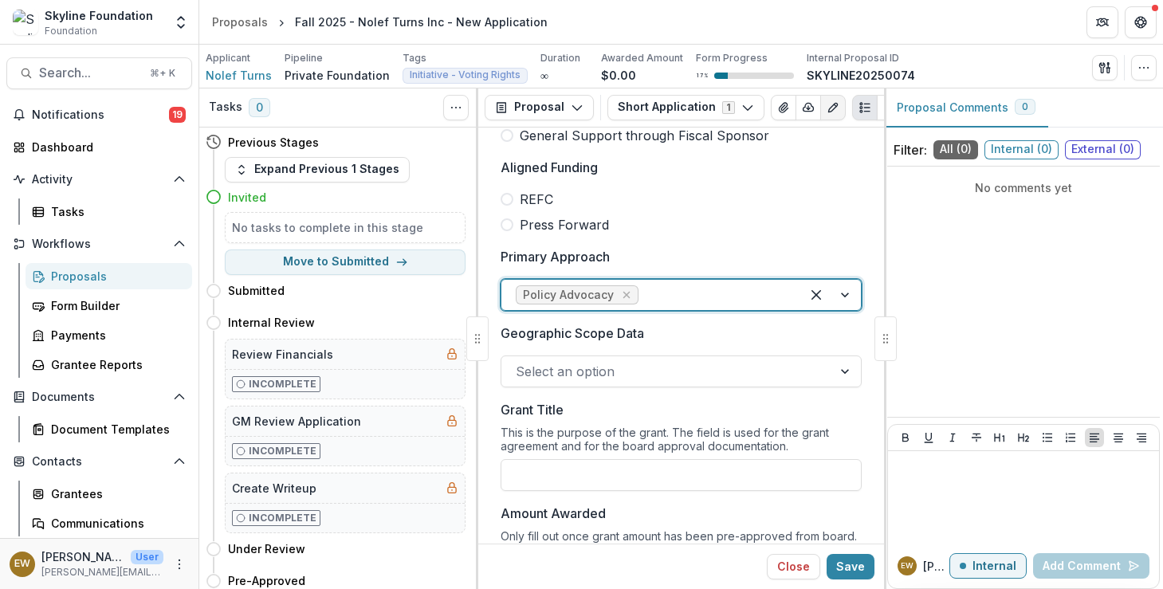
scroll to position [1134, 0]
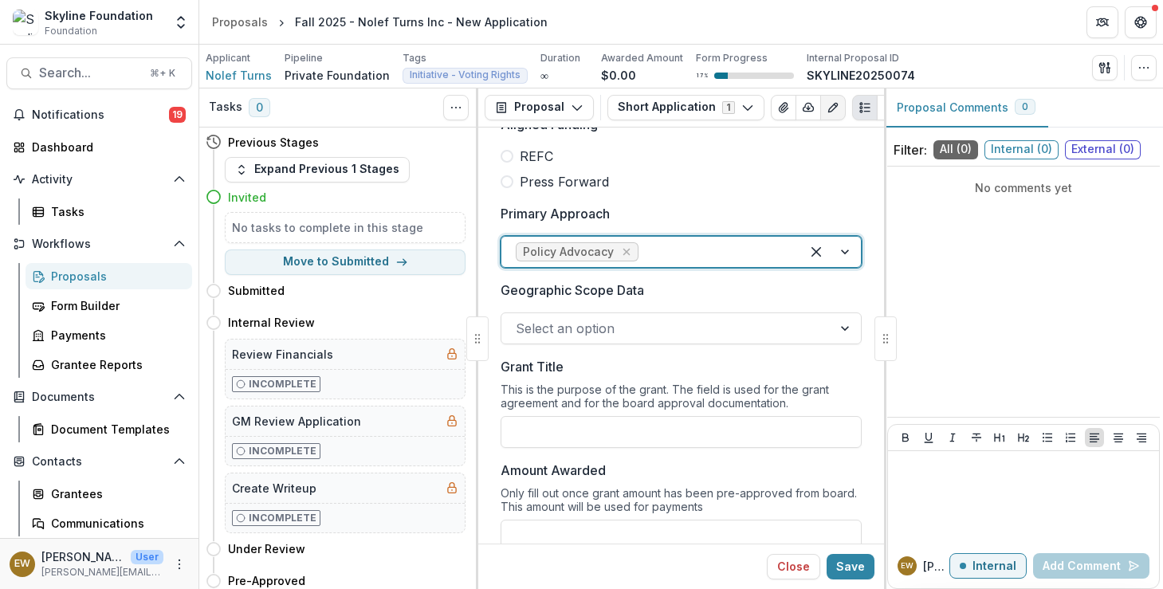
click at [622, 332] on div at bounding box center [667, 328] width 302 height 22
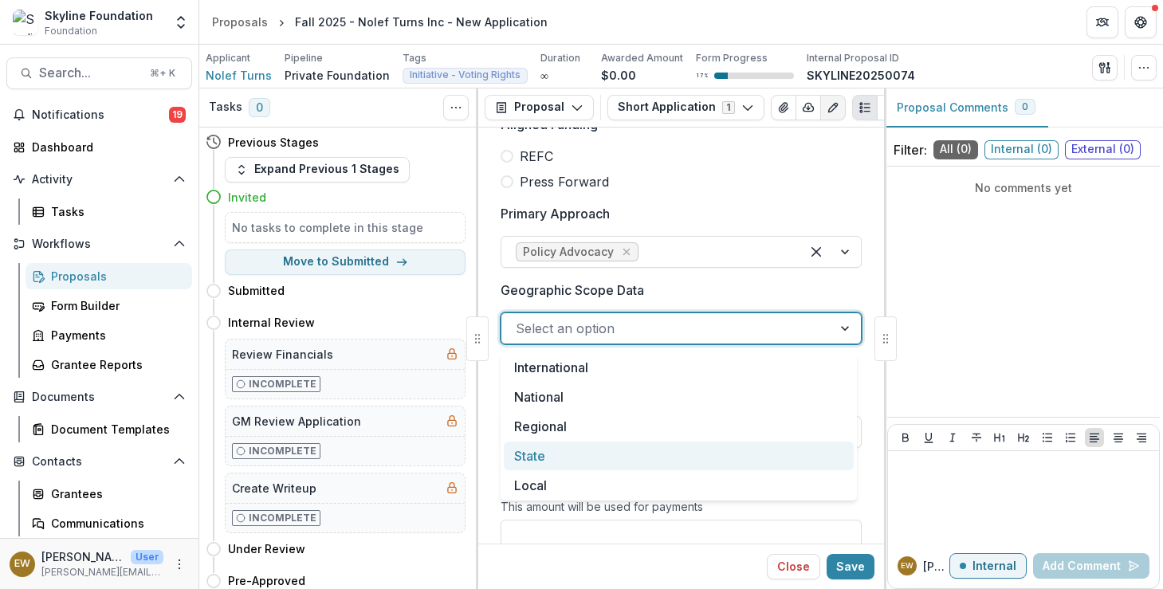
click at [572, 447] on div "State" at bounding box center [679, 456] width 350 height 29
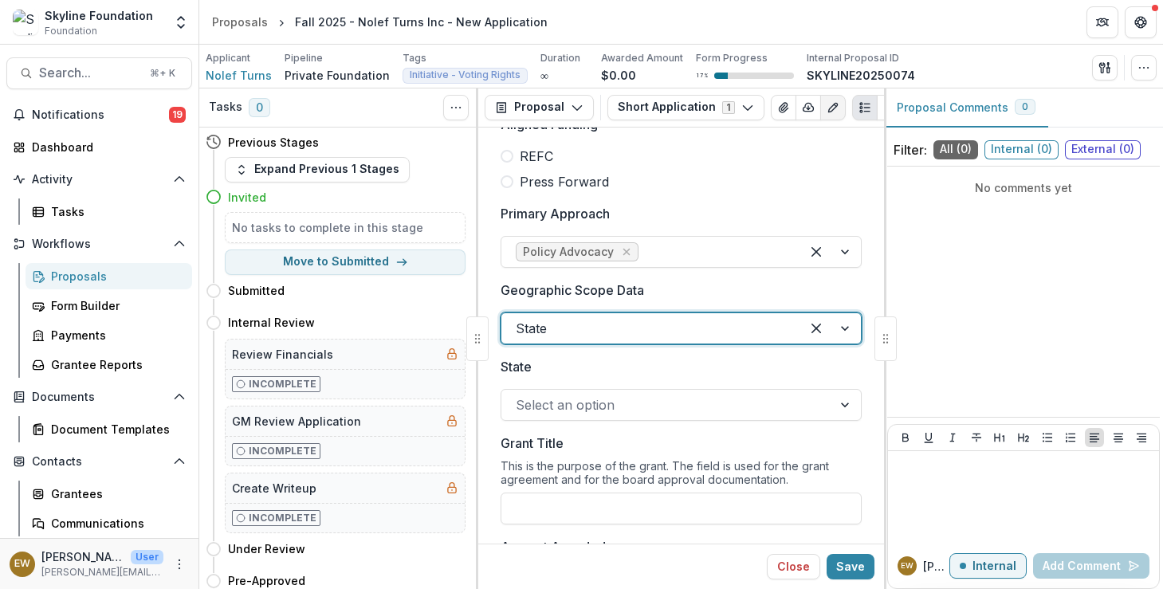
click at [596, 412] on div at bounding box center [667, 405] width 302 height 22
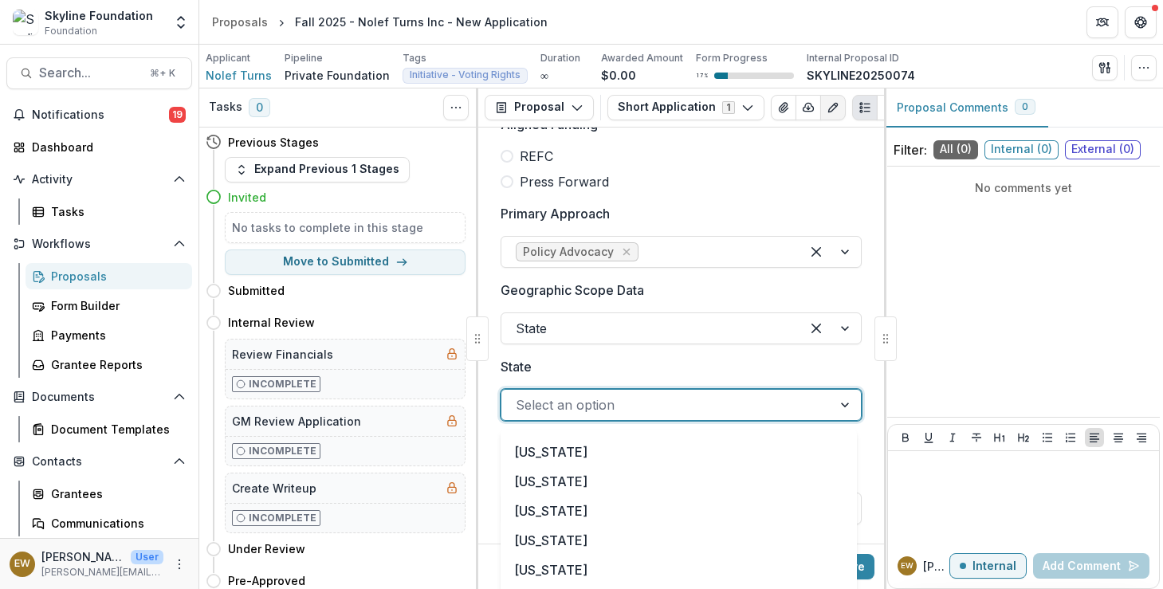
scroll to position [1236, 0]
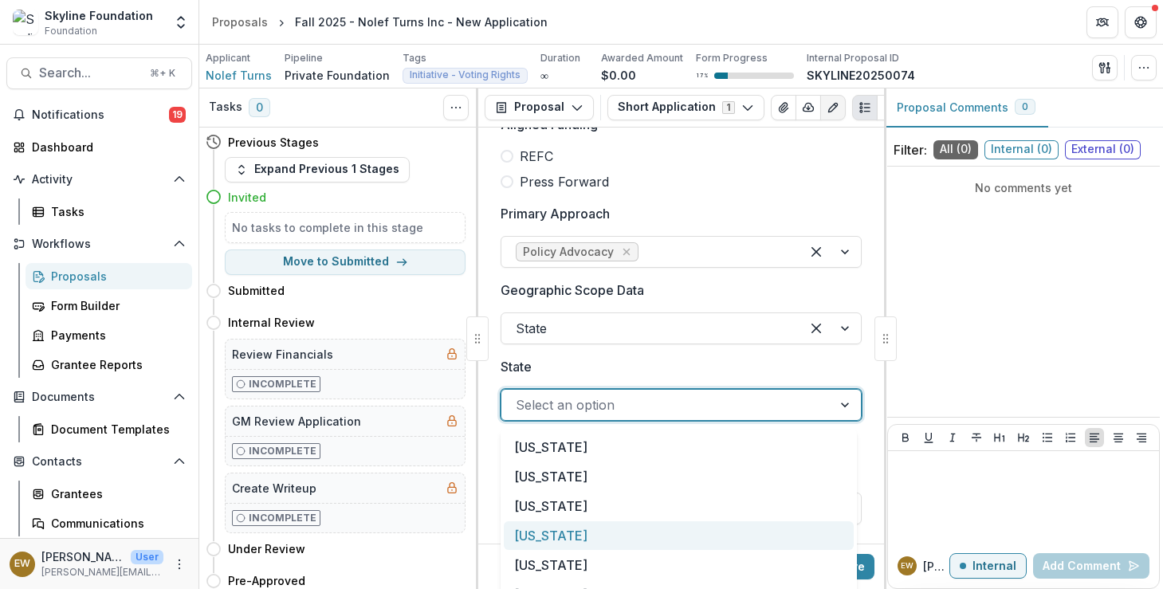
click at [599, 533] on div "Virginia" at bounding box center [679, 535] width 350 height 29
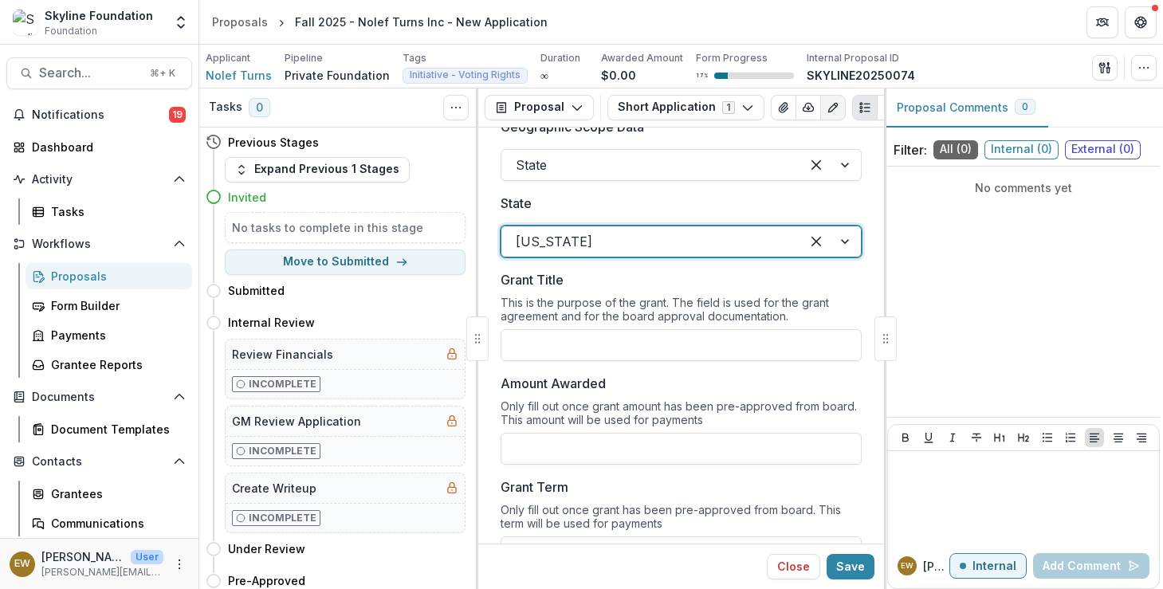
scroll to position [1301, 0]
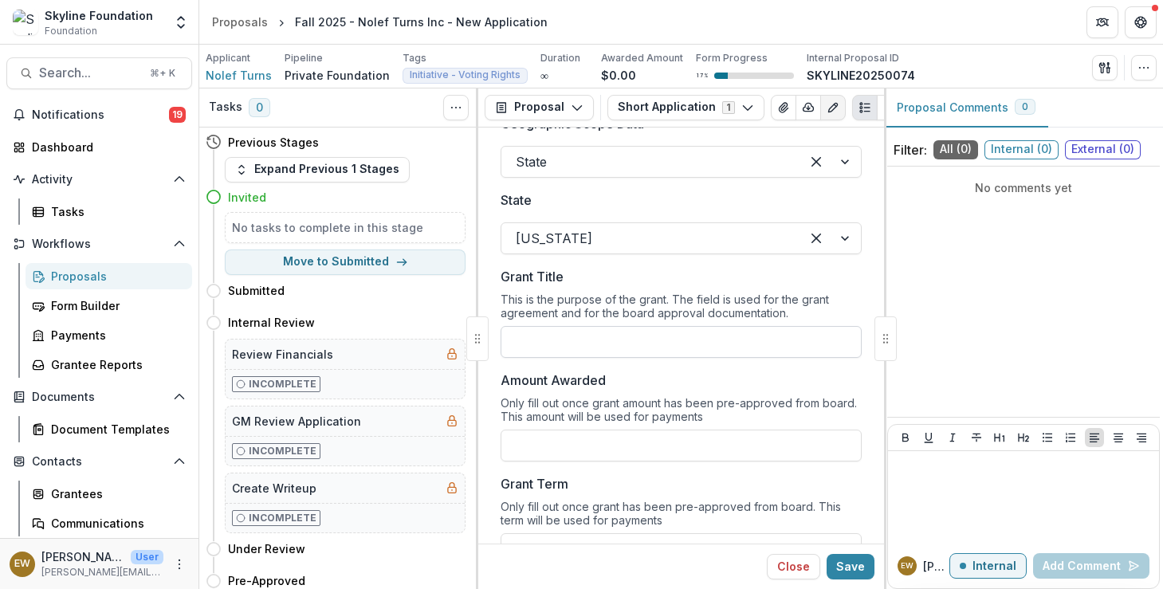
click at [636, 344] on input "Grant Title" at bounding box center [681, 342] width 361 height 32
type input "**********"
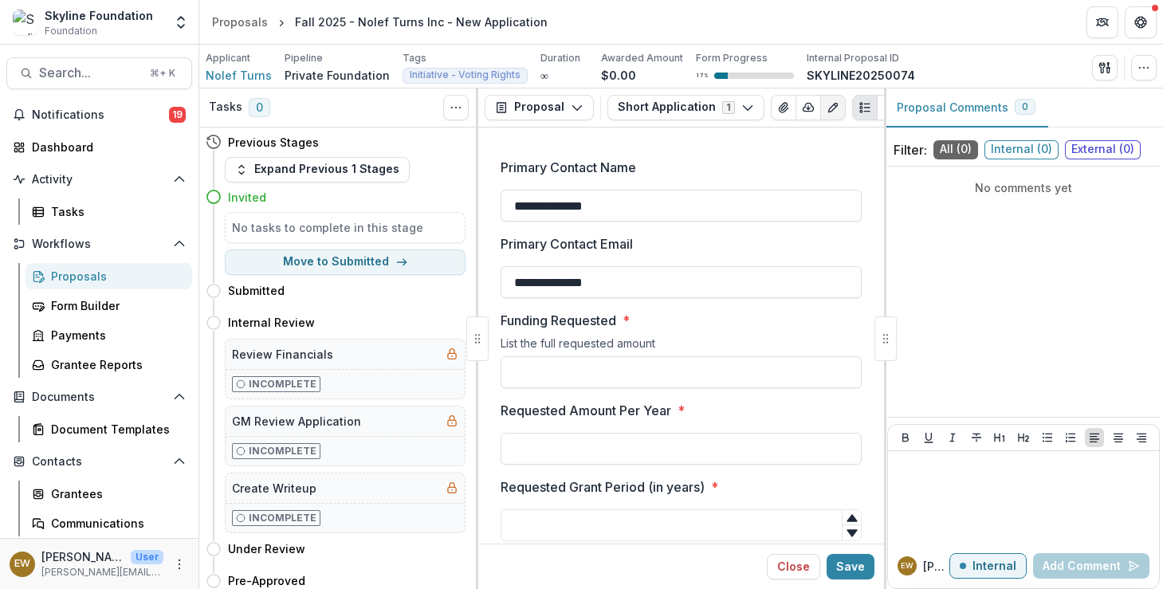
scroll to position [3005, 0]
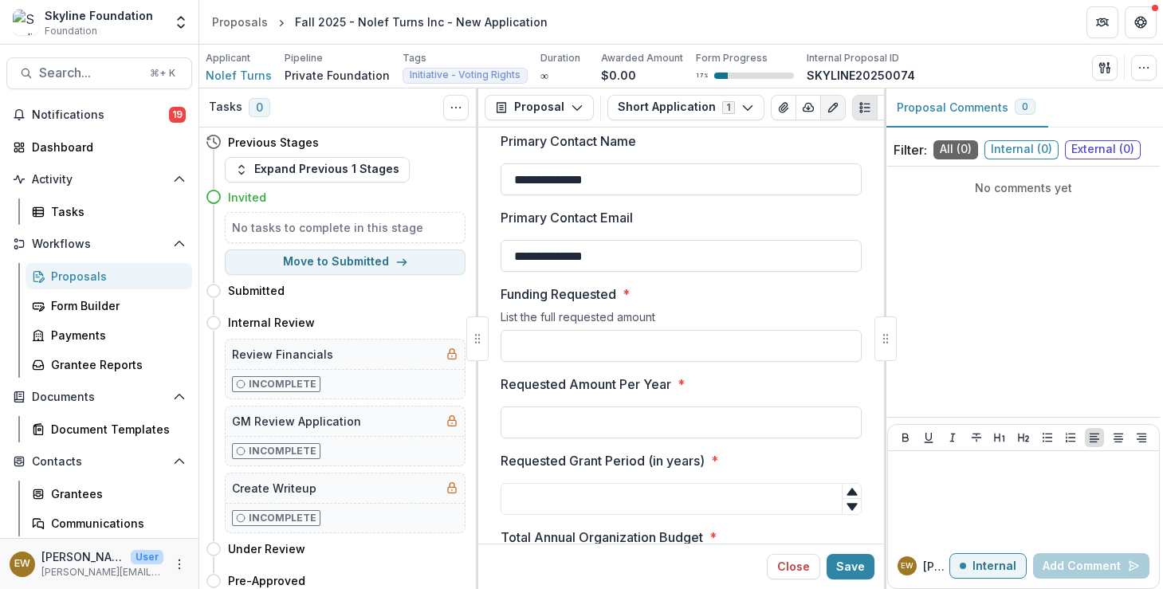
click at [534, 350] on input "Funding Requested *" at bounding box center [681, 346] width 361 height 32
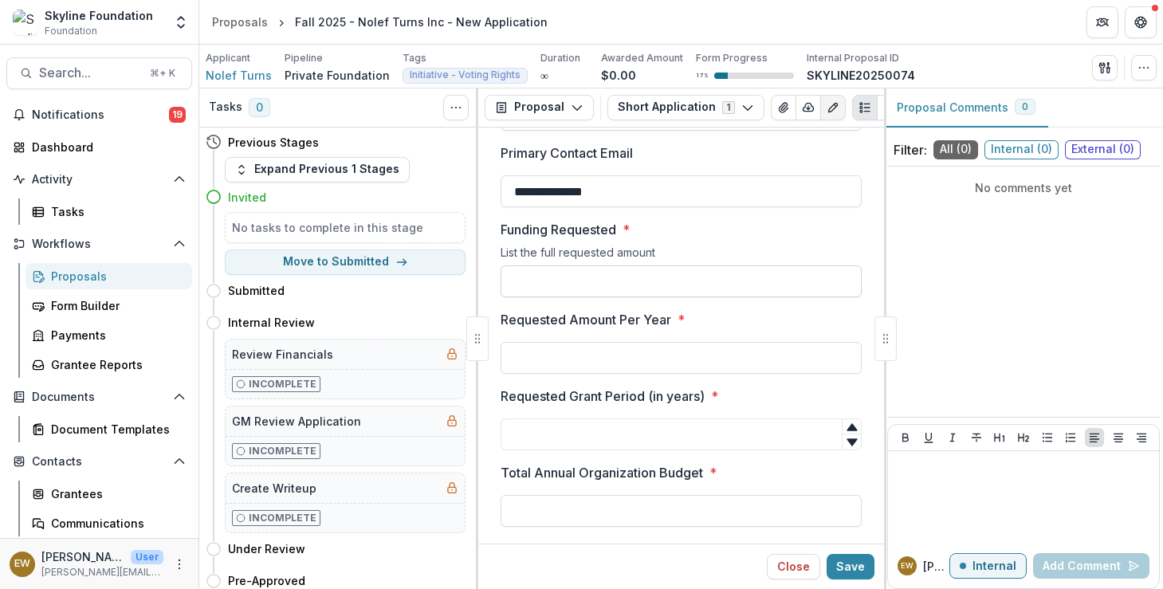
scroll to position [3070, 0]
type input "*"
type input "********"
type input "*******"
click at [847, 430] on icon at bounding box center [852, 426] width 10 height 7
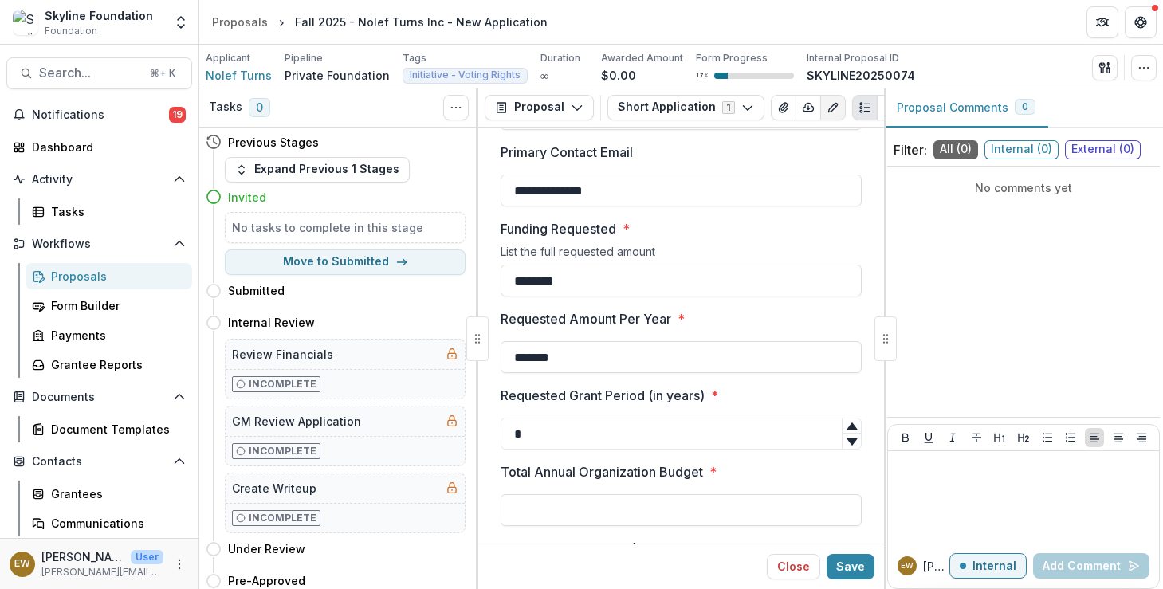
click at [847, 429] on icon at bounding box center [852, 426] width 10 height 7
type input "*"
click at [847, 428] on icon at bounding box center [852, 426] width 10 height 7
click at [617, 507] on input "Total Annual Organization Budget *" at bounding box center [681, 510] width 361 height 32
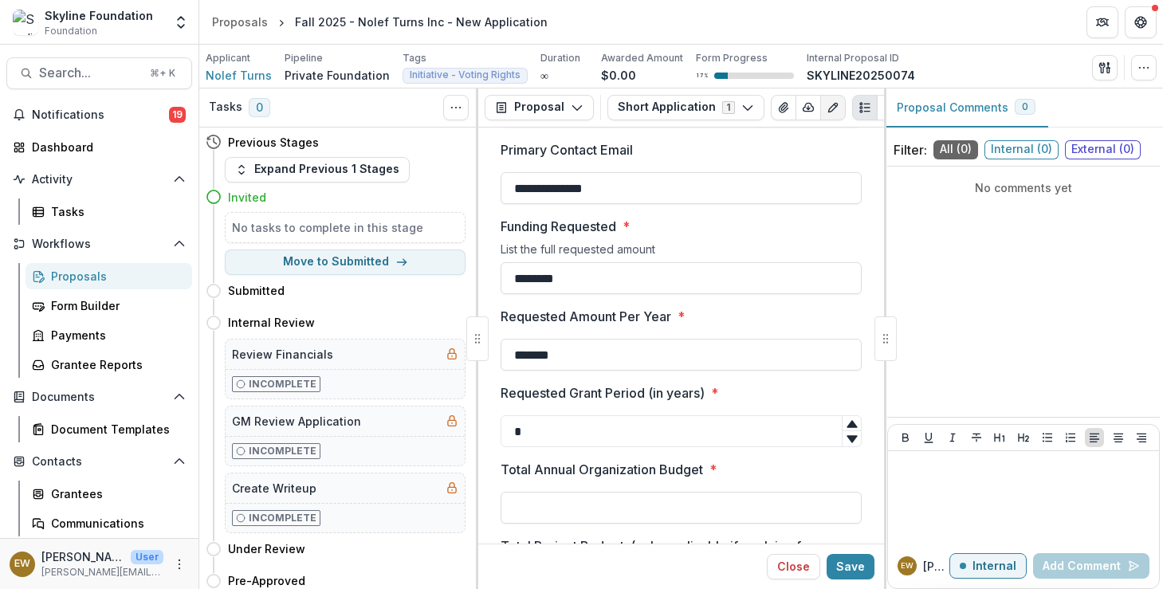
scroll to position [3073, 0]
type input "**"
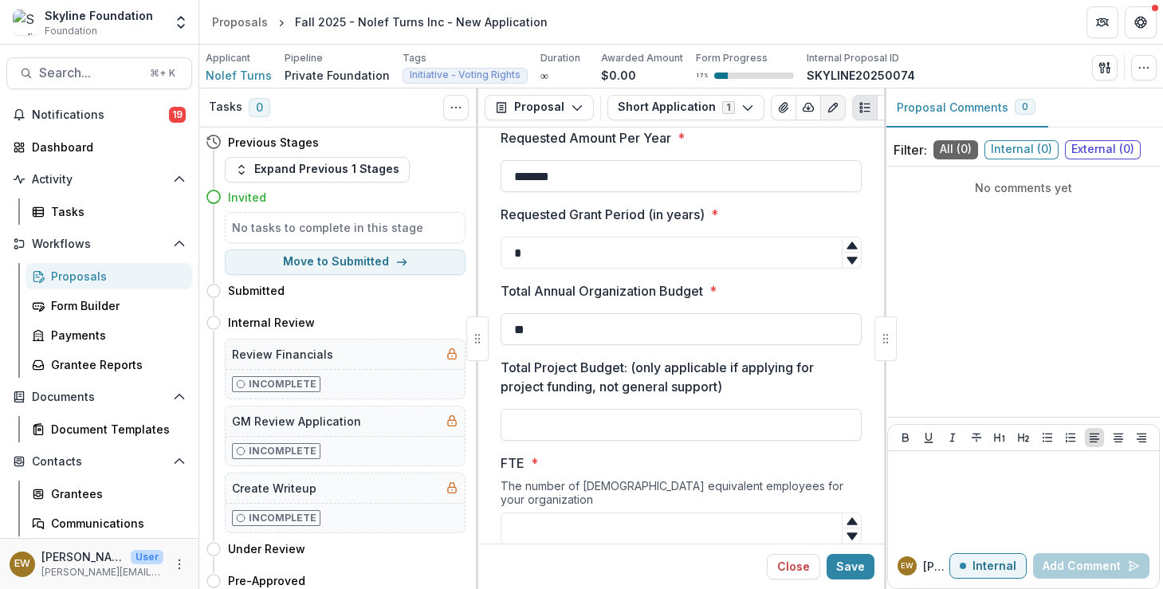
scroll to position [3235, 0]
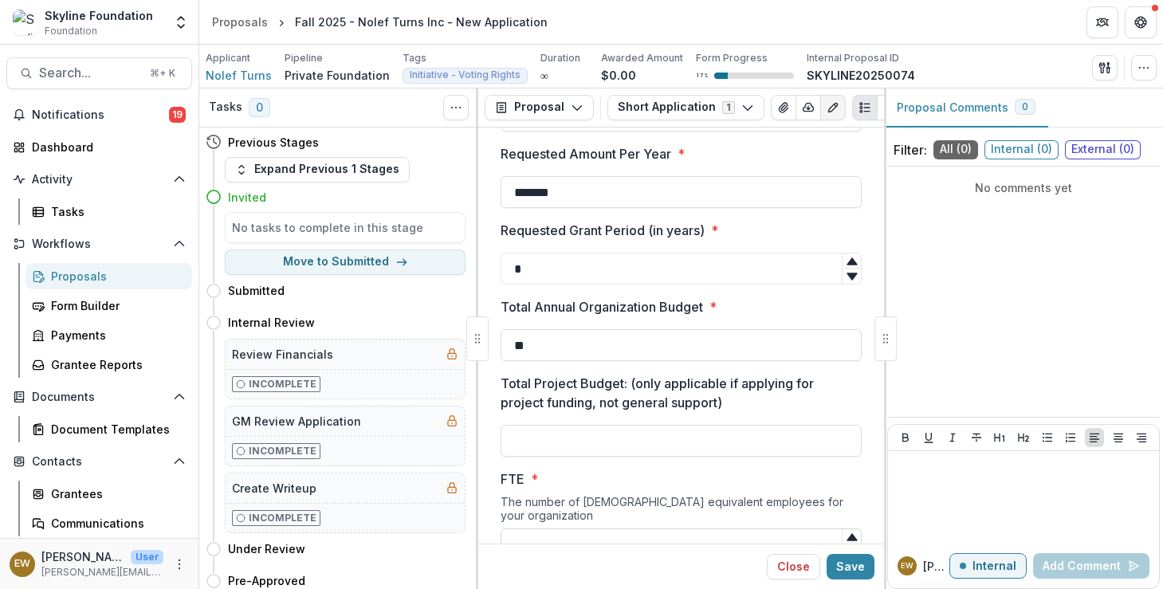
drag, startPoint x: 575, startPoint y: 498, endPoint x: 816, endPoint y: 528, distance: 243.3
click at [576, 499] on div "The number of full-time equivalent employees for your organization" at bounding box center [681, 511] width 361 height 33
click at [846, 531] on icon at bounding box center [852, 537] width 13 height 13
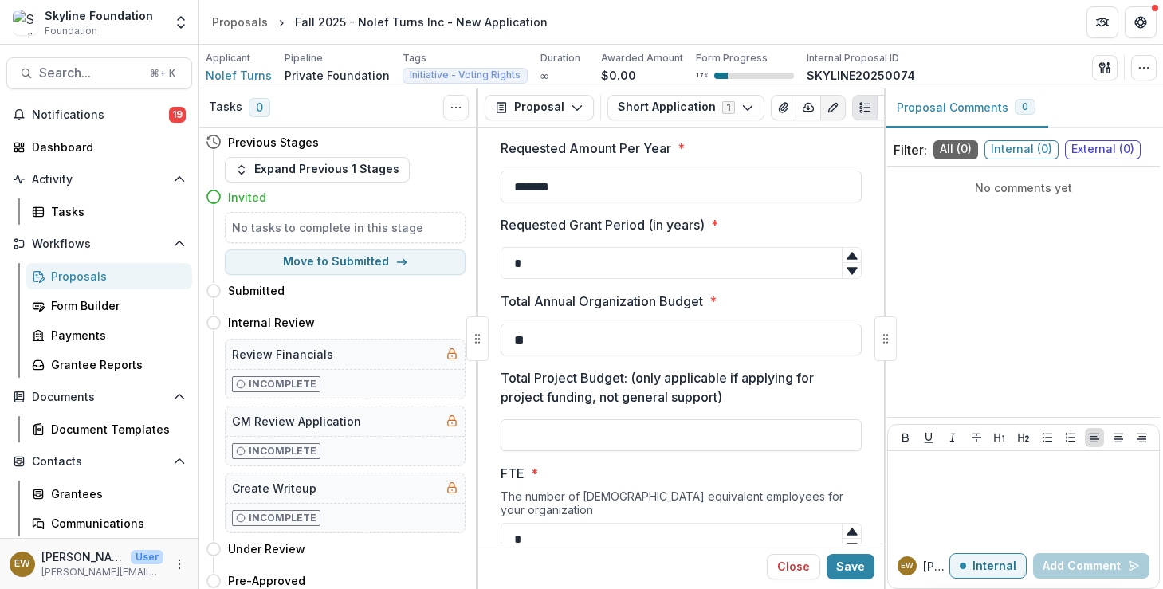
click at [846, 525] on icon at bounding box center [852, 531] width 13 height 13
type input "*"
click at [846, 525] on icon at bounding box center [852, 531] width 13 height 13
click at [567, 426] on input "Total Project Budget: (only applicable if applying for project funding, not gen…" at bounding box center [681, 435] width 361 height 32
paste input "********"
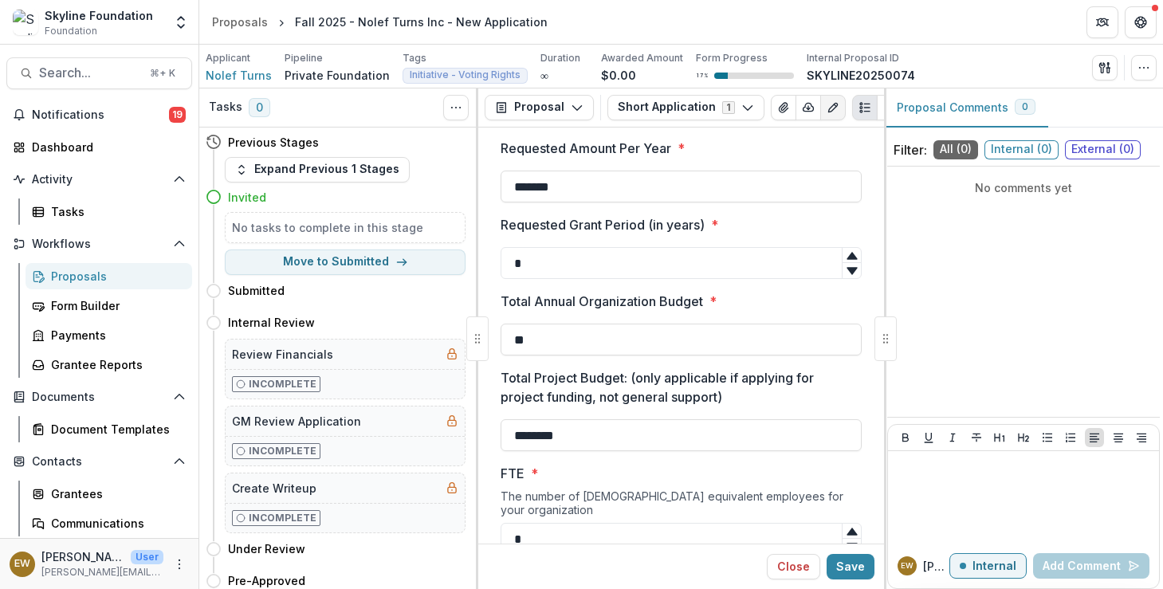
type input "********"
click at [698, 398] on p "Total Project Budget: (only applicable if applying for project funding, not gen…" at bounding box center [677, 387] width 352 height 38
click at [698, 419] on input "********" at bounding box center [681, 435] width 361 height 32
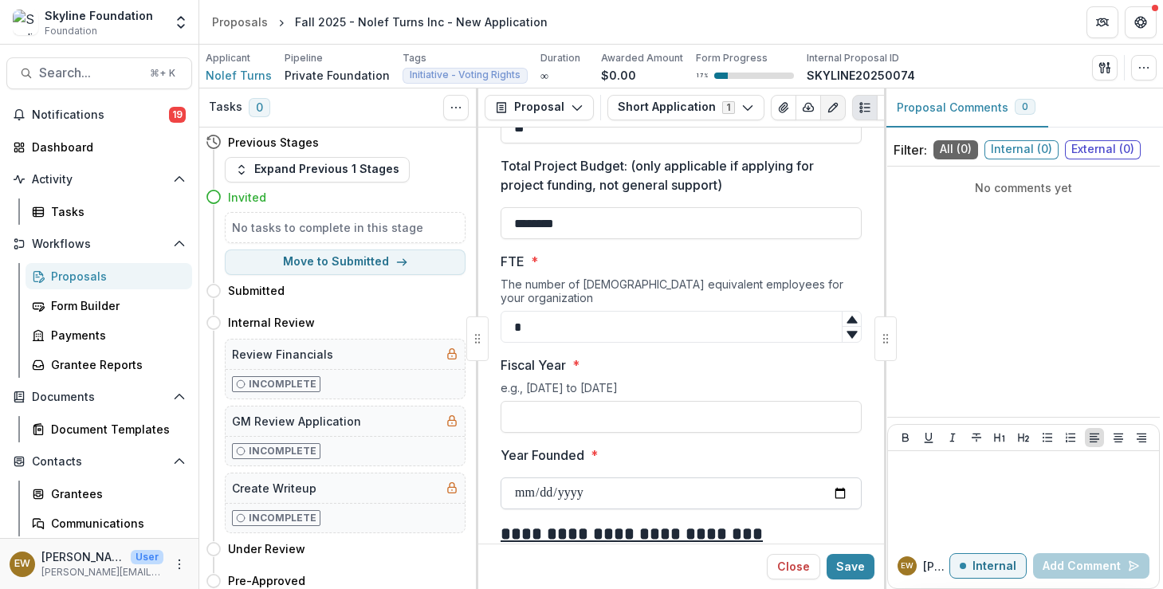
scroll to position [3461, 0]
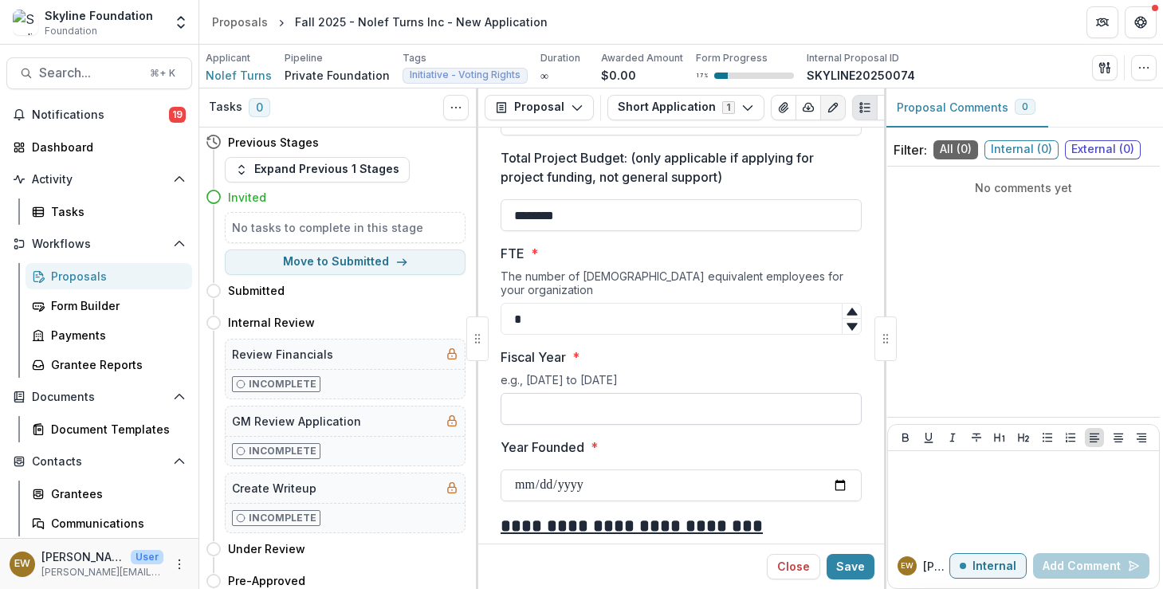
click at [637, 397] on input "Fiscal Year *" at bounding box center [681, 409] width 361 height 32
type input "**********"
click at [635, 484] on input "Year Founded *" at bounding box center [681, 486] width 361 height 32
type input "**********"
click at [631, 445] on label "Year Founded *" at bounding box center [677, 447] width 352 height 19
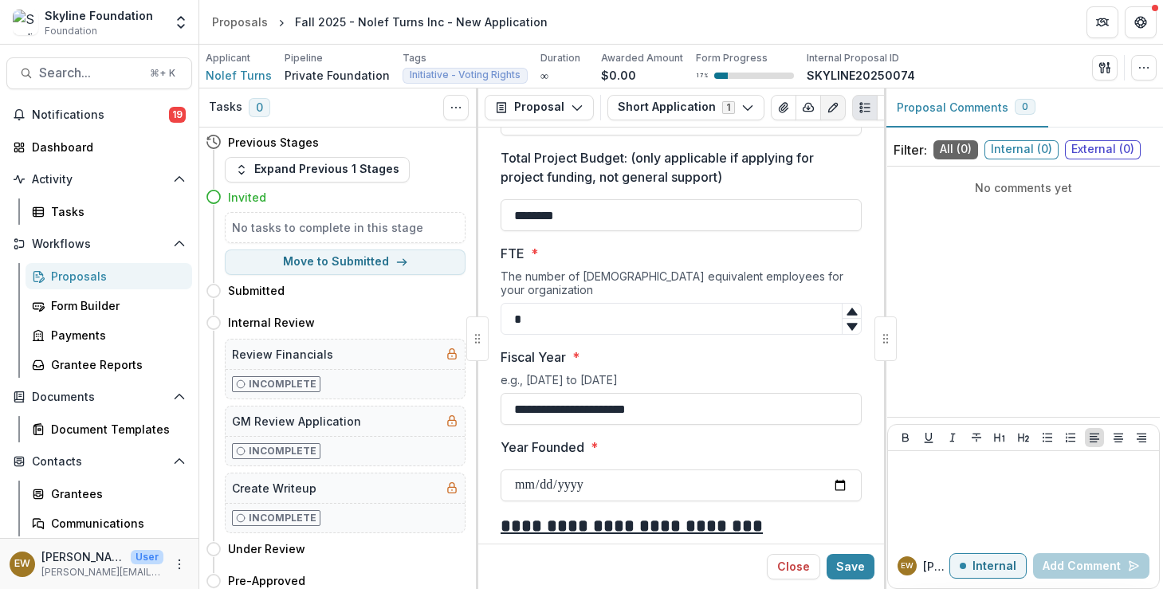
click at [631, 470] on input "**********" at bounding box center [681, 486] width 361 height 32
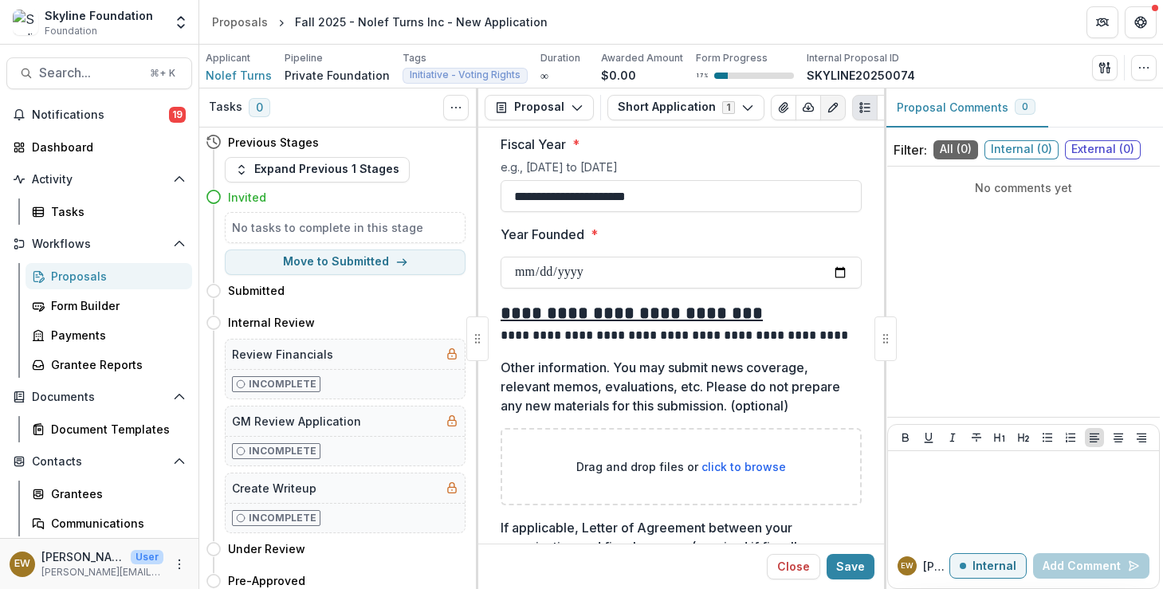
scroll to position [3819, 0]
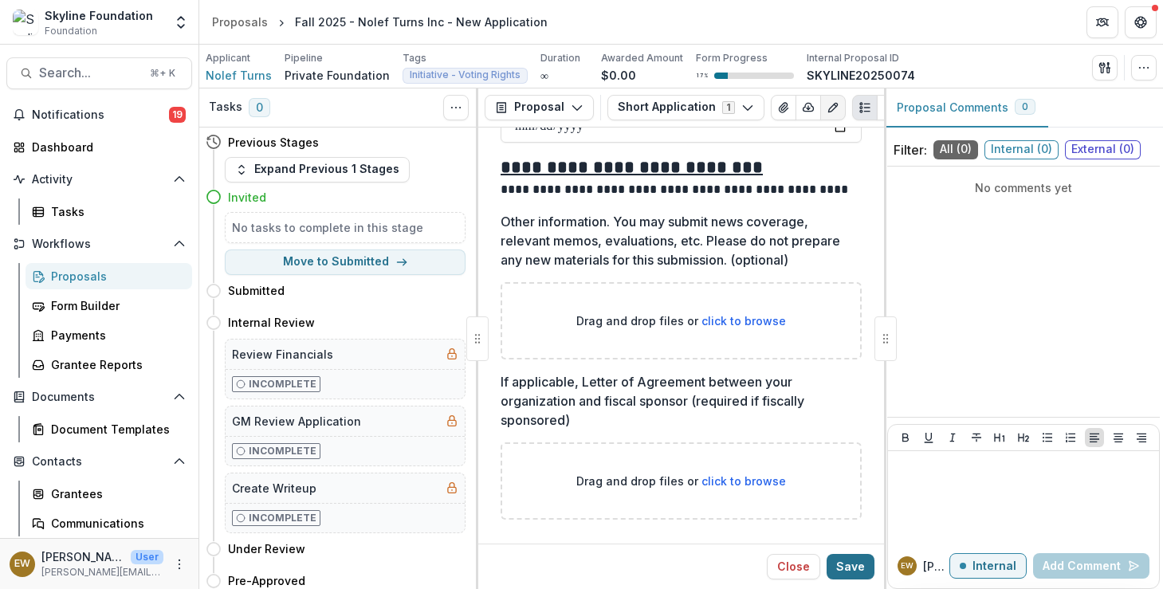
click at [866, 570] on button "Save" at bounding box center [851, 567] width 48 height 26
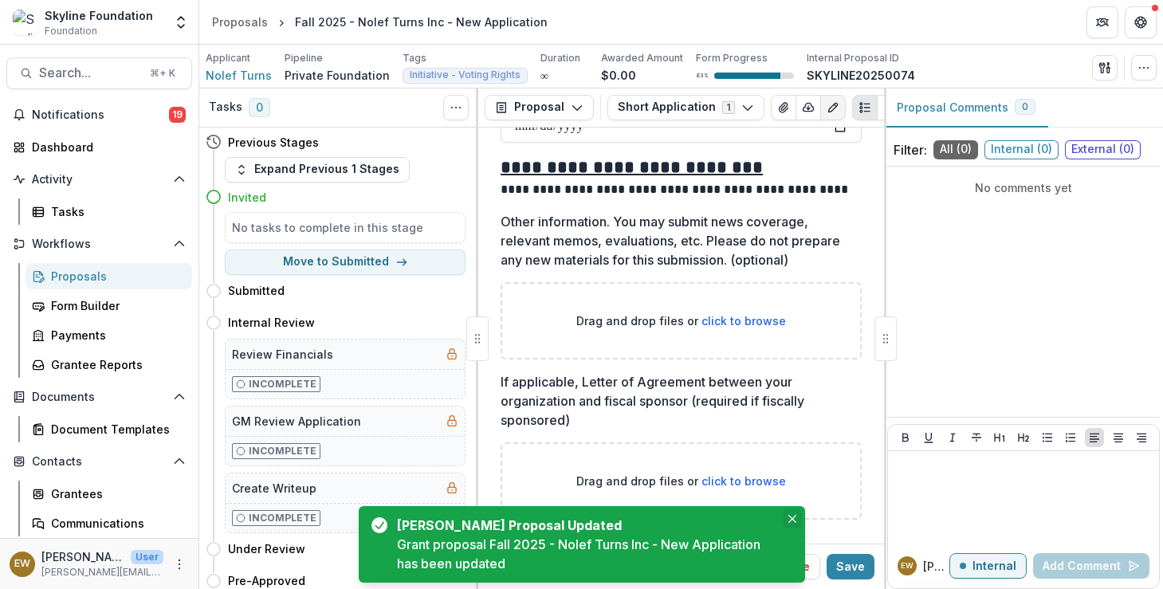
click at [793, 519] on icon "Close" at bounding box center [792, 519] width 8 height 8
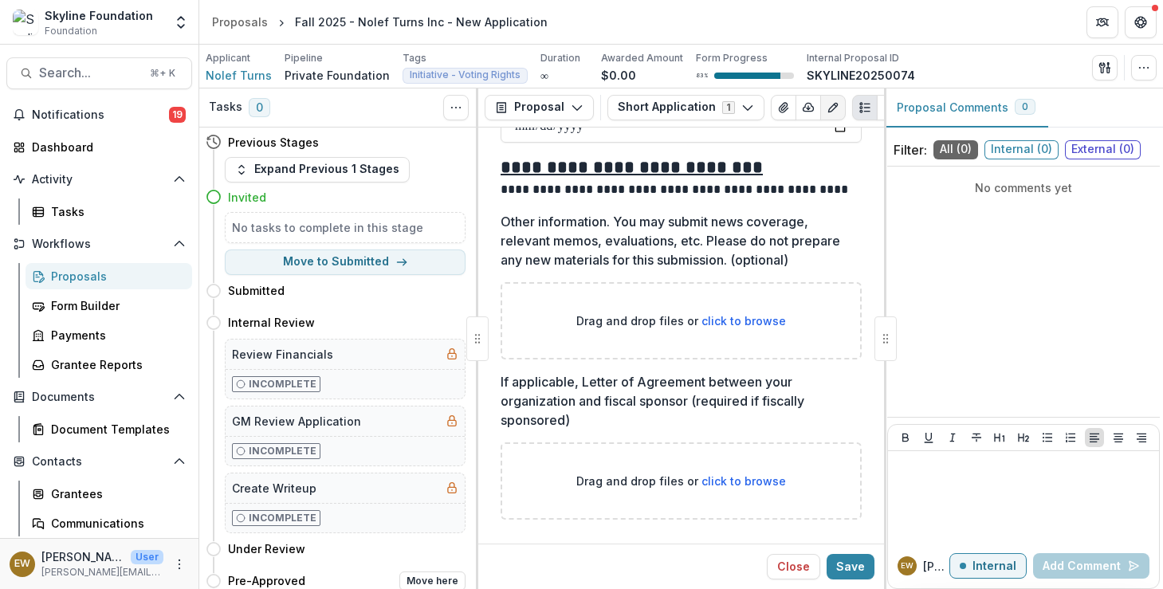
scroll to position [278, 0]
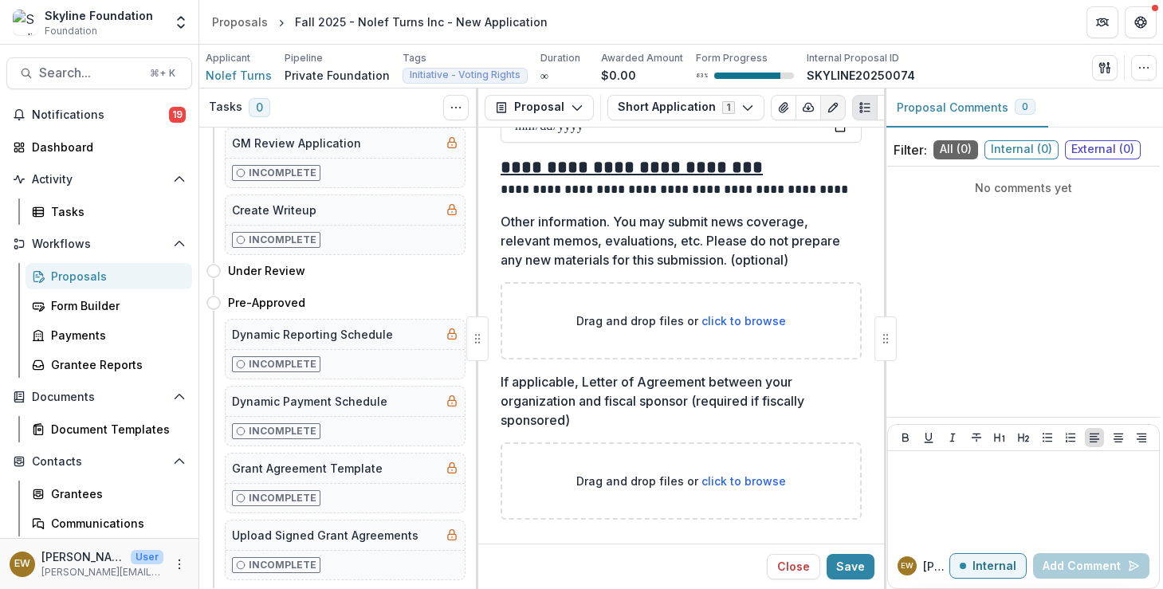
click at [725, 314] on span "click to browse" at bounding box center [744, 321] width 85 height 14
click at [749, 300] on div "Drag and drop files or click to browse" at bounding box center [681, 320] width 361 height 77
type input "**********"
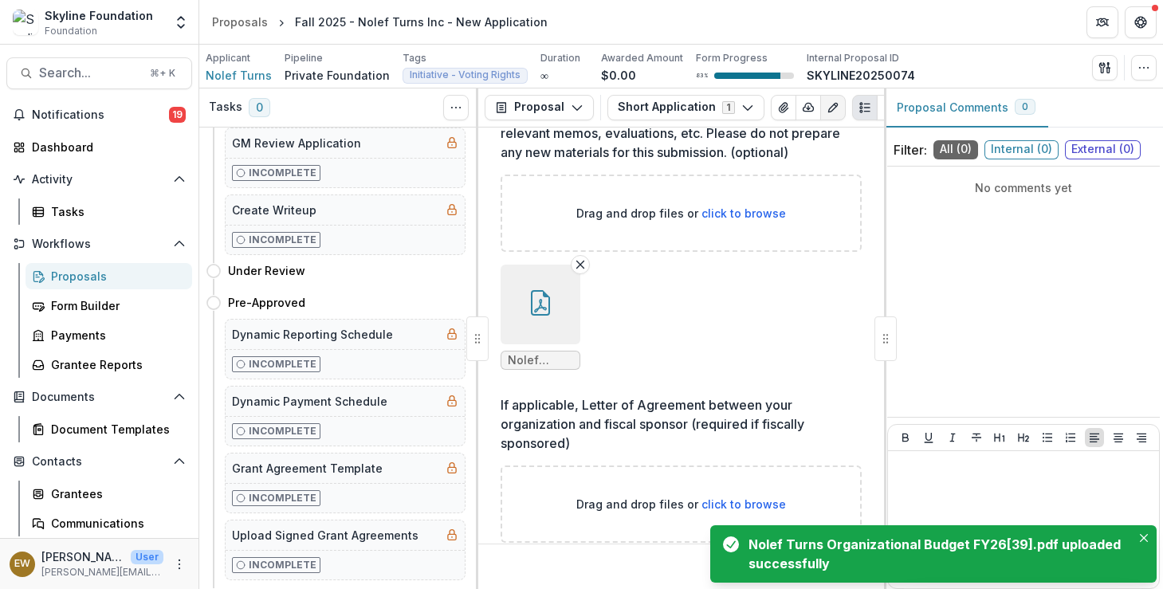
scroll to position [3950, 0]
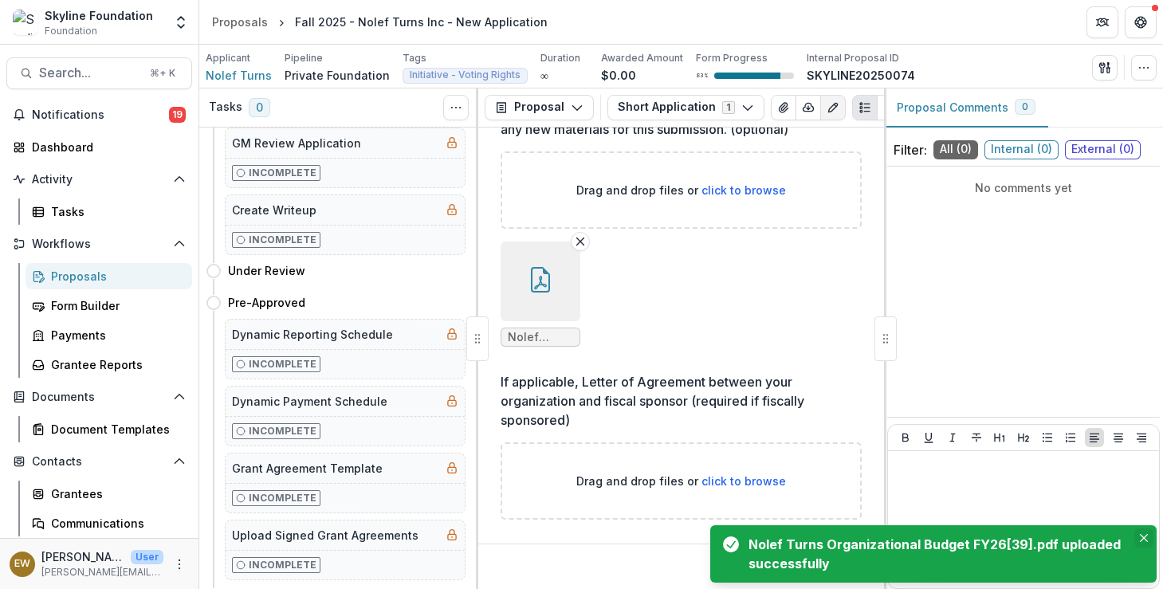
click at [1140, 538] on icon "Close" at bounding box center [1144, 538] width 8 height 8
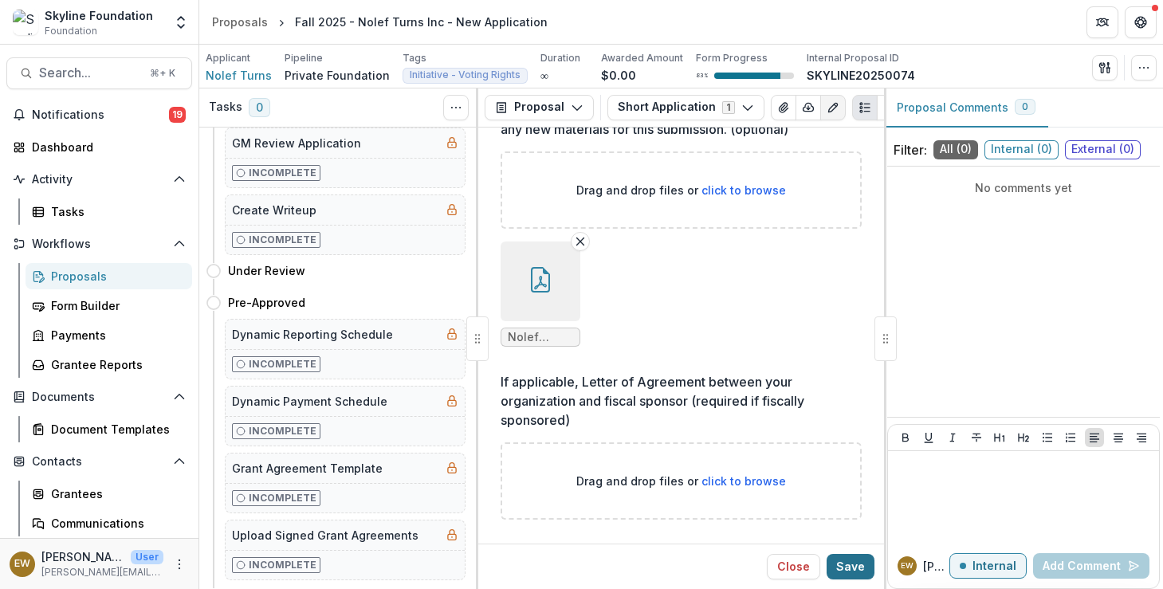
click at [847, 574] on button "Save" at bounding box center [851, 567] width 48 height 26
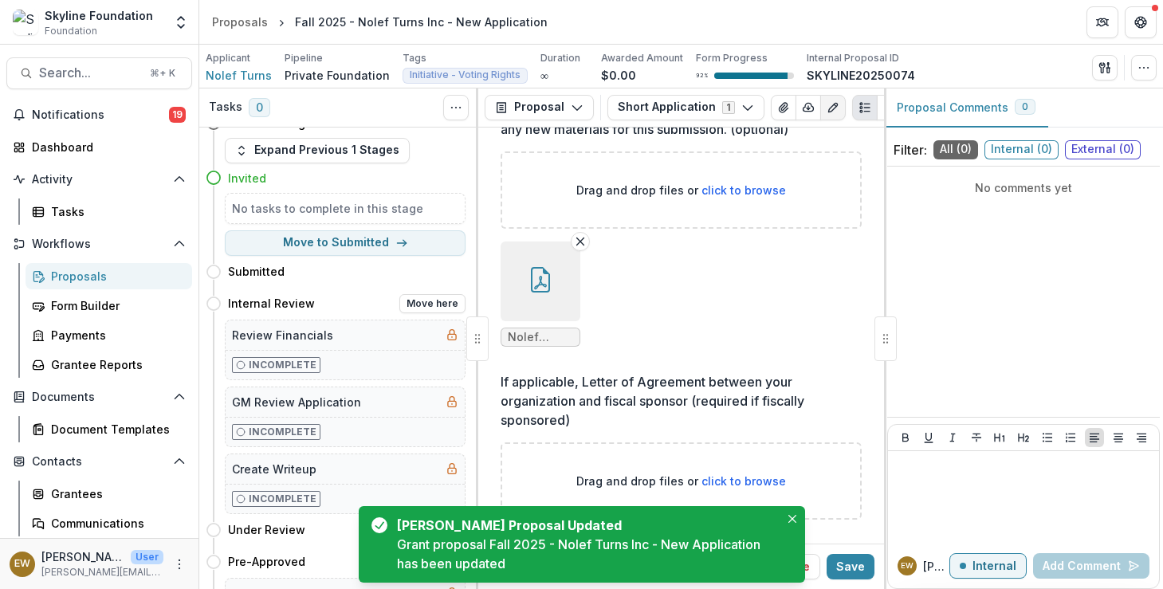
scroll to position [0, 0]
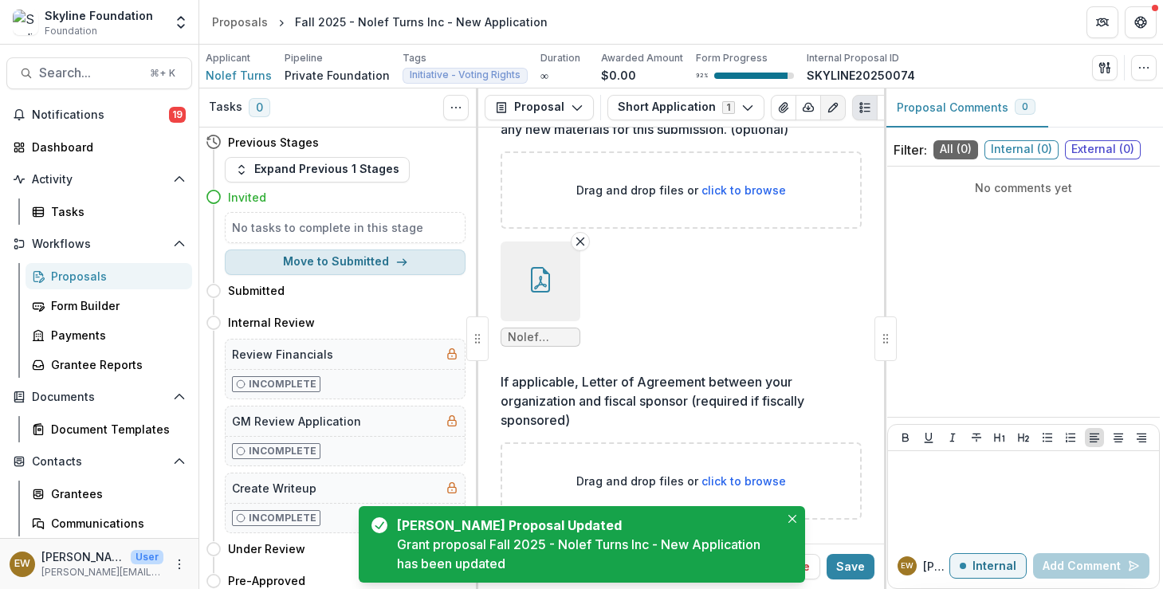
click at [383, 255] on button "Move to Submitted" at bounding box center [345, 263] width 241 height 26
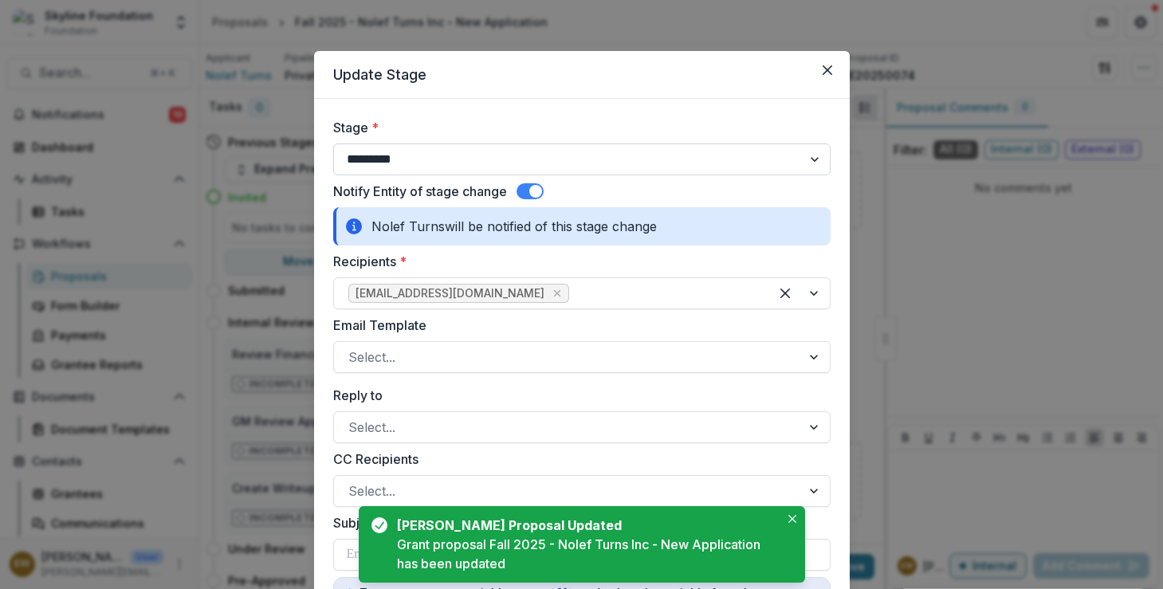
click at [675, 159] on select "**********" at bounding box center [581, 159] width 497 height 32
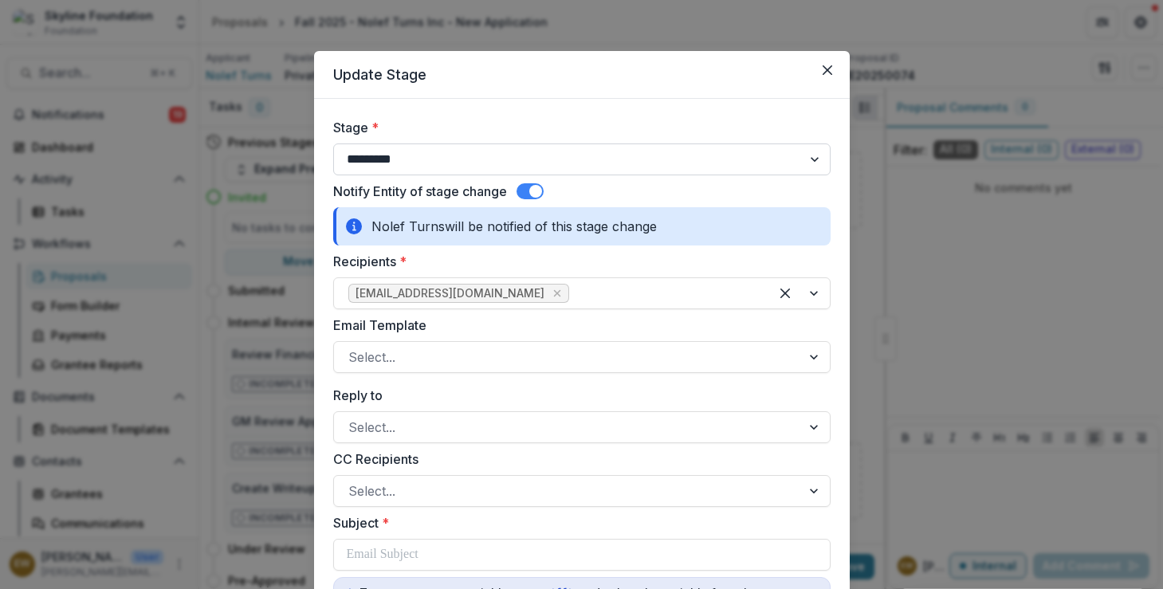
select select "**********"
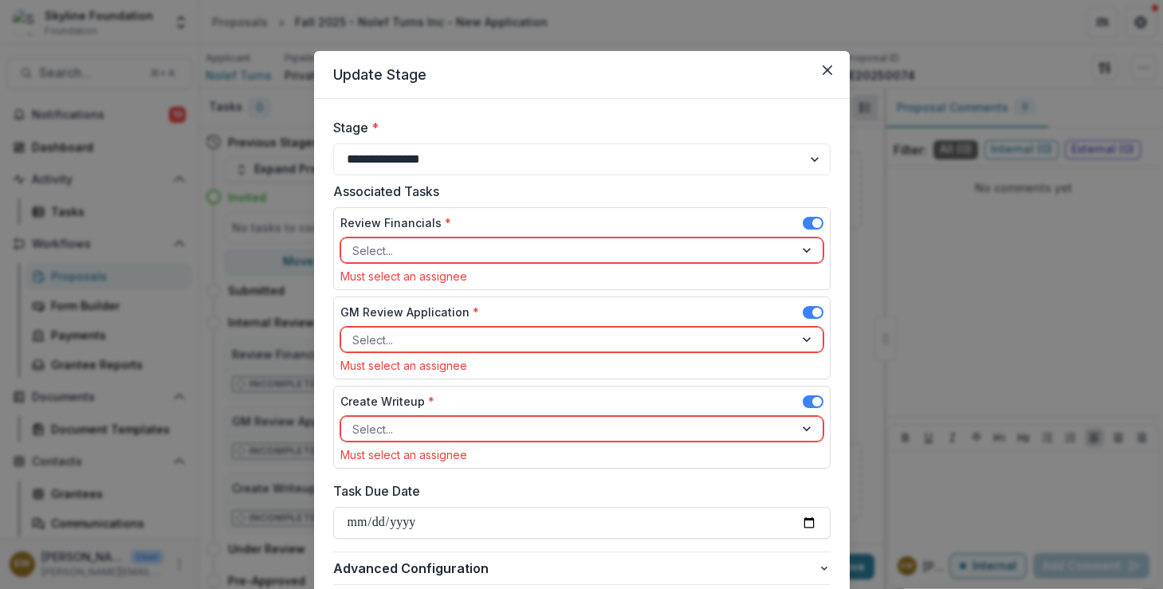
click at [527, 251] on div at bounding box center [567, 251] width 430 height 20
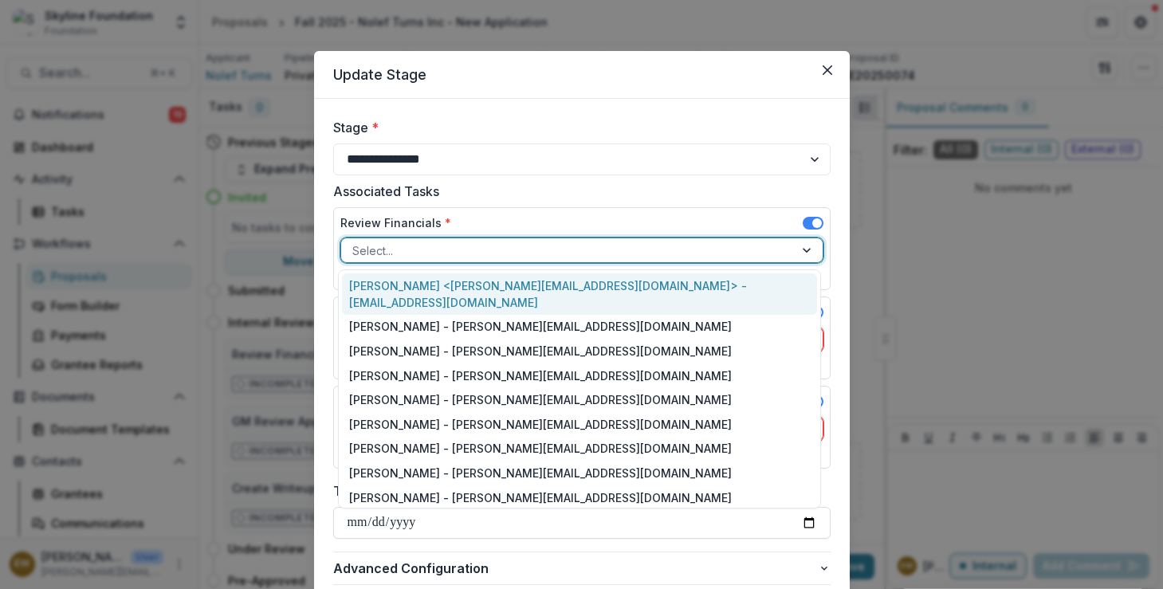
click at [501, 281] on div "Rose Brookhouse <rose@skylinefoundation.org> - rose@skylinefoundation.org" at bounding box center [579, 293] width 475 height 41
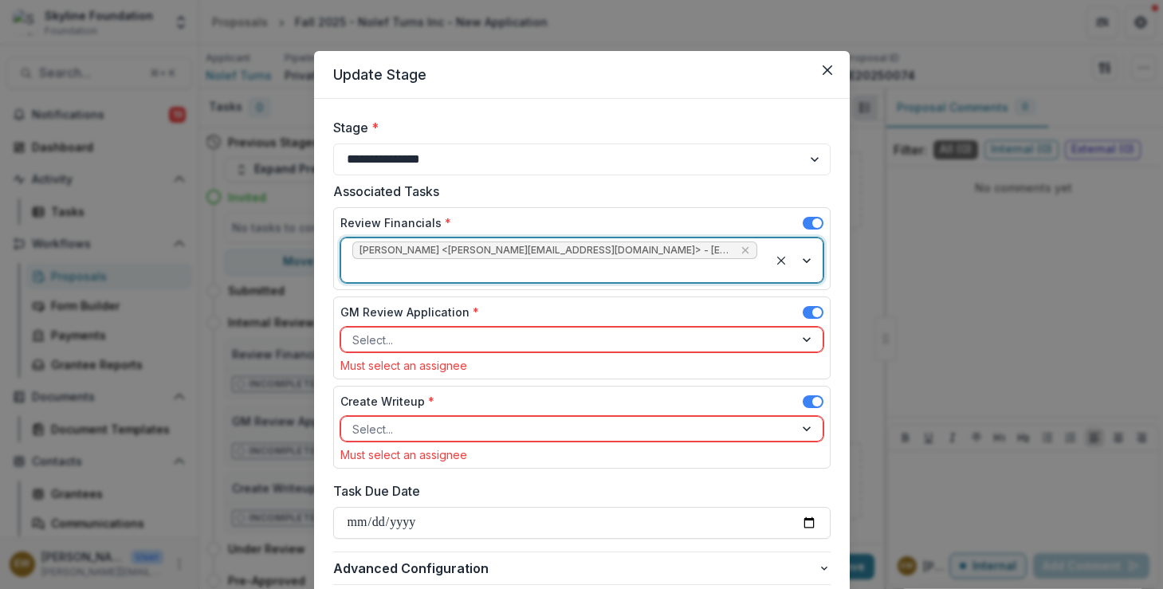
click at [485, 330] on div at bounding box center [567, 340] width 430 height 20
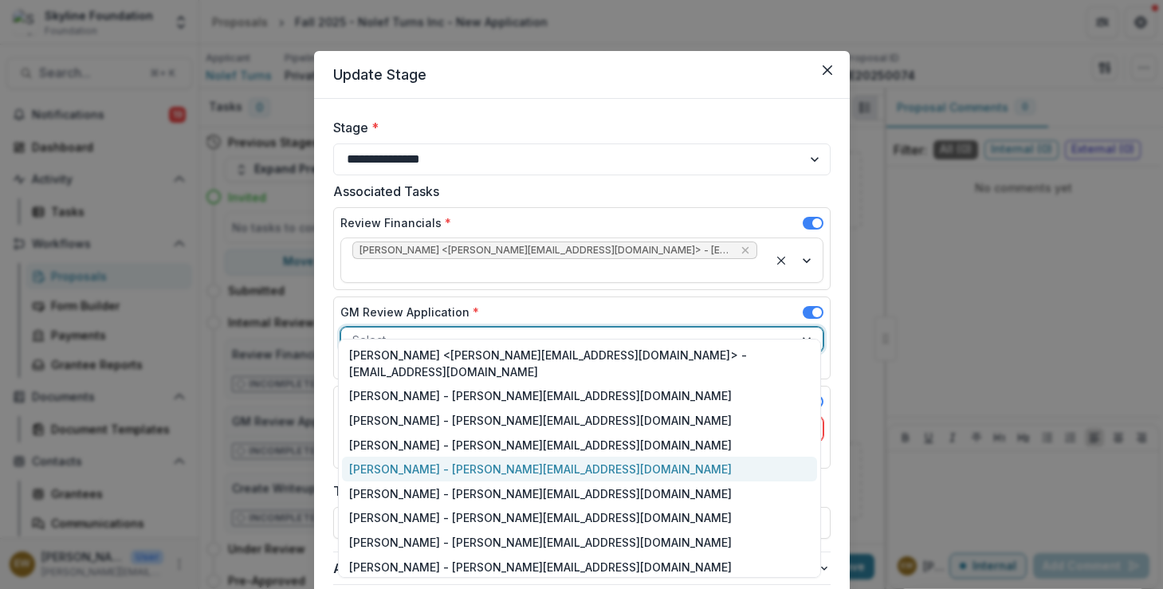
click at [445, 457] on div "Lisa Dinh - lisa@skylinefoundation.org" at bounding box center [579, 469] width 475 height 25
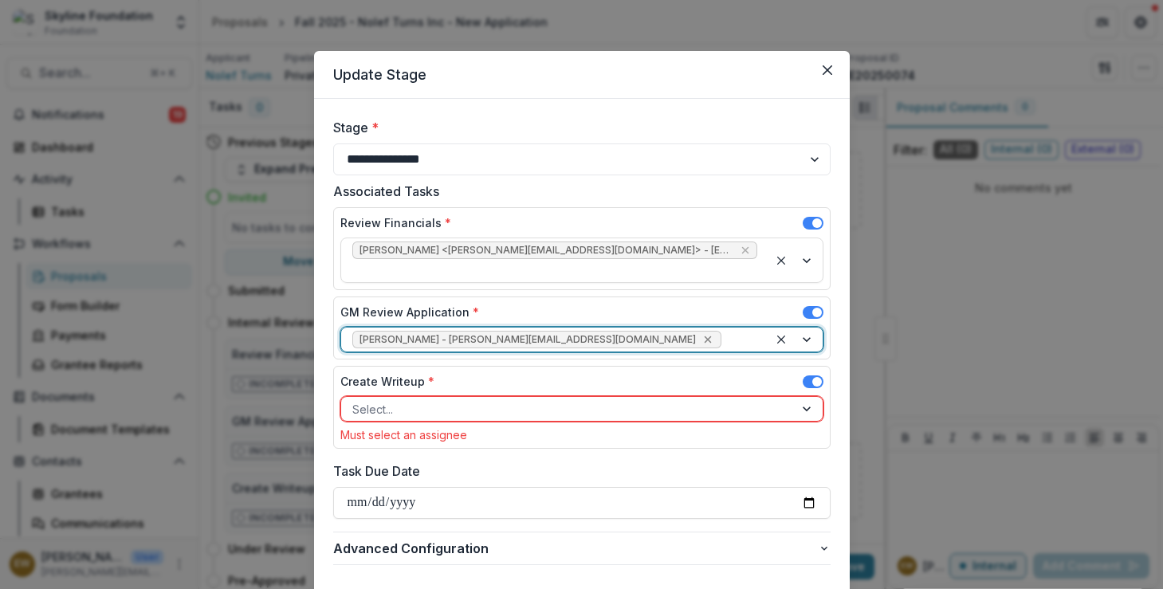
click at [705, 336] on icon "Remove Lisa Dinh - lisa@skylinefoundation.org" at bounding box center [708, 339] width 7 height 7
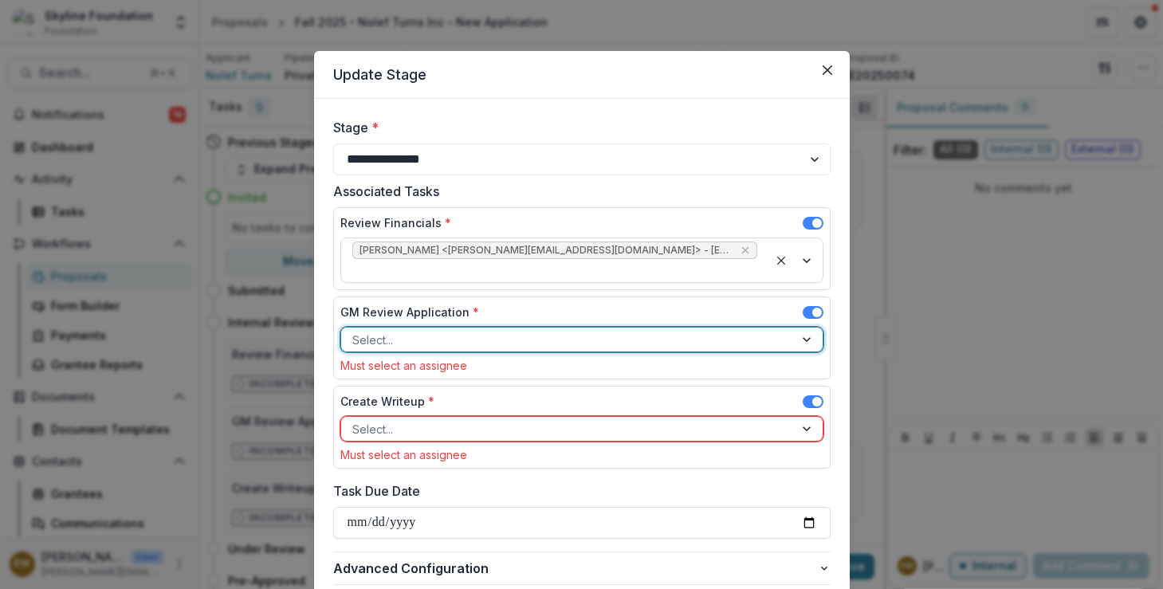
click at [578, 330] on div at bounding box center [567, 340] width 430 height 20
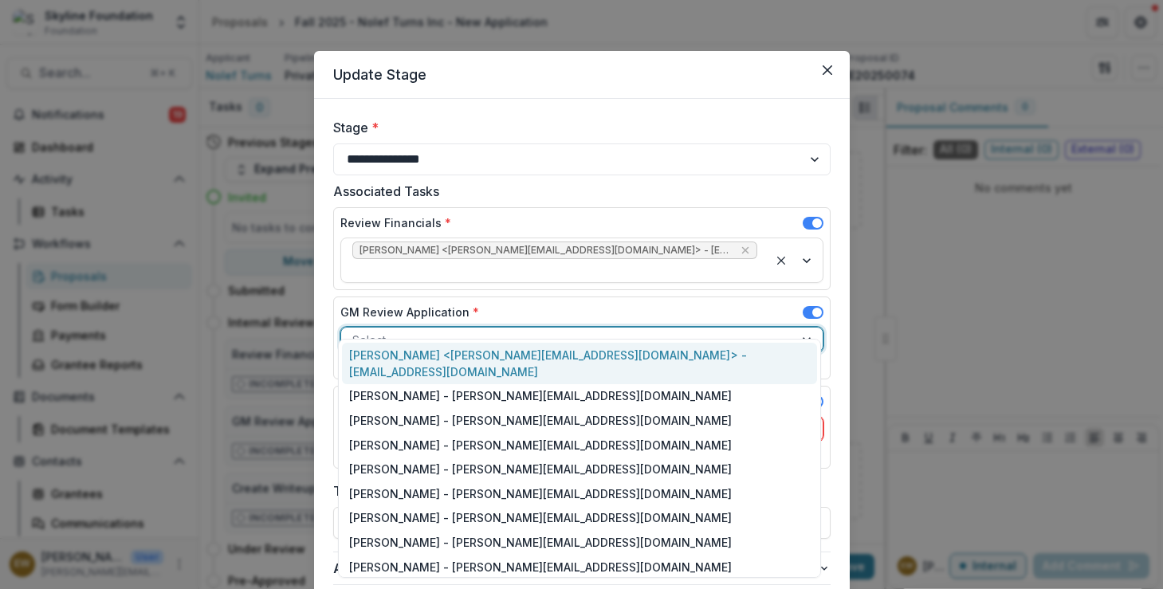
click at [450, 360] on div "Rose Brookhouse <rose@skylinefoundation.org> - rose@skylinefoundation.org" at bounding box center [579, 363] width 475 height 41
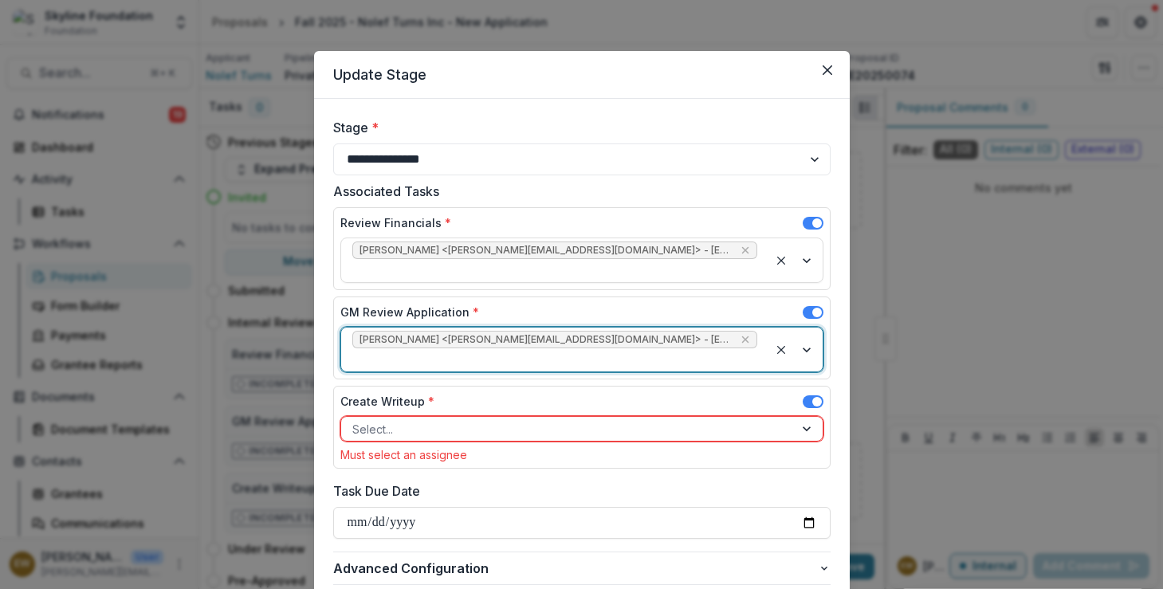
click at [437, 419] on div at bounding box center [567, 429] width 430 height 20
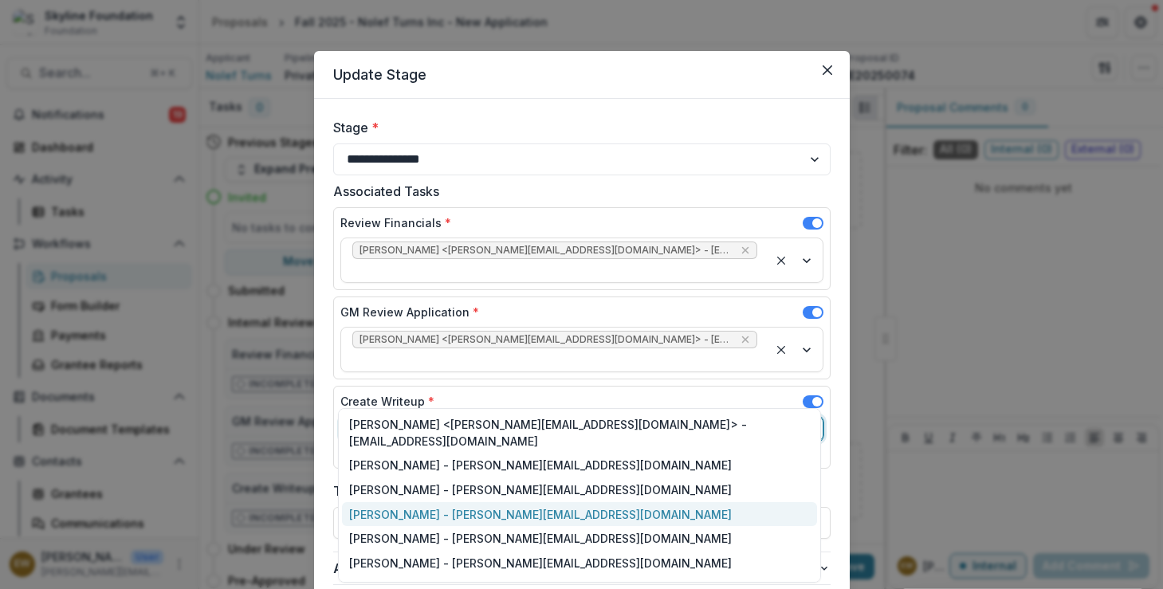
click at [424, 502] on div "Eddie Whitfield - eddie@skylinefoundation.org" at bounding box center [579, 514] width 475 height 25
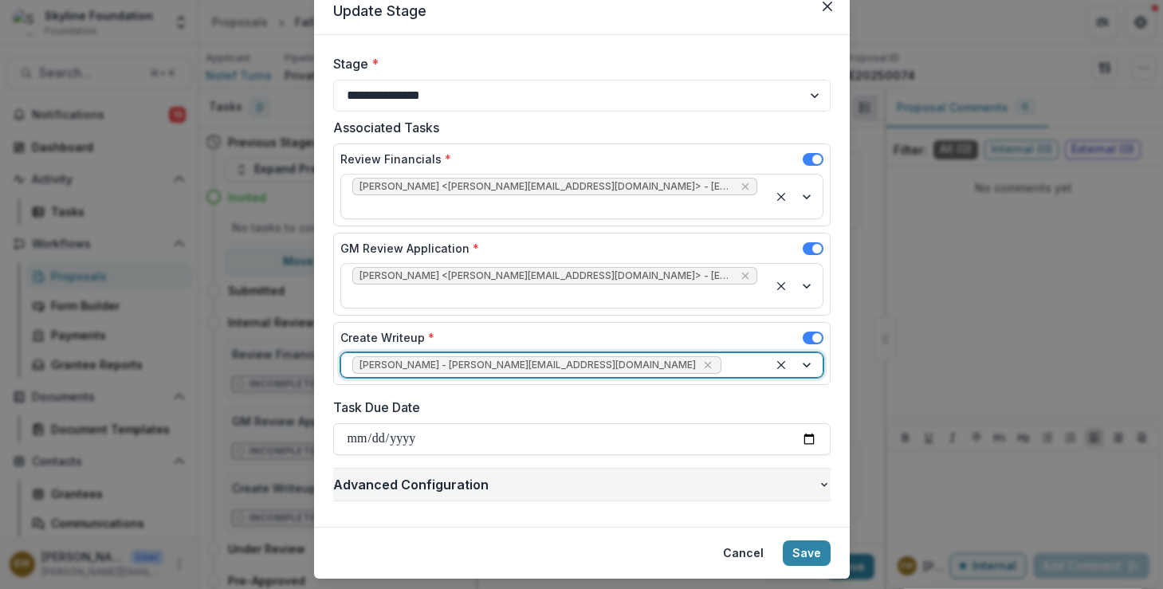
scroll to position [65, 0]
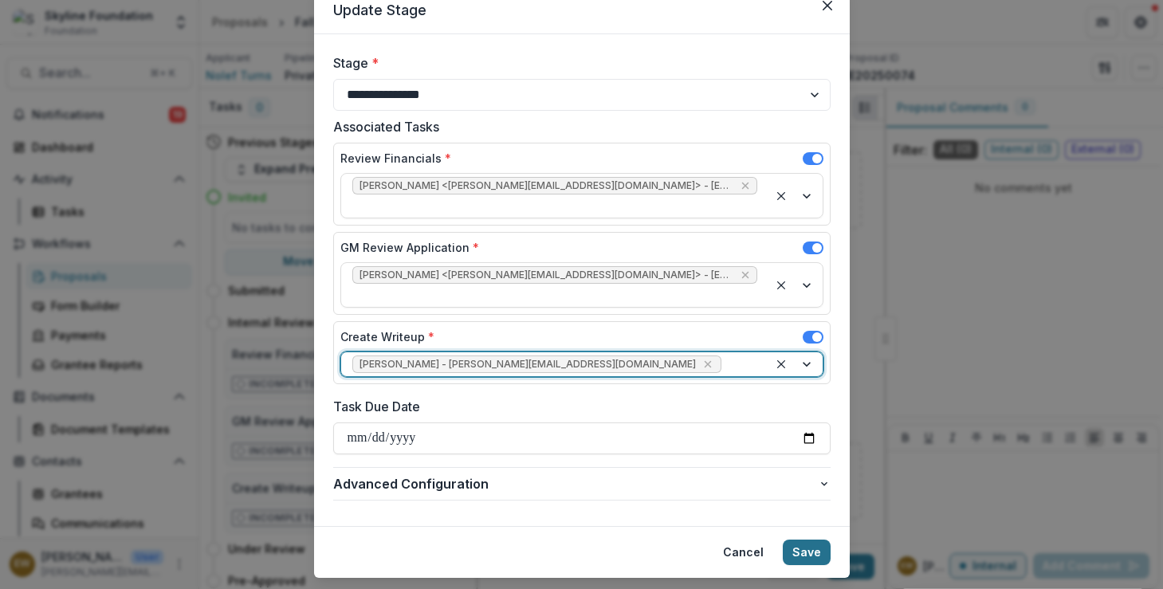
click at [801, 540] on button "Save" at bounding box center [807, 553] width 48 height 26
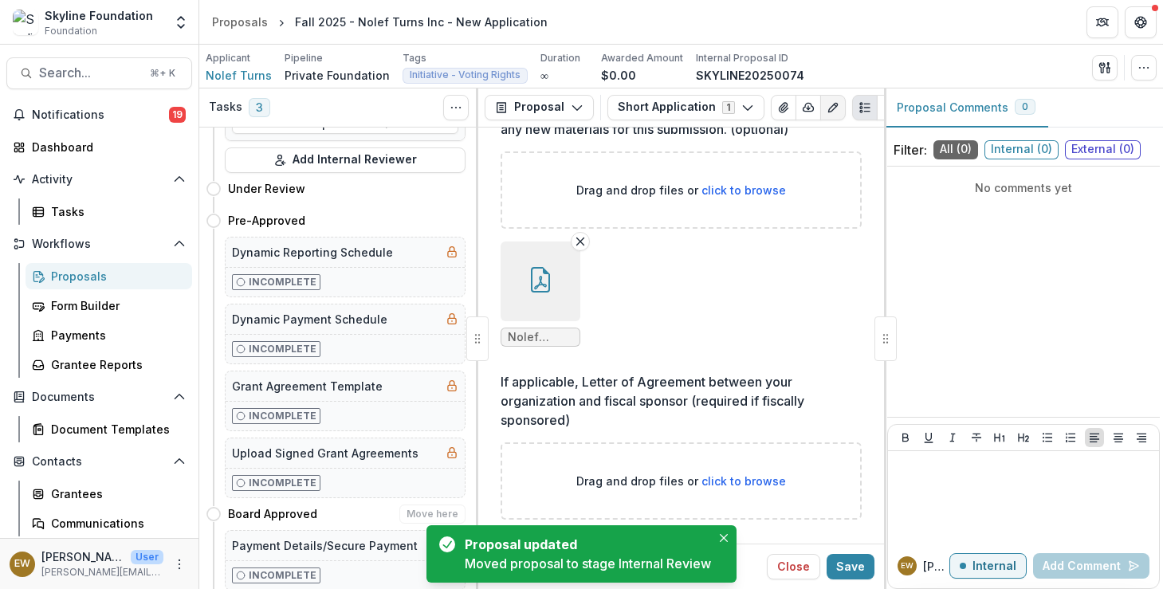
scroll to position [784, 0]
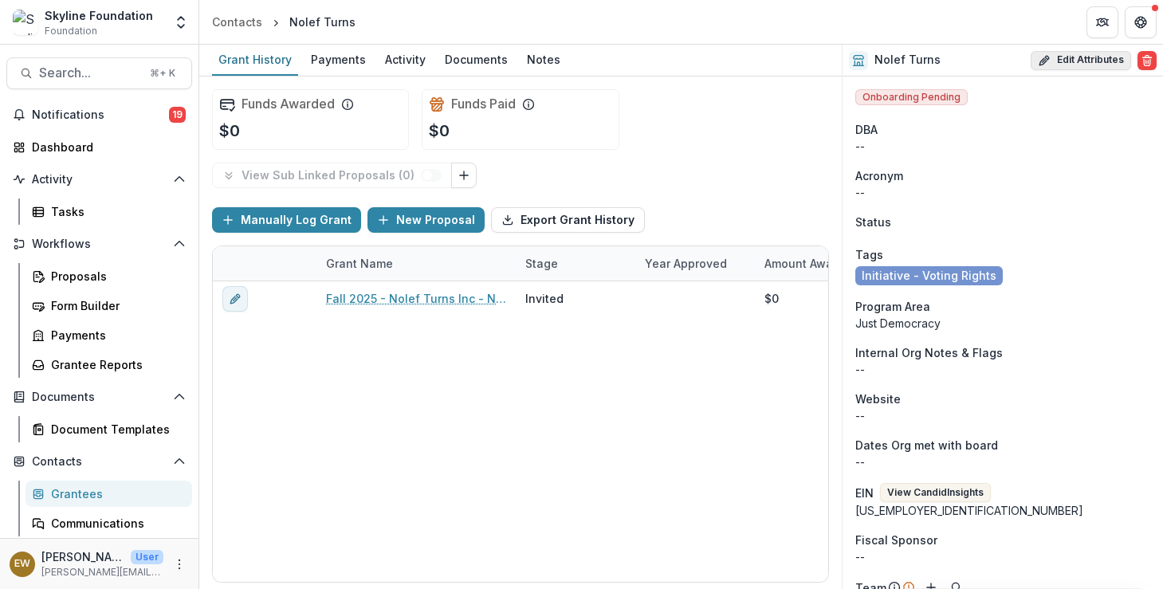
click at [1083, 53] on button "Edit Attributes" at bounding box center [1081, 60] width 100 height 19
select select
select select "**********"
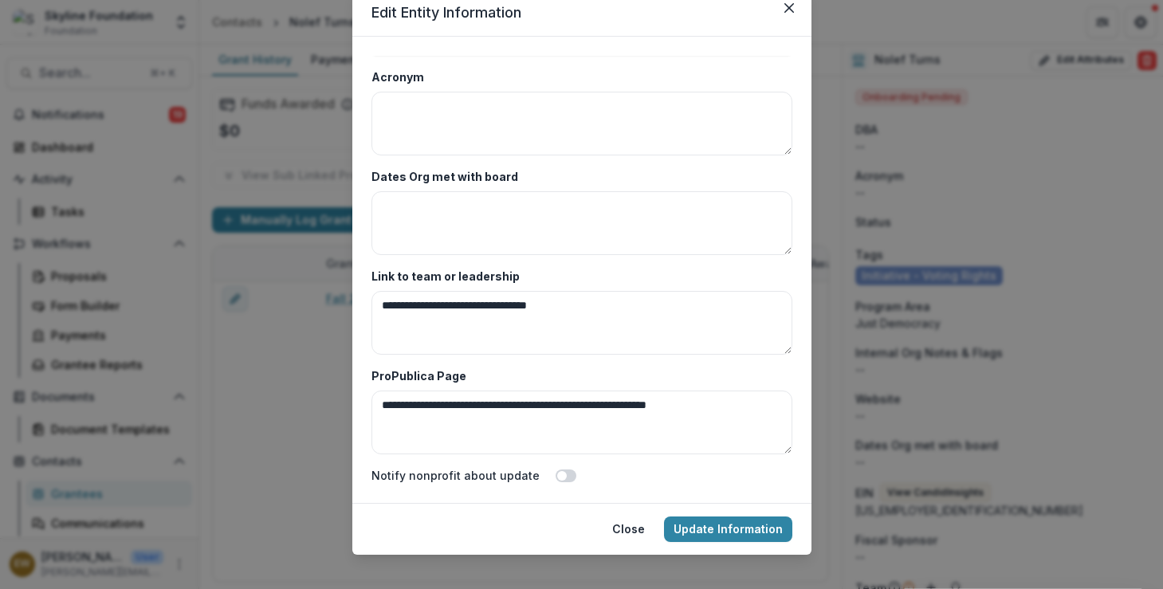
scroll to position [79, 0]
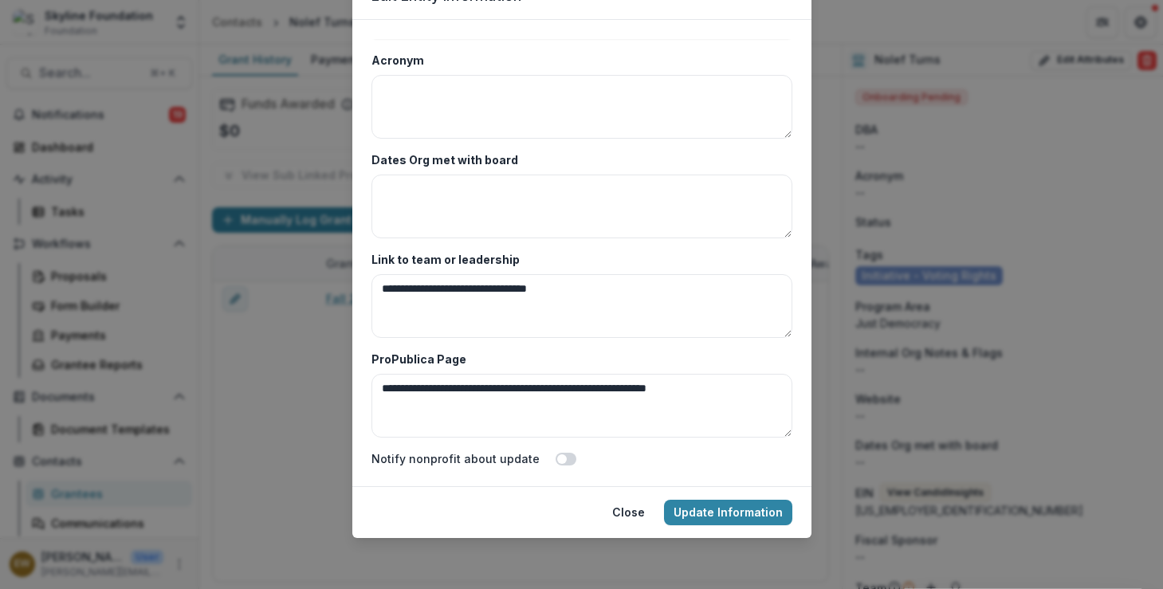
click at [987, 226] on div "**********" at bounding box center [581, 294] width 1163 height 589
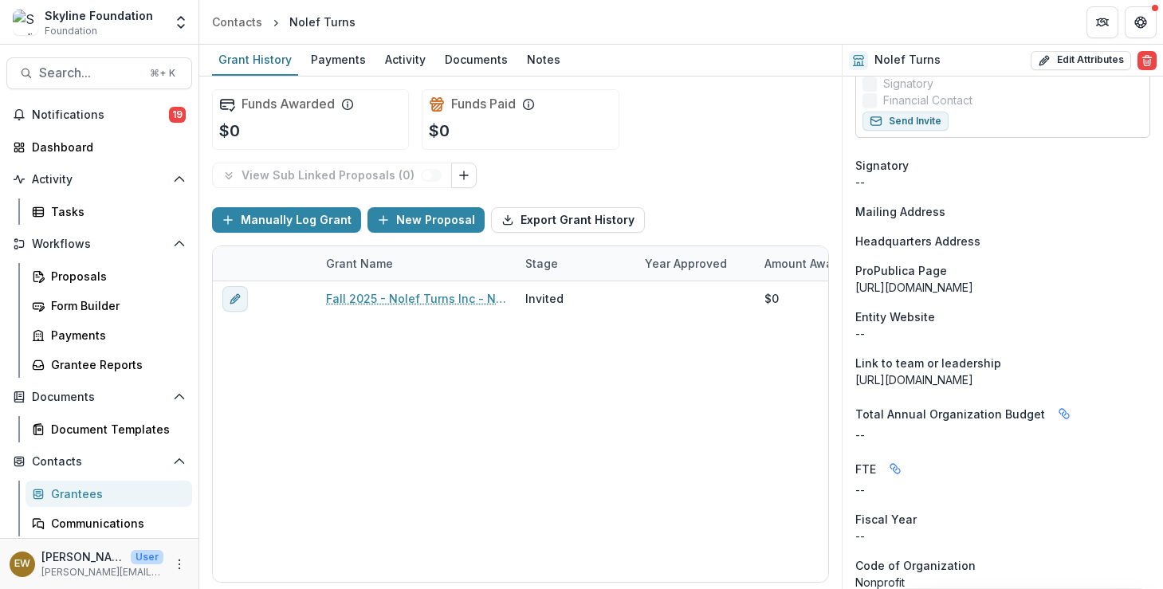
scroll to position [501, 0]
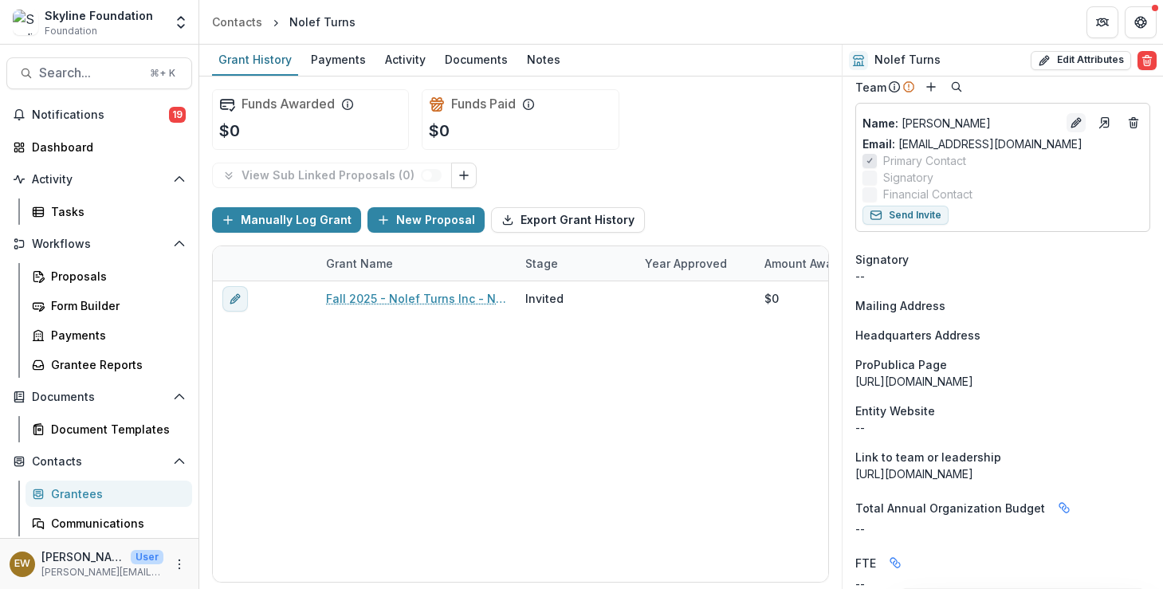
click at [1072, 123] on icon "Edit" at bounding box center [1074, 123] width 7 height 7
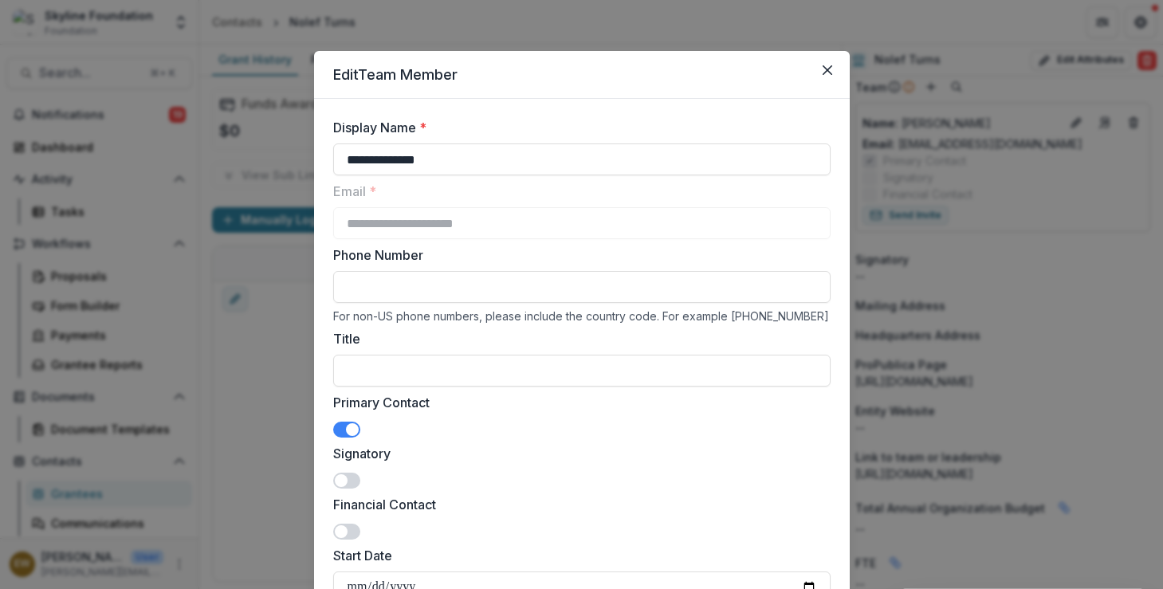
click at [335, 475] on span at bounding box center [341, 480] width 13 height 13
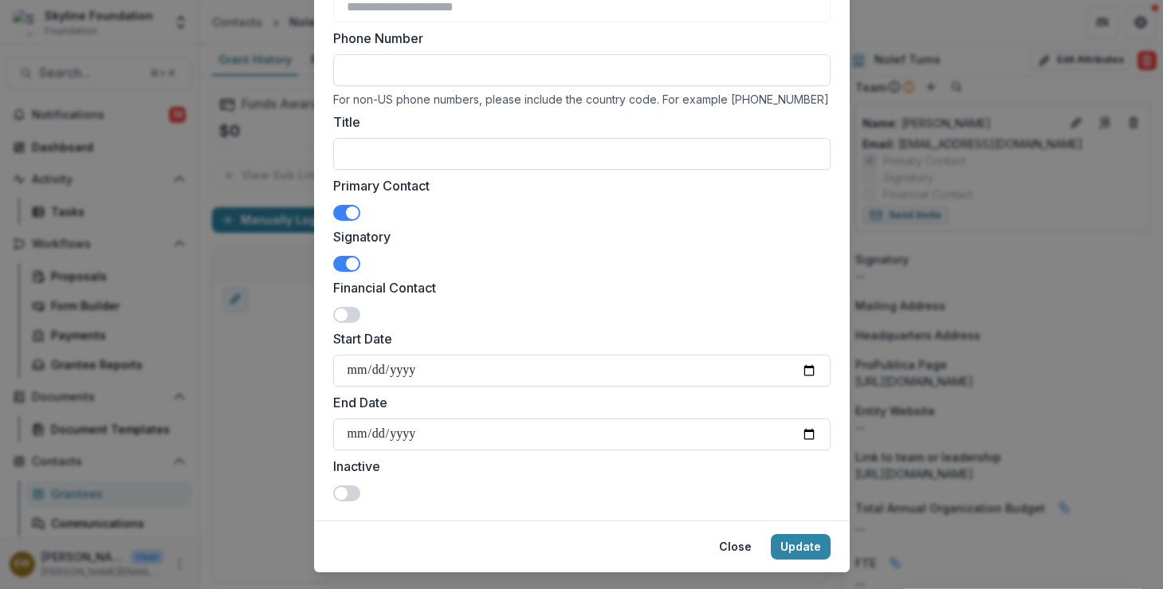
scroll to position [251, 0]
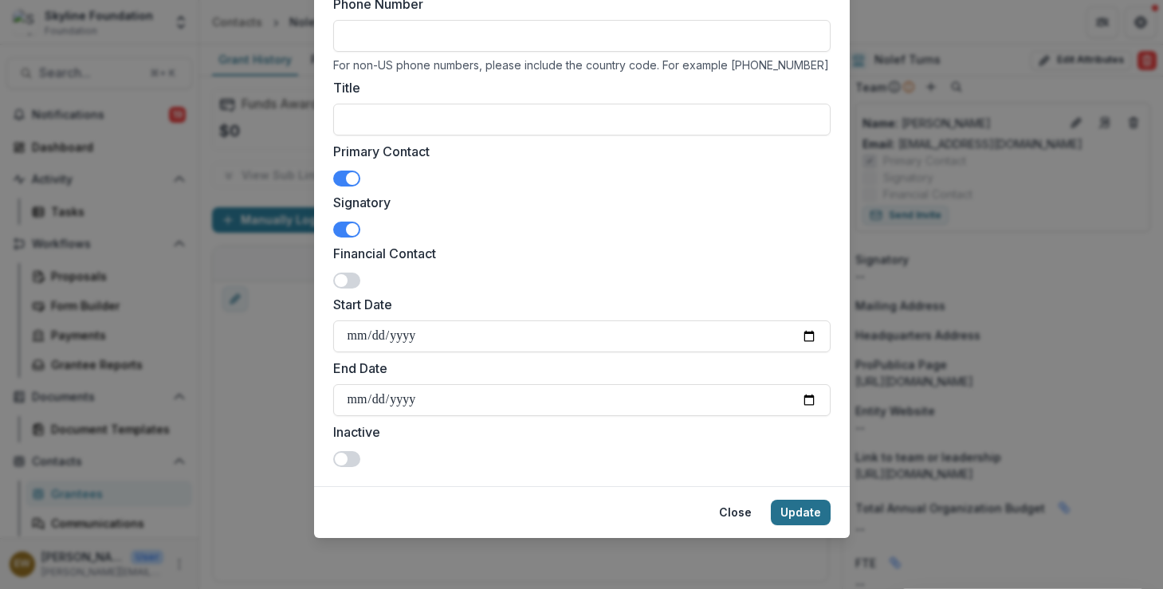
click at [792, 518] on button "Update" at bounding box center [801, 513] width 60 height 26
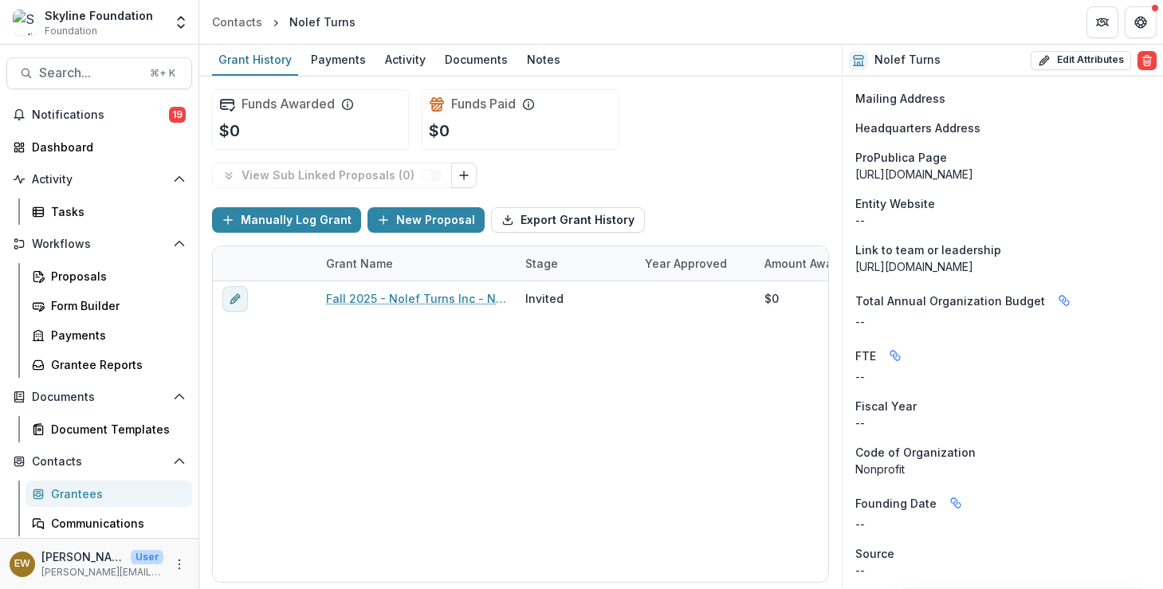
scroll to position [0, 0]
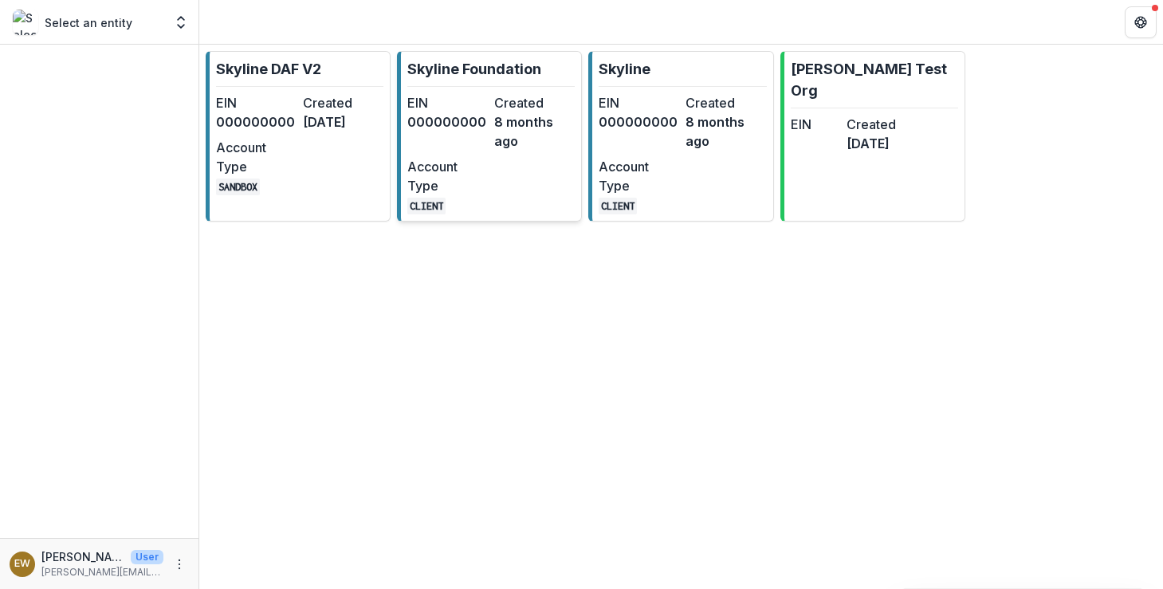
click at [456, 136] on div "EIN 000000000" at bounding box center [447, 121] width 81 height 57
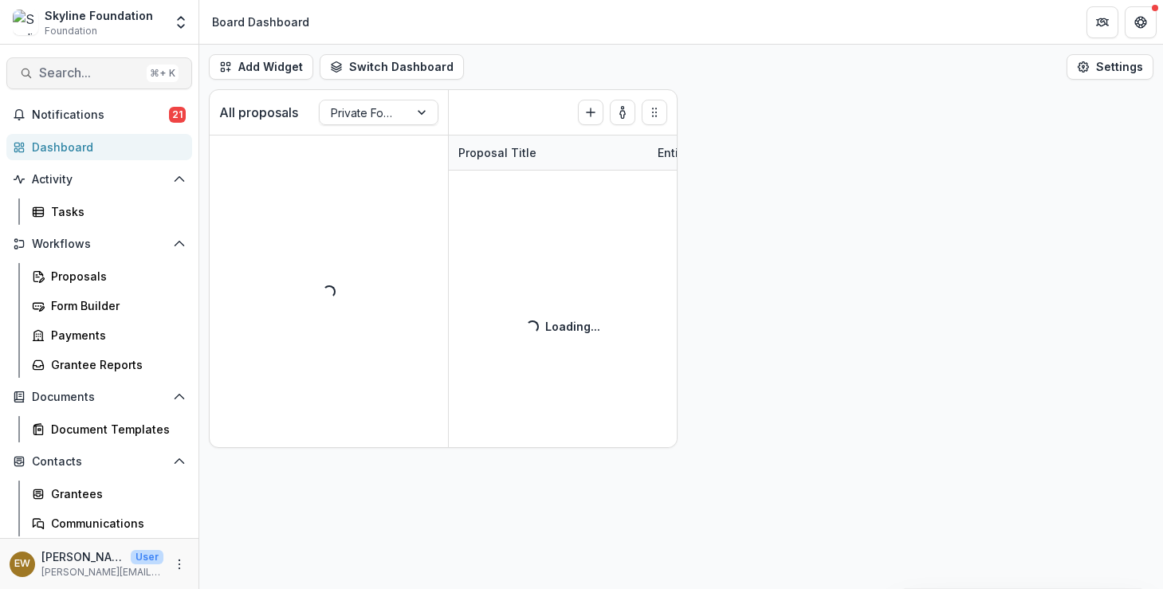
click at [111, 74] on span "Search..." at bounding box center [89, 72] width 101 height 15
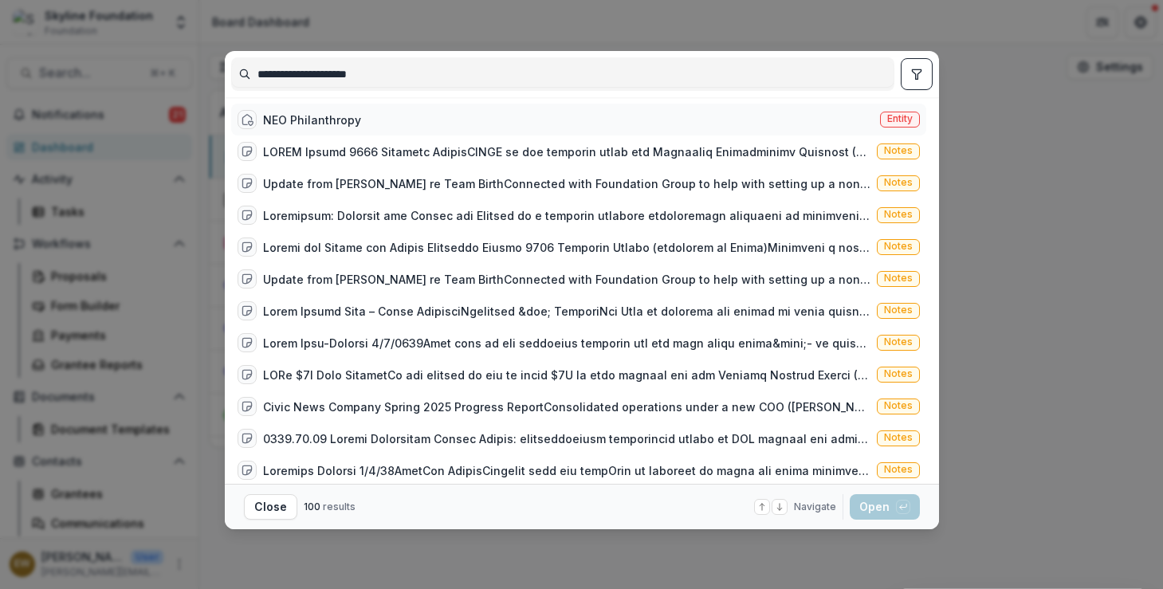
type input "**********"
click at [427, 125] on div "NEO Philanthropy Entity" at bounding box center [578, 120] width 695 height 32
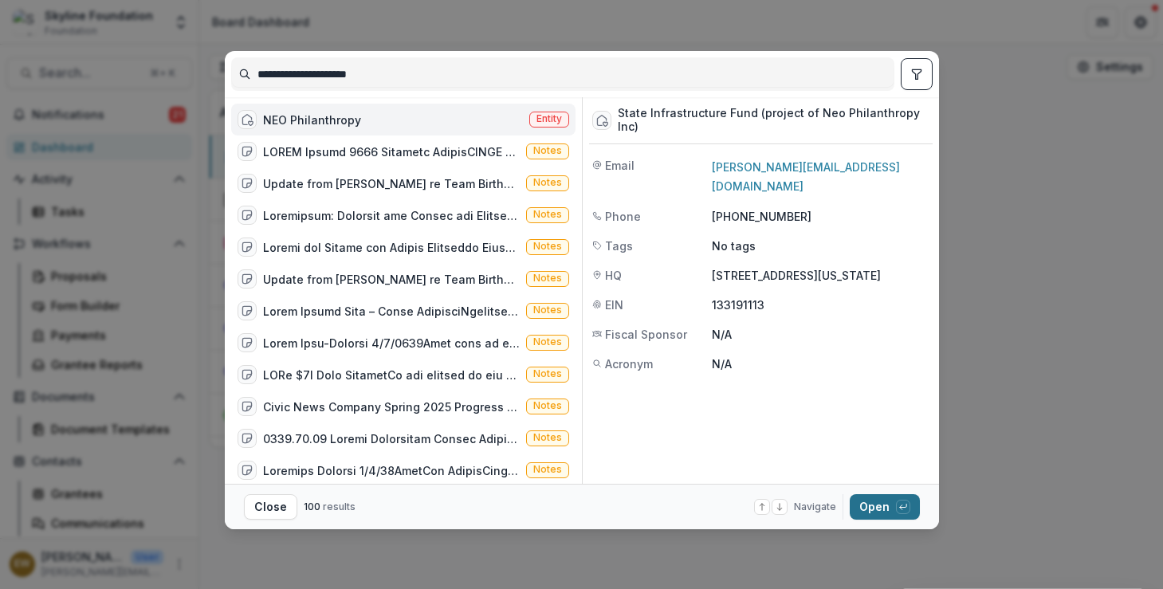
click at [867, 502] on button "Open with enter key" at bounding box center [885, 507] width 70 height 26
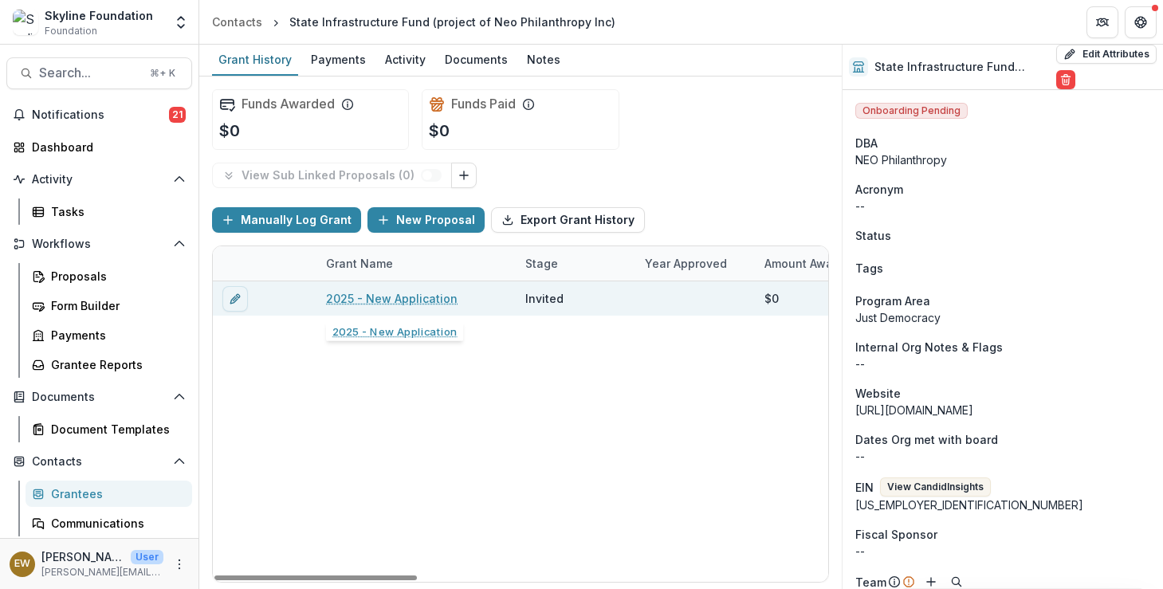
click at [412, 302] on link "2025 - New Application" at bounding box center [392, 298] width 132 height 17
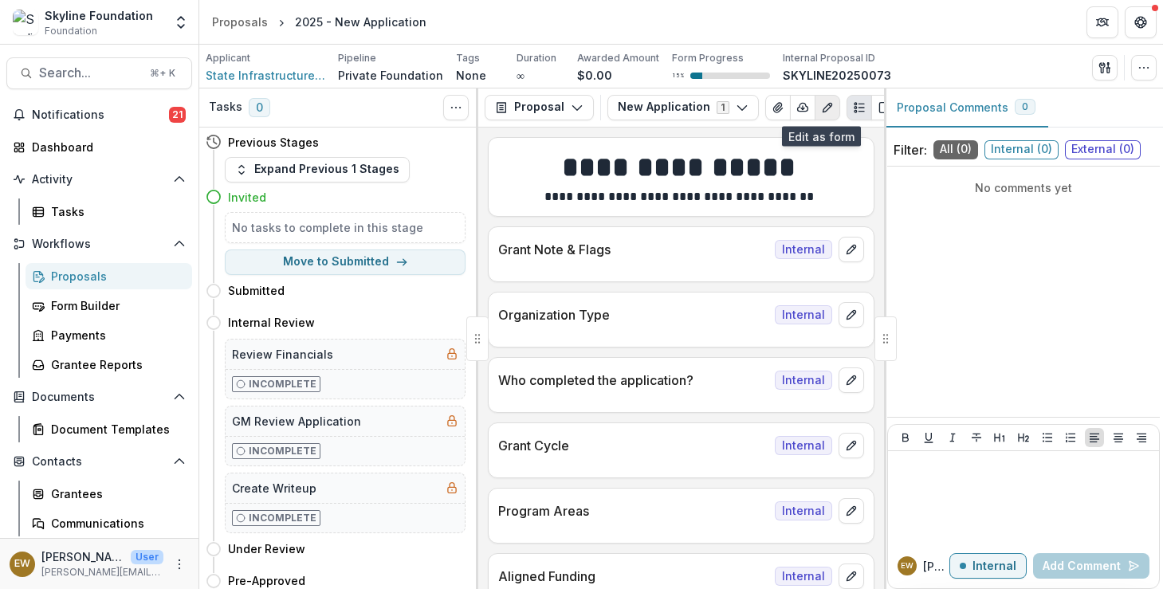
click at [821, 102] on icon "Edit as form" at bounding box center [827, 107] width 13 height 13
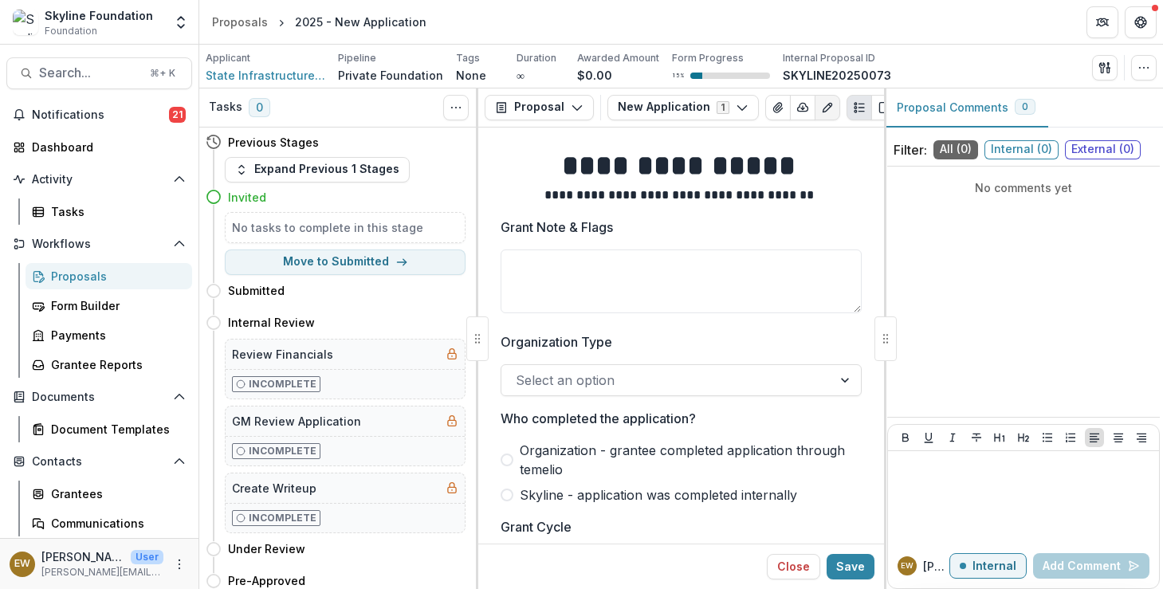
scroll to position [53, 0]
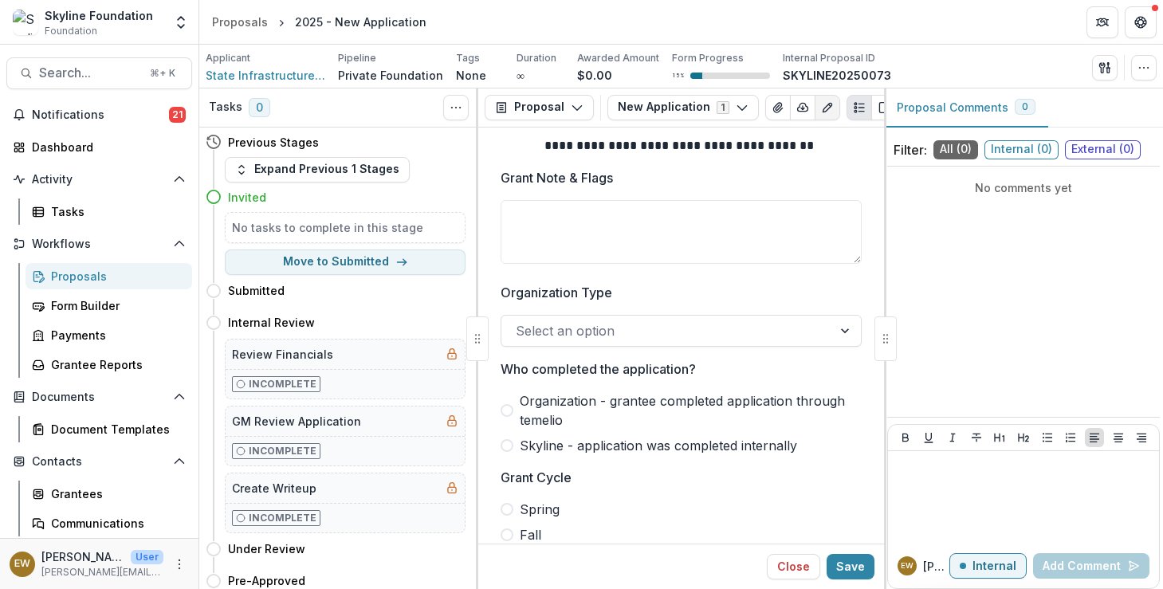
click at [572, 344] on div "Select an option" at bounding box center [666, 331] width 331 height 26
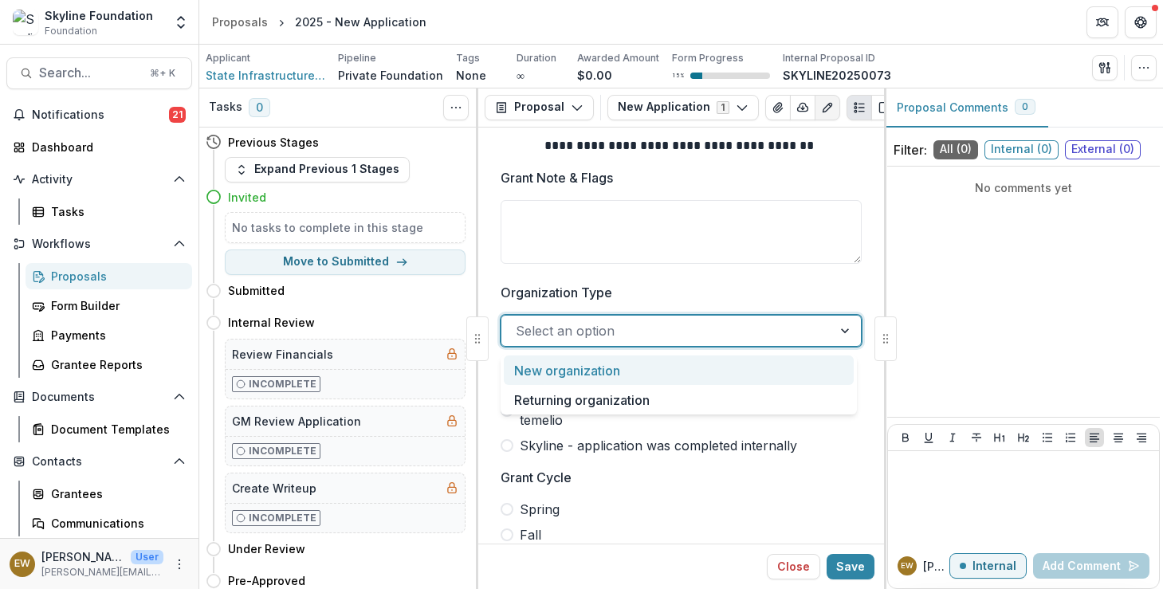
drag, startPoint x: 576, startPoint y: 394, endPoint x: 579, endPoint y: 357, distance: 36.8
click at [579, 357] on div "New organization Returning organization" at bounding box center [679, 385] width 356 height 59
click at [573, 368] on div "New organization" at bounding box center [679, 370] width 350 height 29
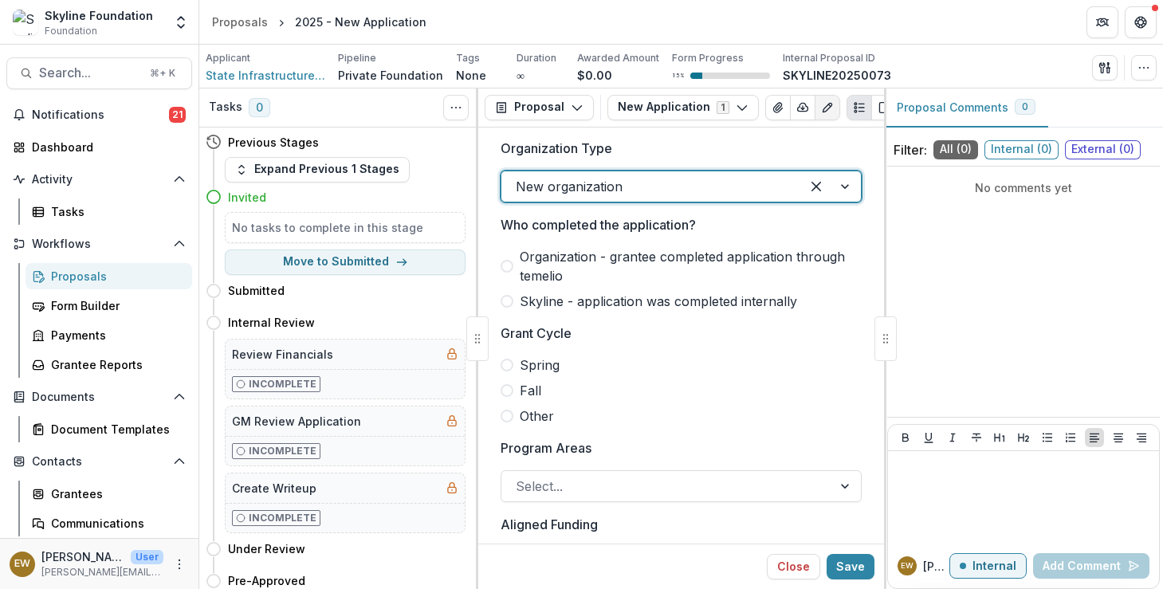
scroll to position [197, 0]
click at [507, 276] on label "Organization - grantee completed application through temelio" at bounding box center [681, 267] width 361 height 38
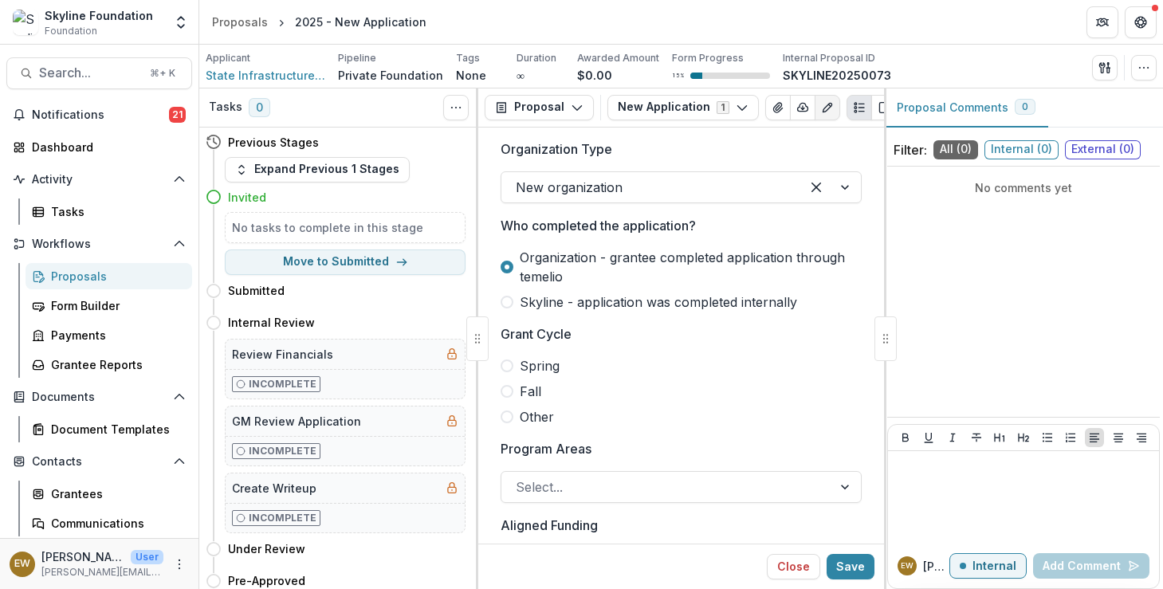
click at [510, 305] on span at bounding box center [507, 302] width 13 height 13
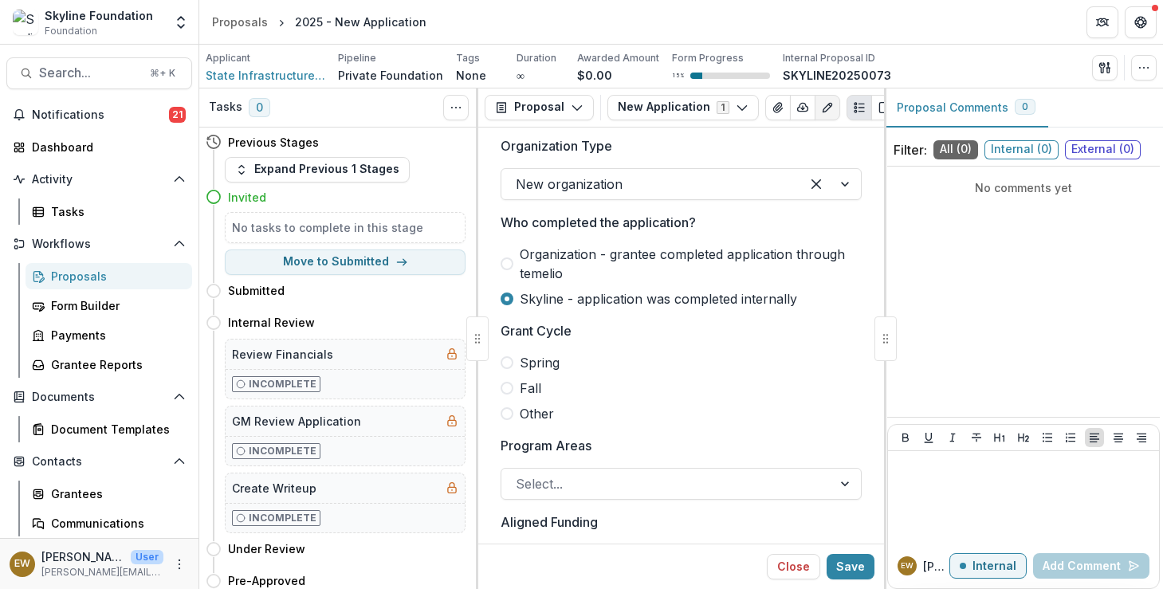
click at [517, 391] on label "Fall" at bounding box center [681, 388] width 361 height 19
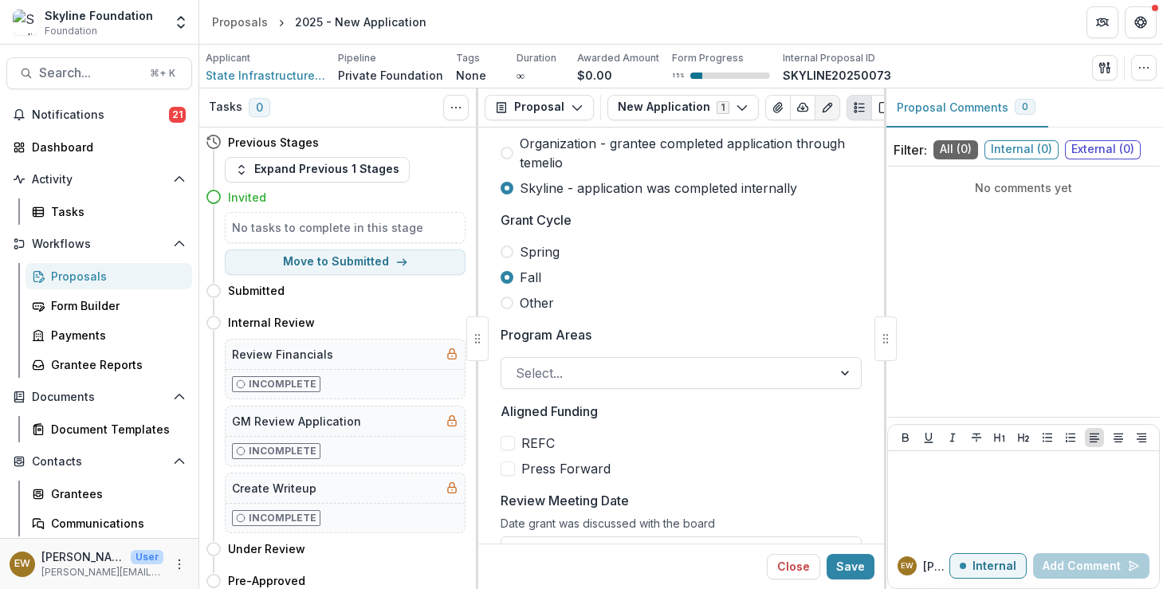
scroll to position [365, 0]
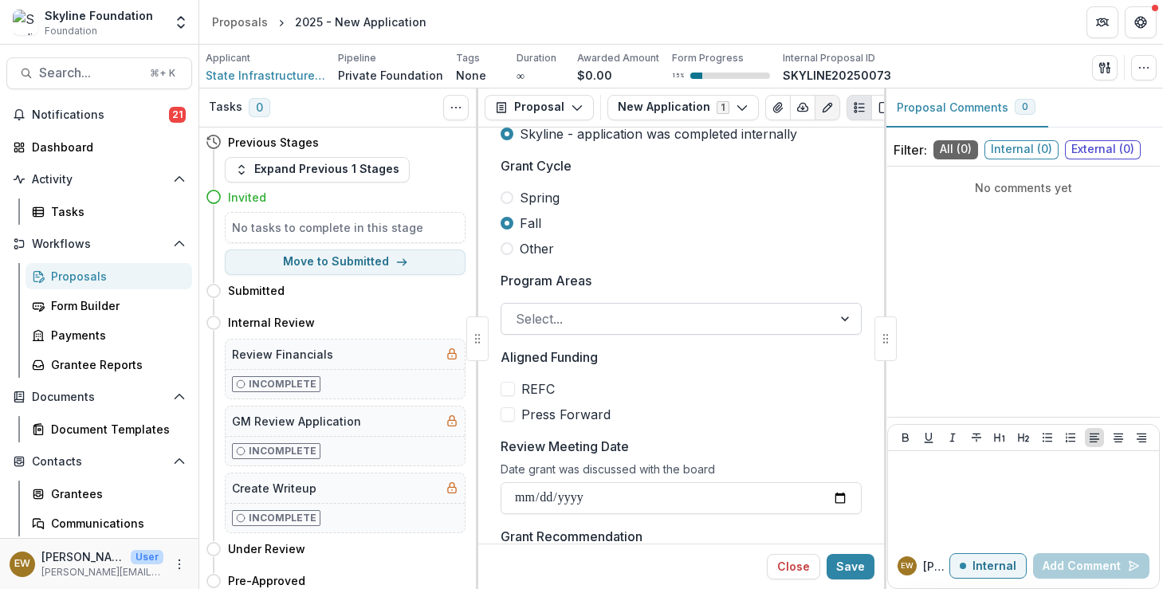
click at [575, 330] on div at bounding box center [667, 319] width 302 height 22
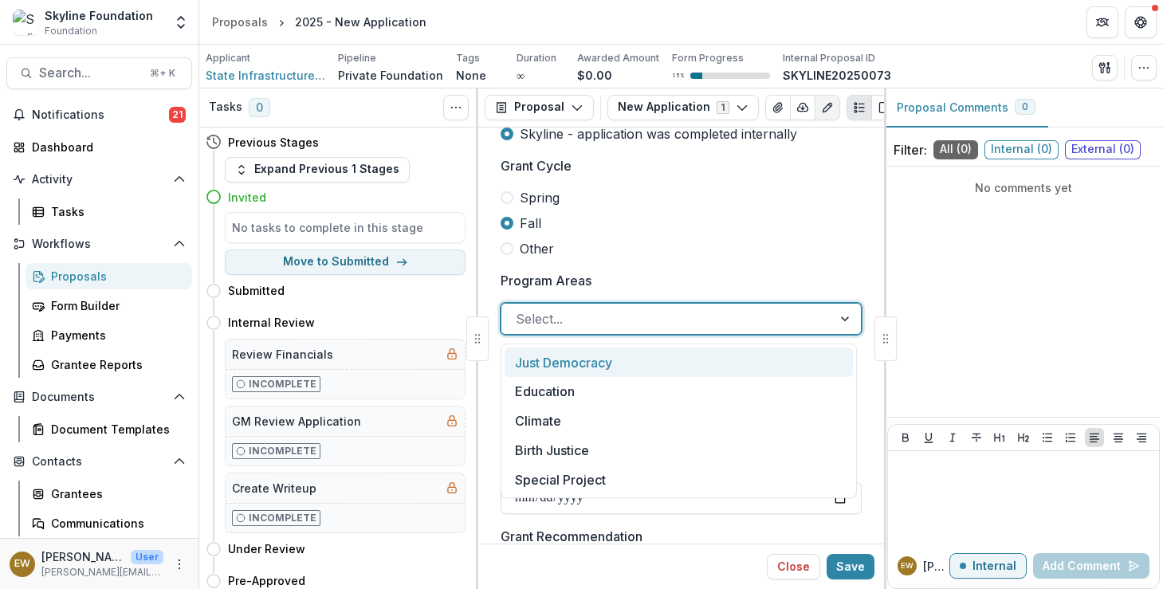
click at [578, 364] on div "Just Democracy" at bounding box center [679, 362] width 348 height 29
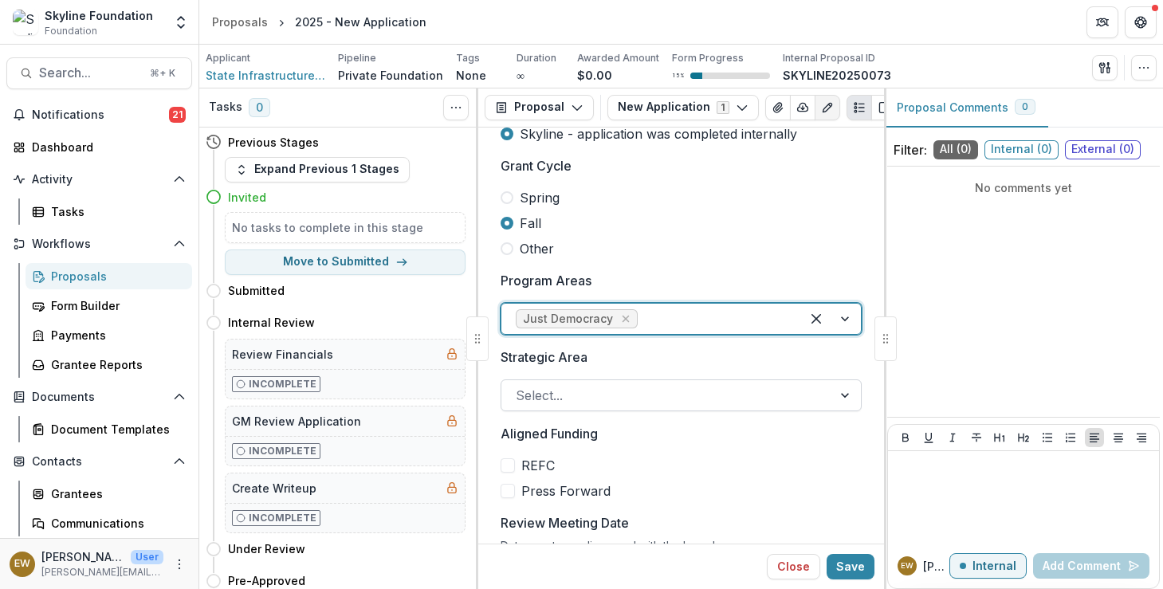
click at [584, 393] on div at bounding box center [667, 395] width 302 height 22
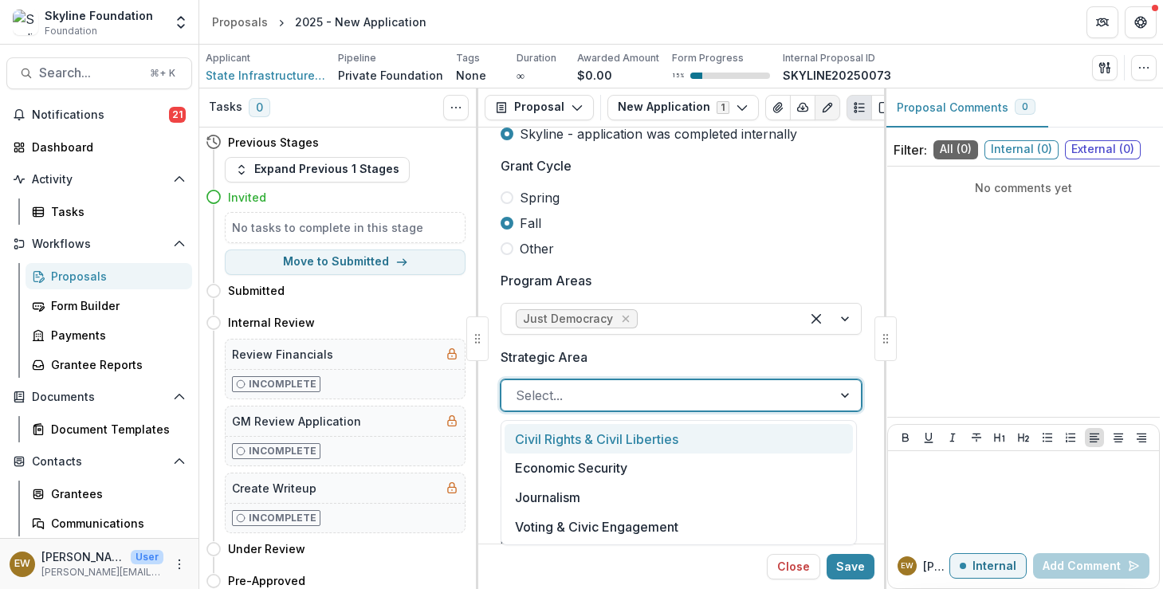
click at [597, 447] on div "Civil Rights & Civil Liberties" at bounding box center [679, 438] width 348 height 29
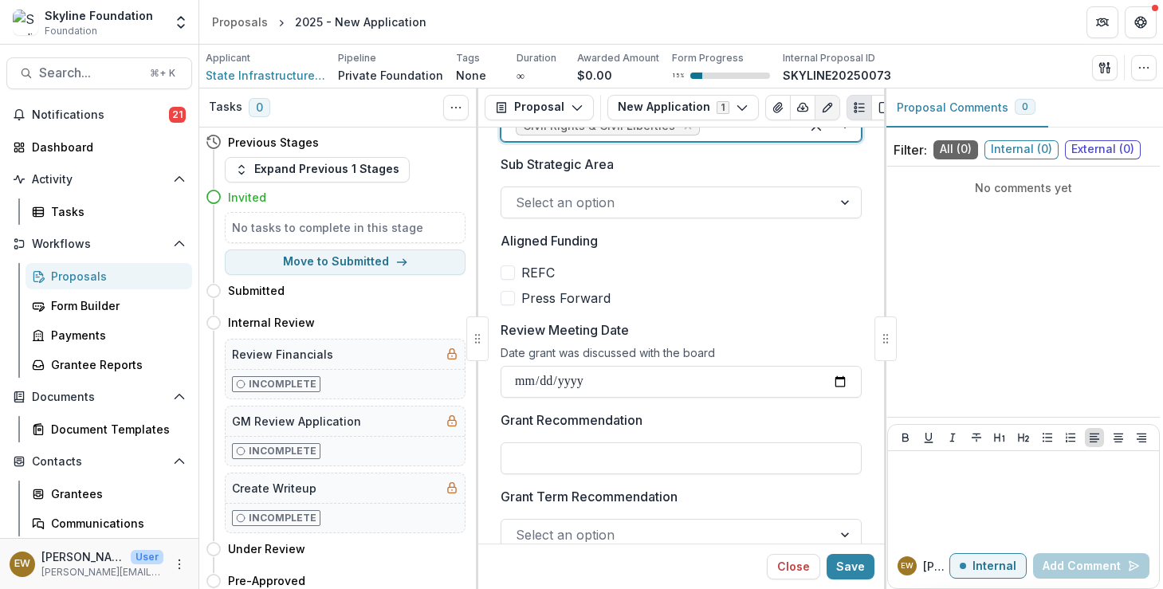
scroll to position [604, 0]
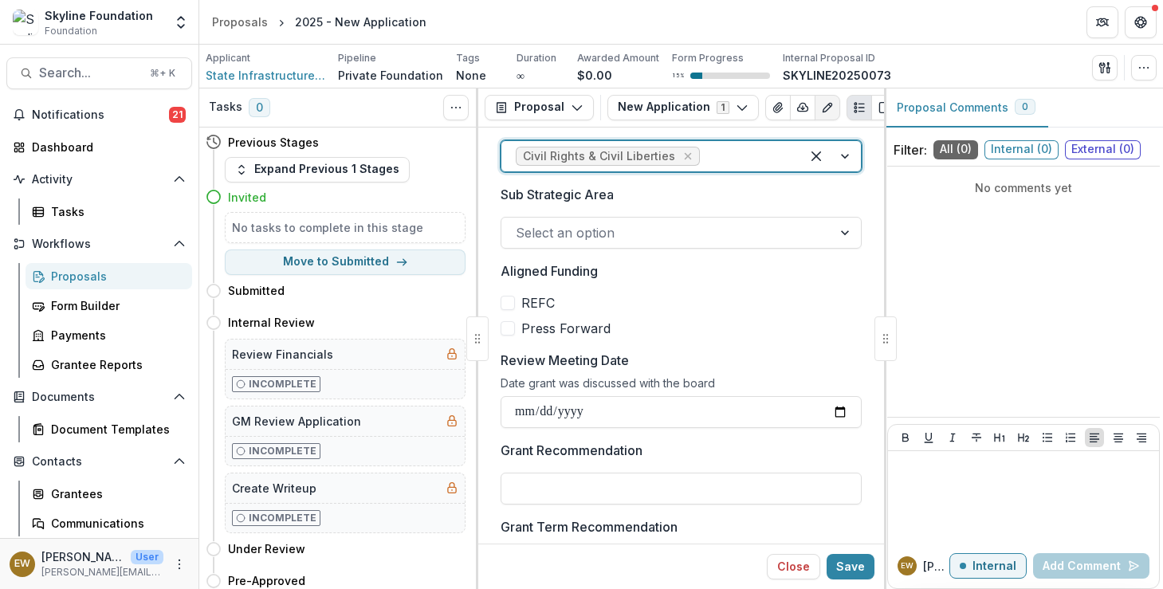
click at [574, 244] on div at bounding box center [667, 233] width 302 height 22
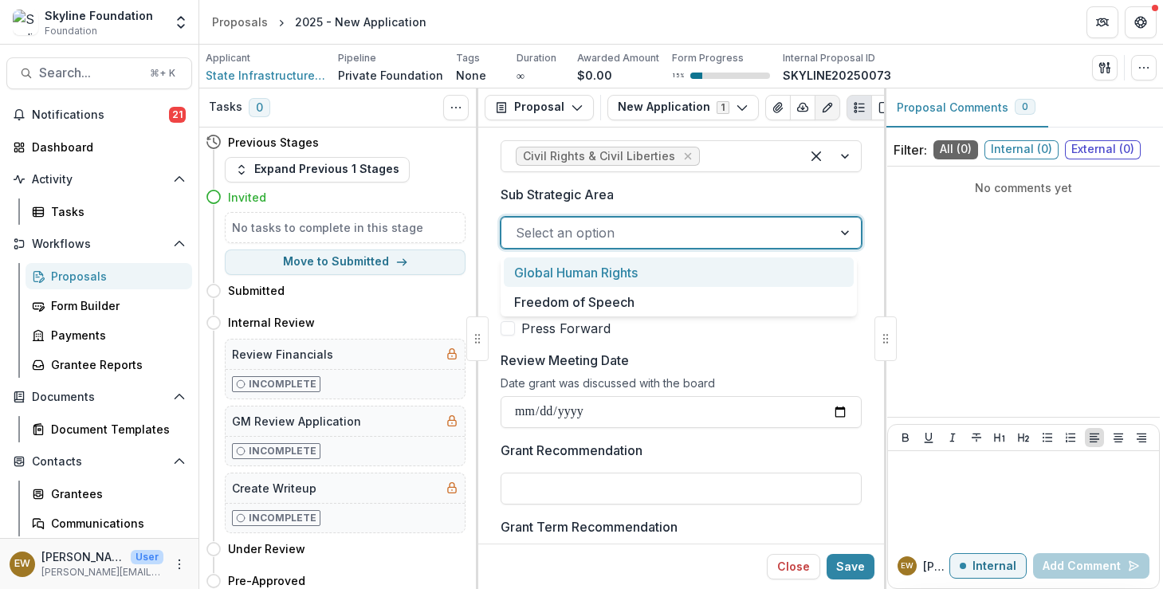
click at [617, 195] on label "Sub Strategic Area" at bounding box center [677, 194] width 352 height 19
click at [520, 223] on input "Sub Strategic Area" at bounding box center [518, 232] width 4 height 19
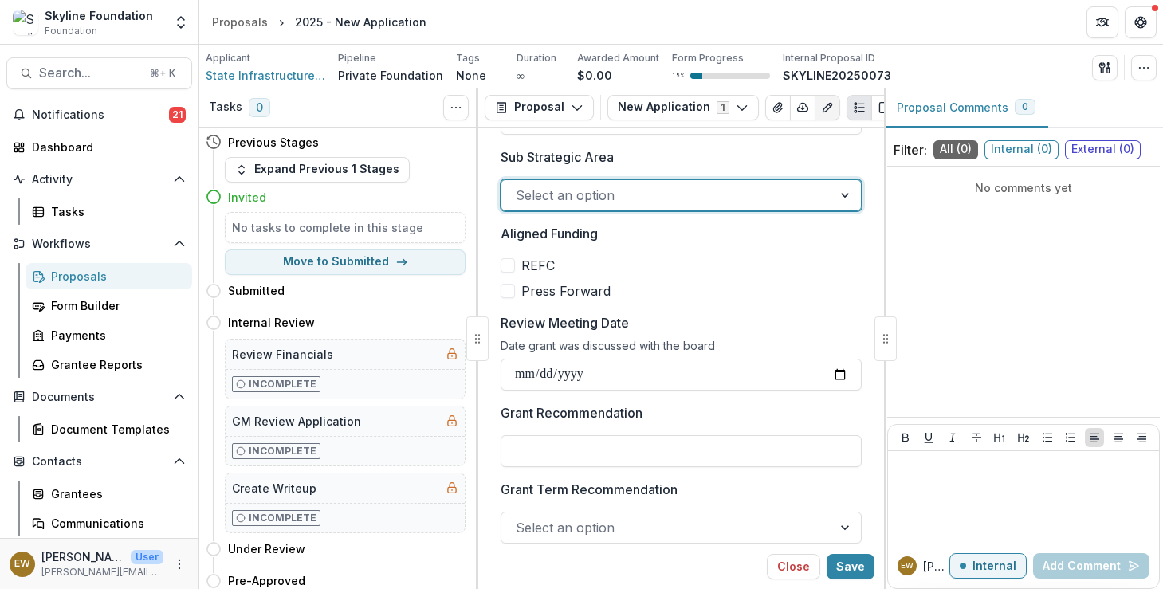
scroll to position [658, 0]
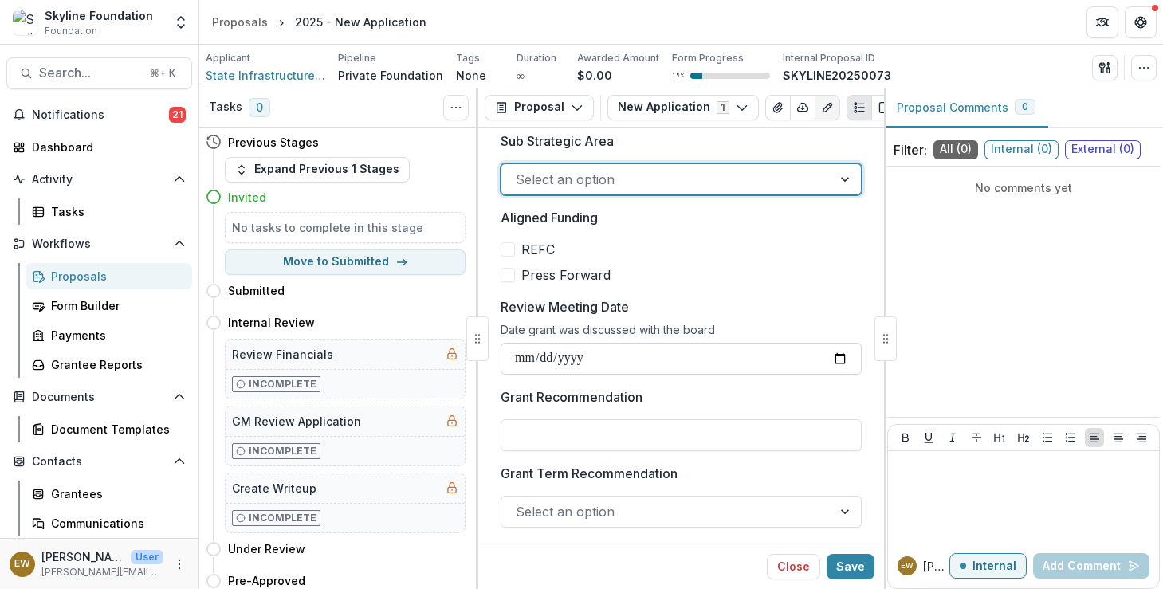
click at [832, 361] on input "Review Meeting Date" at bounding box center [681, 359] width 361 height 32
type input "**********"
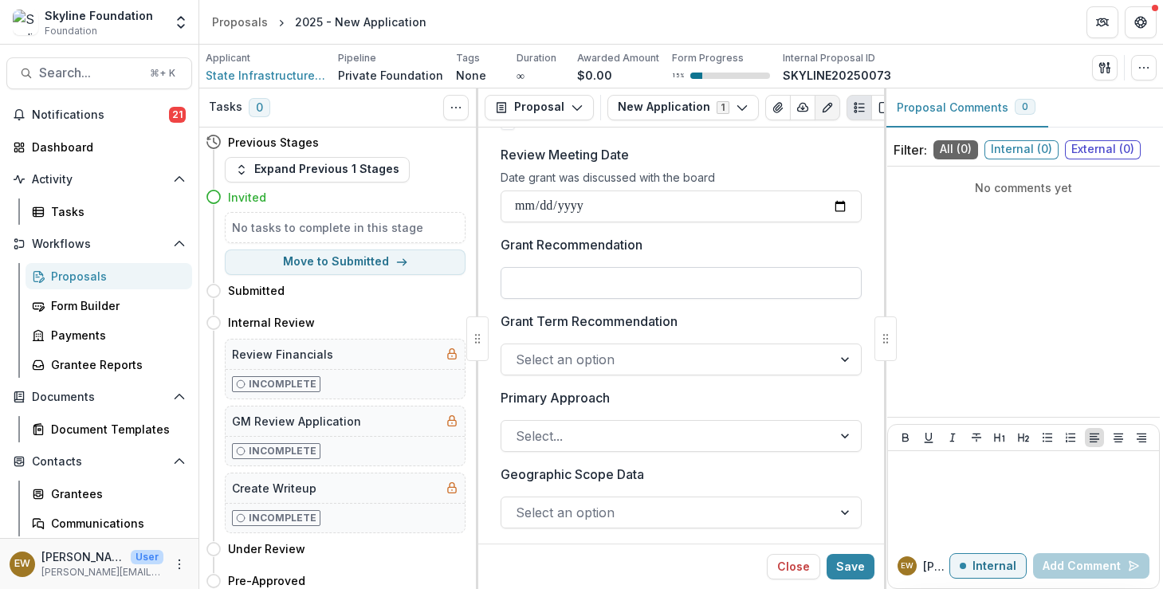
click at [680, 281] on input "Grant Recommendation" at bounding box center [681, 283] width 361 height 32
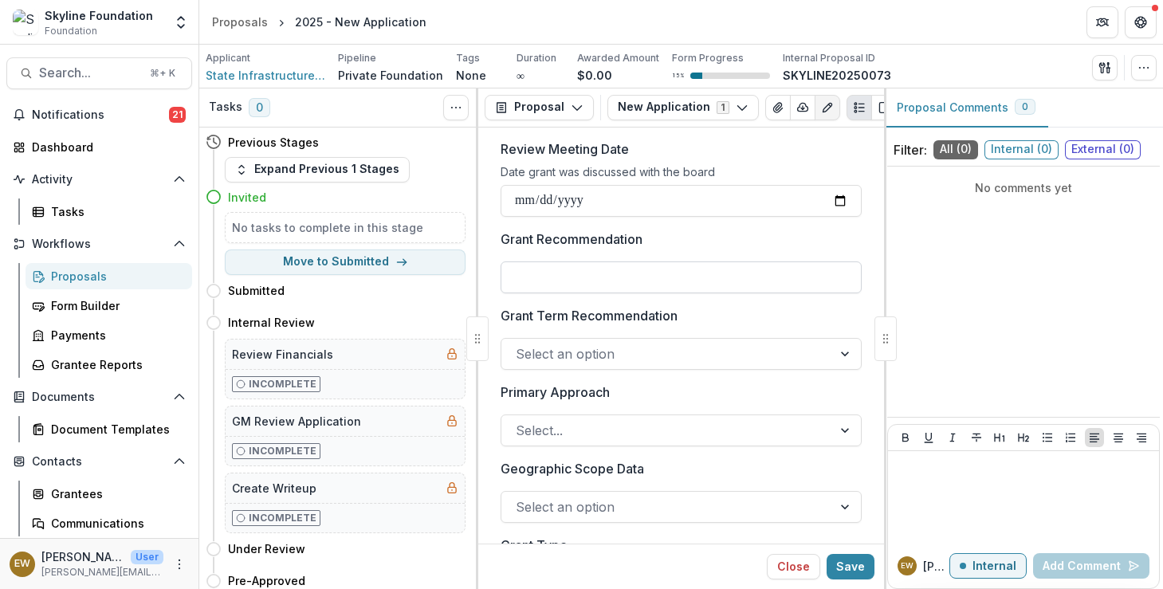
scroll to position [856, 0]
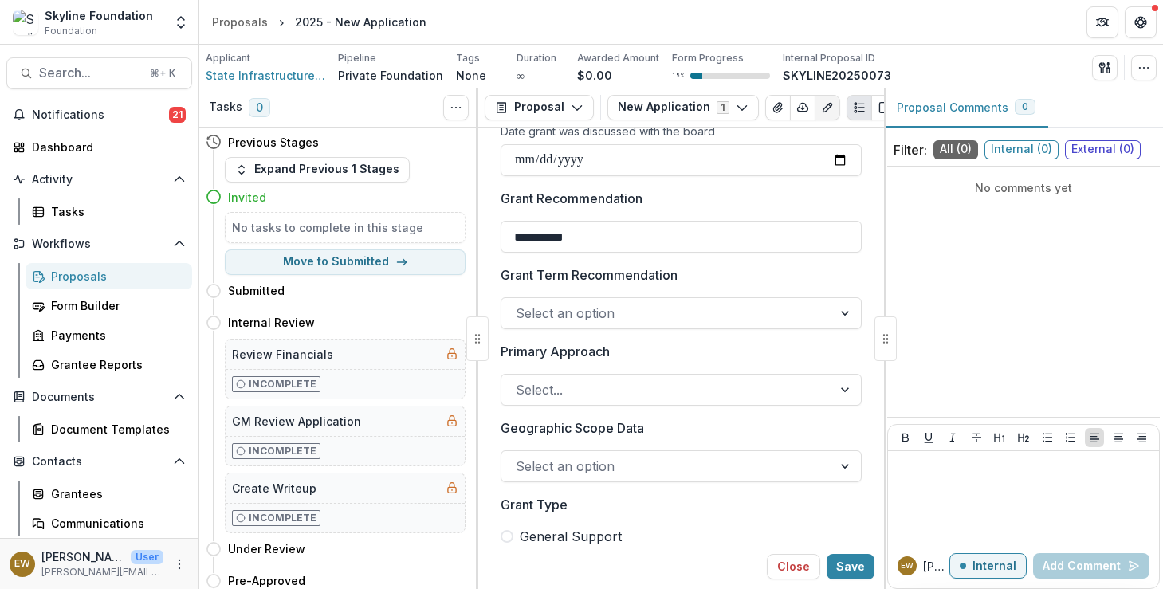
type input "**********"
click at [657, 313] on div at bounding box center [667, 313] width 302 height 22
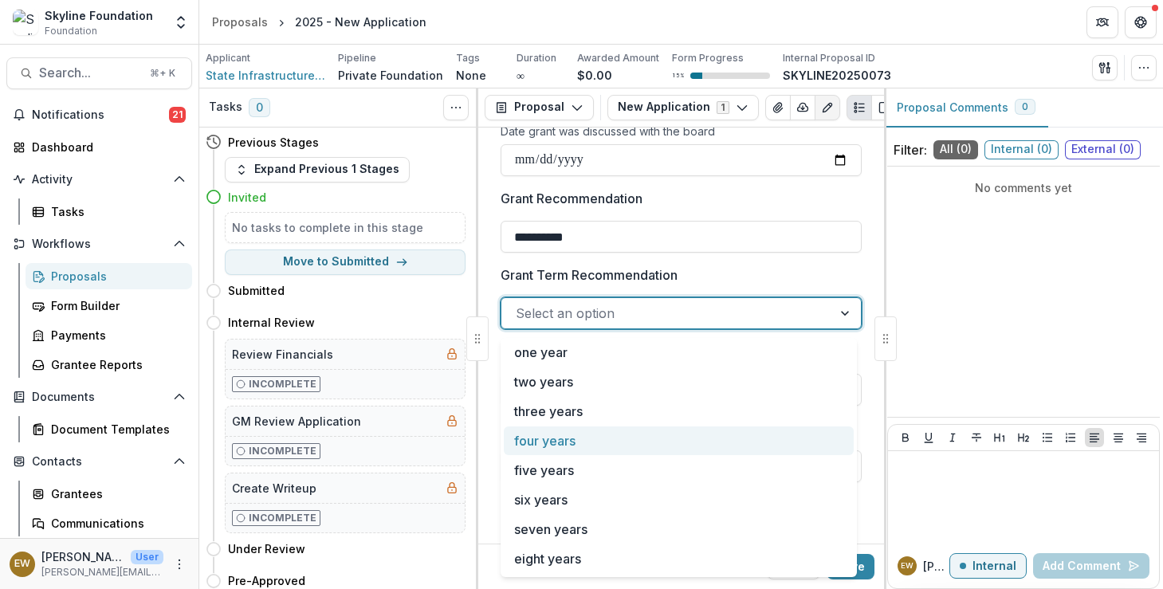
click at [611, 427] on div "four years" at bounding box center [679, 441] width 350 height 29
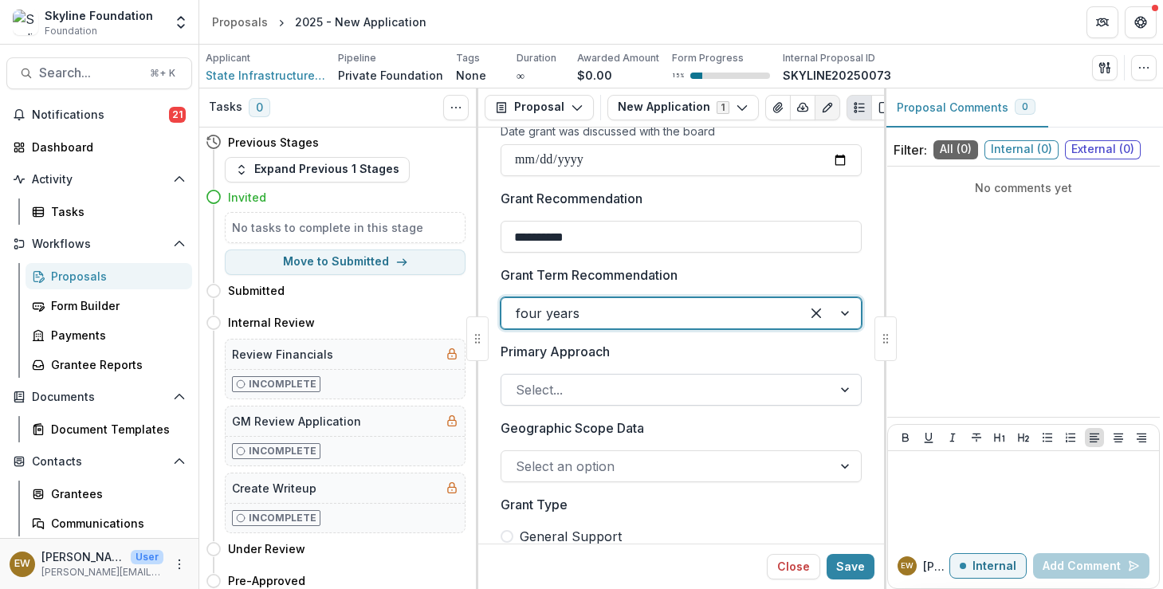
click at [623, 403] on div "Select..." at bounding box center [666, 390] width 331 height 26
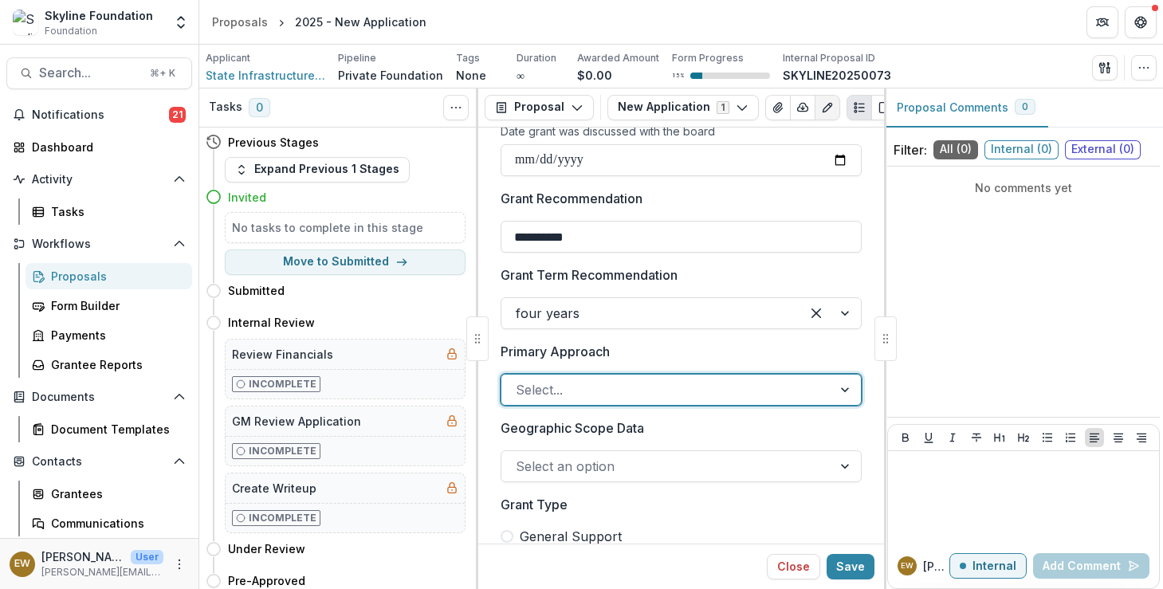
click at [607, 396] on div at bounding box center [667, 390] width 302 height 22
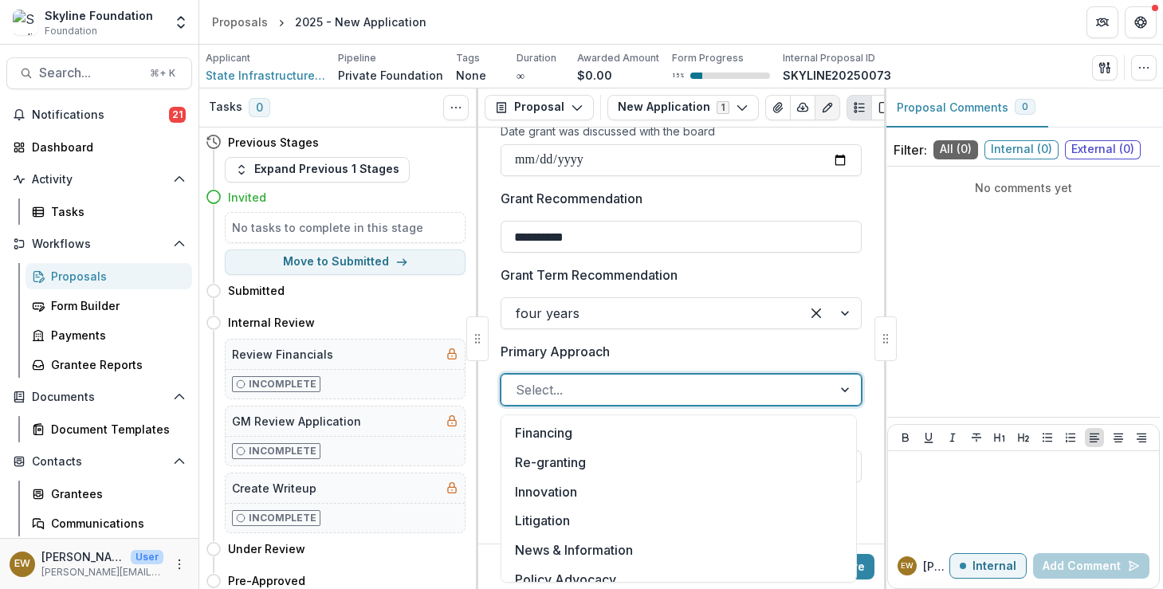
scroll to position [0, 0]
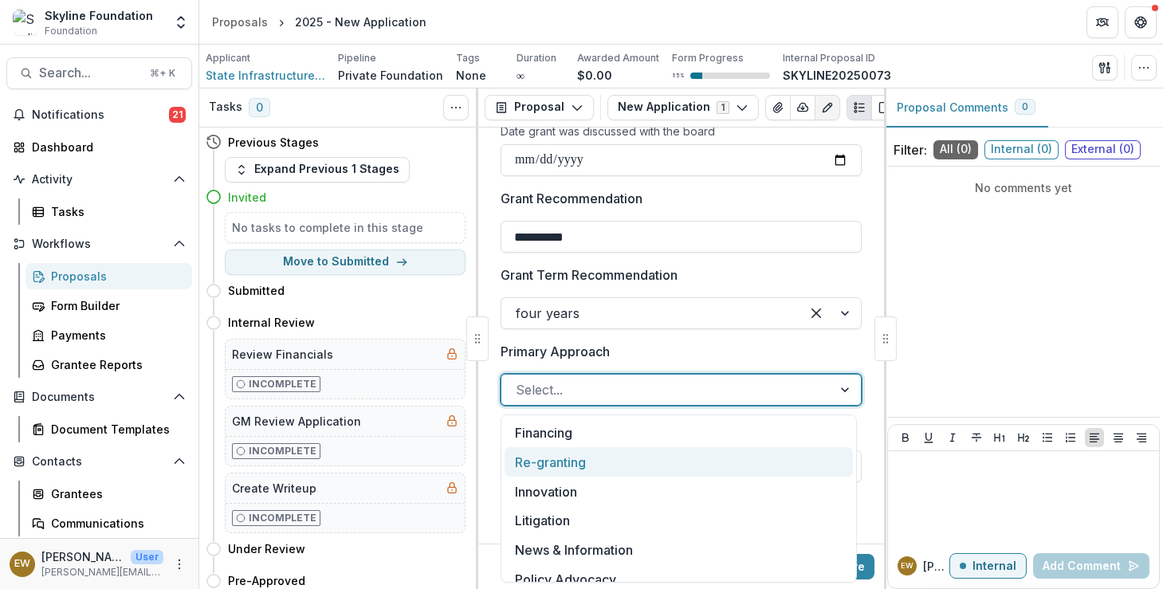
click at [615, 456] on div "Re-granting" at bounding box center [679, 461] width 348 height 29
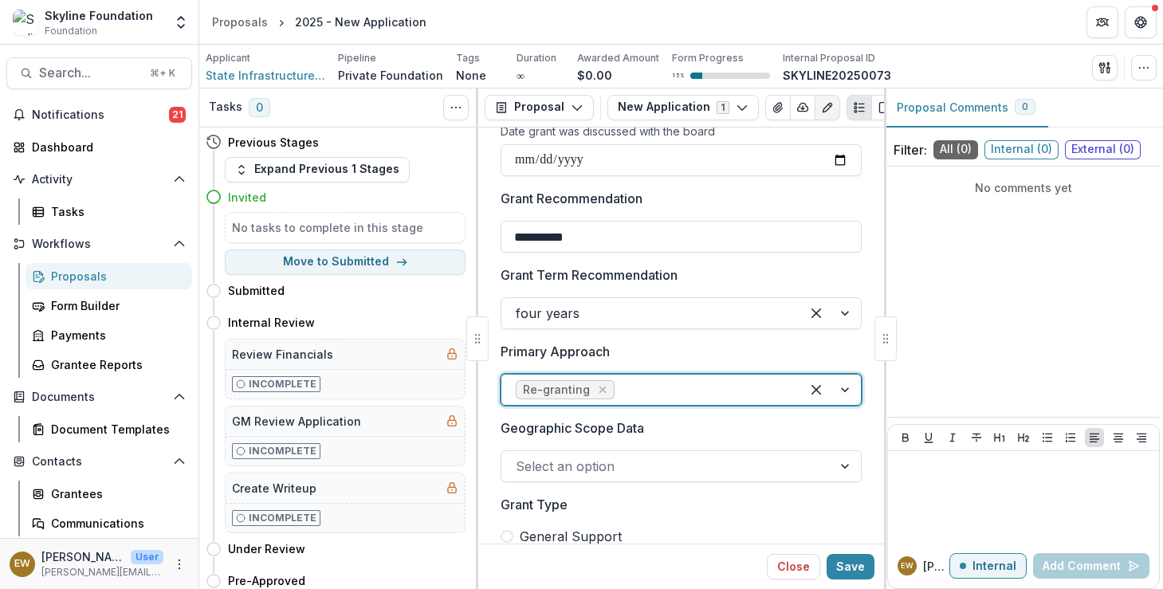
click at [665, 441] on div "Geographic Scope Data Select an option" at bounding box center [681, 451] width 361 height 64
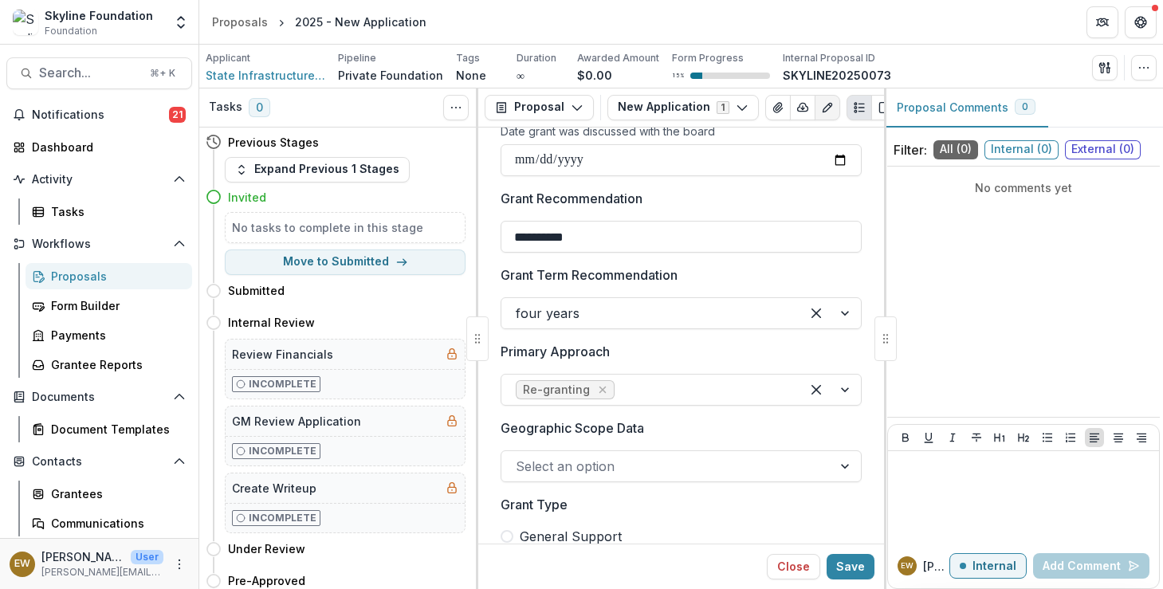
scroll to position [996, 0]
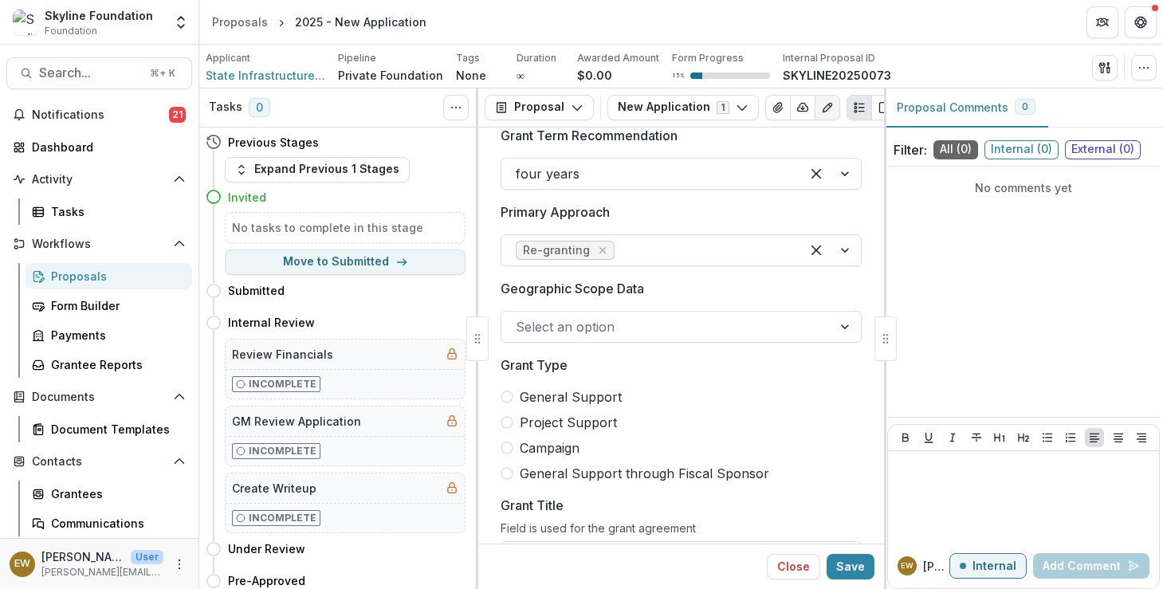
click at [637, 317] on div at bounding box center [667, 327] width 302 height 22
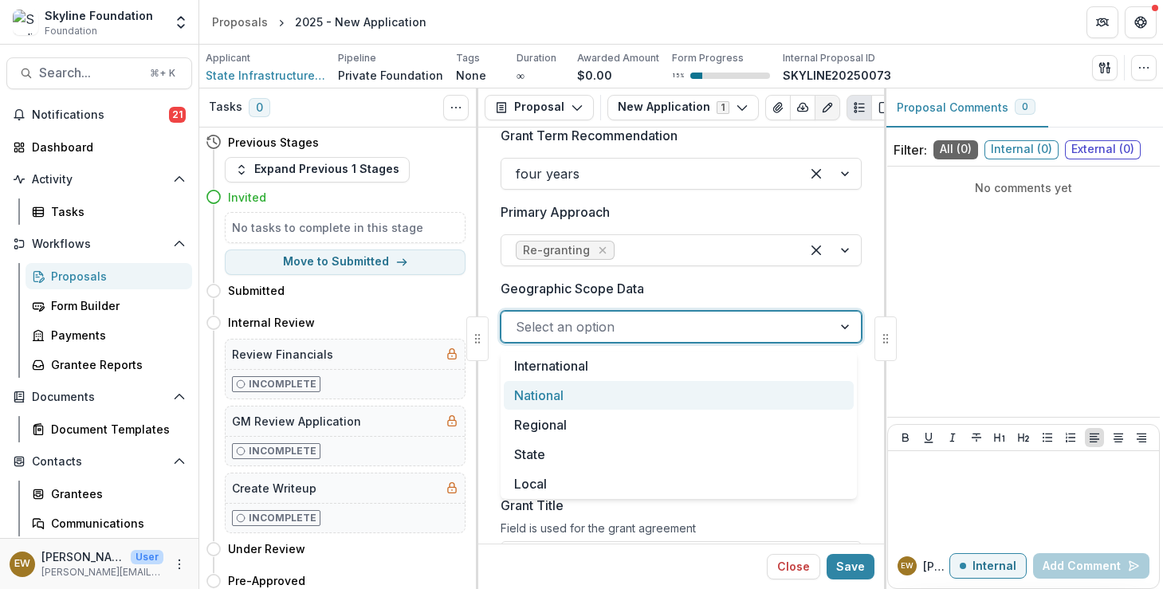
click at [599, 387] on div "National" at bounding box center [679, 395] width 350 height 29
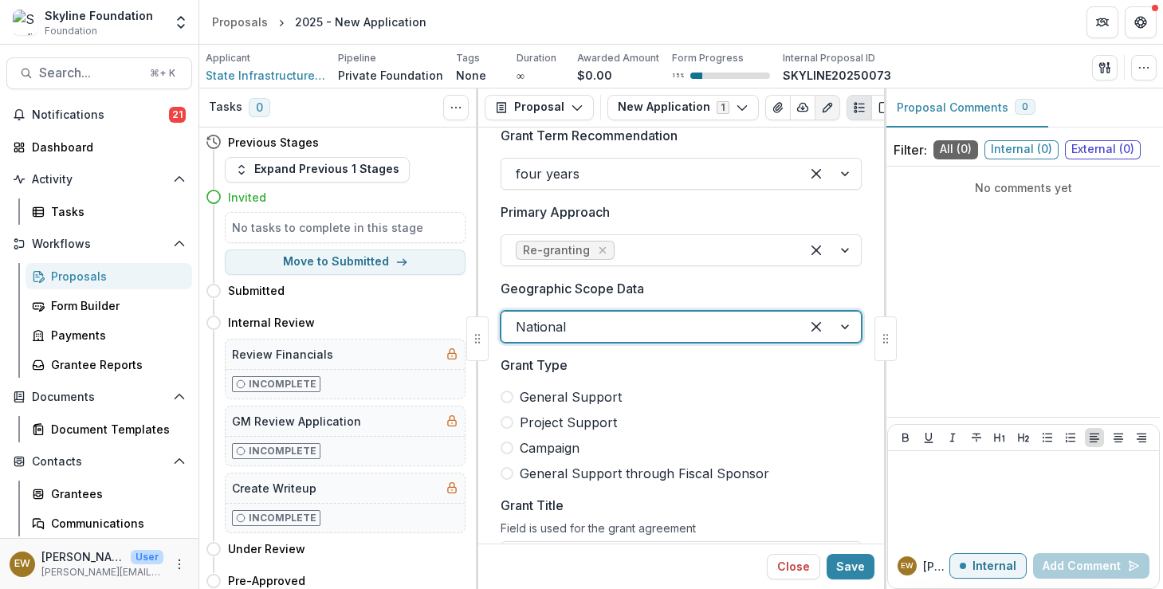
click at [753, 379] on div "Grant Type General Support Project Support Campaign General Support through Fis…" at bounding box center [681, 420] width 361 height 128
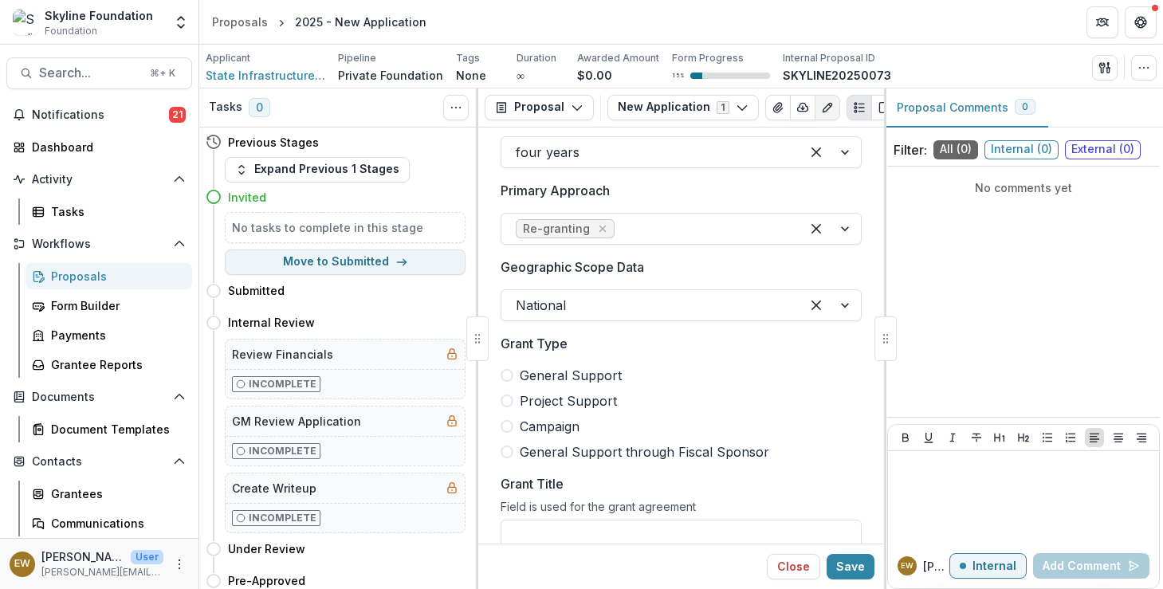
click at [584, 379] on span "General Support" at bounding box center [571, 375] width 102 height 19
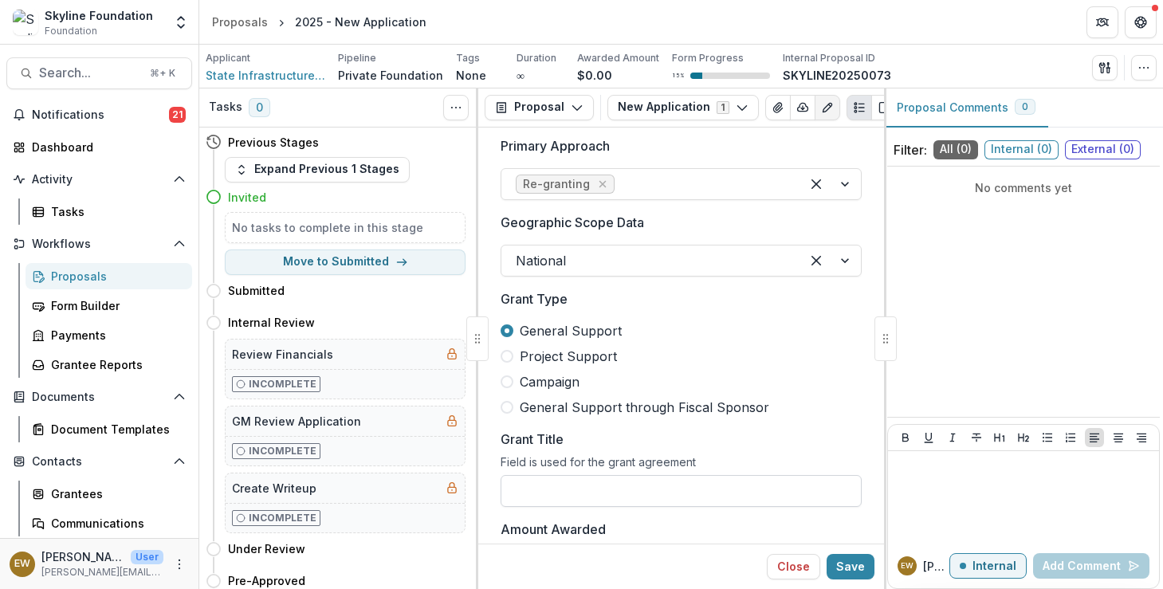
scroll to position [1077, 0]
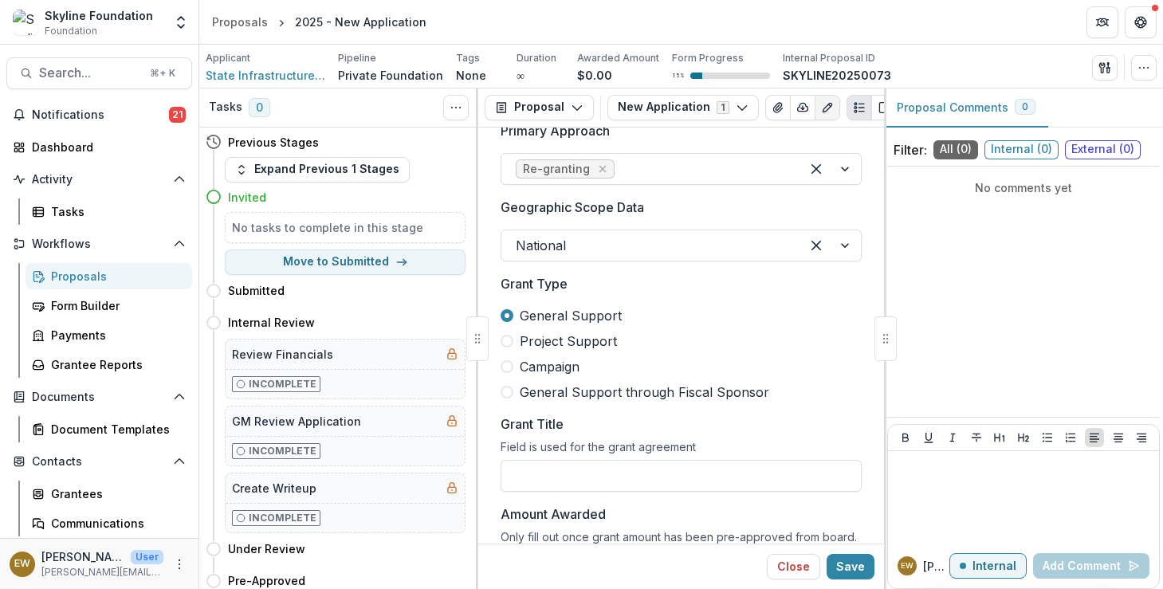
click at [521, 394] on span "General Support through Fiscal Sponsor" at bounding box center [645, 392] width 250 height 19
click at [600, 351] on span "Project Support" at bounding box center [568, 341] width 97 height 19
click at [570, 477] on input "Grant Title" at bounding box center [681, 476] width 361 height 32
paste input "**********"
drag, startPoint x: 640, startPoint y: 478, endPoint x: 899, endPoint y: 489, distance: 259.3
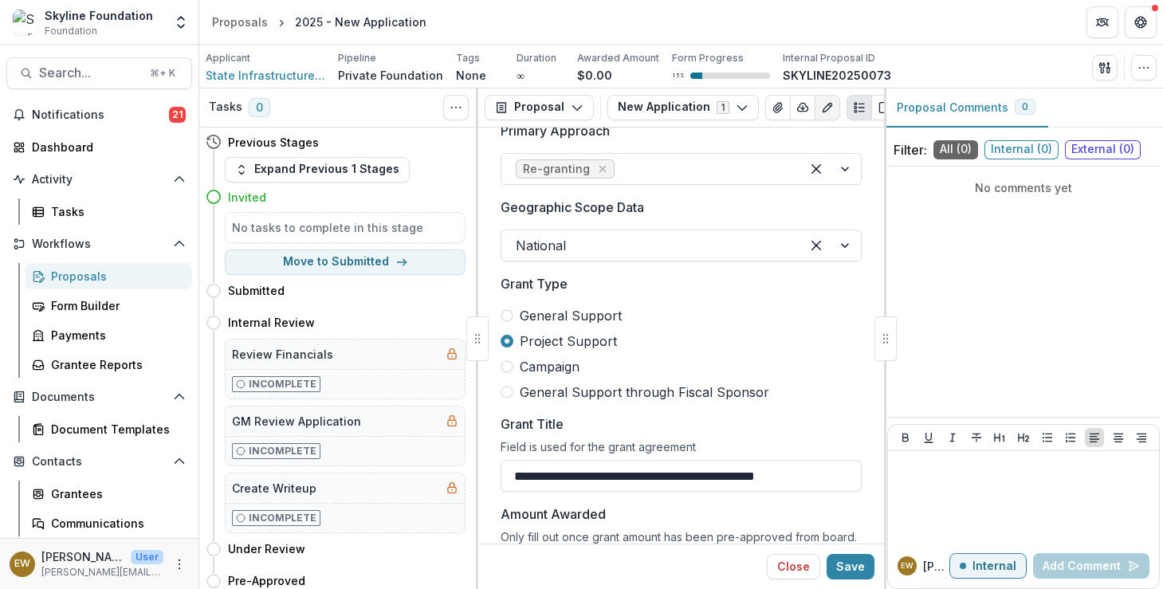
click at [899, 489] on div "Tasks 0 Show Cancelled Tasks Previous Stages Expand Previous 1 Stages Invited N…" at bounding box center [681, 338] width 964 height 501
click at [793, 488] on input "**********" at bounding box center [681, 476] width 361 height 32
click at [521, 392] on span "General Support through Fiscal Sponsor" at bounding box center [645, 392] width 250 height 19
type input "**********"
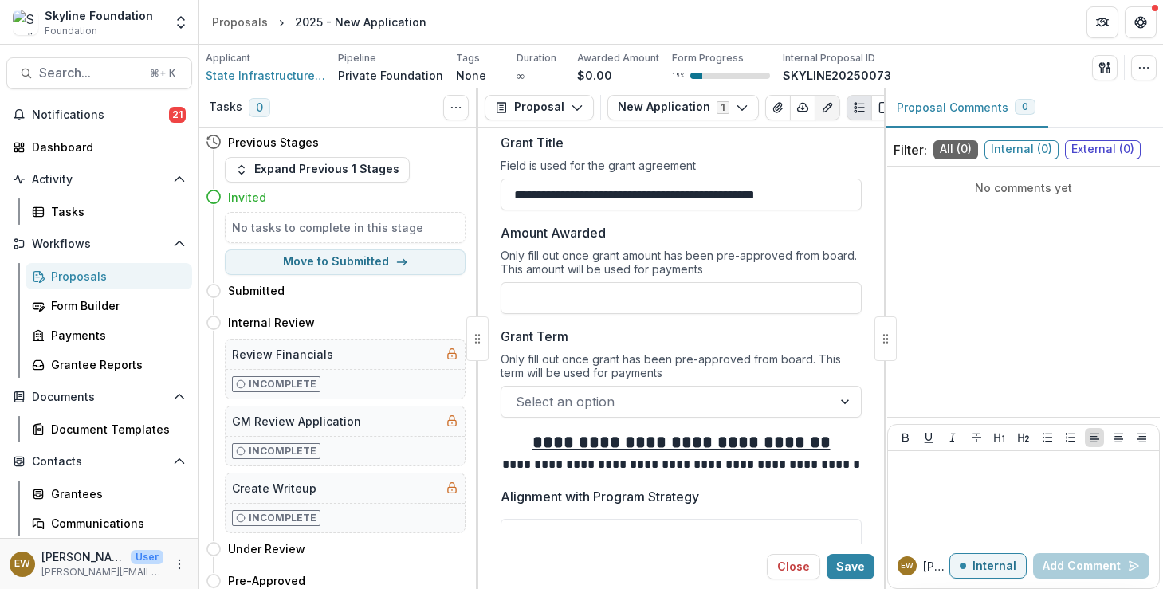
scroll to position [1356, 0]
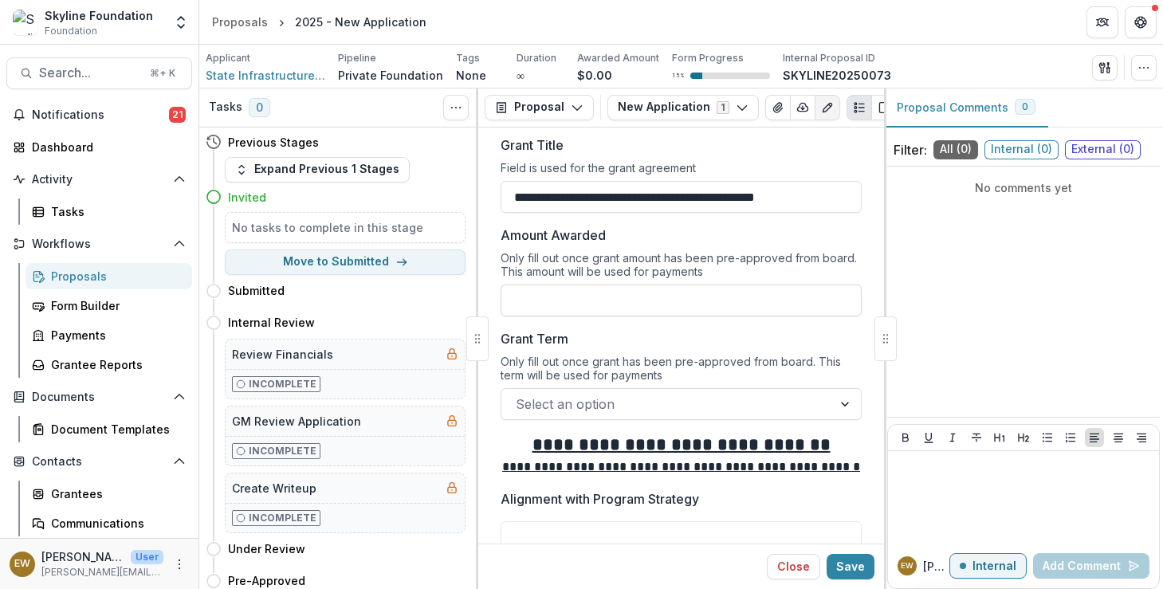
click at [588, 307] on input "Amount Awarded" at bounding box center [681, 301] width 361 height 32
type input "**"
click at [527, 364] on div "Only fill out once grant has been pre-approved from board. This term will be us…" at bounding box center [681, 371] width 361 height 33
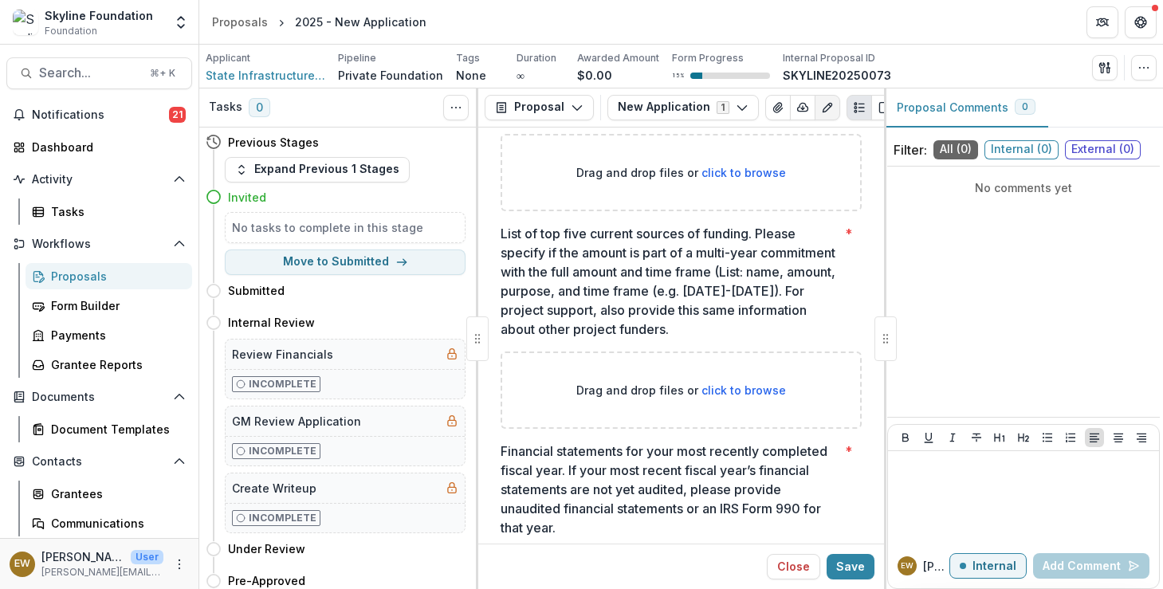
scroll to position [4825, 0]
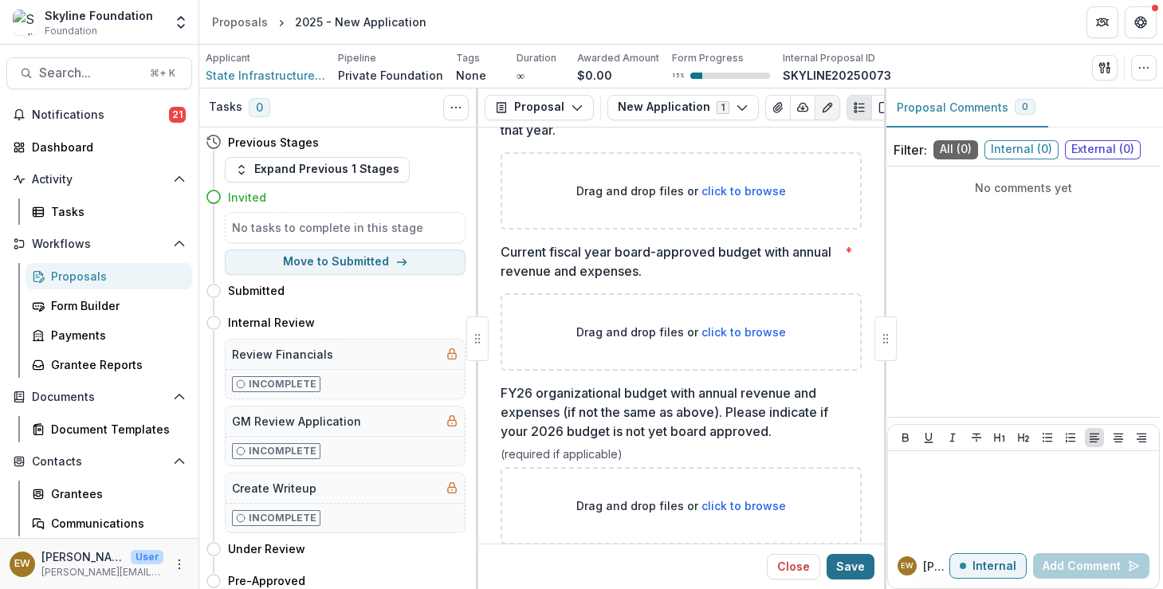
click at [851, 566] on button "Save" at bounding box center [851, 567] width 48 height 26
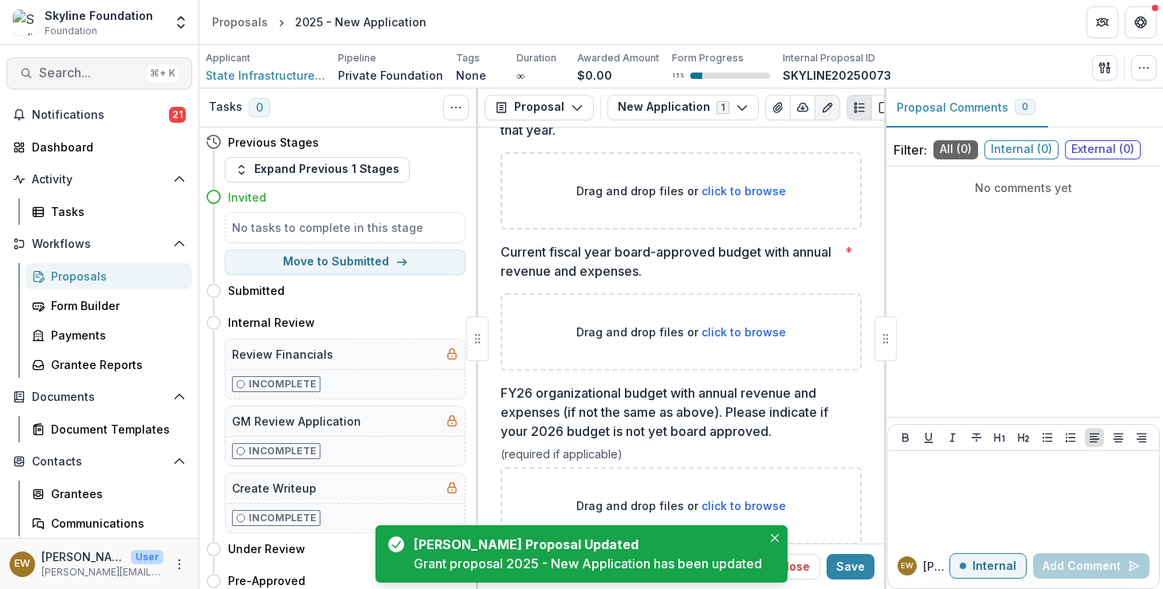
click at [99, 84] on button "Search... ⌘ + K" at bounding box center [99, 73] width 186 height 32
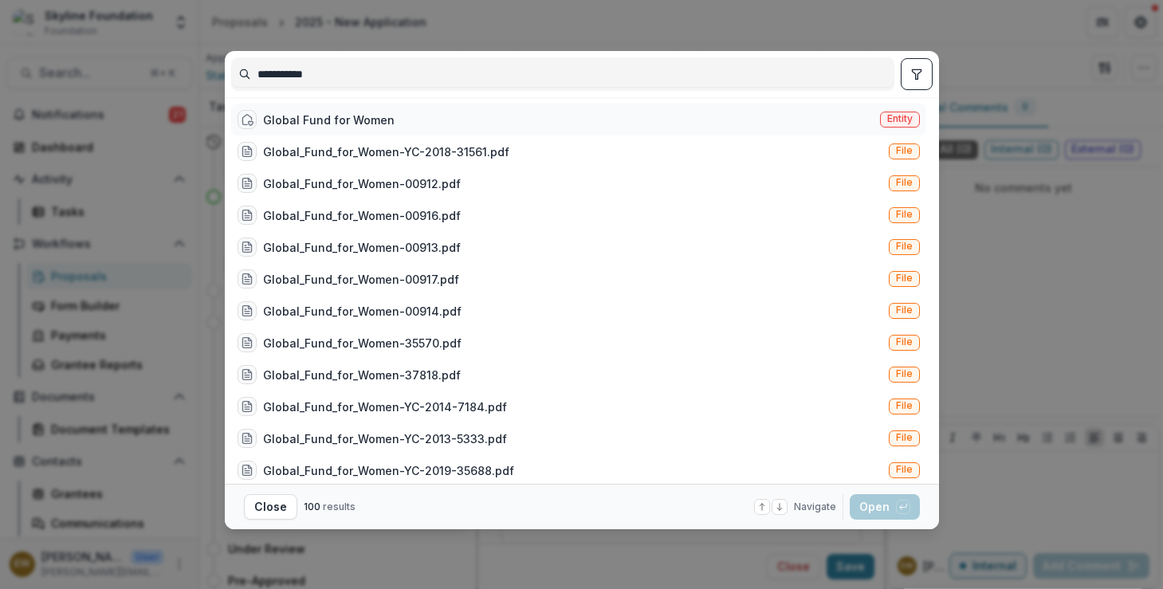
type input "**********"
click at [396, 118] on div "Global Fund for Women Entity" at bounding box center [578, 120] width 695 height 32
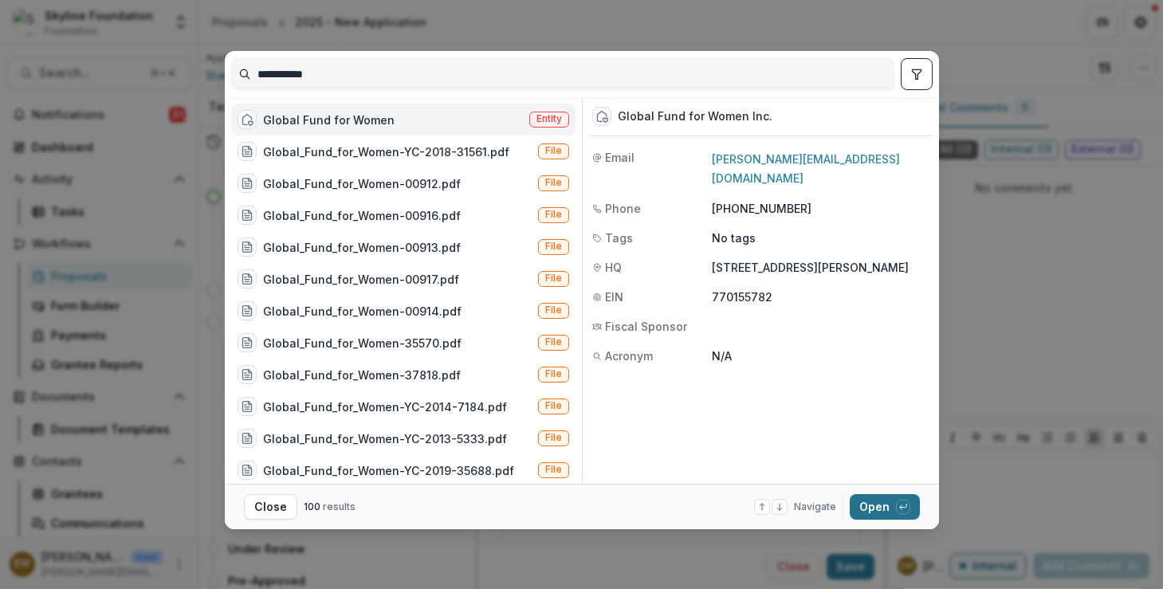
click at [870, 513] on button "Open with enter key" at bounding box center [885, 507] width 70 height 26
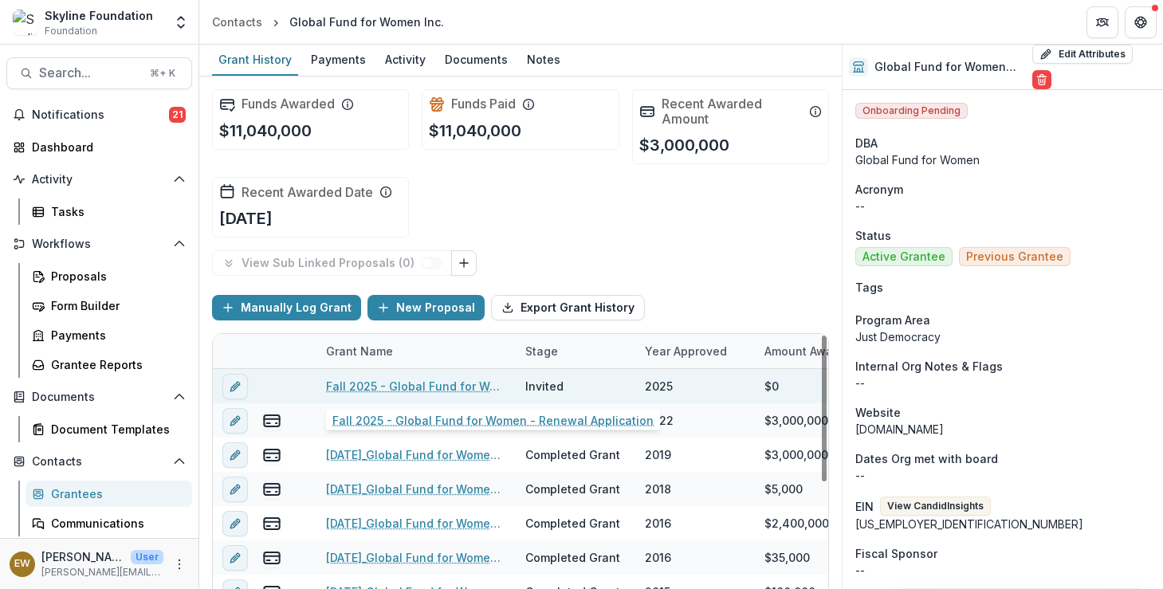
click at [431, 389] on link "Fall 2025 - Global Fund for Women - Renewal Application" at bounding box center [416, 386] width 180 height 17
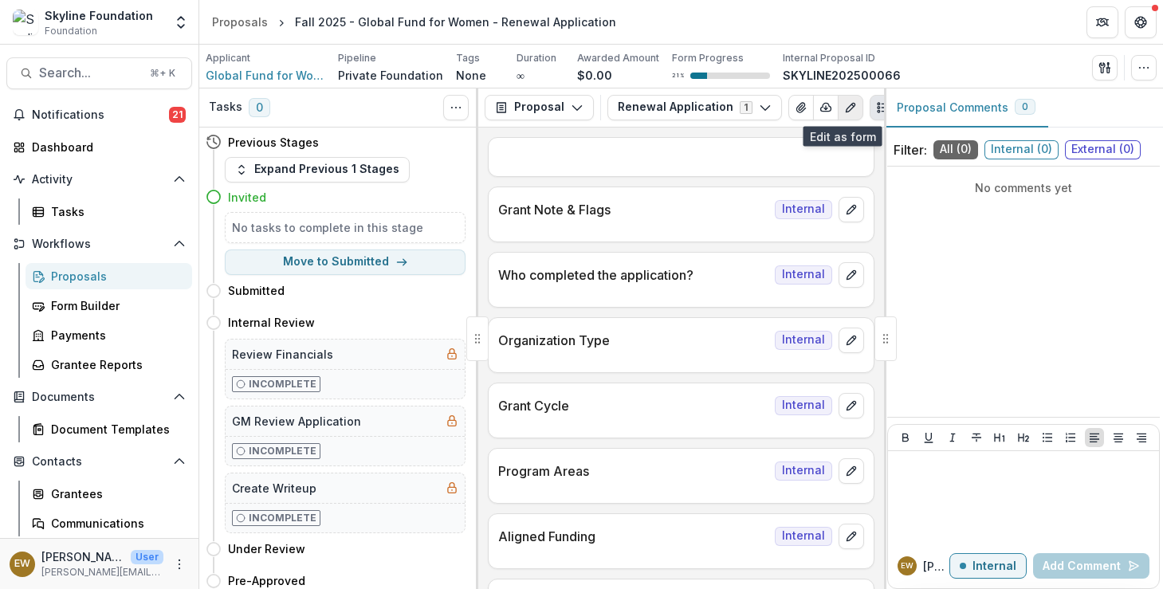
click at [846, 109] on icon "Edit as form" at bounding box center [850, 107] width 13 height 13
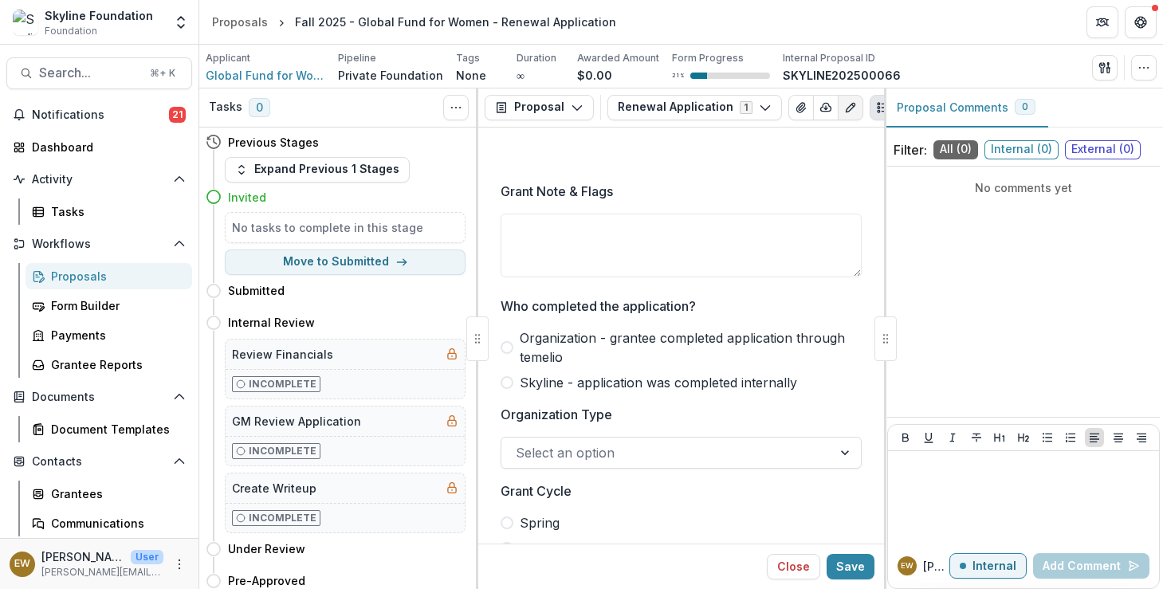
click at [559, 351] on span "Organization - grantee completed application through temelio" at bounding box center [691, 347] width 342 height 38
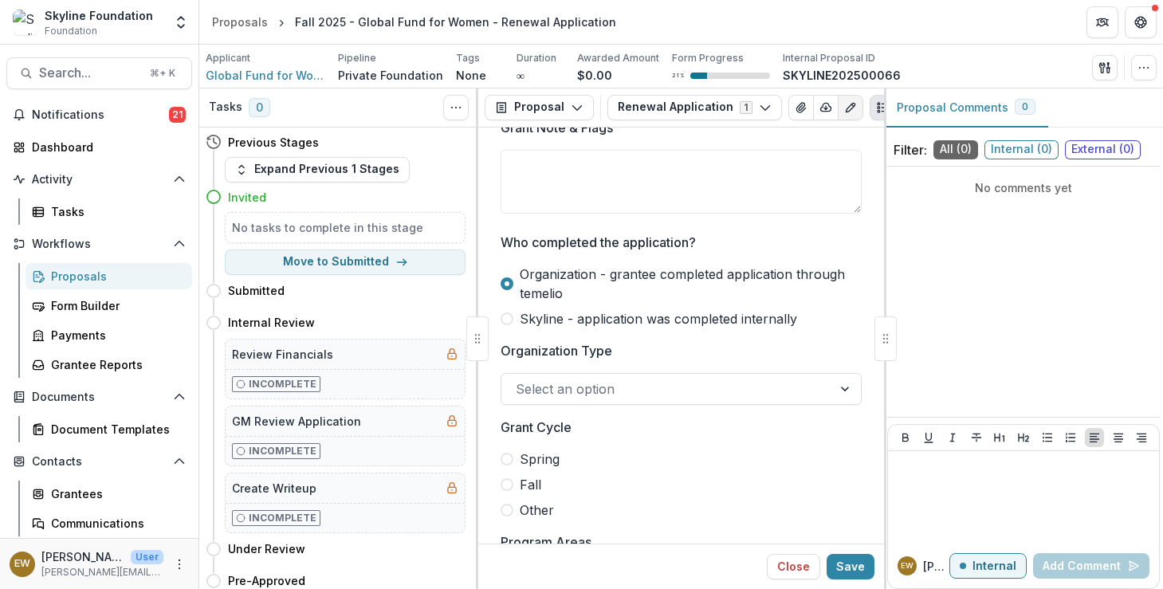
scroll to position [158, 0]
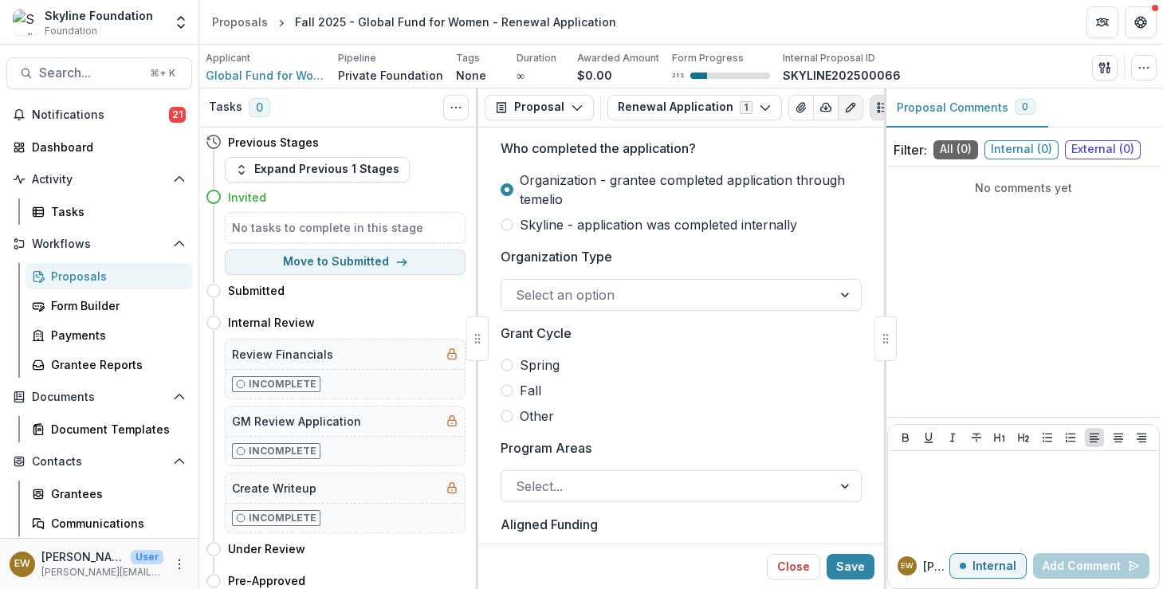
click at [611, 219] on span "Skyline - application was completed internally" at bounding box center [658, 224] width 277 height 19
click at [586, 308] on div "Select an option" at bounding box center [666, 295] width 331 height 26
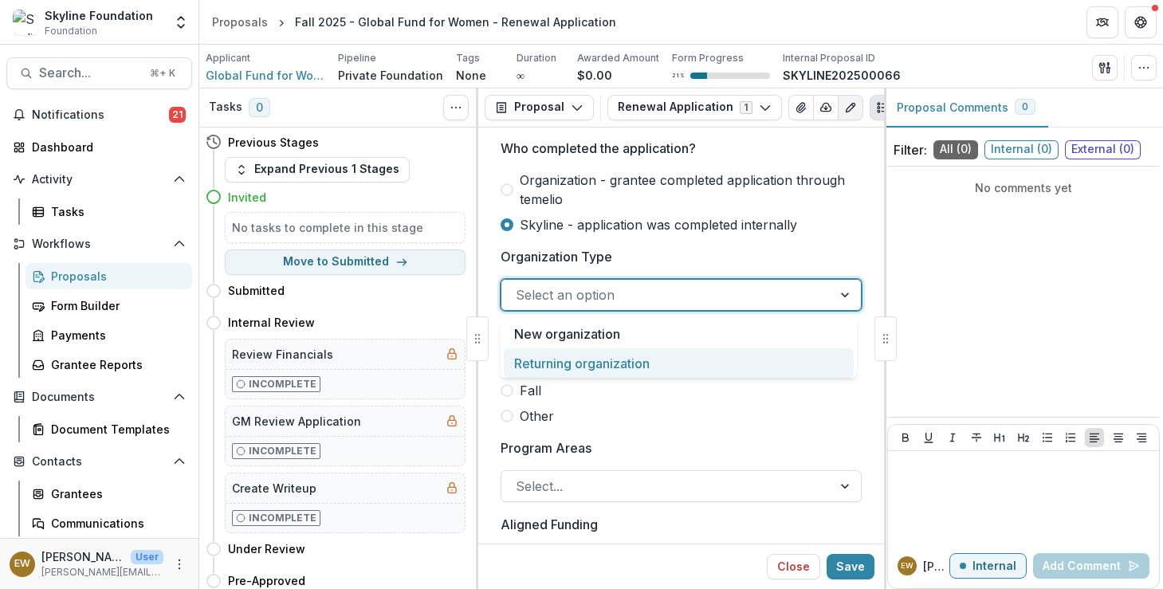
click at [575, 365] on div "Returning organization" at bounding box center [679, 362] width 350 height 29
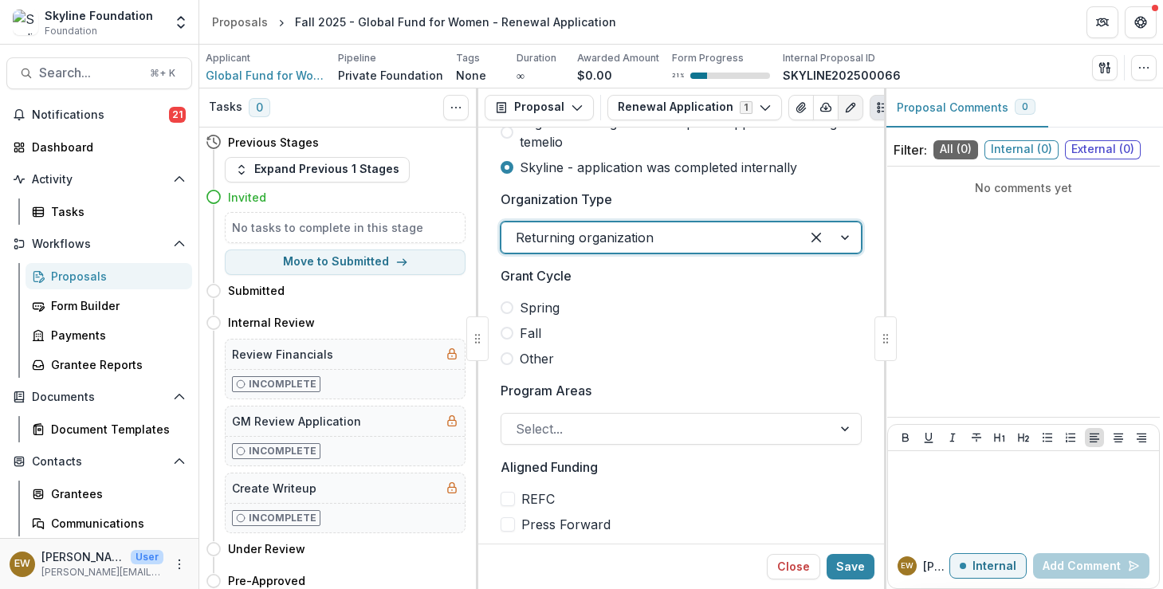
scroll to position [281, 0]
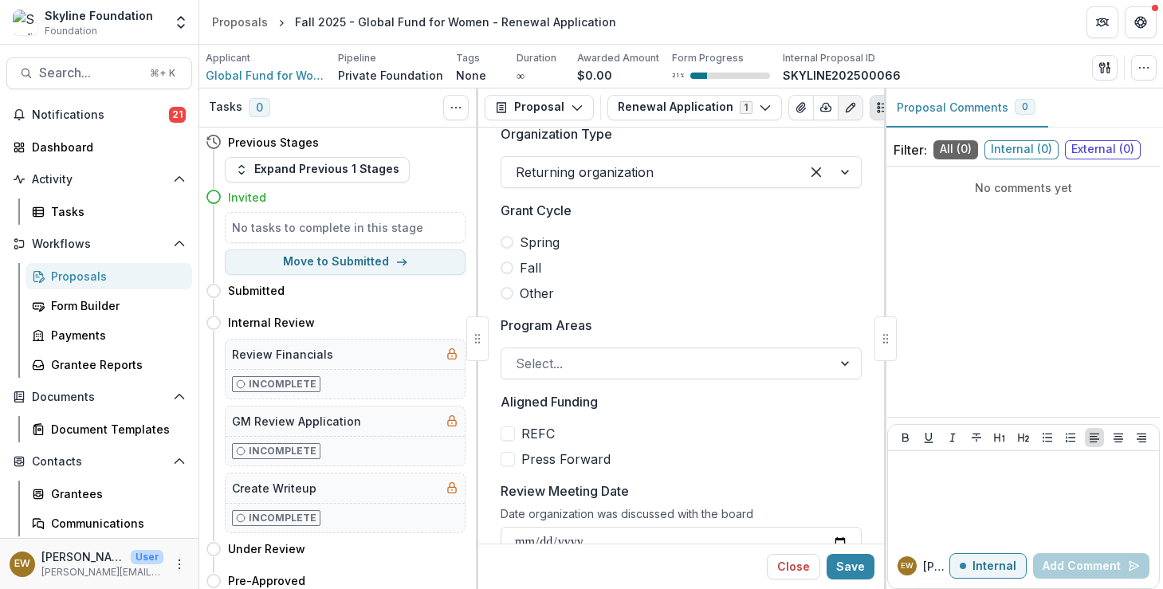
click at [514, 267] on label "Fall" at bounding box center [681, 267] width 361 height 19
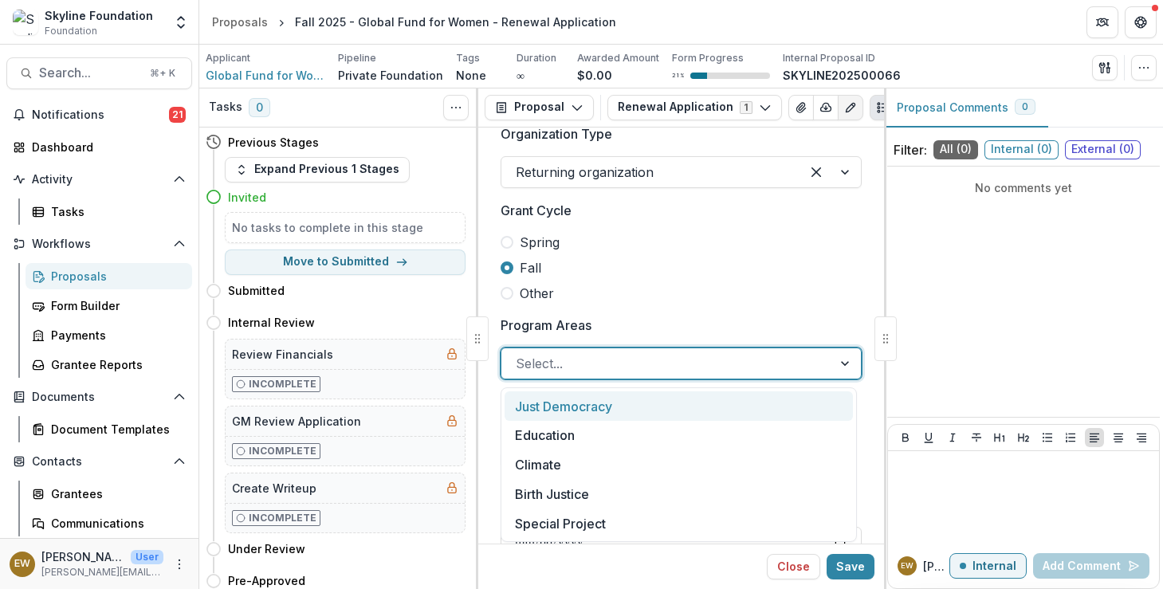
click at [557, 376] on div "Select..." at bounding box center [666, 364] width 331 height 26
click at [572, 418] on div "Just Democracy" at bounding box center [679, 405] width 348 height 29
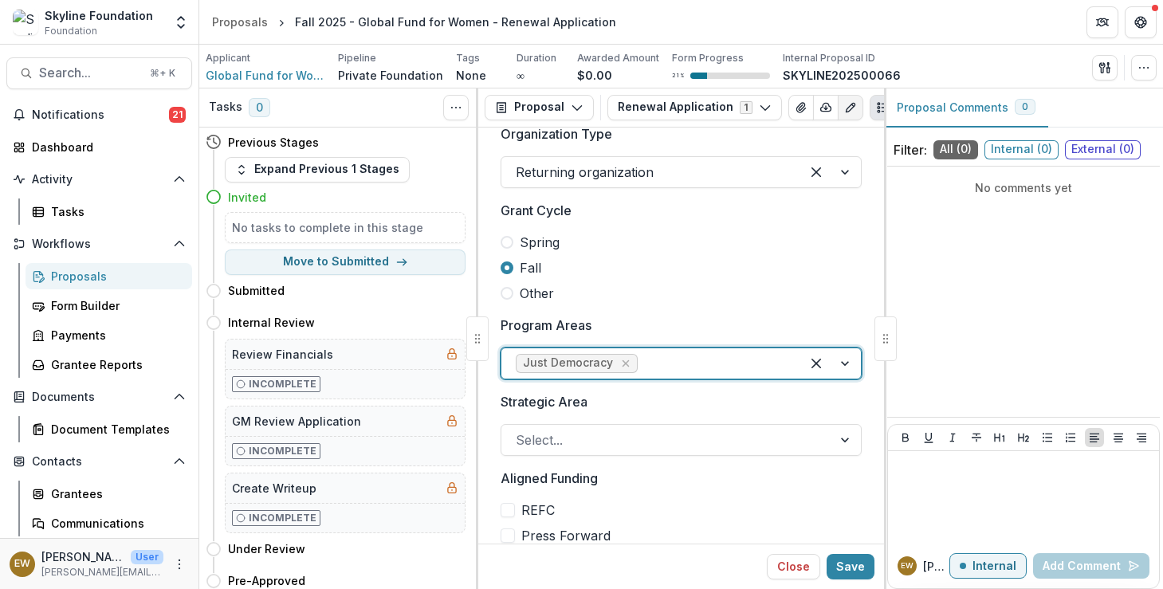
scroll to position [422, 0]
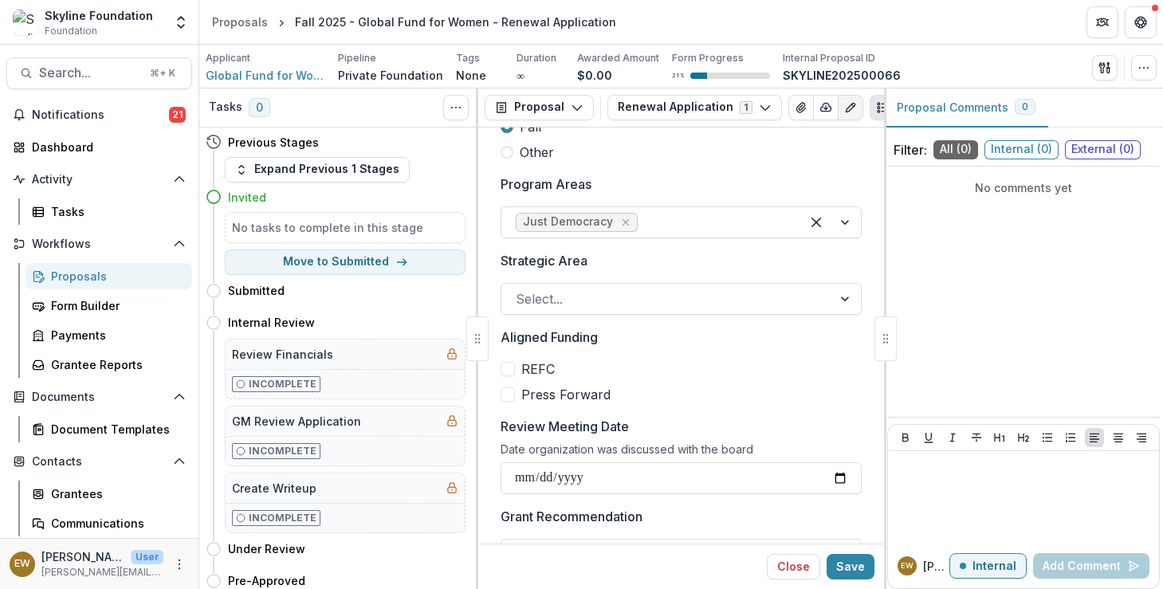
click at [592, 283] on div at bounding box center [681, 280] width 361 height 6
click at [593, 303] on div at bounding box center [667, 299] width 302 height 22
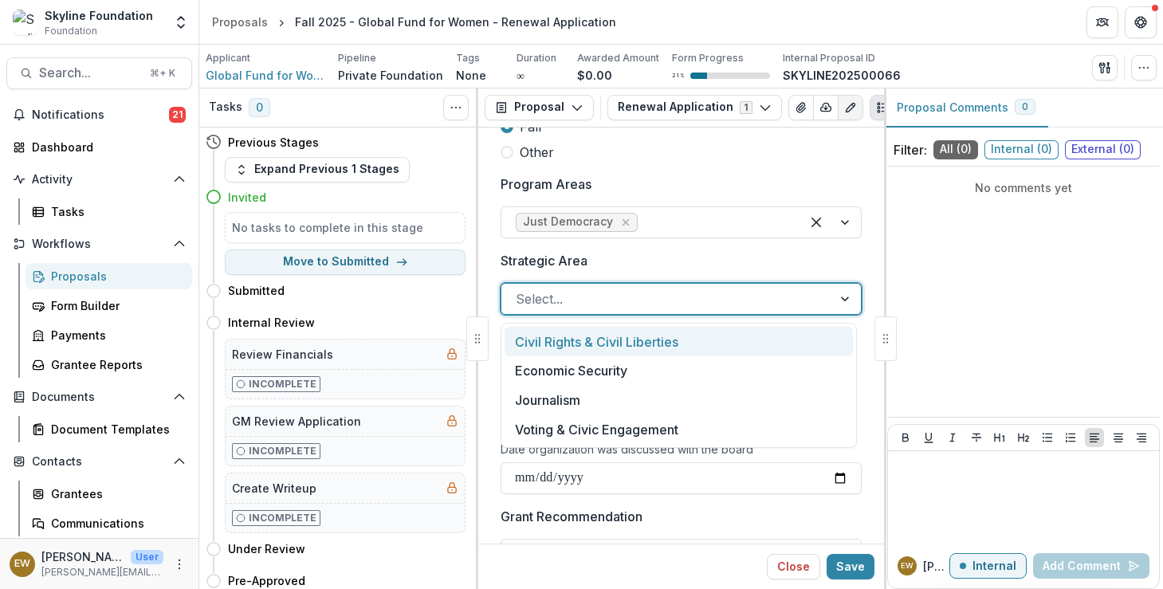
click at [613, 342] on div "Civil Rights & Civil Liberties" at bounding box center [679, 341] width 348 height 29
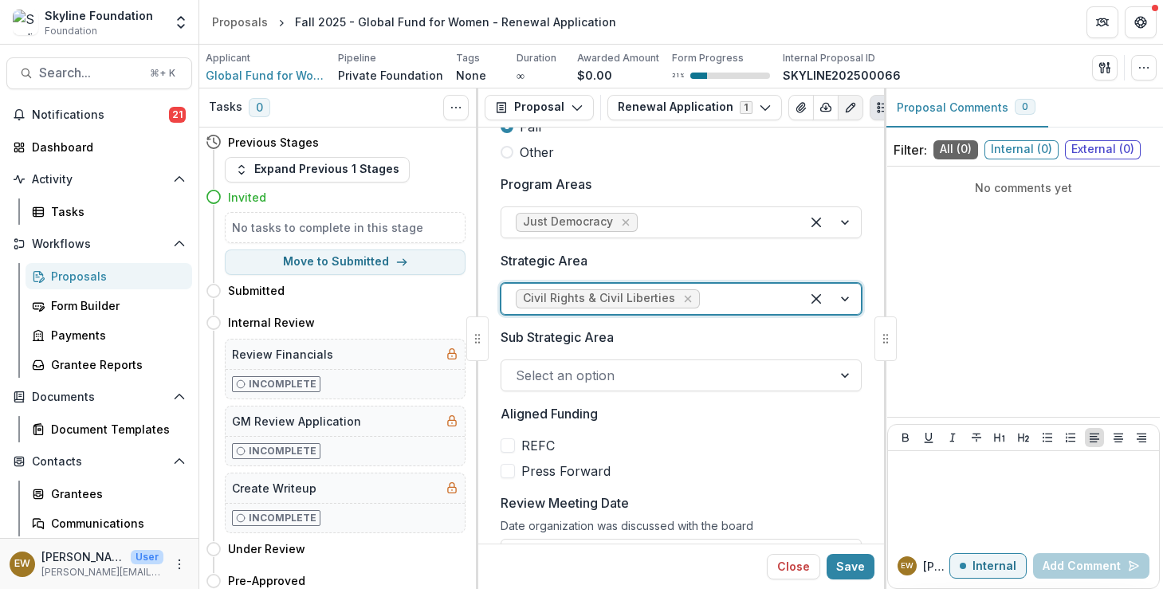
scroll to position [619, 0]
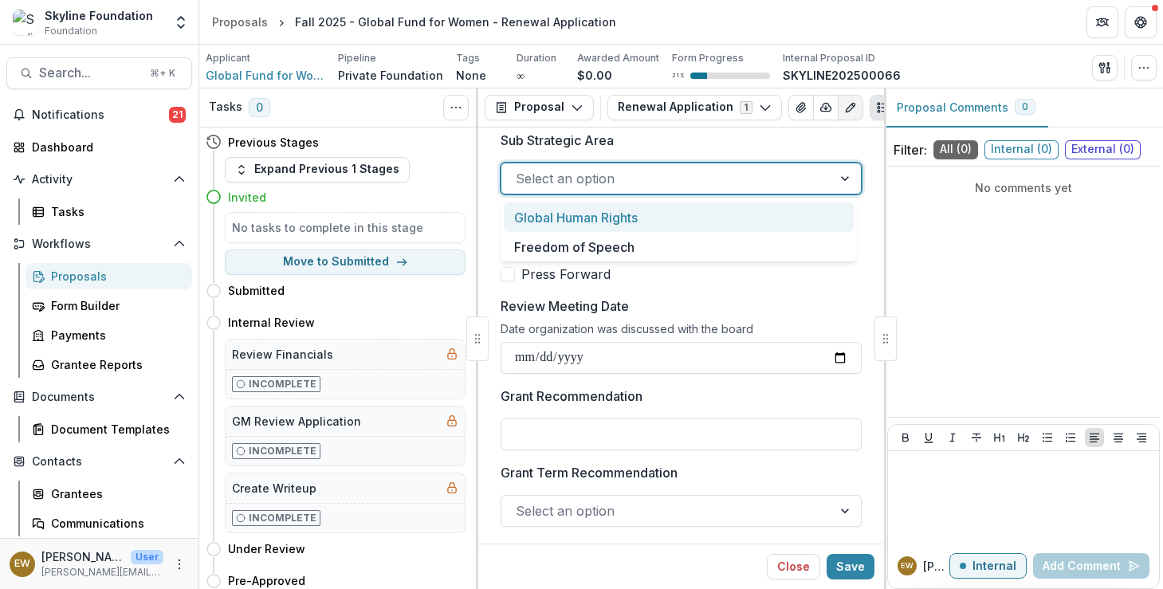
click at [615, 185] on div at bounding box center [667, 178] width 302 height 22
click at [635, 216] on div "Global Human Rights" at bounding box center [679, 216] width 350 height 29
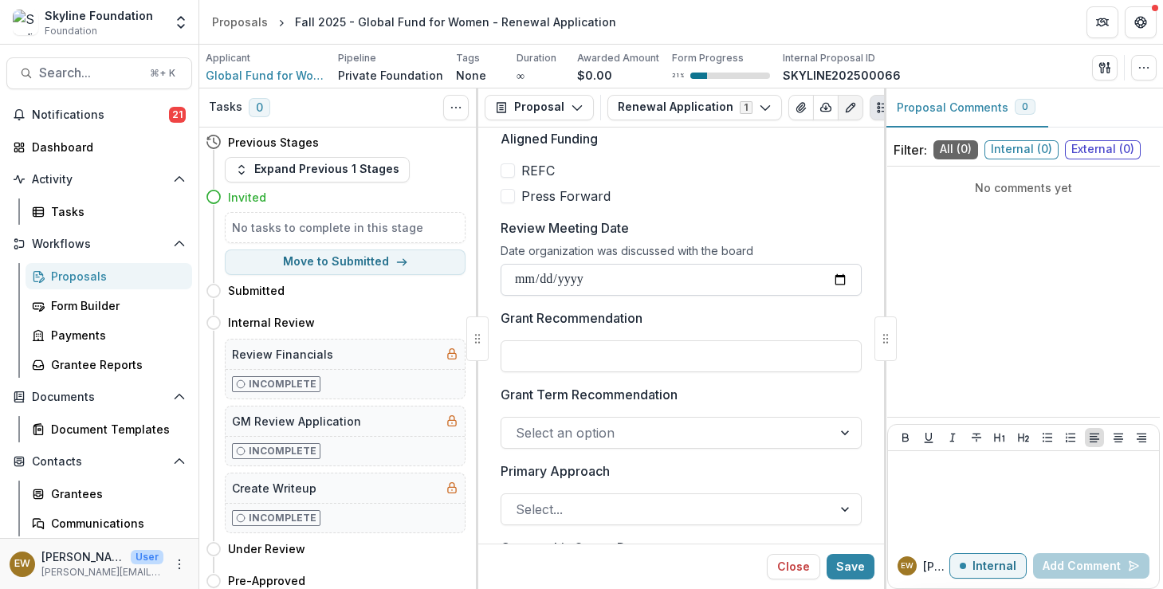
scroll to position [722, 0]
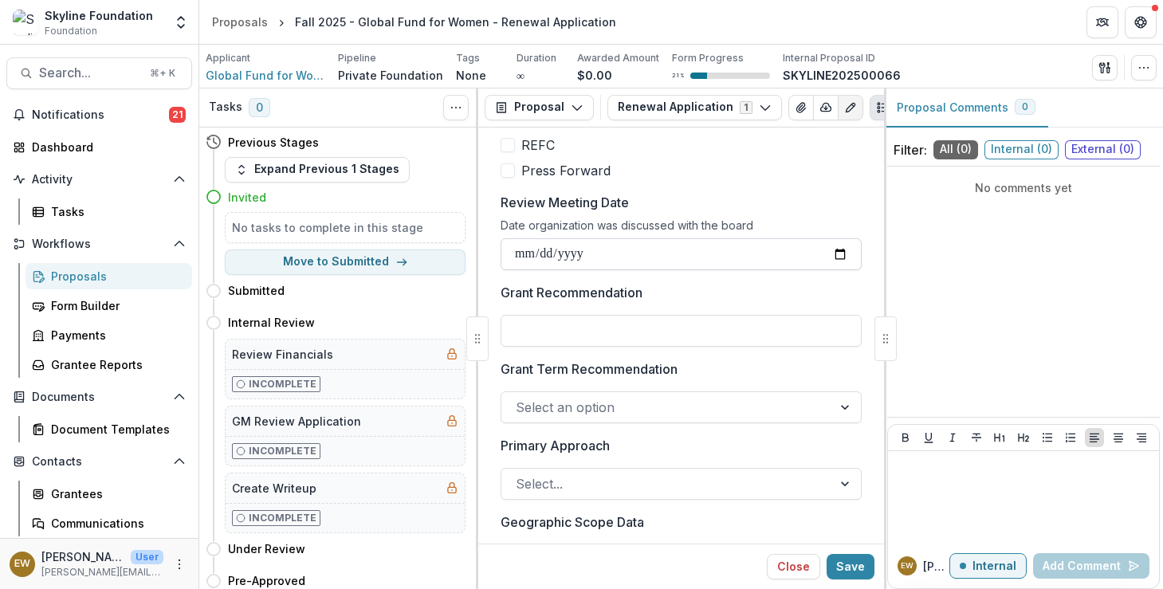
click at [565, 253] on input "Review Meeting Date" at bounding box center [681, 254] width 361 height 32
click at [841, 257] on input "Review Meeting Date" at bounding box center [681, 254] width 361 height 32
type input "**********"
click at [762, 291] on label "Grant Recommendation" at bounding box center [677, 292] width 352 height 19
click at [762, 315] on input "Grant Recommendation" at bounding box center [681, 331] width 361 height 32
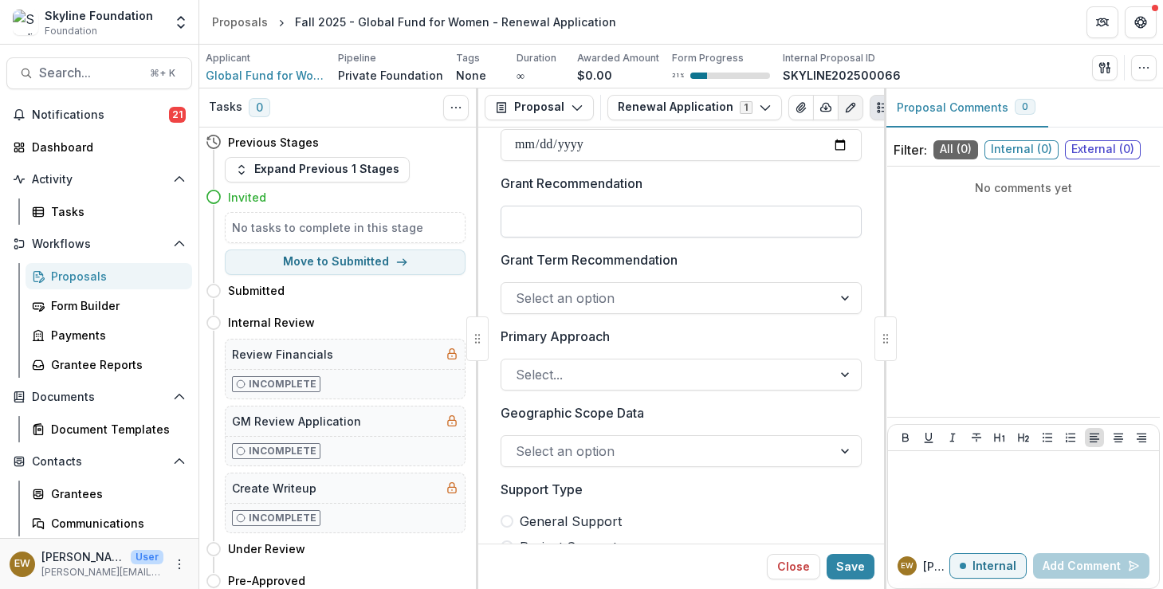
scroll to position [831, 0]
click at [587, 224] on input "Grant Recommendation" at bounding box center [681, 222] width 361 height 32
type input "**********"
click at [579, 293] on div at bounding box center [667, 299] width 302 height 22
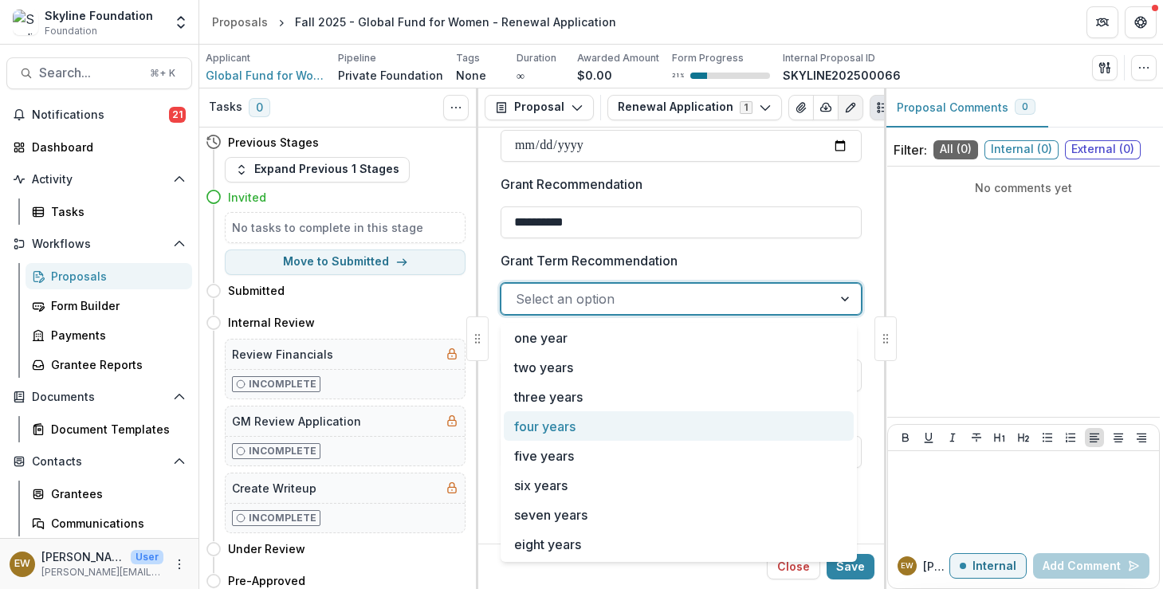
click at [557, 433] on div "four years" at bounding box center [679, 425] width 350 height 29
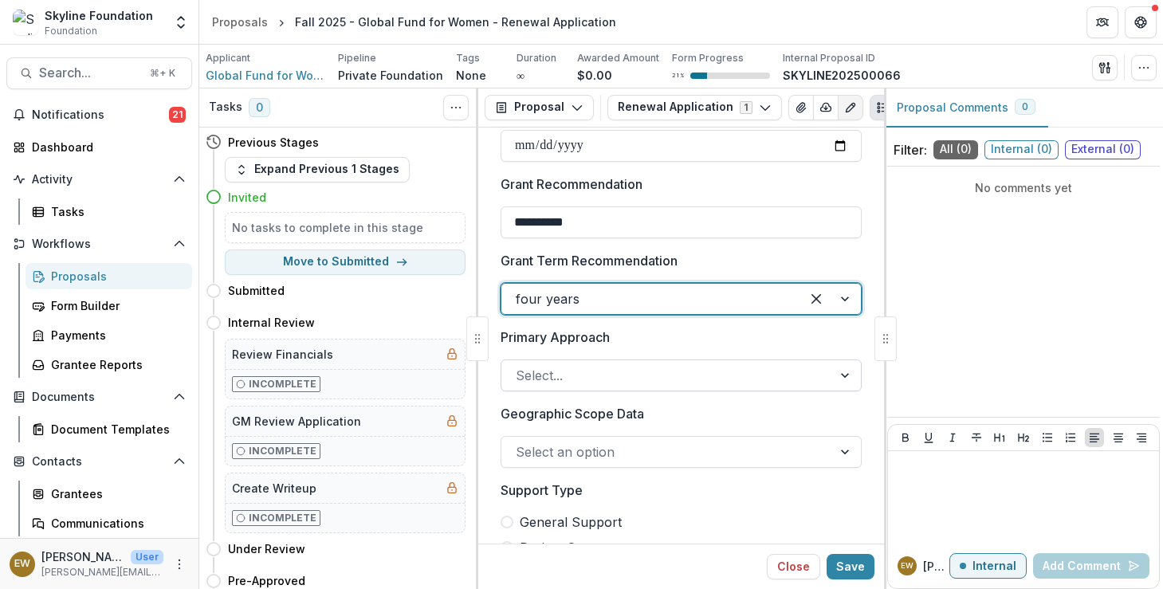
click at [584, 371] on div at bounding box center [667, 375] width 302 height 22
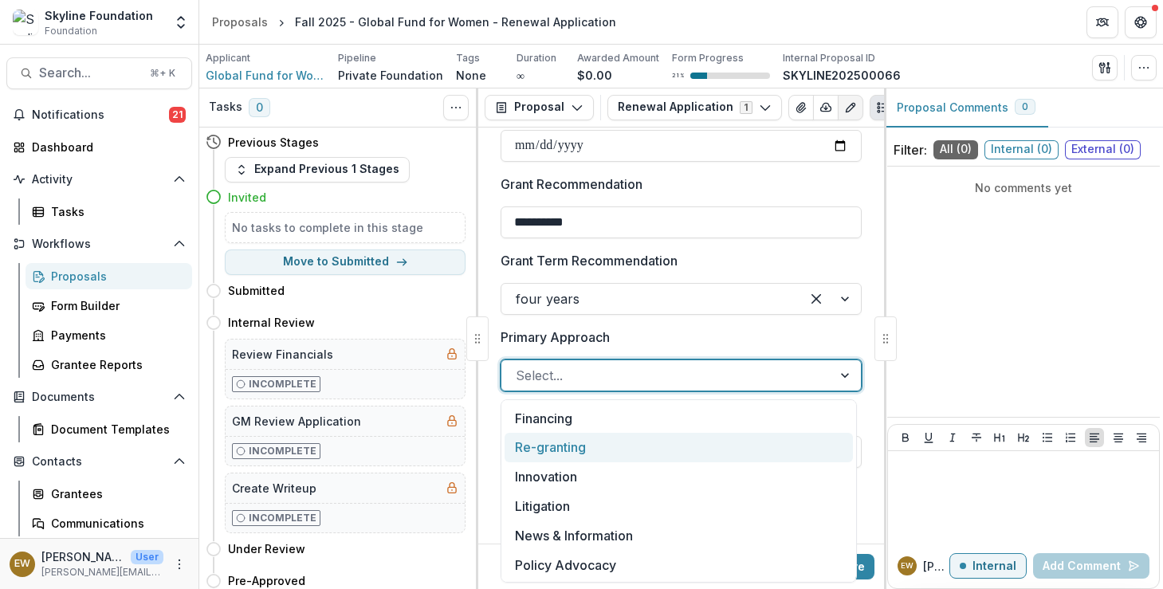
click at [608, 434] on div "Re-granting" at bounding box center [679, 447] width 348 height 29
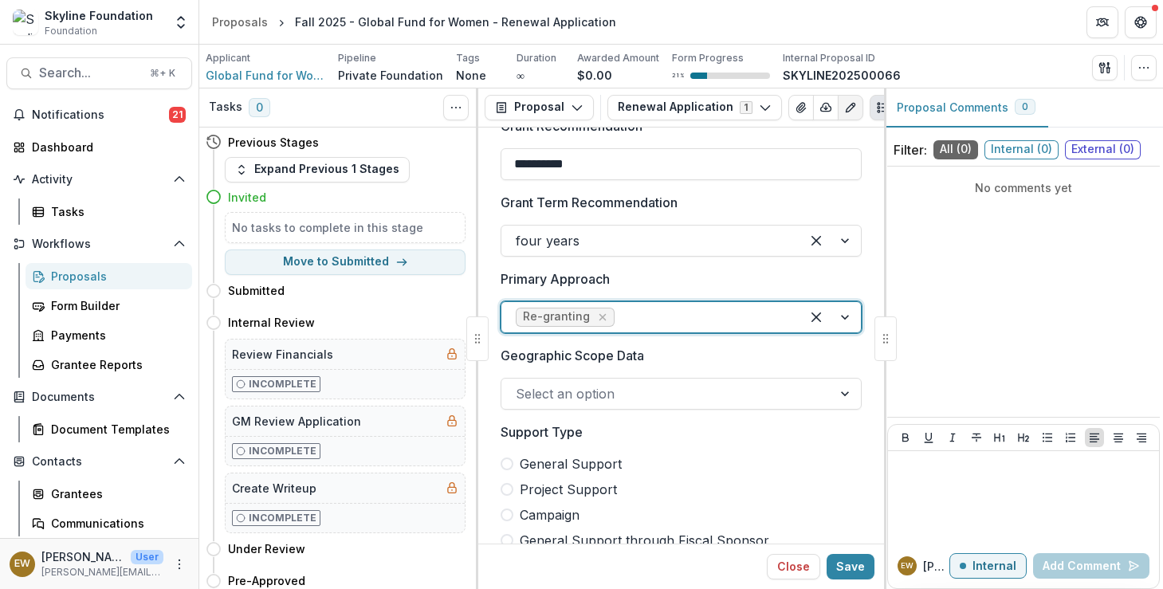
scroll to position [966, 0]
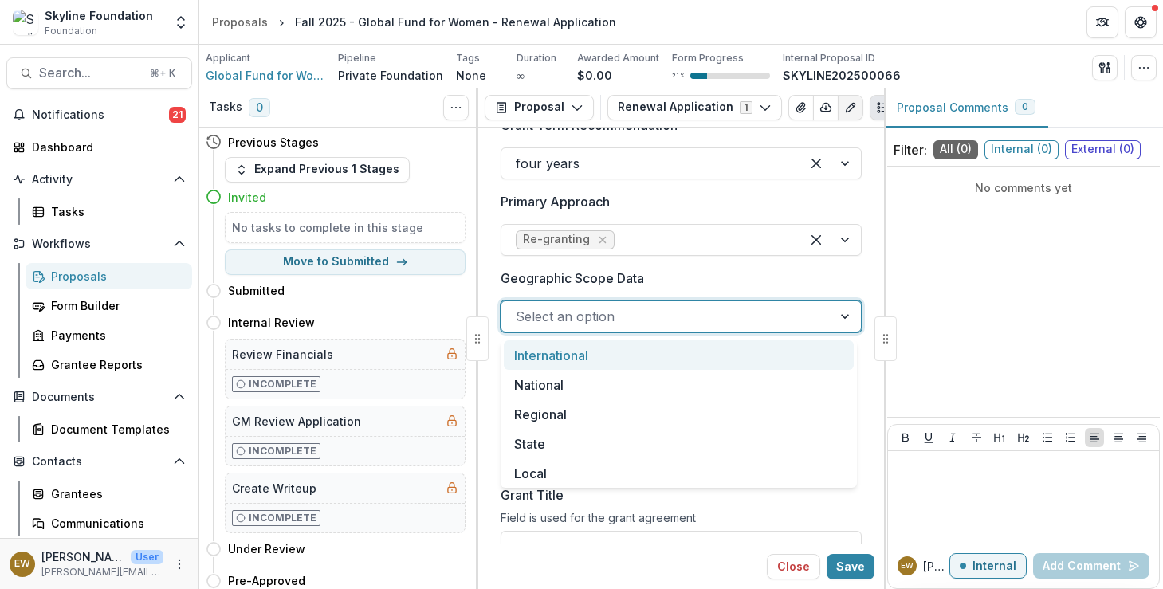
click at [839, 309] on div at bounding box center [846, 316] width 29 height 30
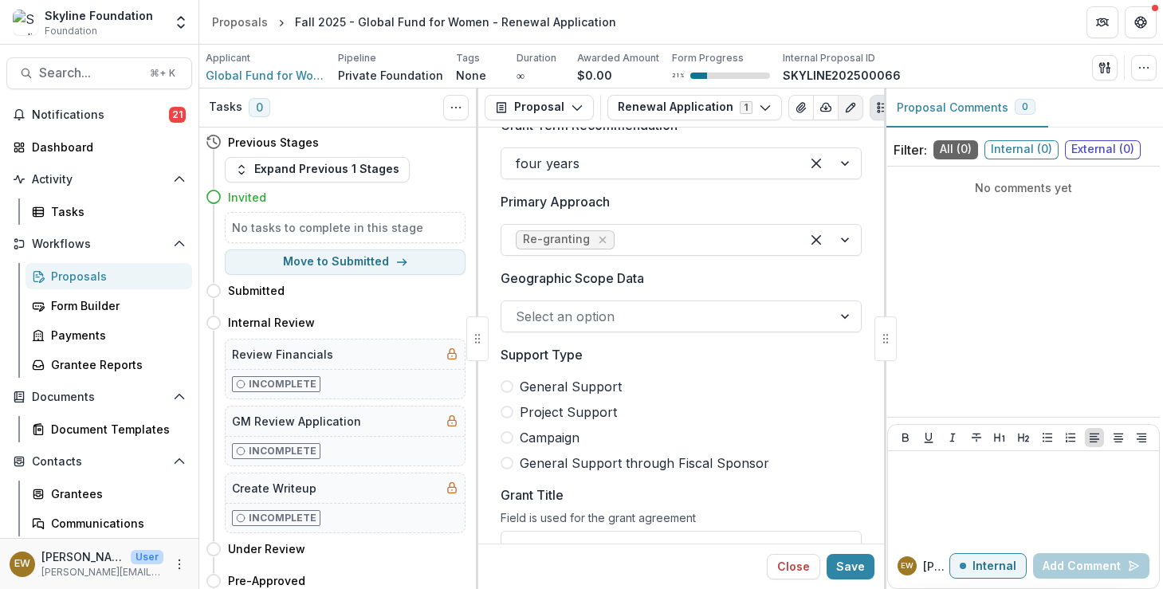
click at [740, 309] on div at bounding box center [667, 316] width 302 height 22
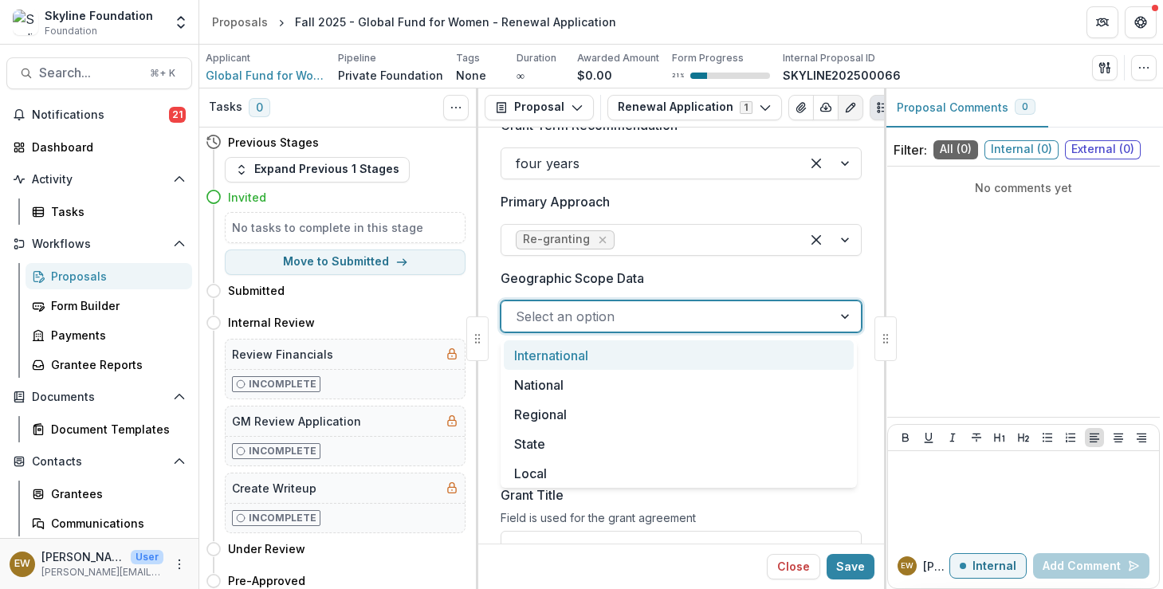
click at [657, 352] on div "International" at bounding box center [679, 354] width 350 height 29
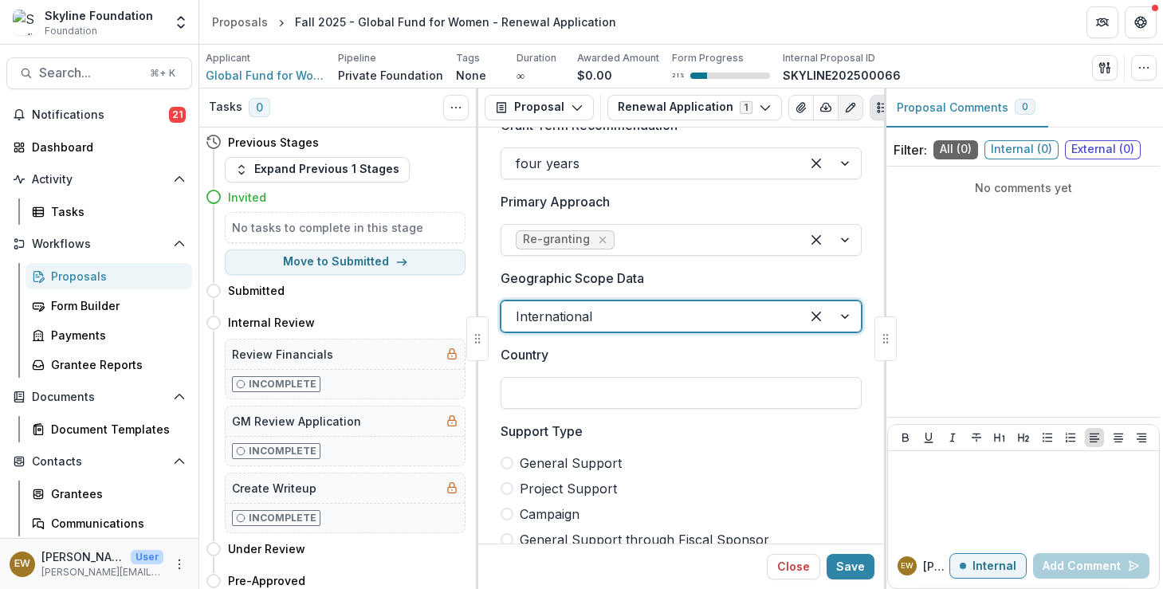
click at [659, 364] on label "Country" at bounding box center [677, 354] width 352 height 19
click at [659, 377] on input "Country" at bounding box center [681, 393] width 361 height 32
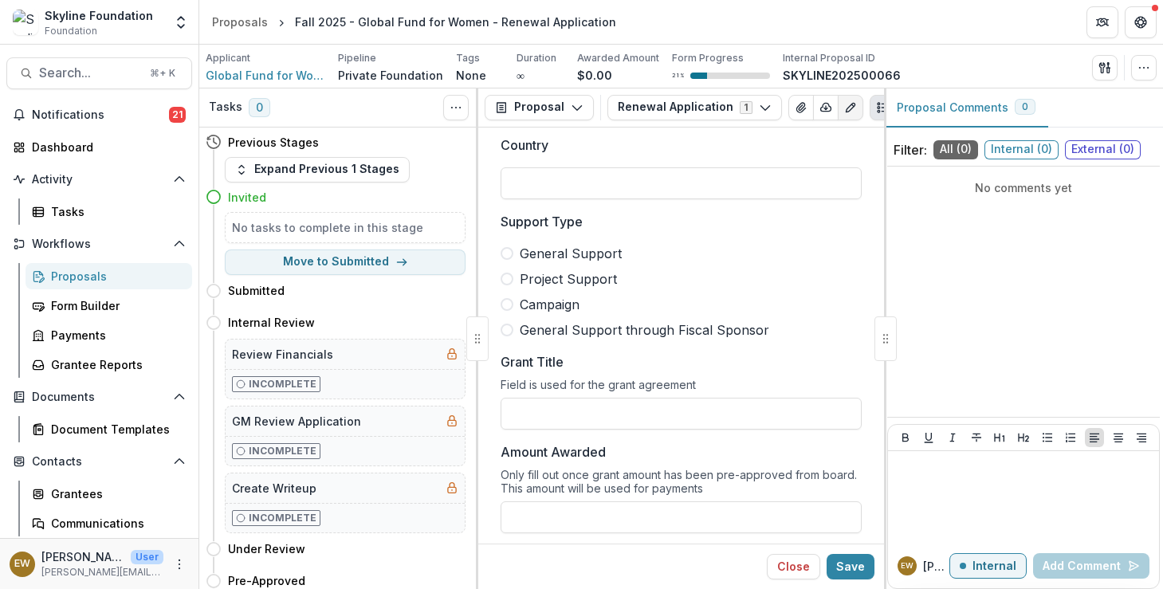
scroll to position [1176, 0]
click at [515, 257] on label "General Support" at bounding box center [681, 253] width 361 height 19
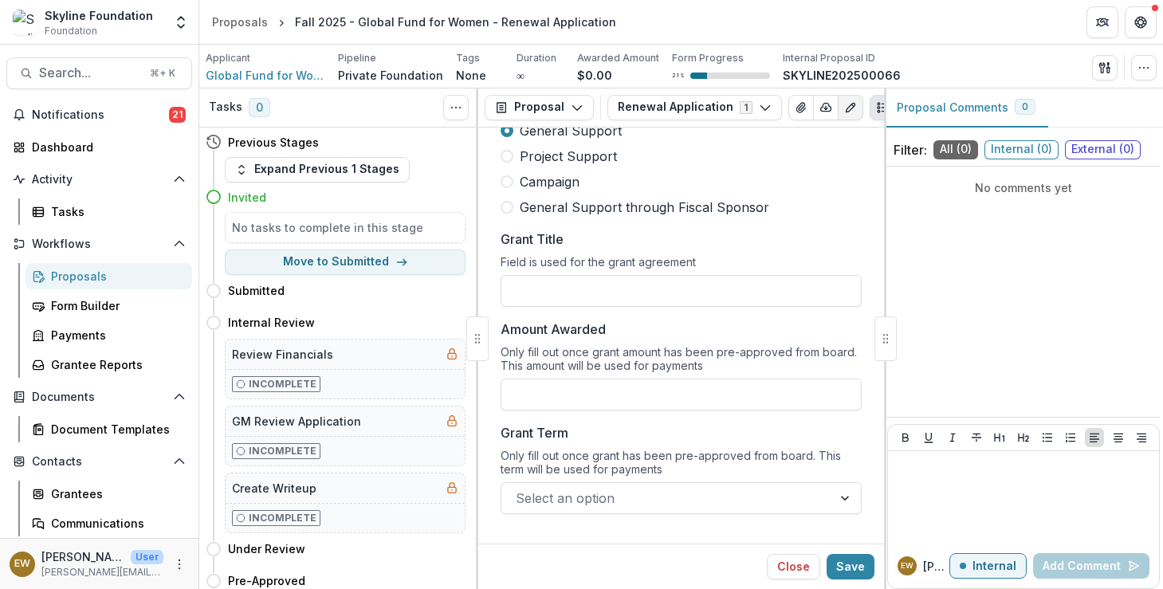
scroll to position [1302, 0]
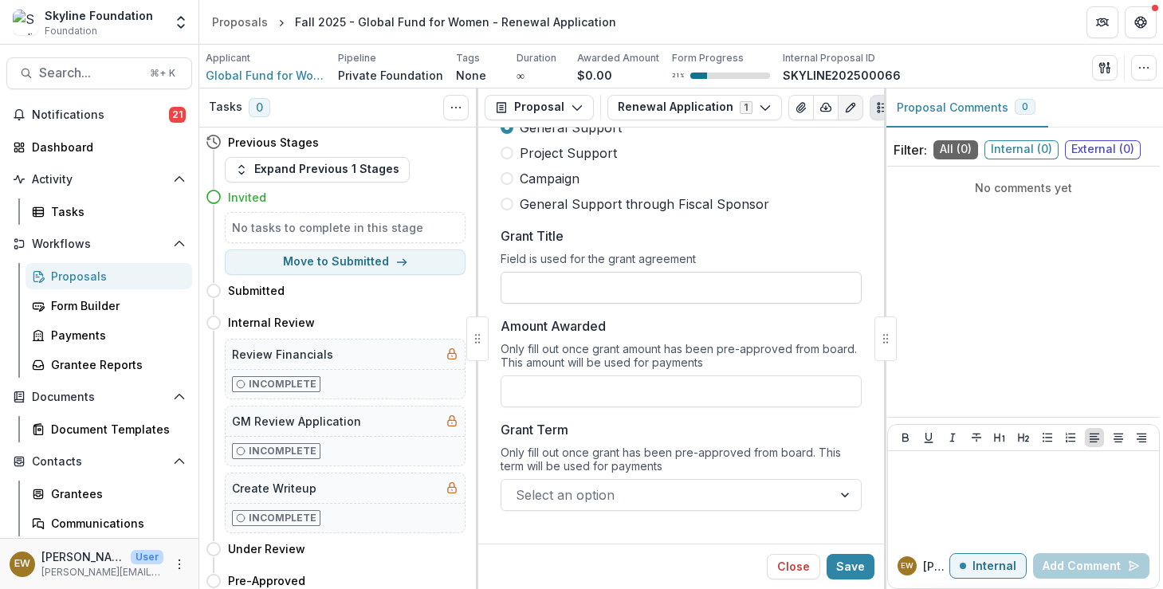
click at [596, 281] on input "Grant Title" at bounding box center [681, 288] width 361 height 32
type input "**********"
click at [568, 389] on input "Amount Awarded" at bounding box center [681, 391] width 361 height 32
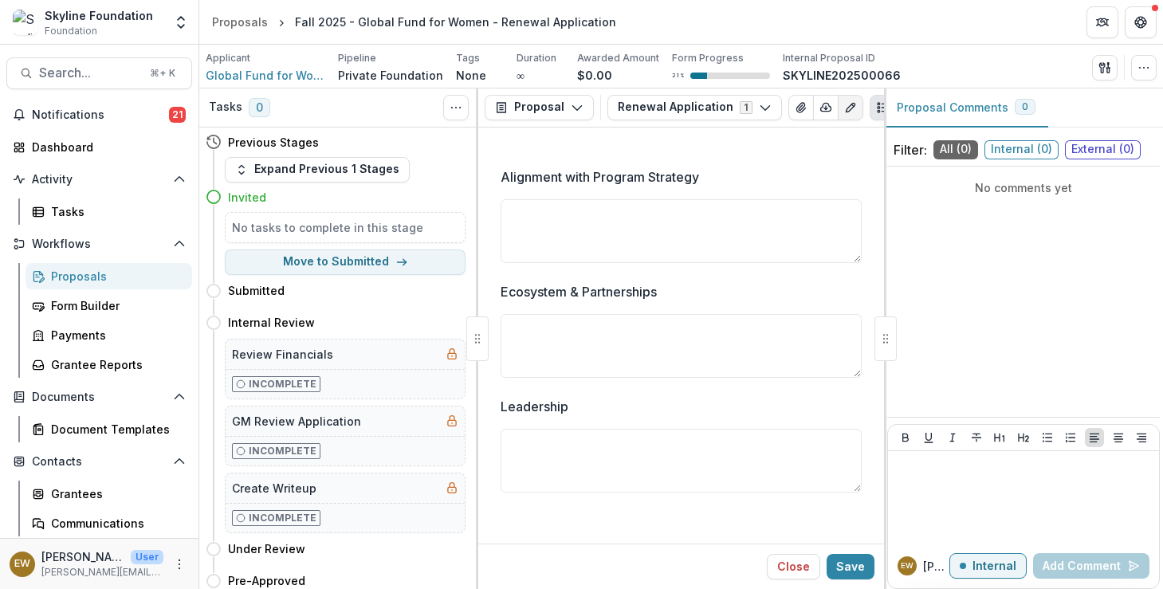
click at [784, 184] on label "Alignment with Program Strategy" at bounding box center [677, 176] width 352 height 19
click at [784, 199] on textarea "Alignment with Program Strategy" at bounding box center [681, 231] width 361 height 64
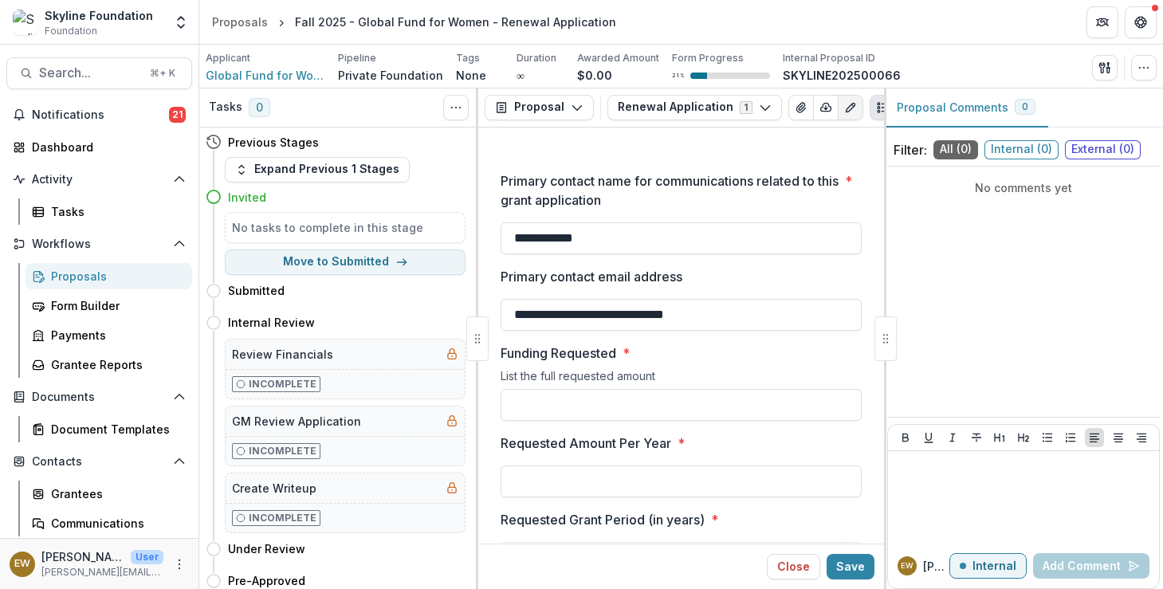
scroll to position [3325, 0]
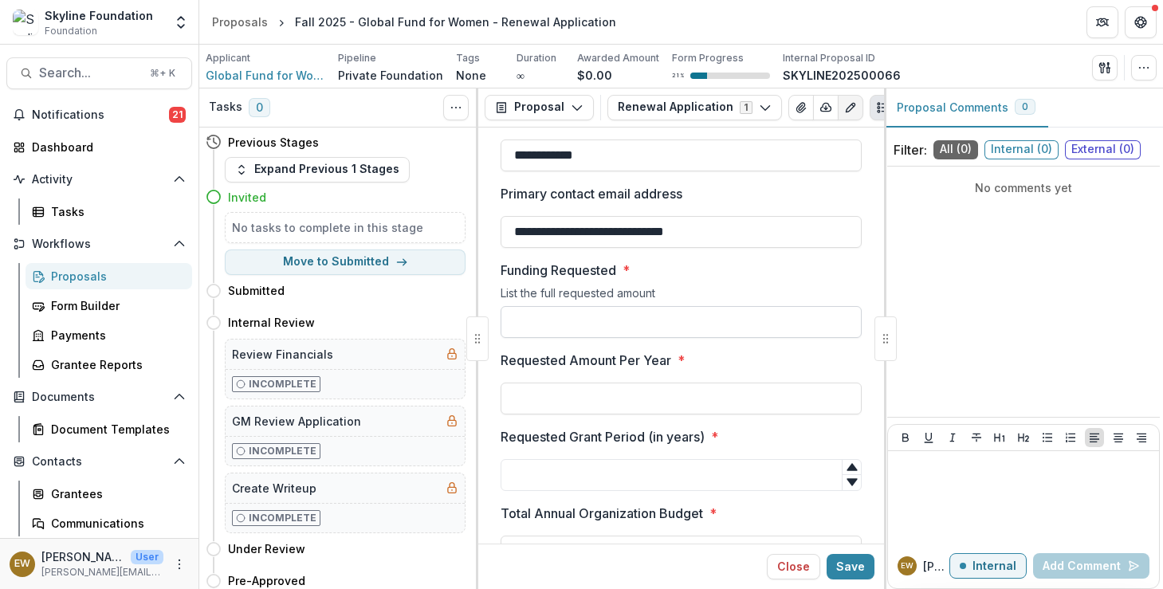
click at [577, 326] on input "Funding Requested *" at bounding box center [681, 322] width 361 height 32
type input "**"
click at [538, 401] on input "Requested Amount Per Year *" at bounding box center [681, 399] width 361 height 32
type input "**"
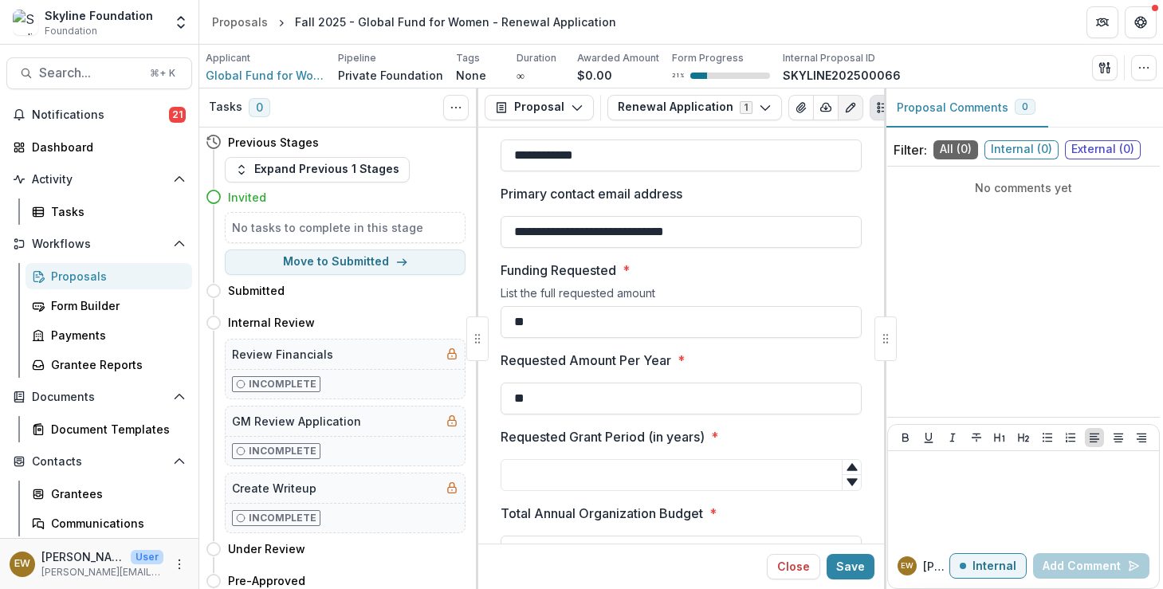
click at [539, 456] on div at bounding box center [681, 456] width 361 height 6
click at [580, 332] on input "**" at bounding box center [681, 322] width 361 height 32
type input "**********"
click at [571, 406] on input "**" at bounding box center [681, 399] width 361 height 32
paste input "*********"
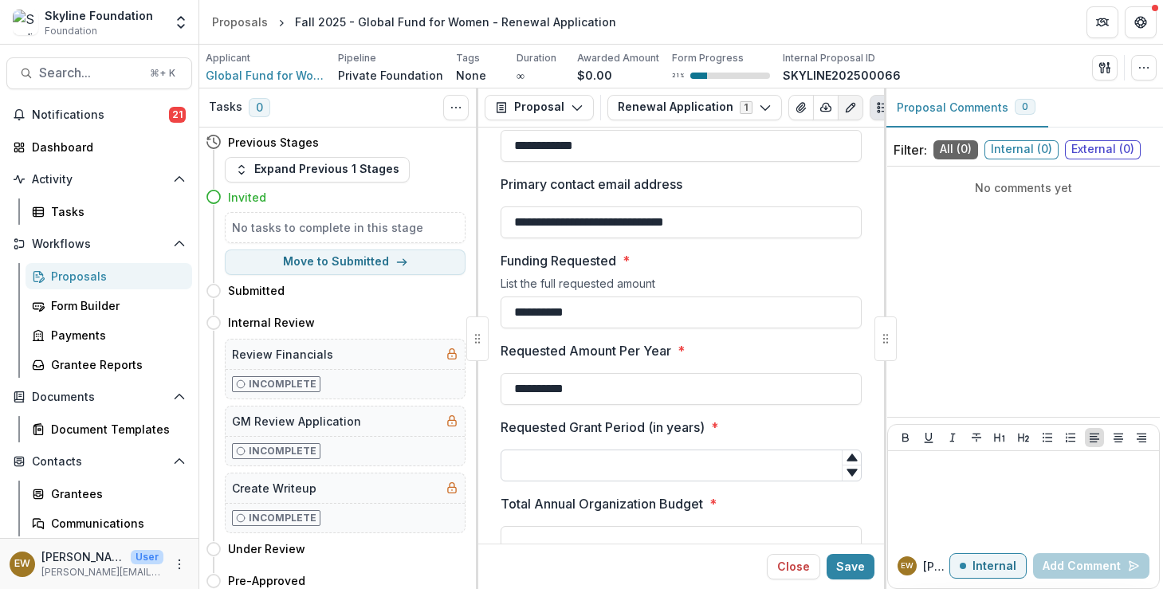
scroll to position [3347, 0]
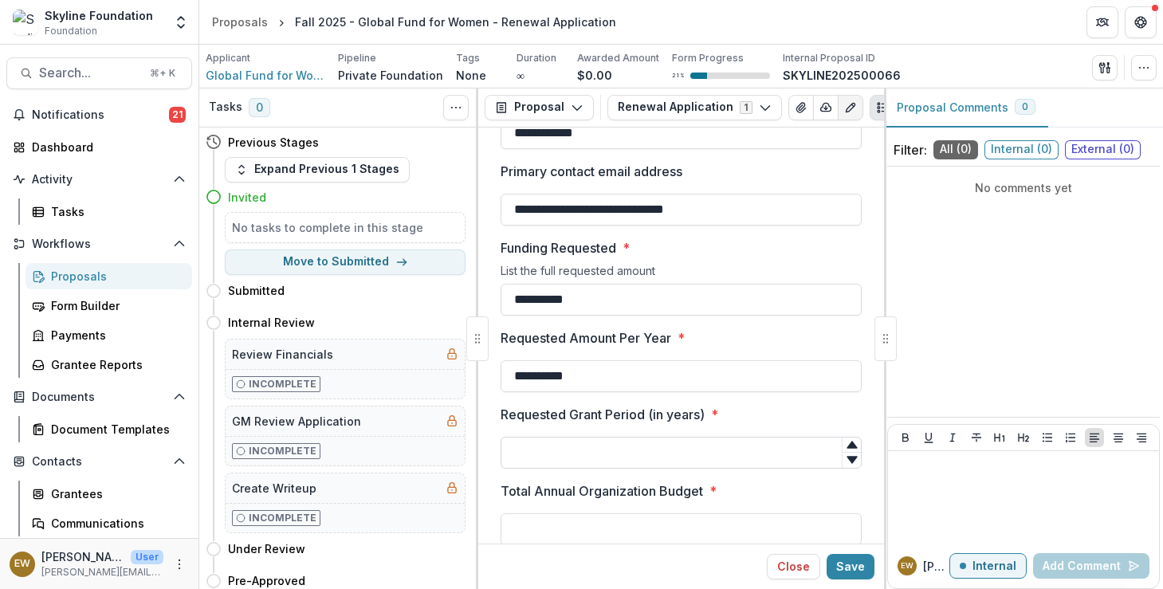
type input "**********"
click at [622, 461] on input "Requested Grant Period (in years) *" at bounding box center [681, 453] width 361 height 32
click at [847, 449] on icon at bounding box center [852, 445] width 10 height 7
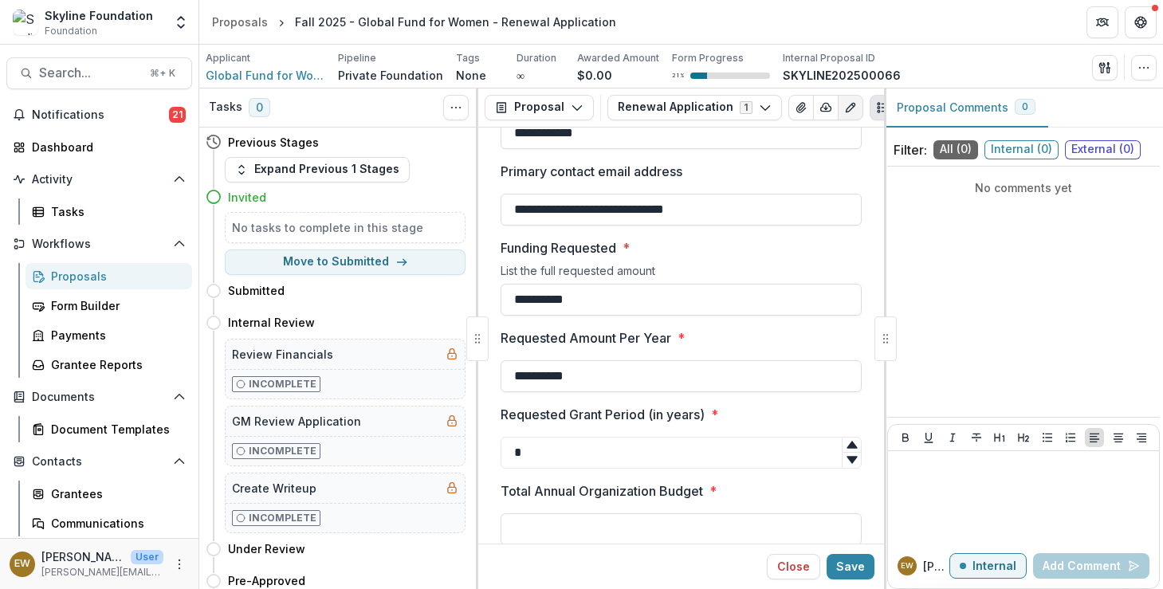
type input "*"
click at [847, 449] on icon at bounding box center [852, 445] width 10 height 7
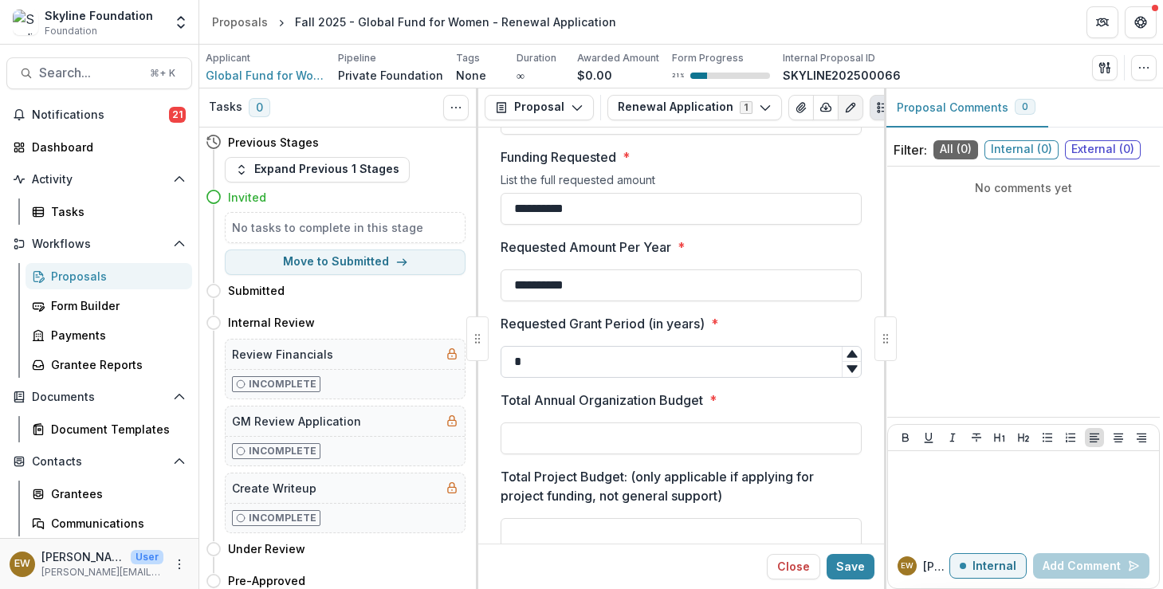
scroll to position [3653, 0]
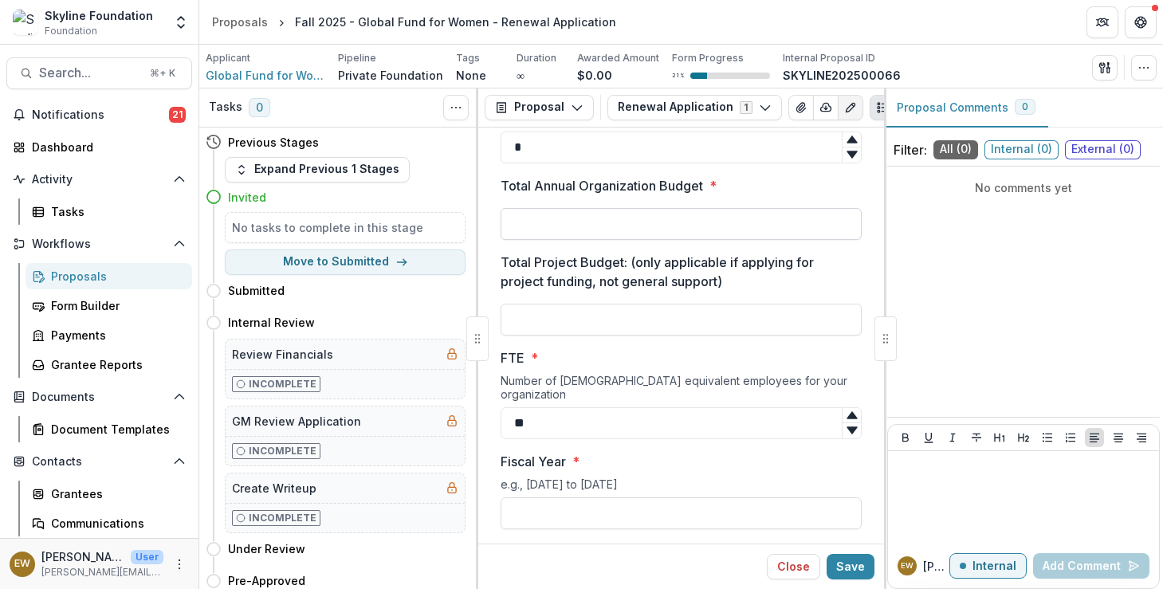
click at [670, 215] on input "Total Annual Organization Budget *" at bounding box center [681, 224] width 361 height 32
type input "**"
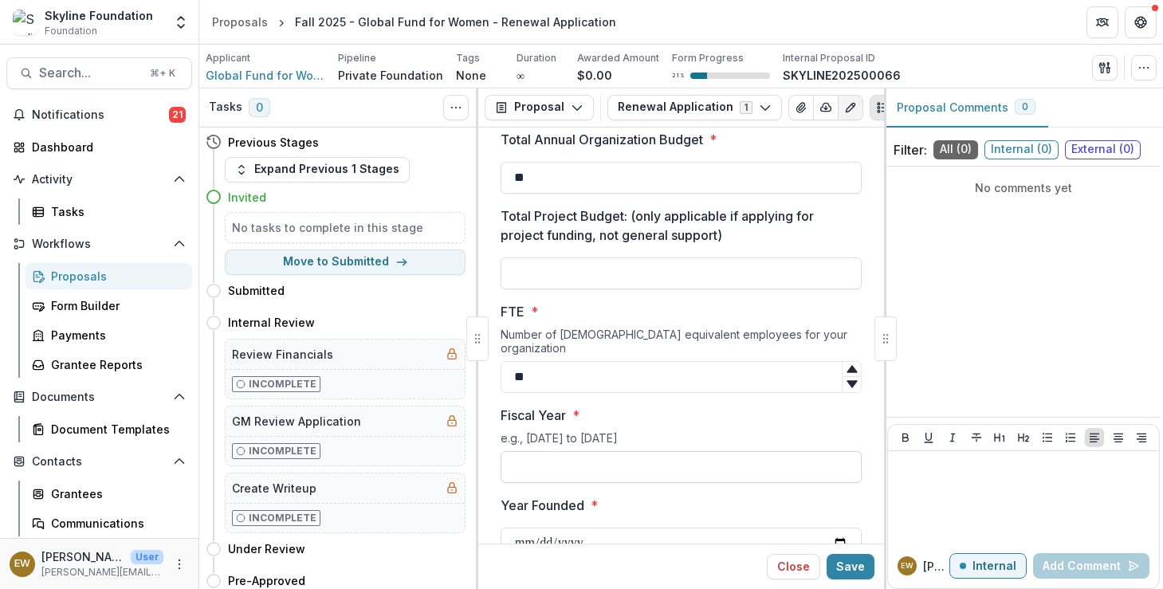
scroll to position [3720, 0]
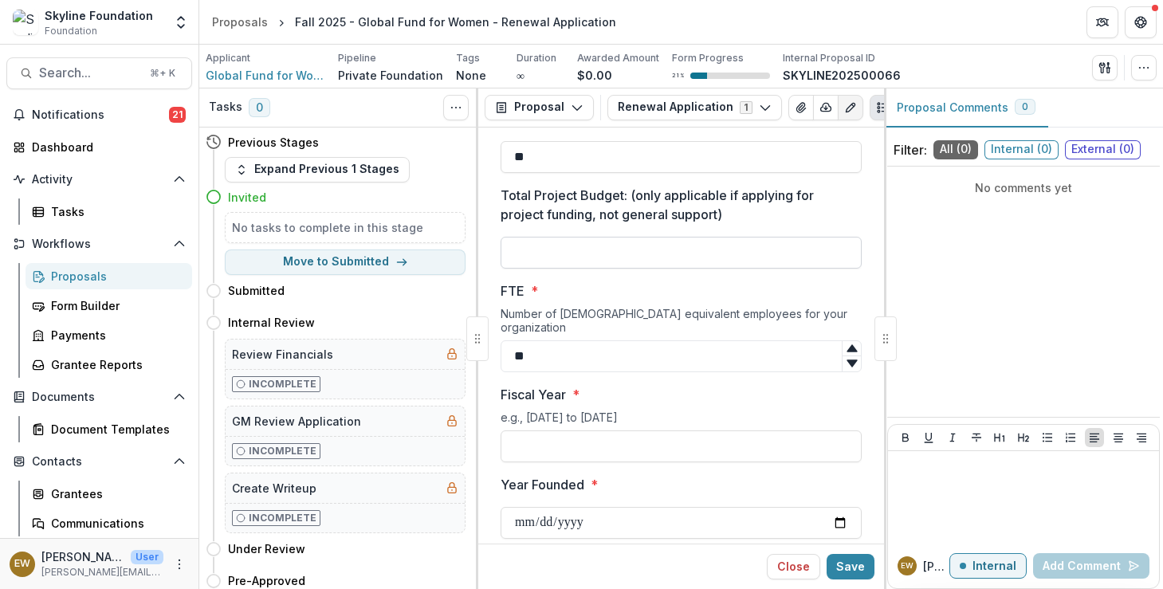
click at [621, 256] on input "Total Project Budget: (only applicable if applying for project funding, not gen…" at bounding box center [681, 253] width 361 height 32
type input "**"
click at [510, 446] on input "Fiscal Year *" at bounding box center [681, 446] width 361 height 32
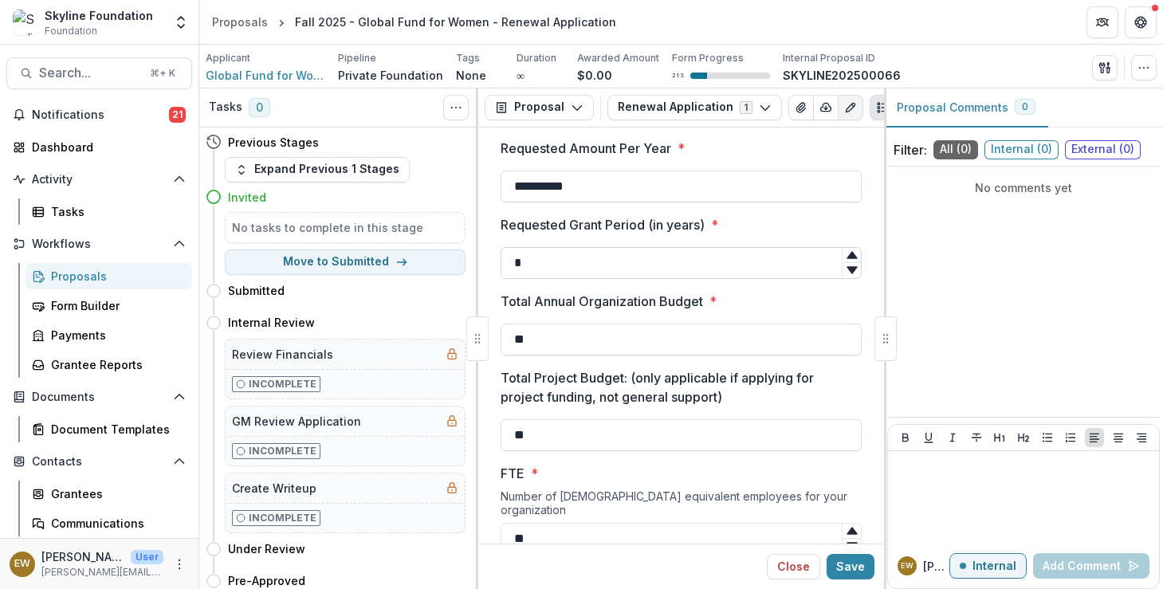
scroll to position [3532, 0]
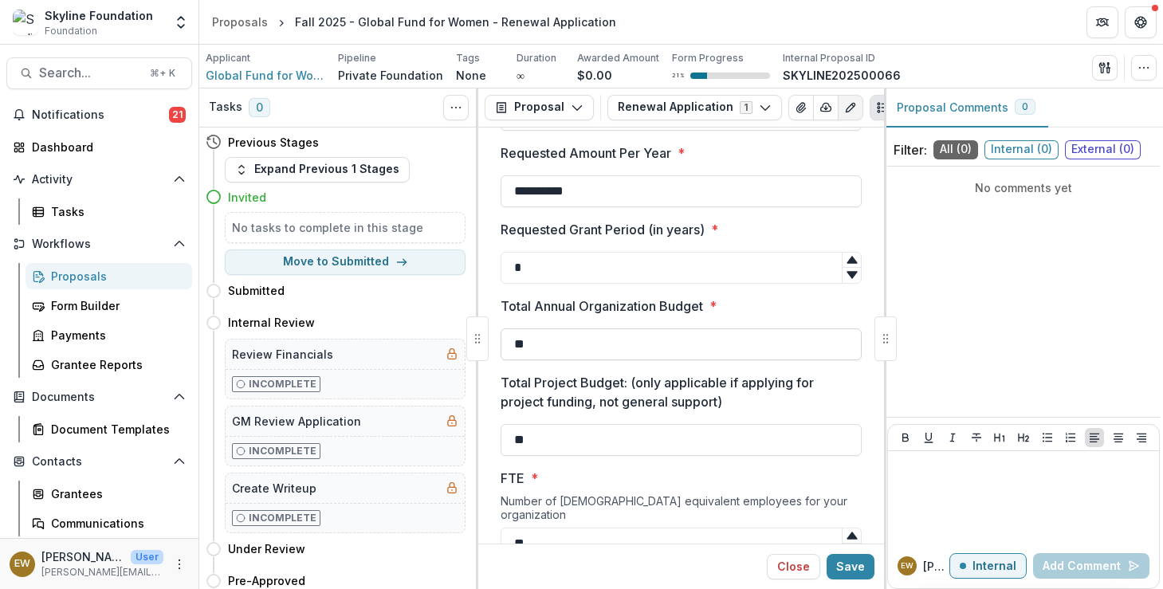
click at [529, 356] on input "**" at bounding box center [681, 344] width 361 height 32
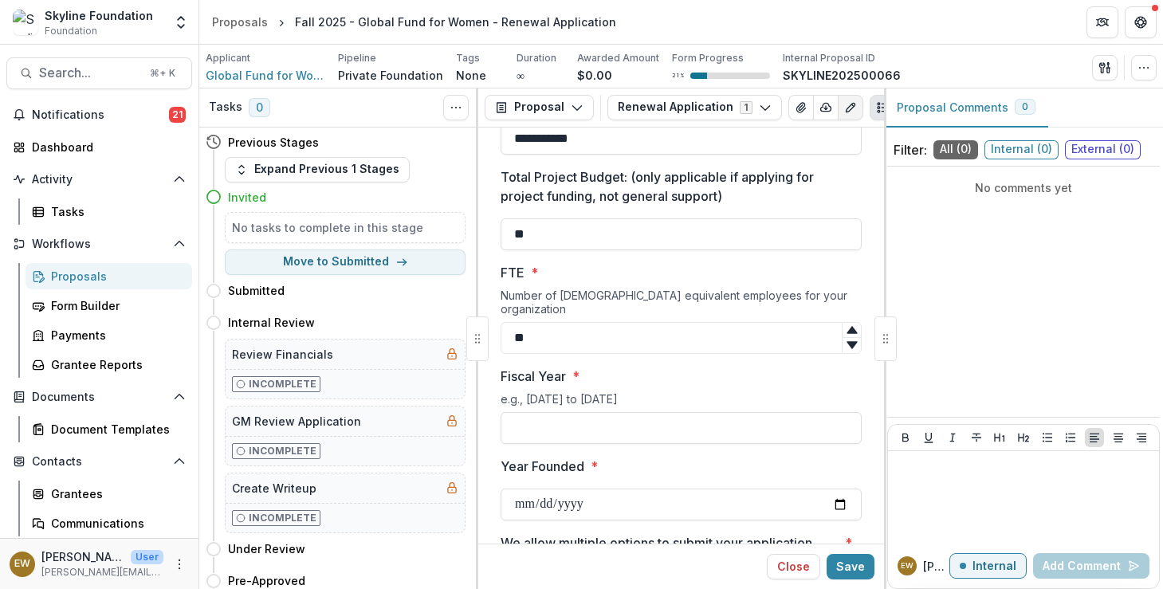
scroll to position [3808, 0]
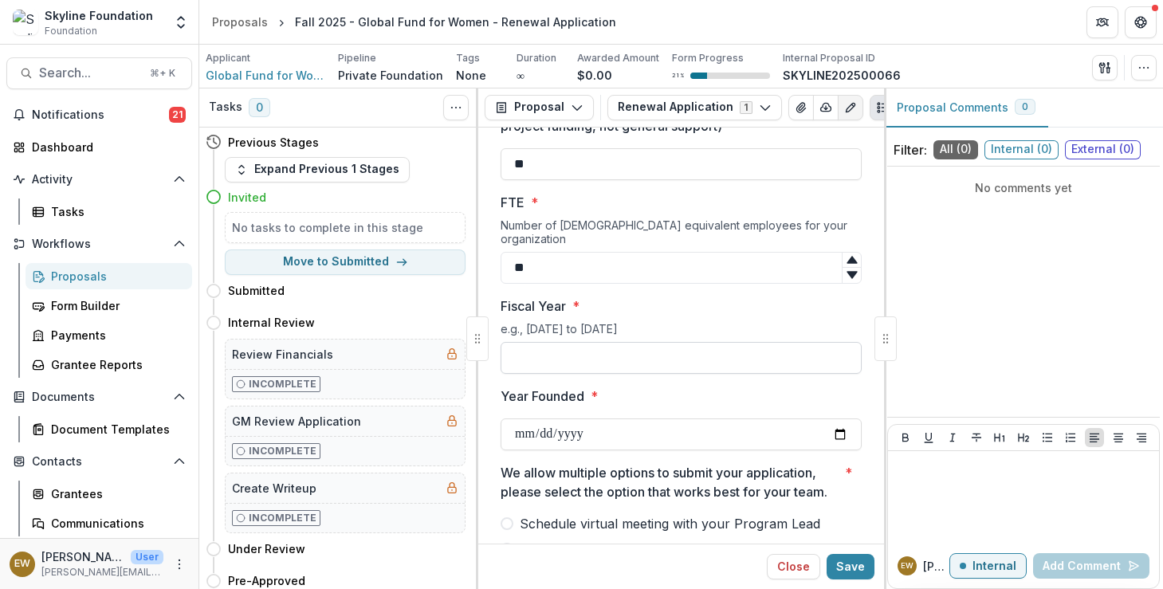
type input "**********"
click at [594, 343] on input "Fiscal Year *" at bounding box center [681, 358] width 361 height 32
type input "**********"
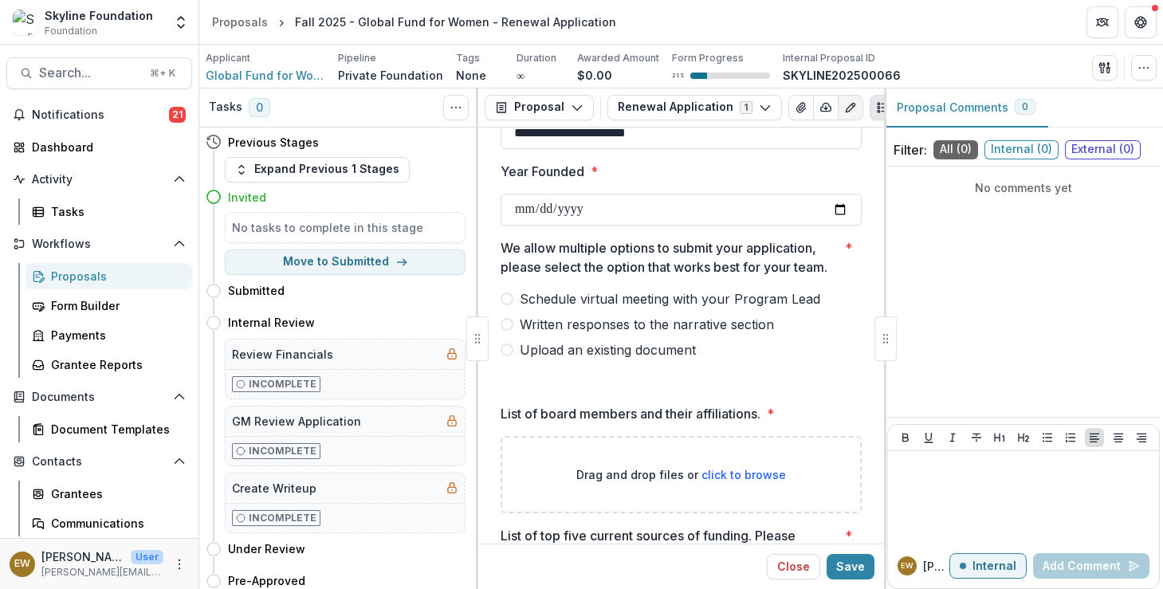
scroll to position [4034, 0]
click at [567, 289] on span "Schedule virtual meeting with your Program Lead" at bounding box center [670, 298] width 301 height 19
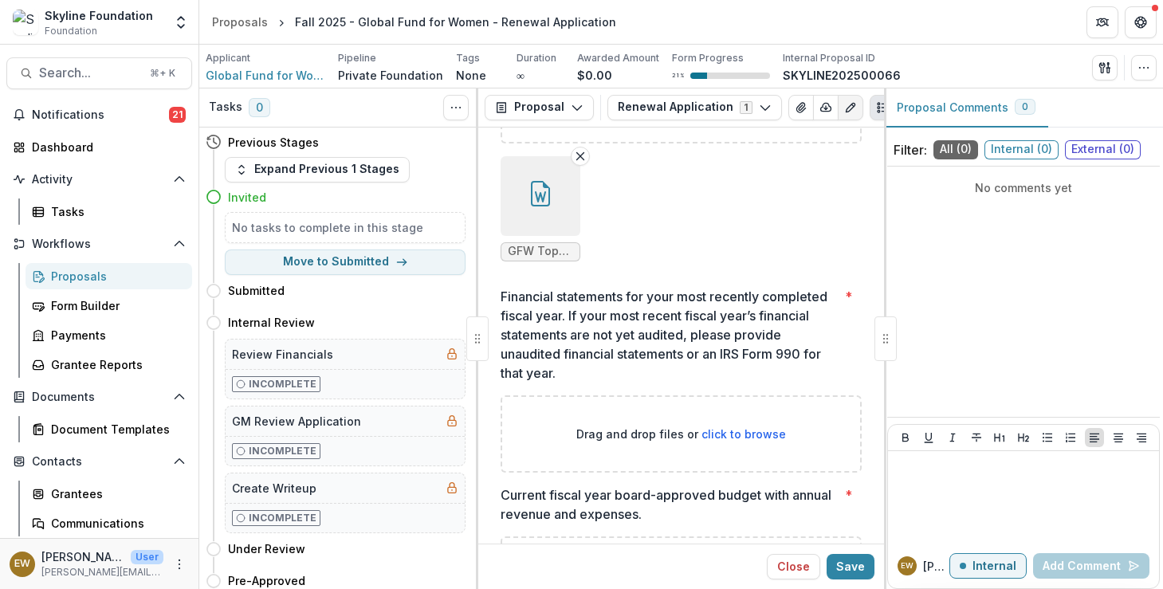
scroll to position [4621, 0]
click at [529, 286] on p "Financial statements for your most recently completed fiscal year. If your most…" at bounding box center [670, 334] width 338 height 96
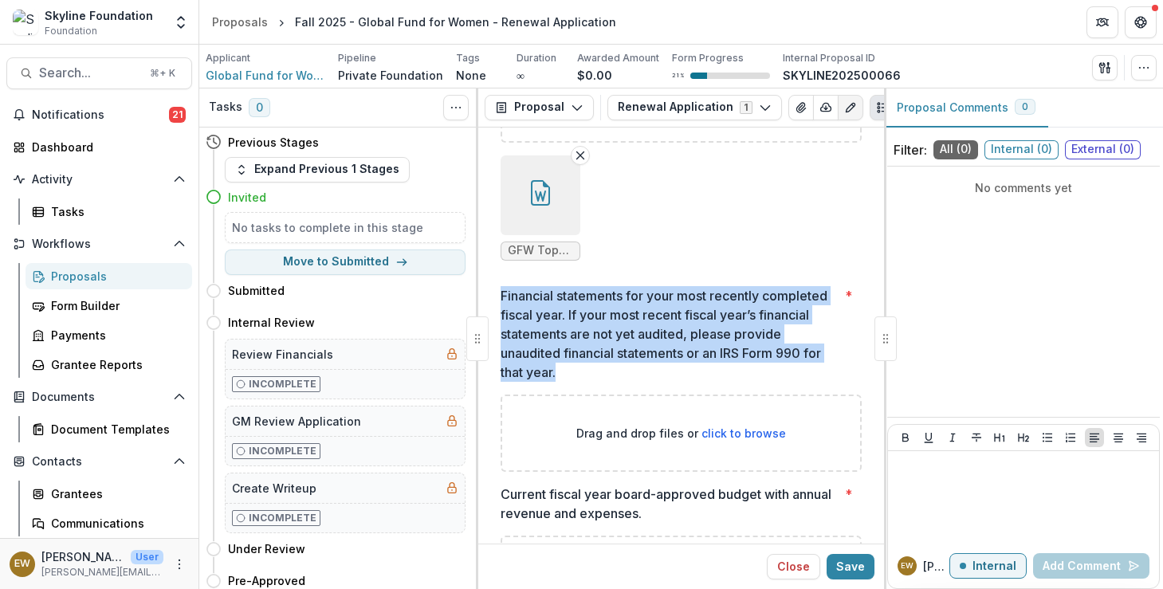
drag, startPoint x: 501, startPoint y: 285, endPoint x: 606, endPoint y: 359, distance: 128.7
click at [606, 359] on p "Financial statements for your most recently completed fiscal year. If your most…" at bounding box center [670, 334] width 338 height 96
copy p "Financial statements for your most recently completed fiscal year. If your most…"
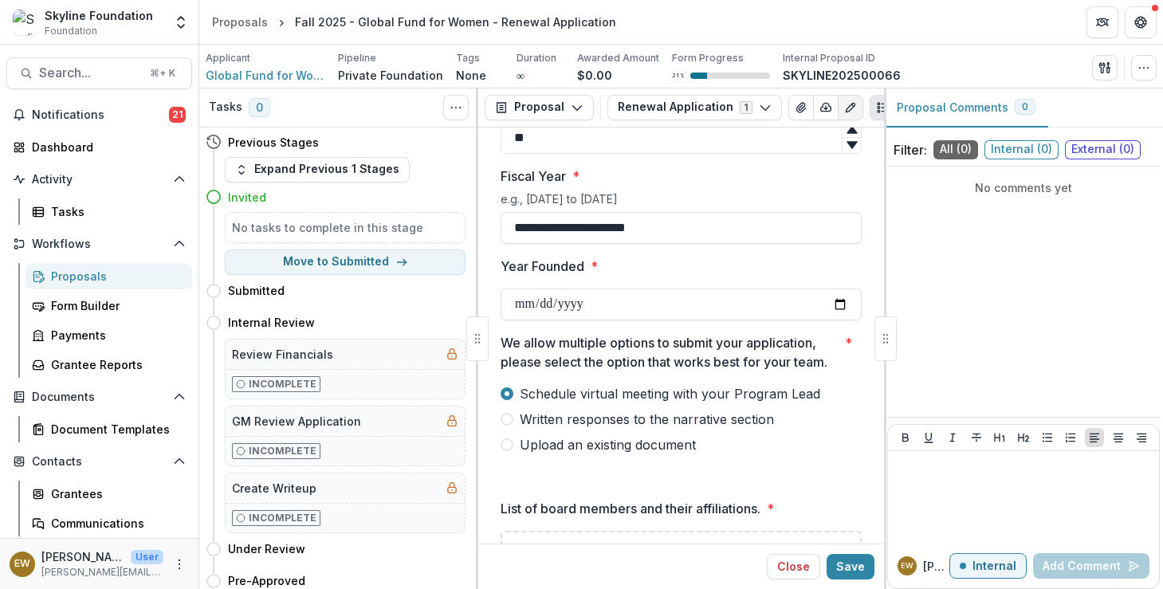
scroll to position [4238, 0]
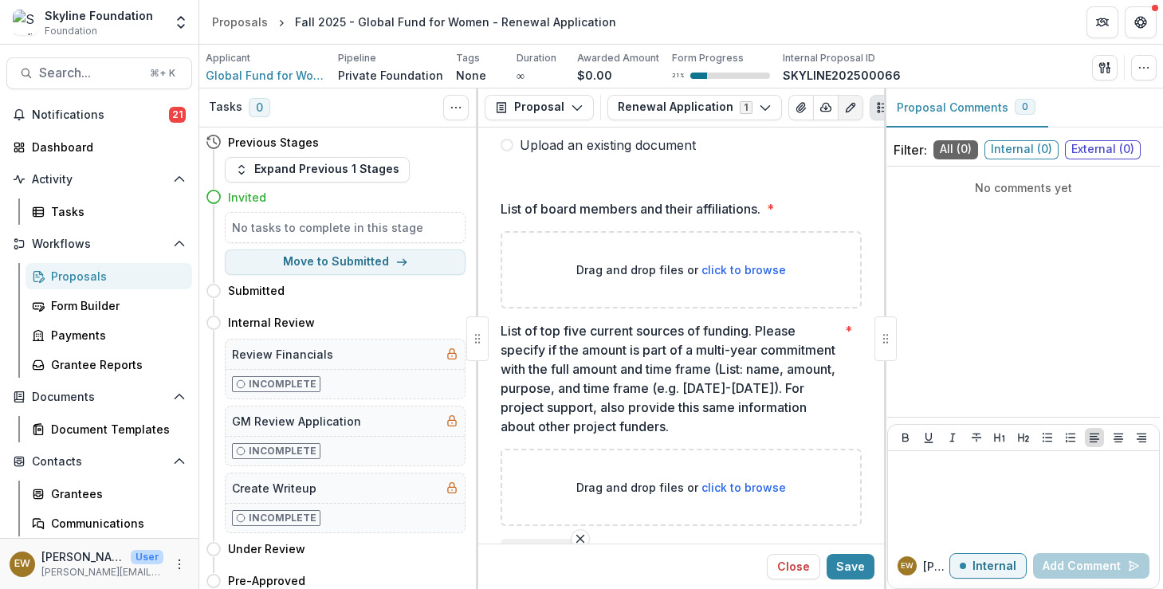
click at [779, 199] on label "List of board members and their affiliations. *" at bounding box center [677, 208] width 352 height 19
drag, startPoint x: 796, startPoint y: 196, endPoint x: 493, endPoint y: 202, distance: 303.8
copy label "List of board members and their affiliations. *"
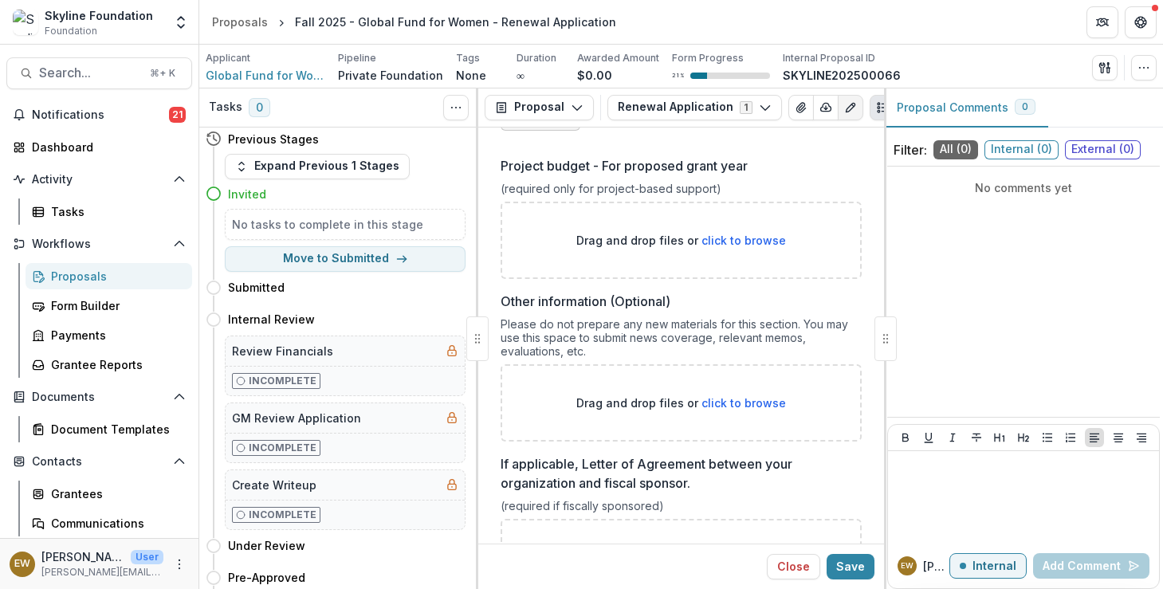
scroll to position [5550, 0]
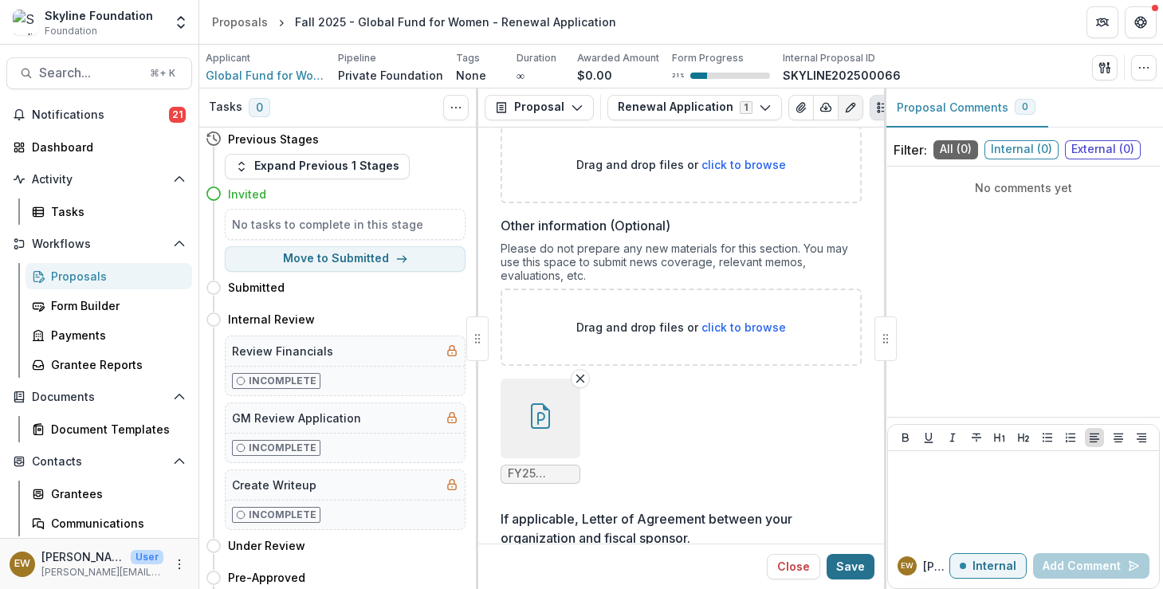
click at [865, 561] on button "Save" at bounding box center [851, 567] width 48 height 26
click at [254, 69] on span "Global Fund for Women Inc." at bounding box center [266, 75] width 120 height 17
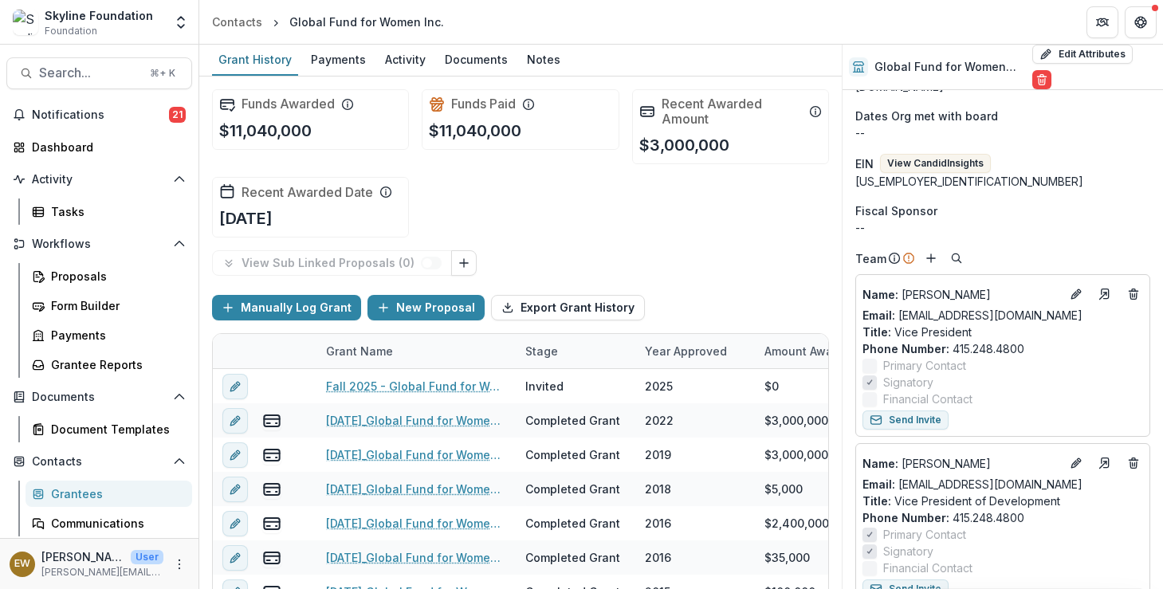
scroll to position [456, 0]
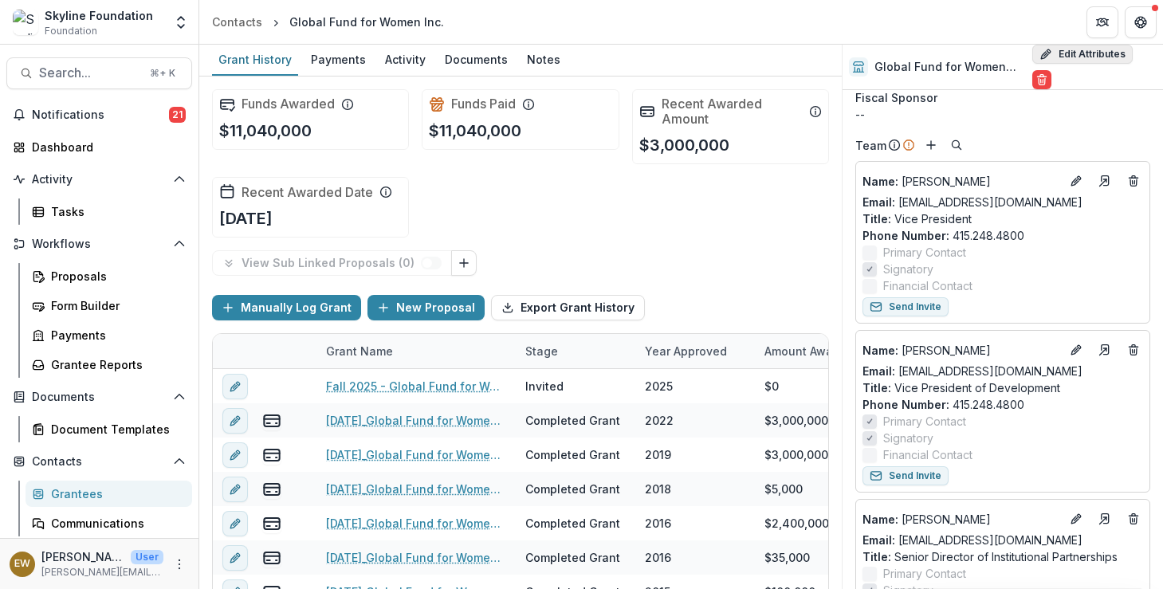
click at [1048, 46] on button "Edit Attributes" at bounding box center [1082, 54] width 100 height 19
select select
select select "**********"
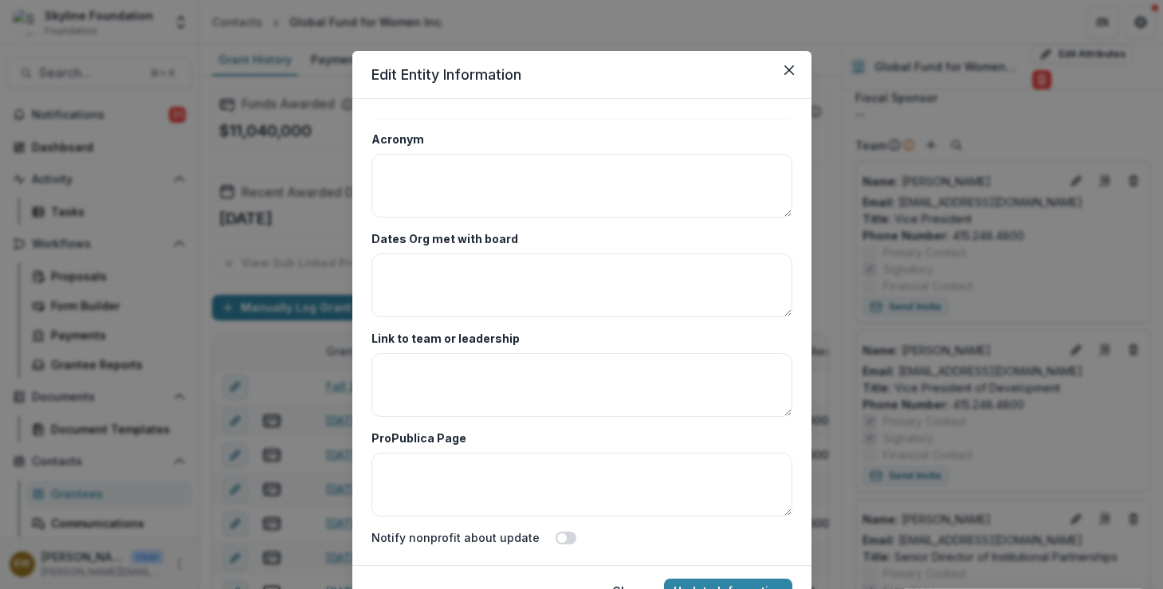
scroll to position [79, 0]
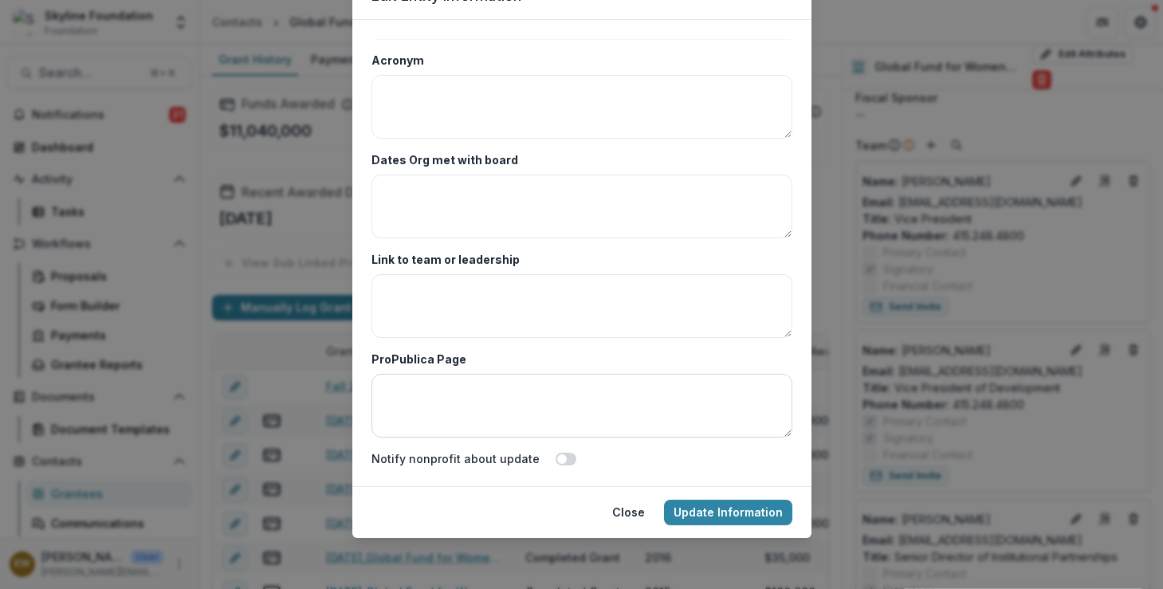
click at [477, 391] on textarea "ProPublica Page" at bounding box center [581, 406] width 421 height 64
paste textarea "**********"
type textarea "**********"
click at [511, 309] on textarea "Link to team or leadership" at bounding box center [581, 306] width 421 height 64
paste textarea "**********"
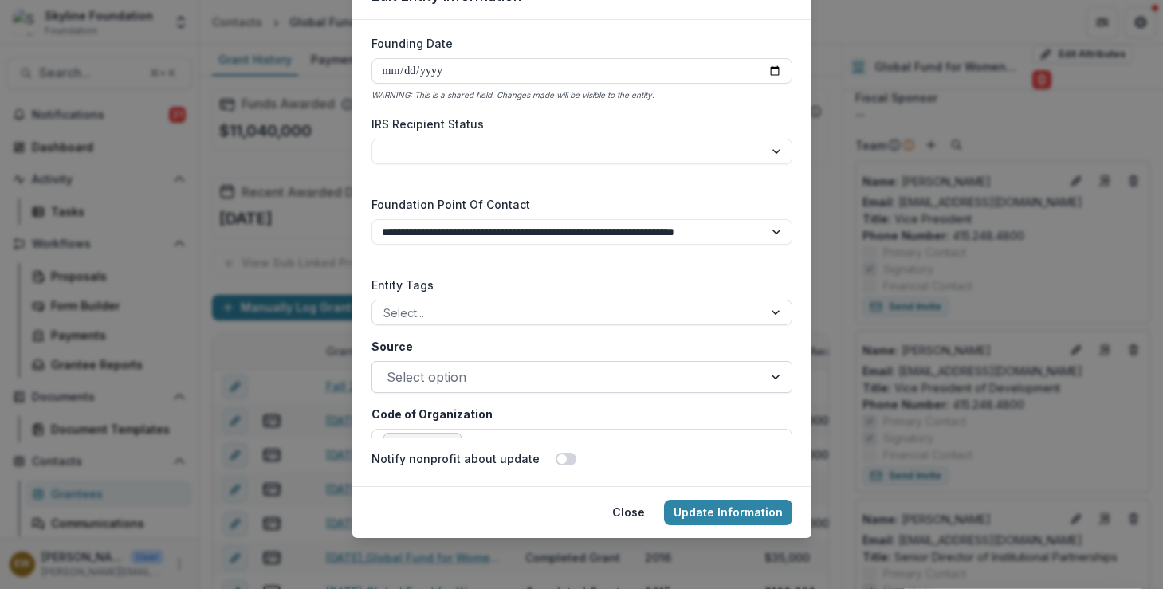
scroll to position [2497, 0]
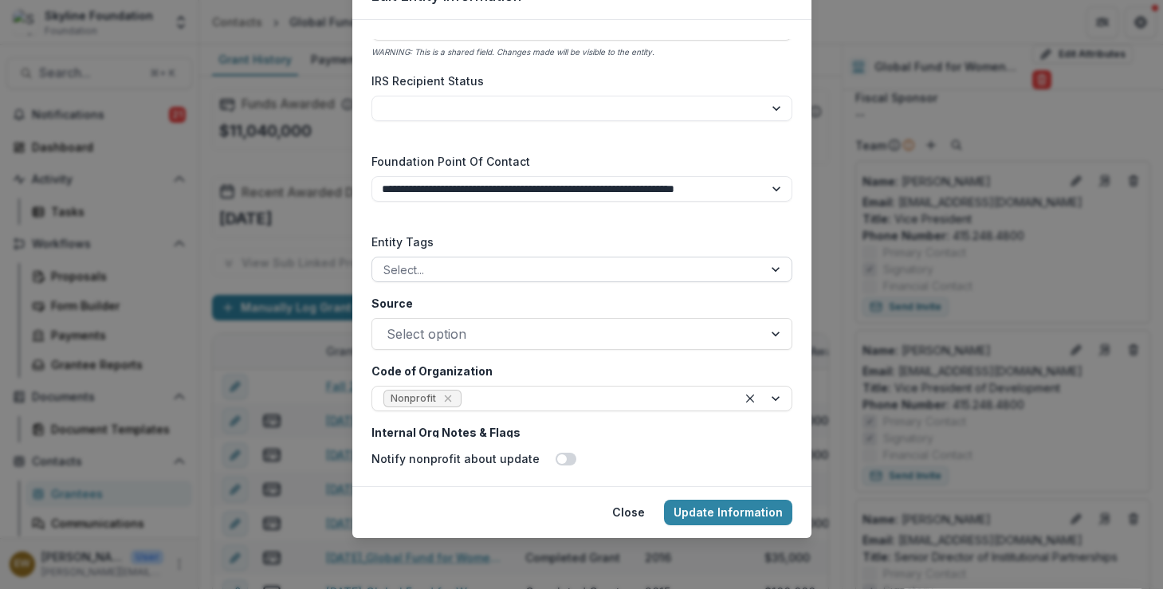
type textarea "**********"
click at [534, 269] on div at bounding box center [567, 270] width 368 height 20
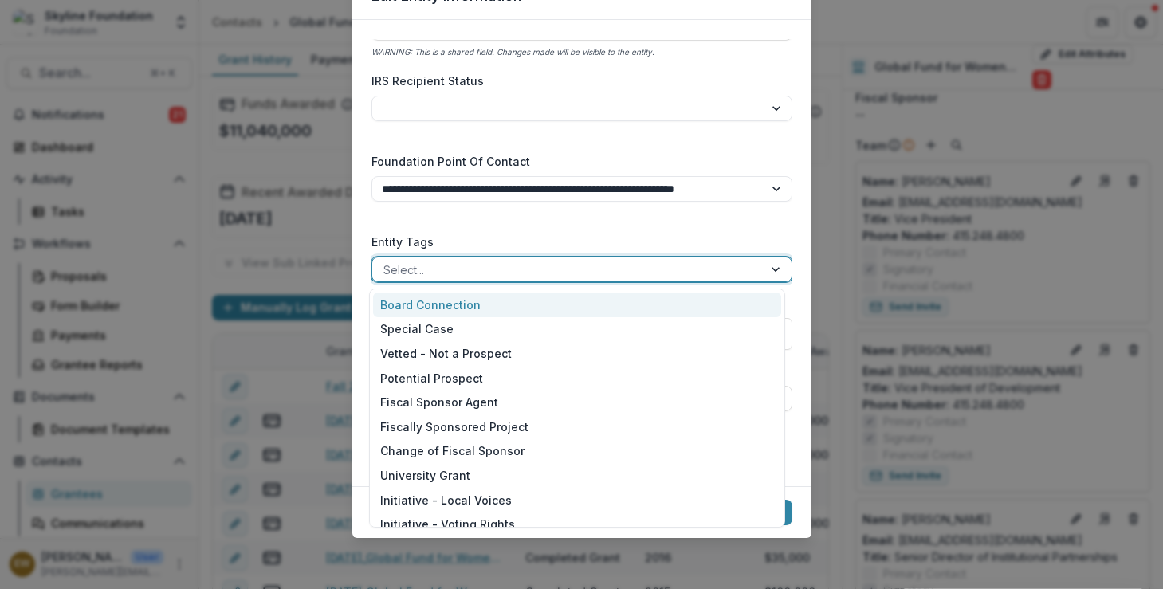
click at [549, 234] on label "Entity Tags" at bounding box center [576, 242] width 411 height 17
click at [387, 261] on input "Entity Tags" at bounding box center [384, 269] width 3 height 17
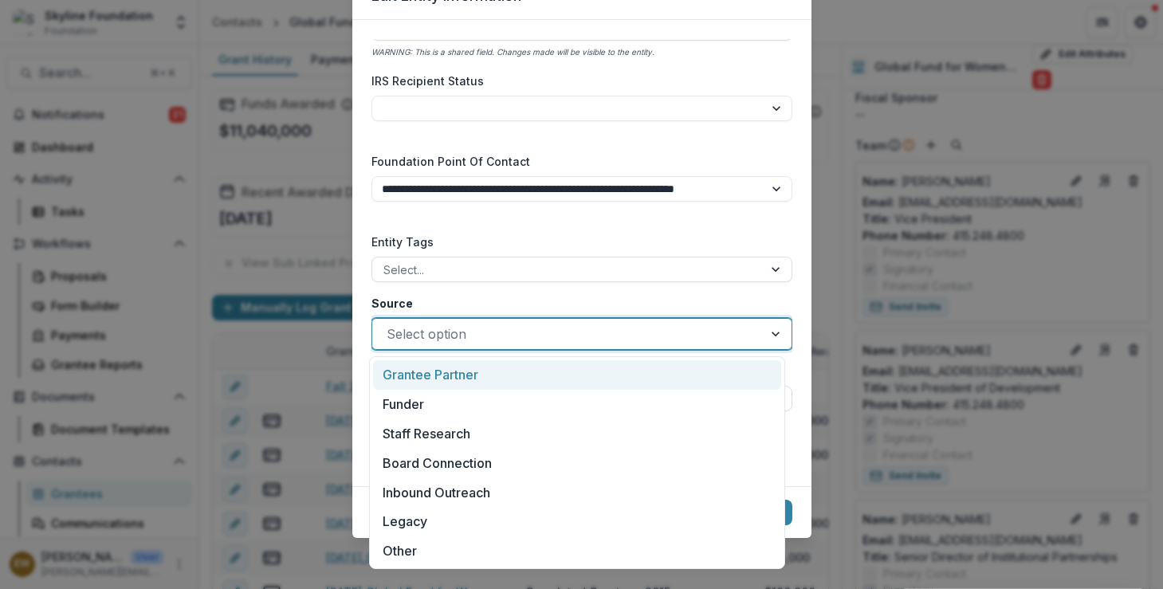
click at [475, 332] on div at bounding box center [568, 334] width 362 height 22
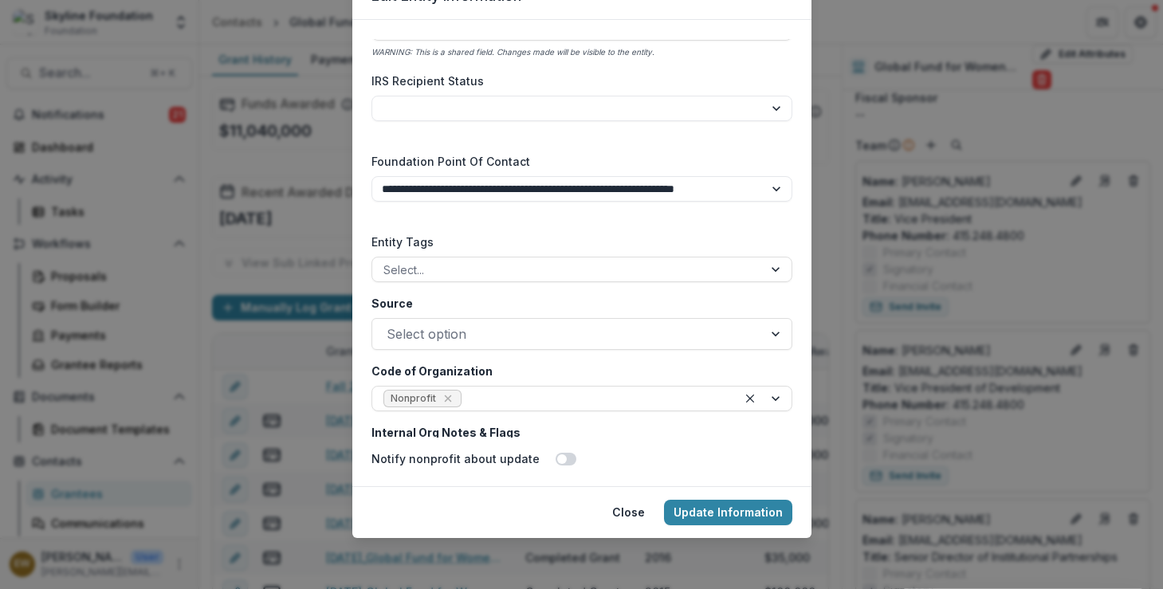
click at [482, 306] on label "Source" at bounding box center [576, 303] width 411 height 17
click at [391, 324] on input "Source" at bounding box center [389, 333] width 4 height 19
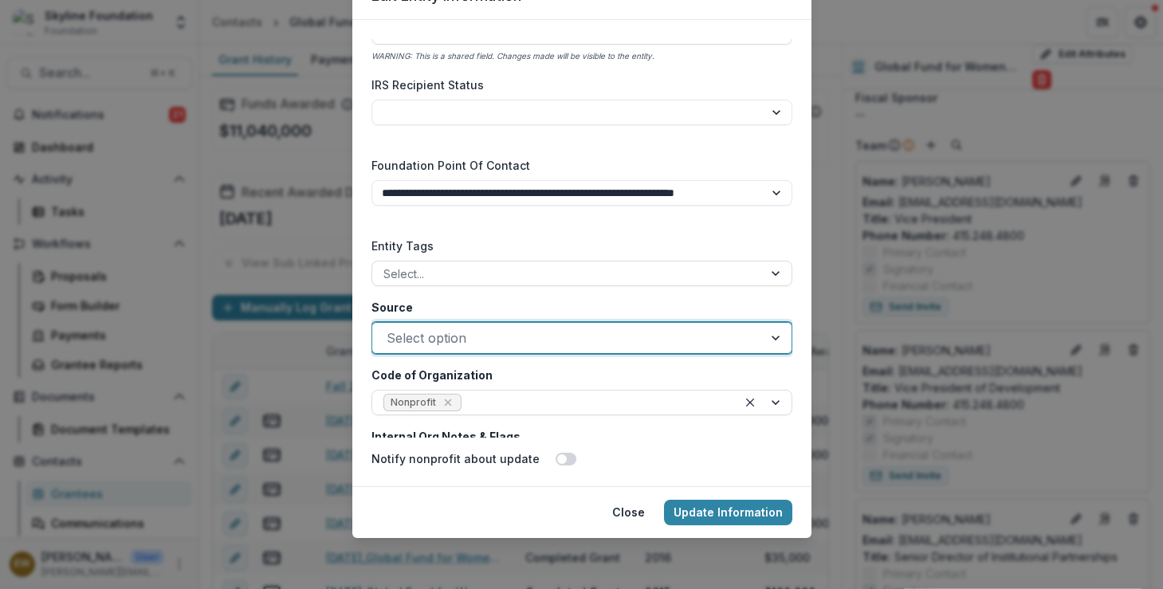
scroll to position [2490, 0]
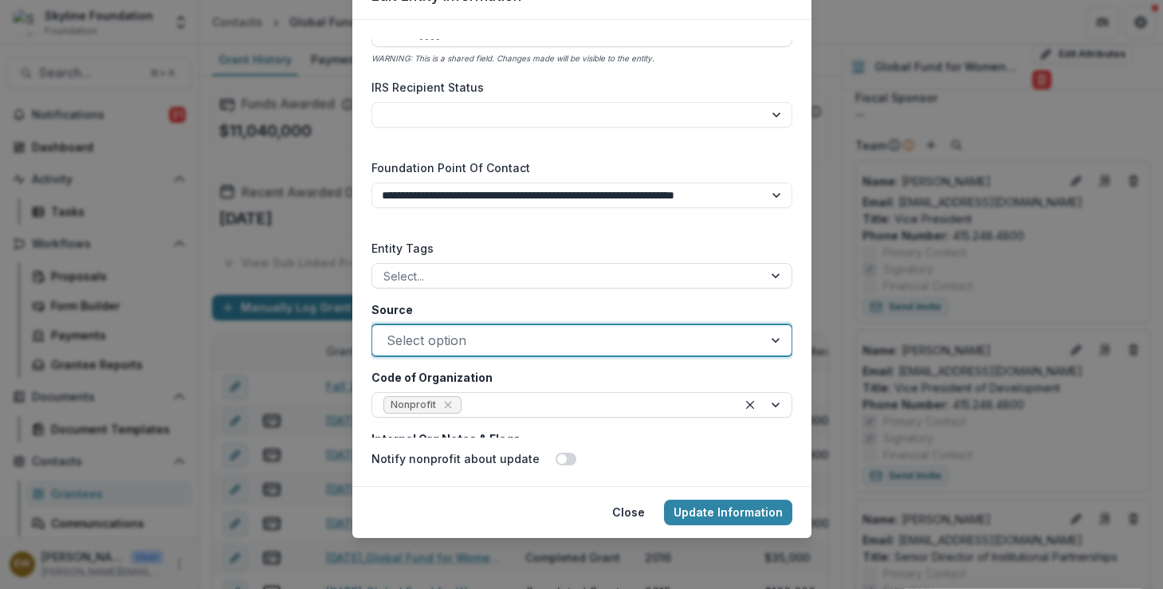
click at [645, 355] on div "Select option" at bounding box center [581, 340] width 421 height 32
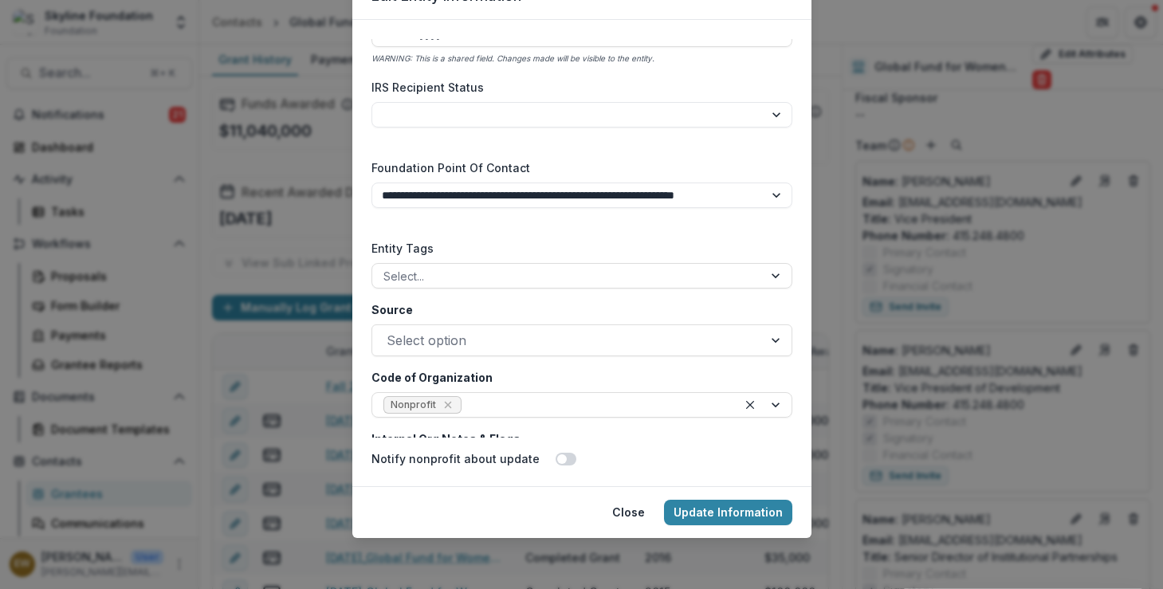
click at [633, 301] on label "Source" at bounding box center [576, 309] width 411 height 17
click at [391, 331] on input "Source" at bounding box center [389, 340] width 4 height 19
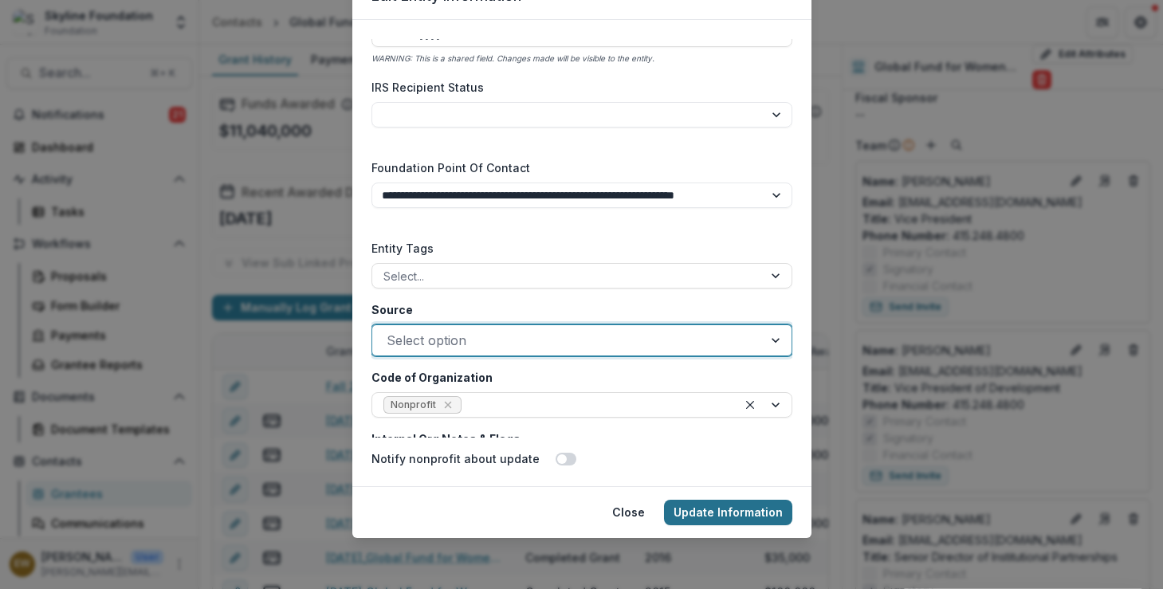
click at [746, 503] on button "Update Information" at bounding box center [728, 513] width 128 height 26
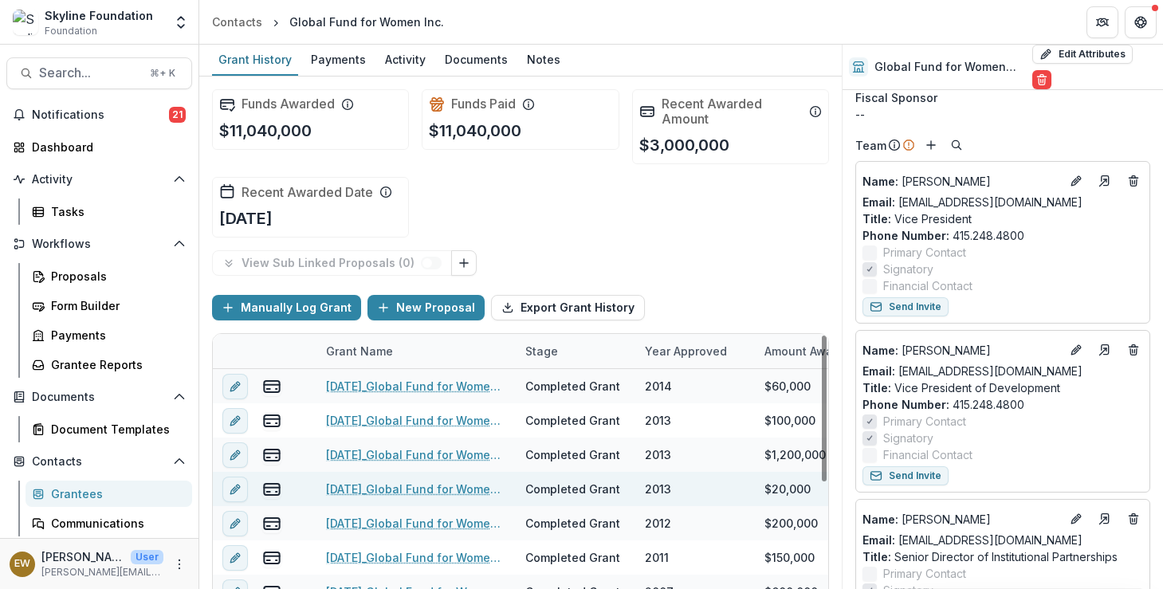
scroll to position [338, 0]
